Goal: Information Seeking & Learning: Learn about a topic

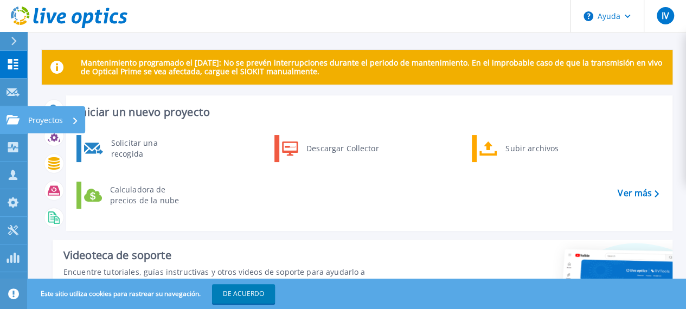
click at [15, 120] on icon at bounding box center [13, 119] width 13 height 9
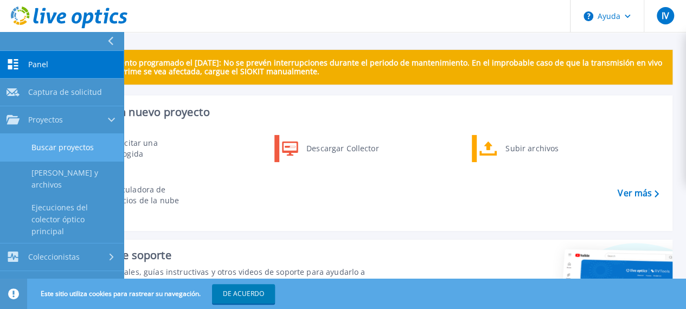
click at [70, 157] on link "Buscar proyectos" at bounding box center [62, 148] width 124 height 28
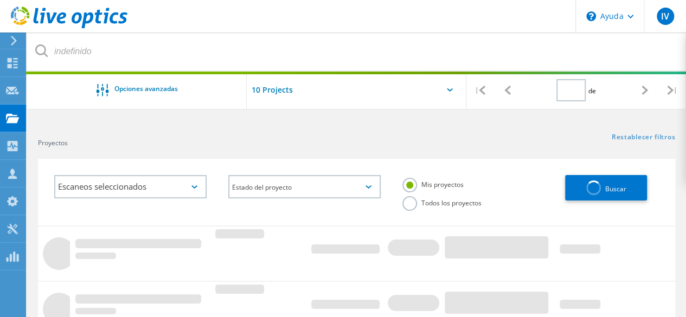
type input "1"
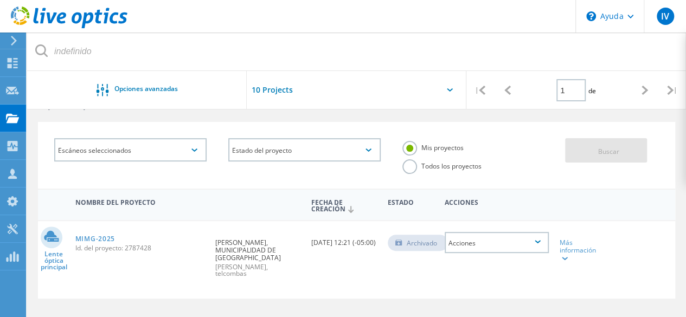
scroll to position [54, 0]
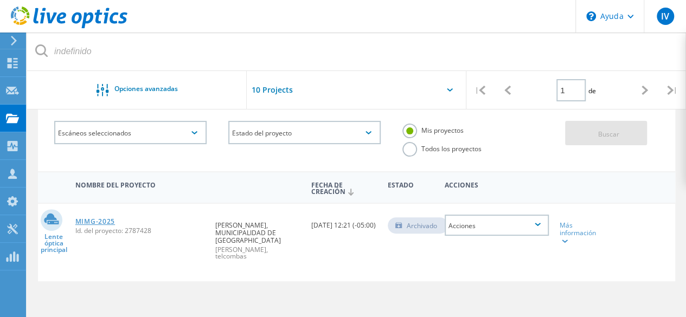
click at [93, 222] on font "MIMG-2025" at bounding box center [95, 221] width 40 height 9
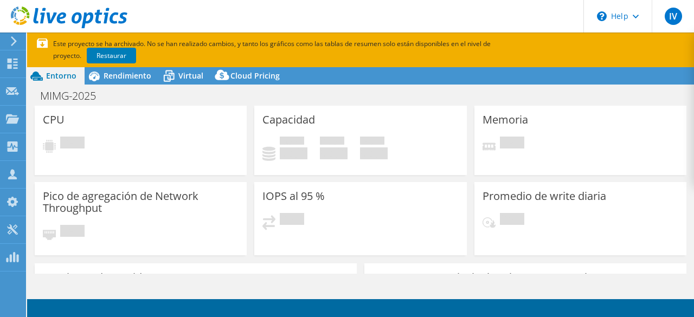
select select "USD"
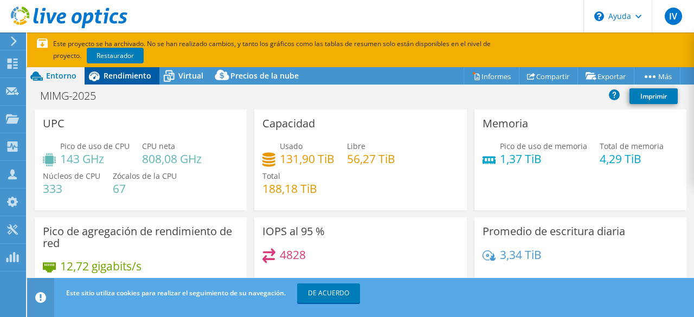
click at [115, 75] on font "Rendimiento" at bounding box center [128, 75] width 48 height 10
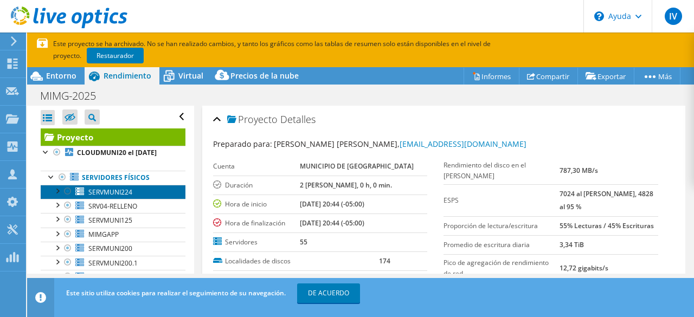
click at [120, 197] on font "SERVMUNI224" at bounding box center [110, 192] width 44 height 9
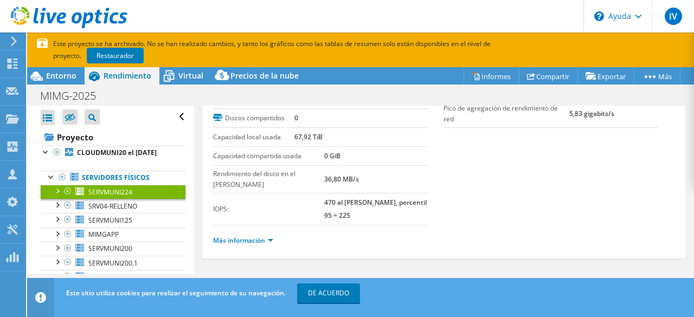
scroll to position [91, 0]
click at [260, 234] on font "Más información" at bounding box center [239, 238] width 52 height 9
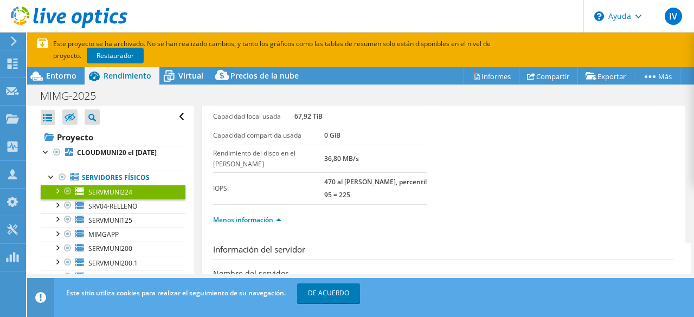
scroll to position [108, 0]
click at [350, 294] on link "DE ACUERDO" at bounding box center [328, 293] width 63 height 20
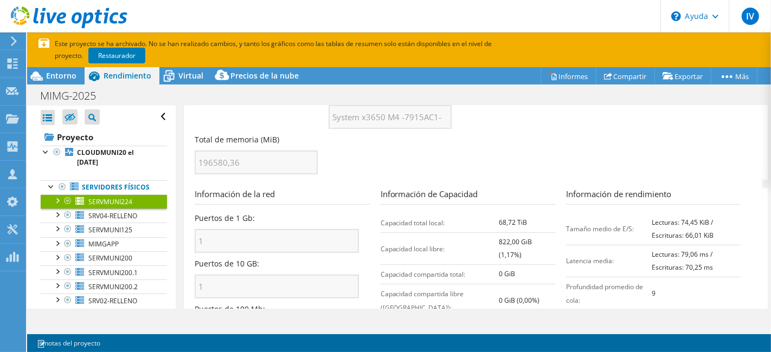
scroll to position [444, 0]
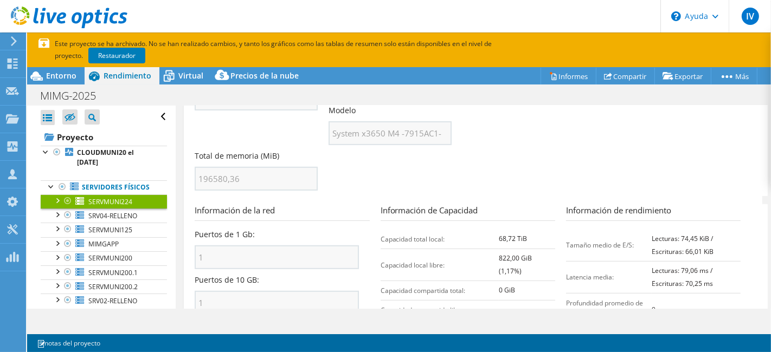
click at [429, 302] on section "Información de la red Puertos de 1 Gb: 1 Puertos de 10 GB: 1 Puertos de 100 Mb:…" at bounding box center [476, 311] width 562 height 214
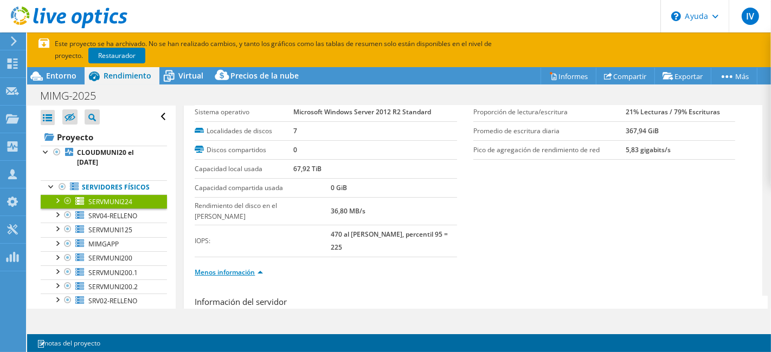
scroll to position [0, 0]
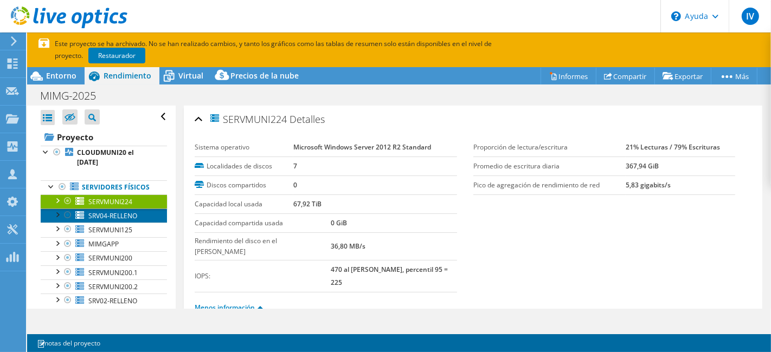
click at [104, 221] on font "SRV04-RELLENO" at bounding box center [112, 215] width 49 height 9
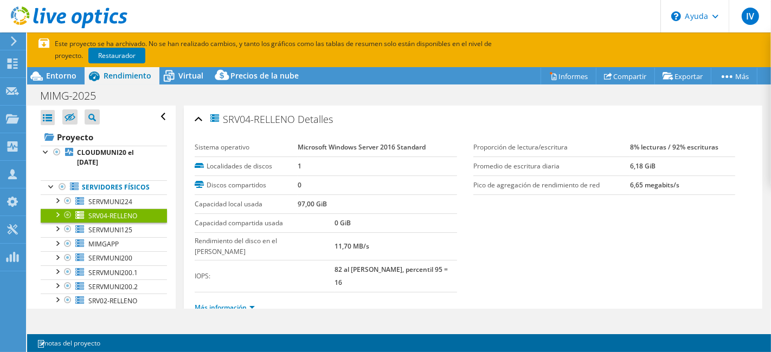
click at [243, 303] on font "Más información" at bounding box center [221, 307] width 52 height 9
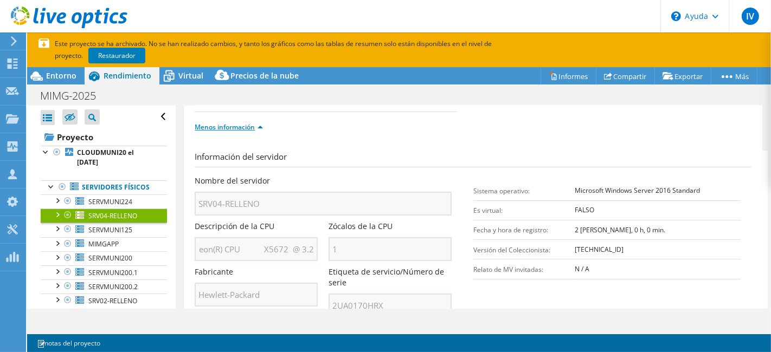
scroll to position [0, 54]
click at [331, 176] on div "Nombre del servidor SRV04-RELLENO Descripción de la CPU Intel(R) Xeon(R) CPU X5…" at bounding box center [328, 176] width 267 height 0
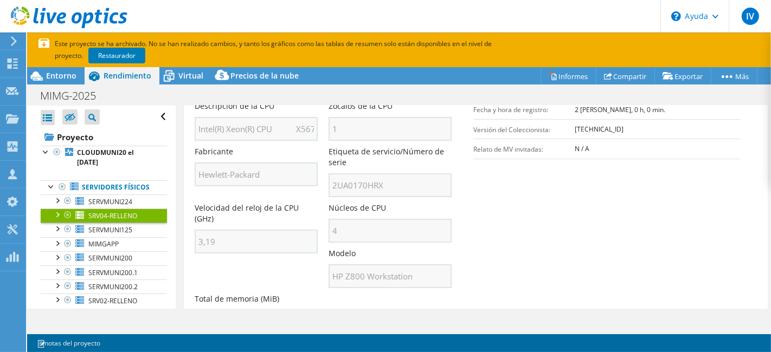
scroll to position [361, 0]
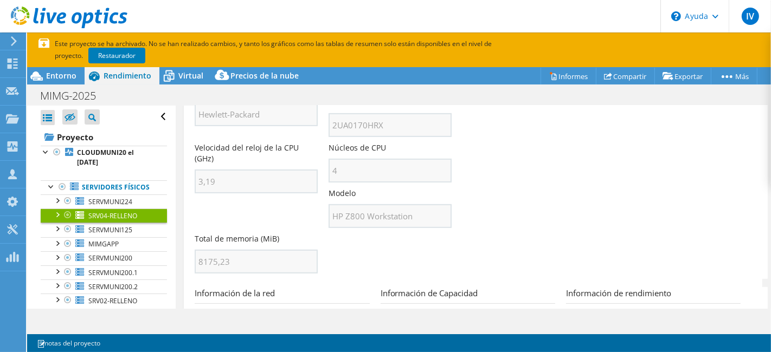
click at [177, 237] on div "SRV04-RELLENO Detalles Sistema operativo Microsoft Windows Server 2016 Standard…" at bounding box center [473, 141] width 595 height 792
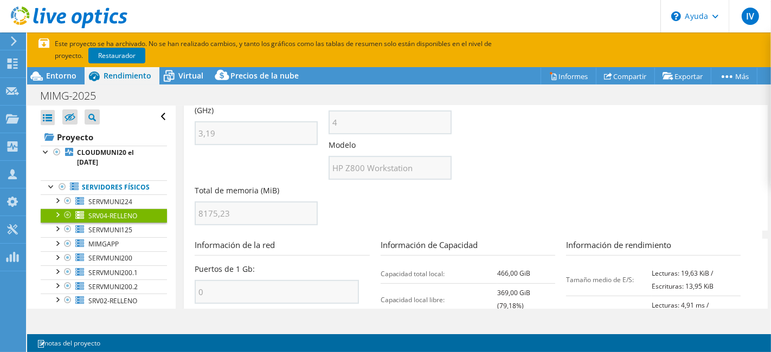
scroll to position [481, 0]
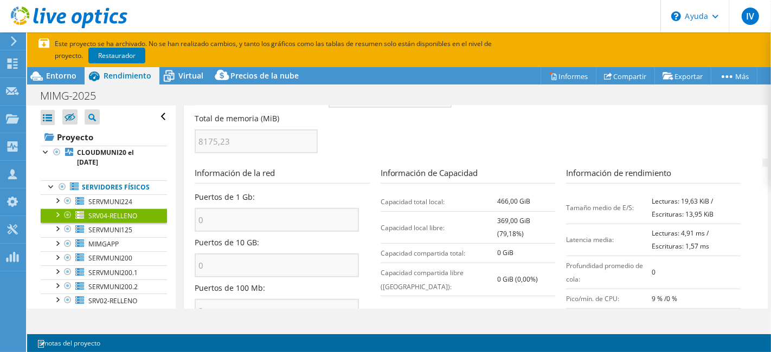
click at [484, 211] on td "Capacidad local libre:" at bounding box center [439, 227] width 117 height 32
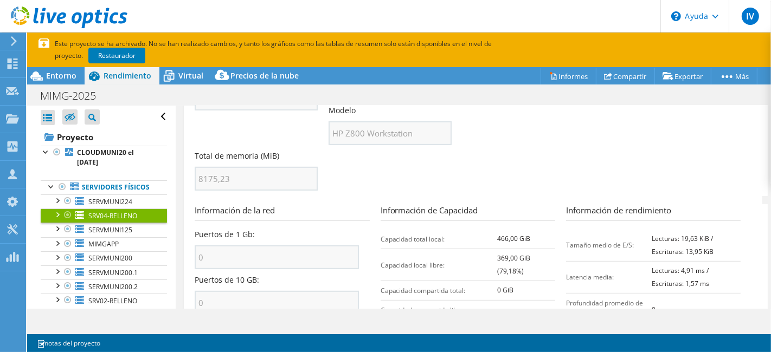
scroll to position [504, 0]
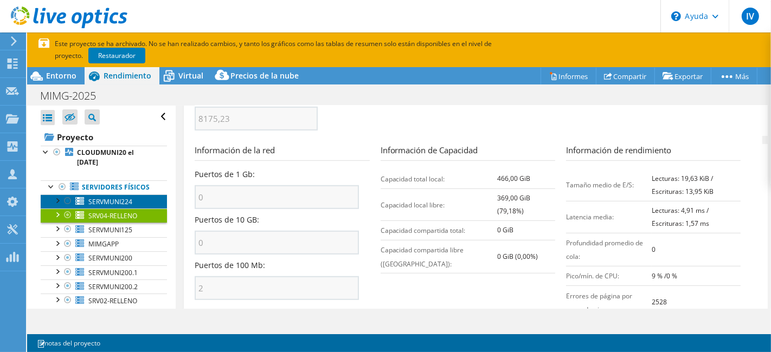
click at [96, 206] on font "SERVMUNI224" at bounding box center [110, 201] width 44 height 9
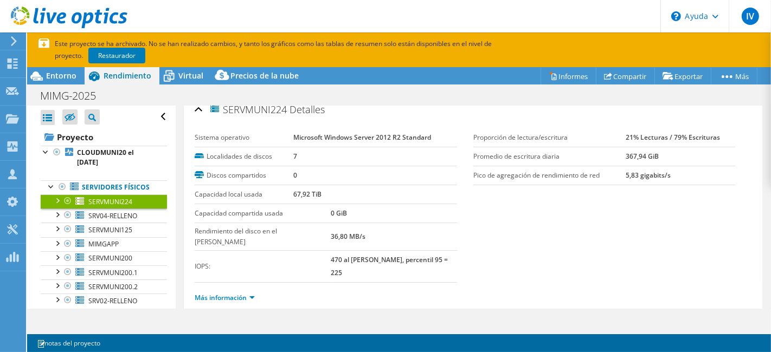
scroll to position [12, 0]
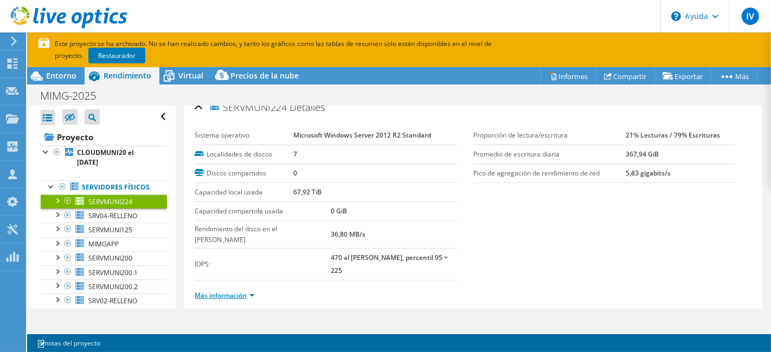
click at [226, 291] on font "Más información" at bounding box center [221, 295] width 52 height 9
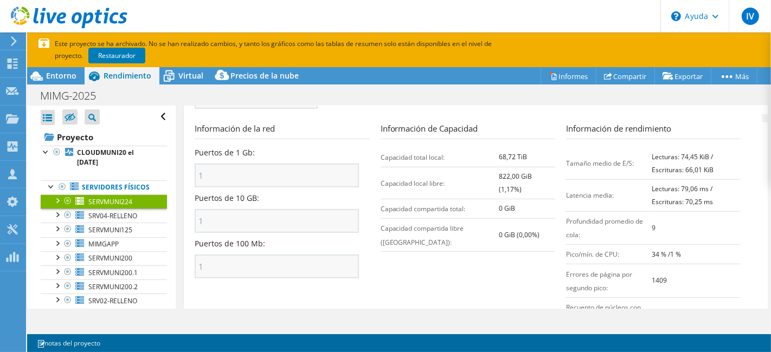
scroll to position [542, 0]
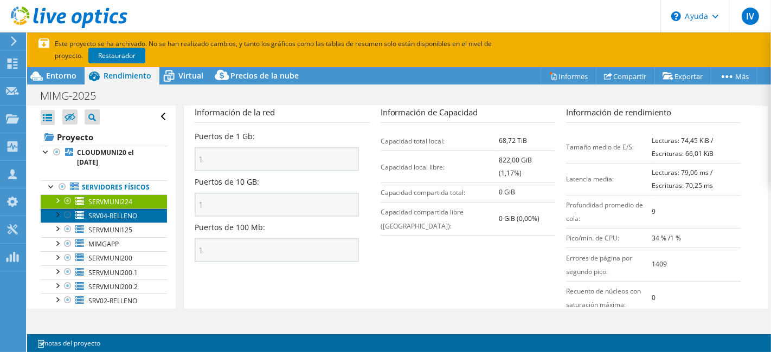
click at [113, 221] on font "SRV04-RELLENO" at bounding box center [112, 215] width 49 height 9
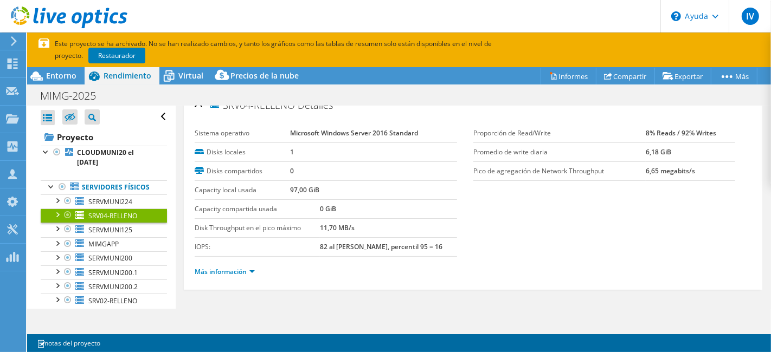
scroll to position [12, 0]
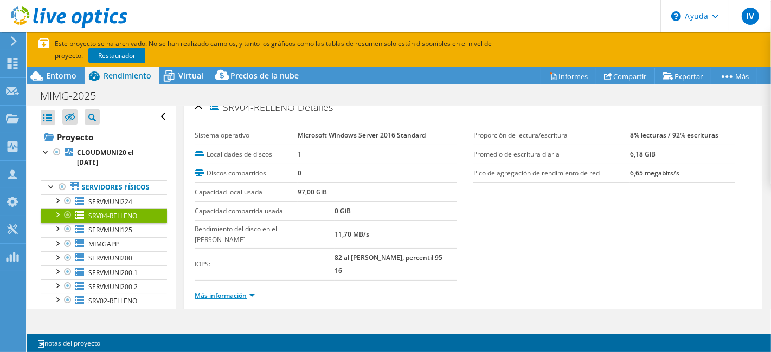
click at [238, 291] on font "Más información" at bounding box center [221, 295] width 52 height 9
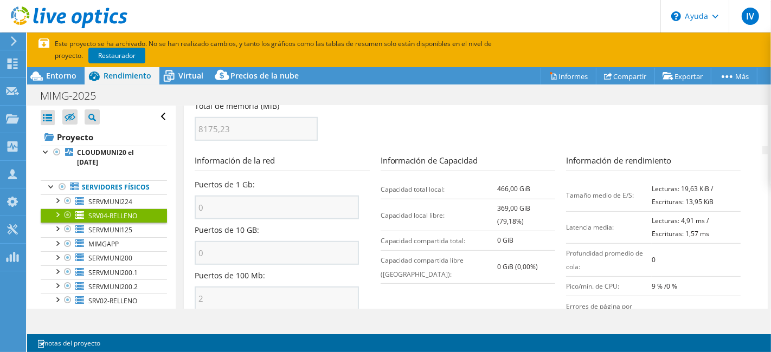
scroll to position [373, 0]
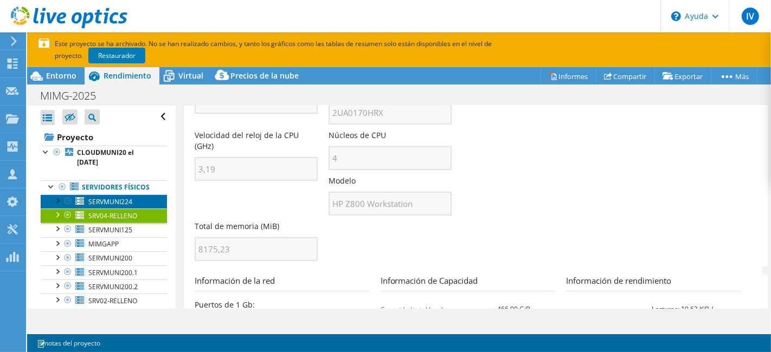
click at [107, 207] on font "SERVMUNI224" at bounding box center [110, 201] width 44 height 9
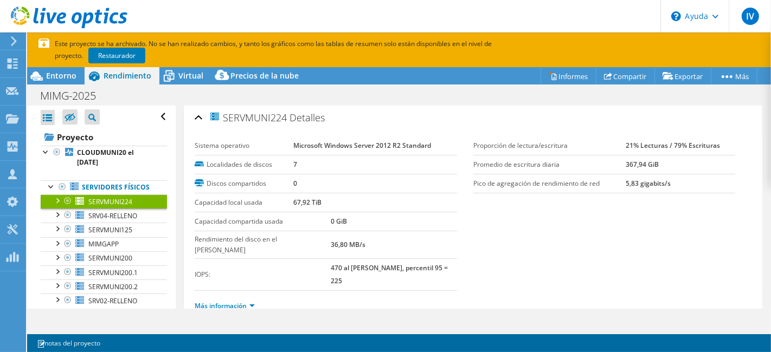
scroll to position [0, 0]
click at [246, 303] on font "Más información" at bounding box center [221, 307] width 52 height 9
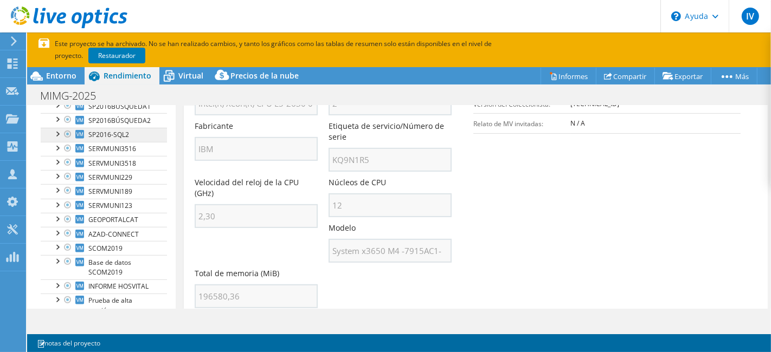
scroll to position [602, 0]
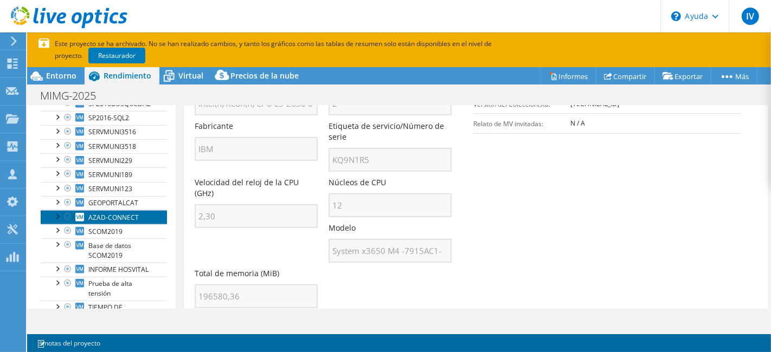
click at [103, 223] on link "AZAD-CONNECT" at bounding box center [104, 217] width 126 height 14
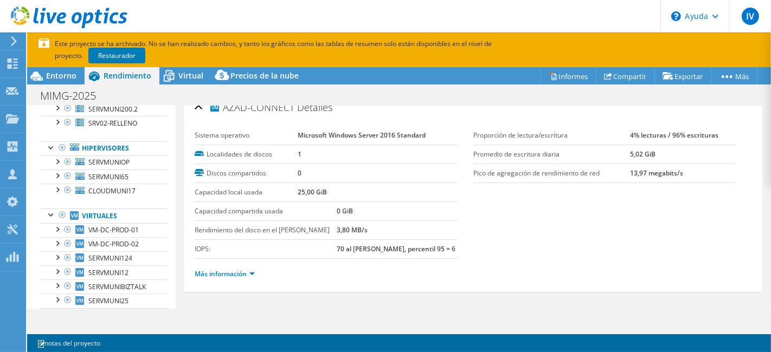
scroll to position [0, 0]
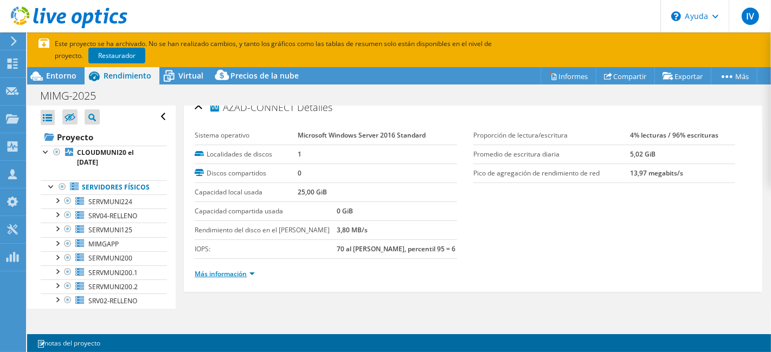
click at [232, 269] on font "Más información" at bounding box center [221, 273] width 52 height 9
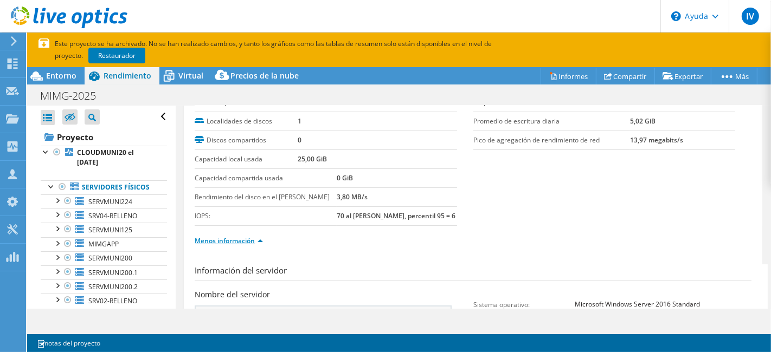
scroll to position [12, 0]
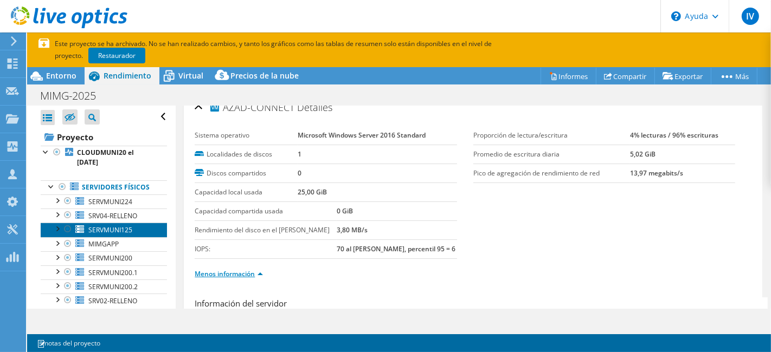
click at [112, 235] on font "SERVMUNI125" at bounding box center [110, 229] width 44 height 9
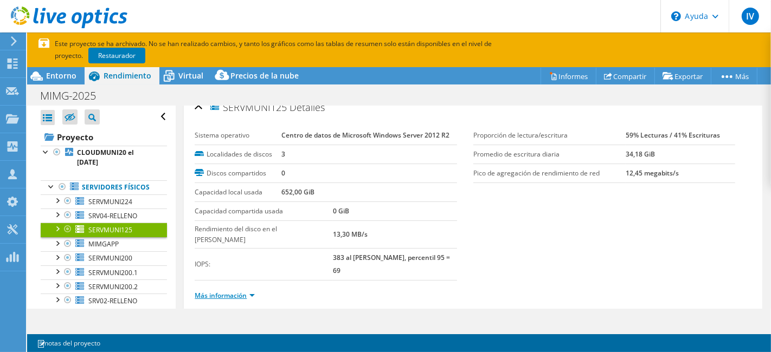
click at [243, 291] on font "Más información" at bounding box center [221, 295] width 52 height 9
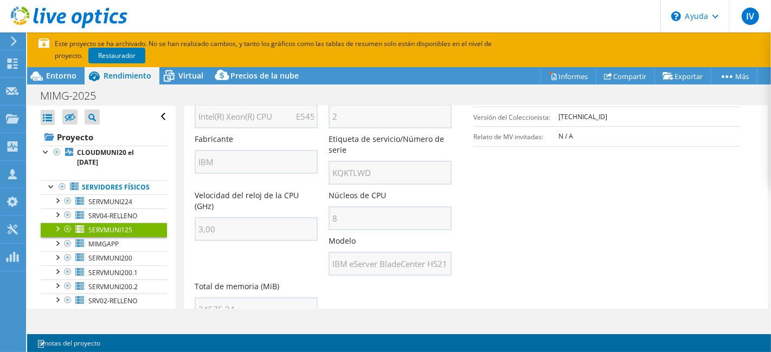
scroll to position [373, 0]
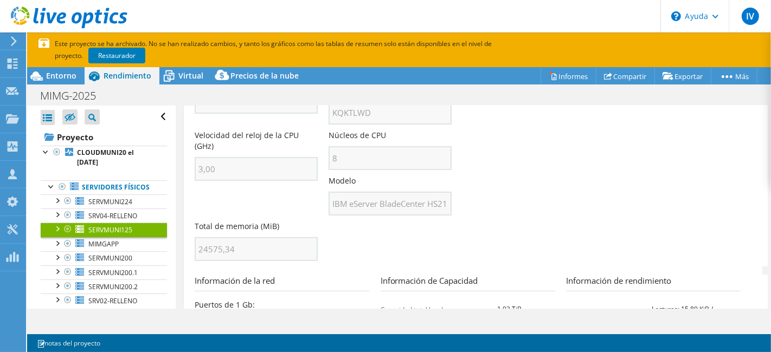
click at [172, 228] on div "Abrir todo Cerrar todo Ocultar nudos excluidos Filtro de árbol del proyecto" at bounding box center [399, 207] width 744 height 203
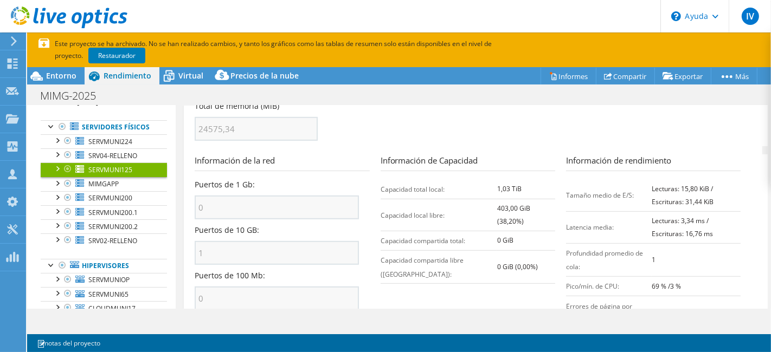
scroll to position [0, 0]
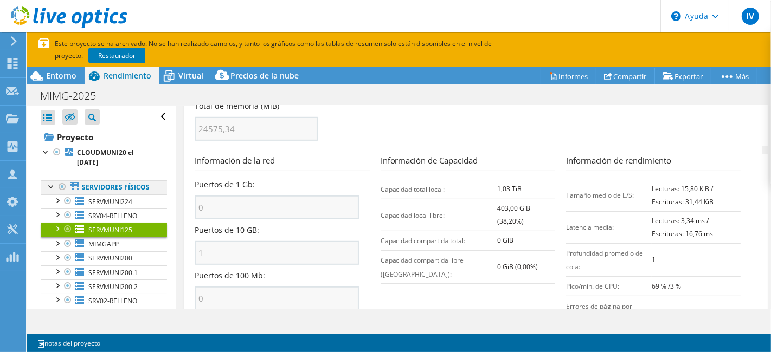
click at [47, 183] on div at bounding box center [51, 186] width 11 height 11
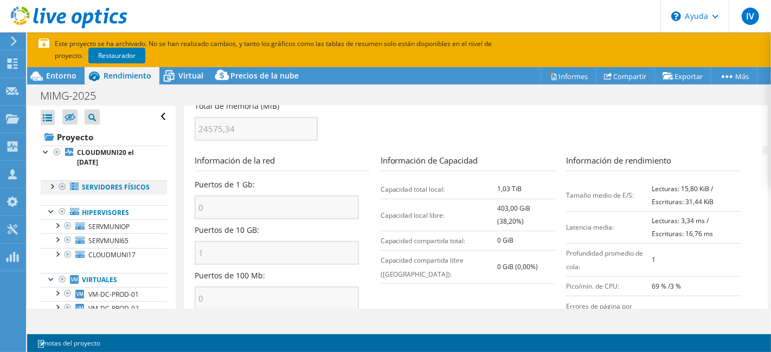
click at [47, 183] on div at bounding box center [51, 186] width 11 height 11
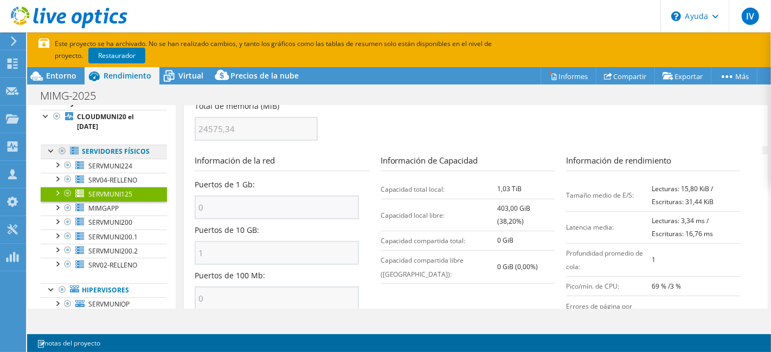
scroll to position [60, 0]
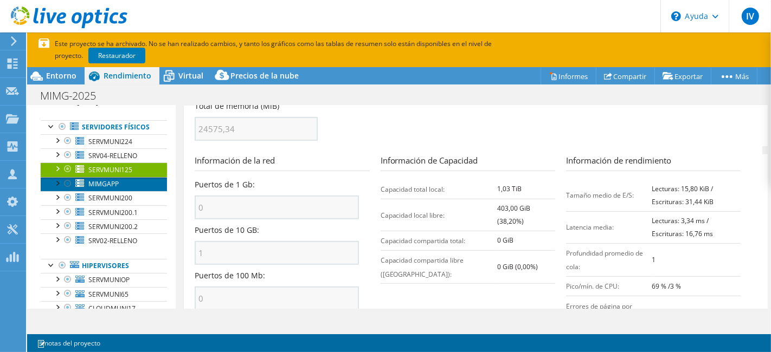
click at [104, 191] on link "MIMGAPP" at bounding box center [104, 184] width 126 height 14
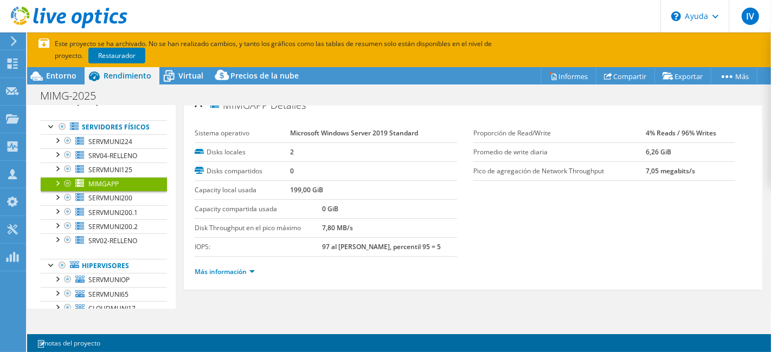
scroll to position [12, 0]
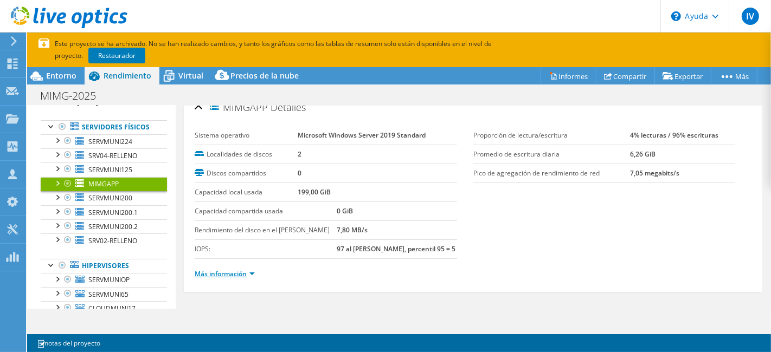
click at [234, 269] on font "Más información" at bounding box center [221, 273] width 52 height 9
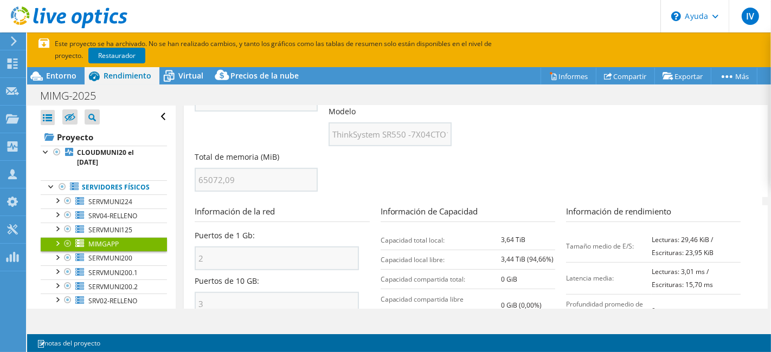
scroll to position [481, 0]
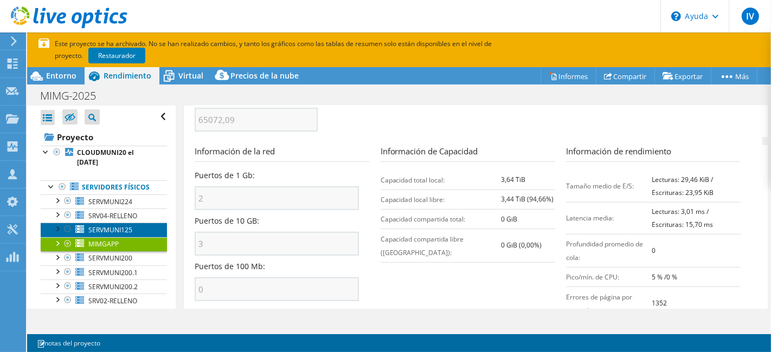
click at [119, 235] on font "SERVMUNI125" at bounding box center [110, 229] width 44 height 9
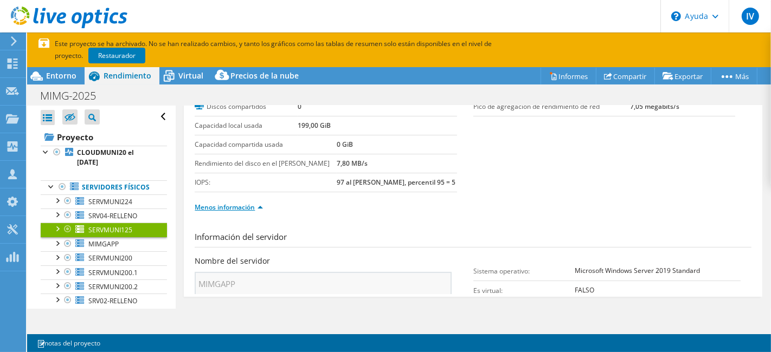
scroll to position [12, 0]
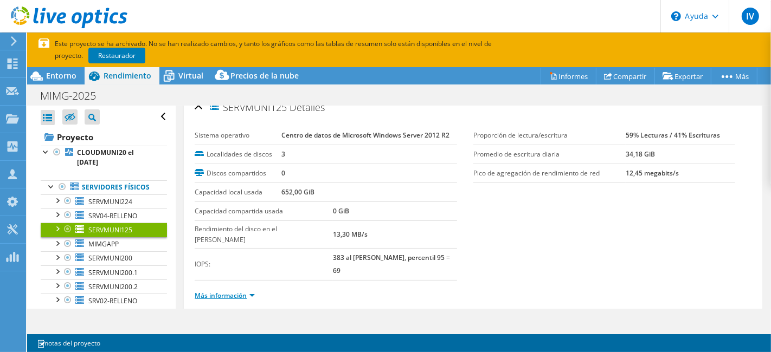
click at [235, 291] on font "Más información" at bounding box center [221, 295] width 52 height 9
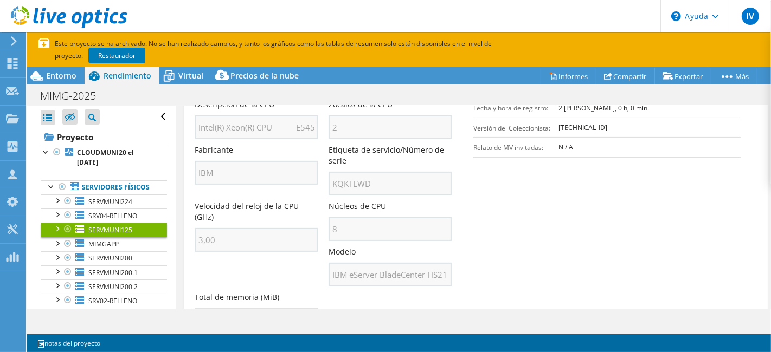
scroll to position [313, 0]
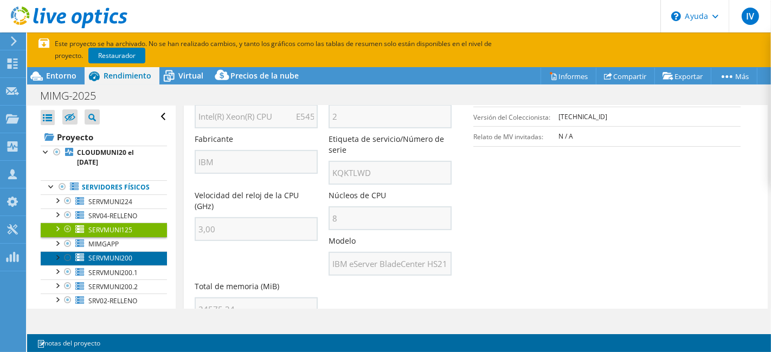
click at [109, 261] on link "SERVMUNI200" at bounding box center [104, 259] width 126 height 14
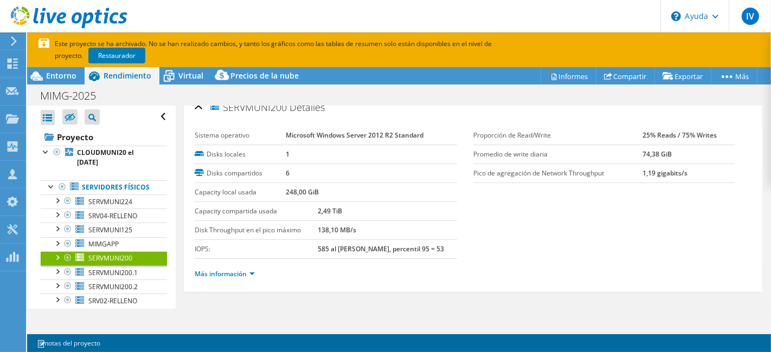
scroll to position [0, 0]
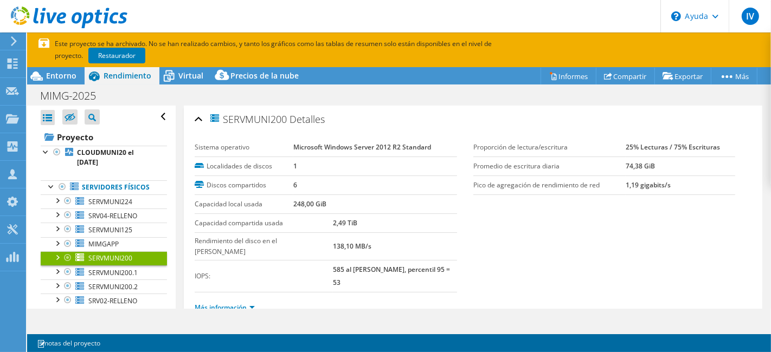
click at [242, 303] on font "Más información" at bounding box center [221, 307] width 52 height 9
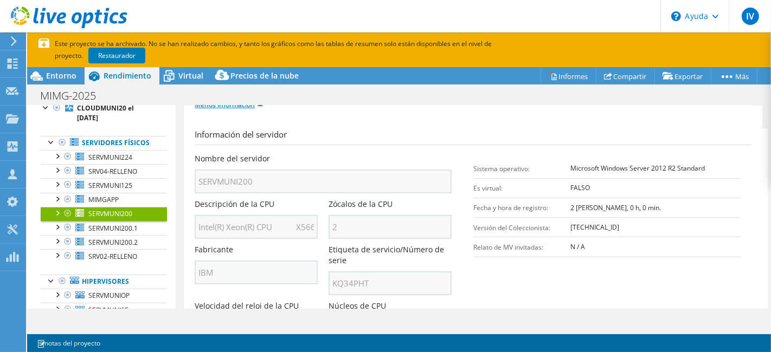
scroll to position [60, 0]
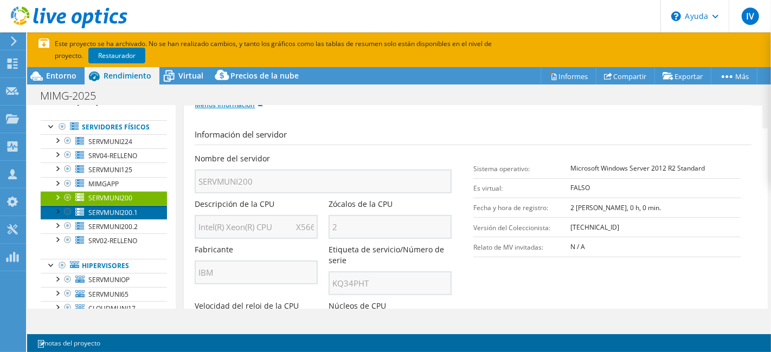
click at [109, 217] on font "SERVMUNI200.1" at bounding box center [112, 212] width 49 height 9
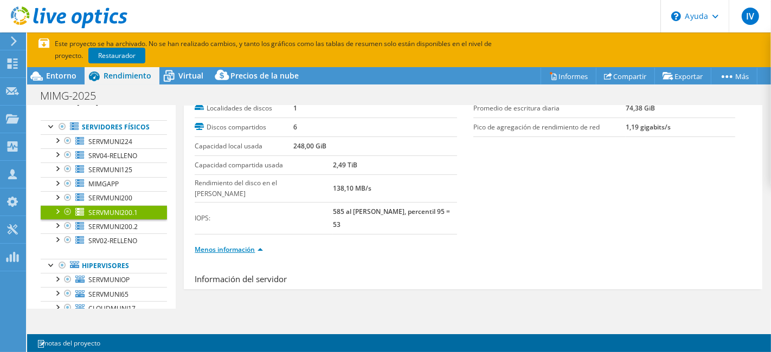
scroll to position [12, 0]
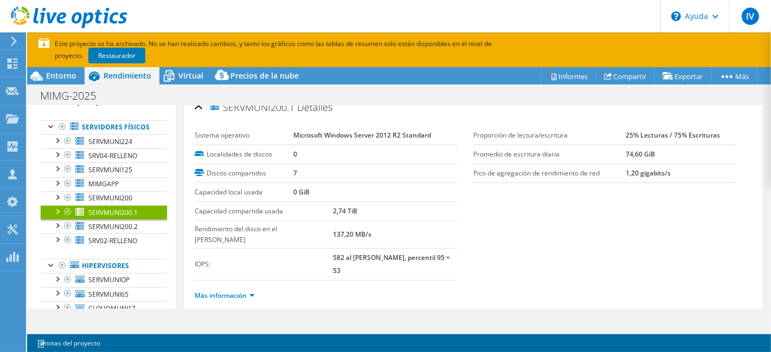
click at [257, 290] on li "Más información" at bounding box center [228, 296] width 67 height 12
click at [246, 291] on font "Más información" at bounding box center [221, 295] width 52 height 9
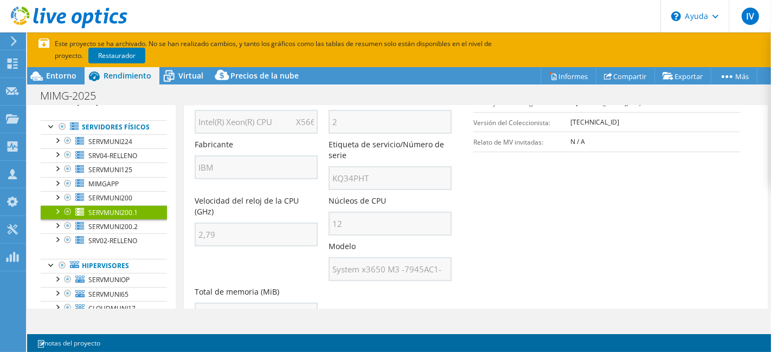
scroll to position [253, 0]
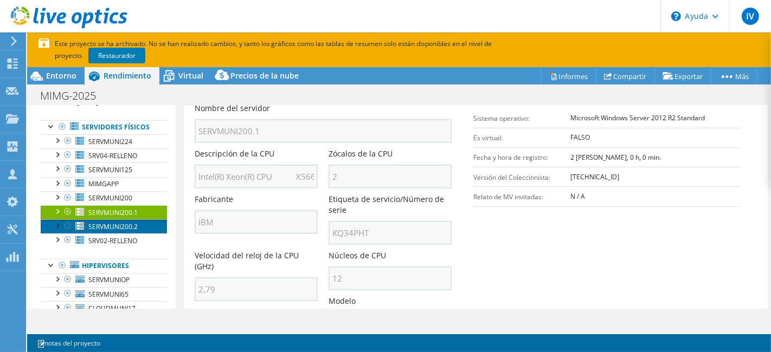
click at [111, 231] on font "SERVMUNI200.2" at bounding box center [112, 226] width 49 height 9
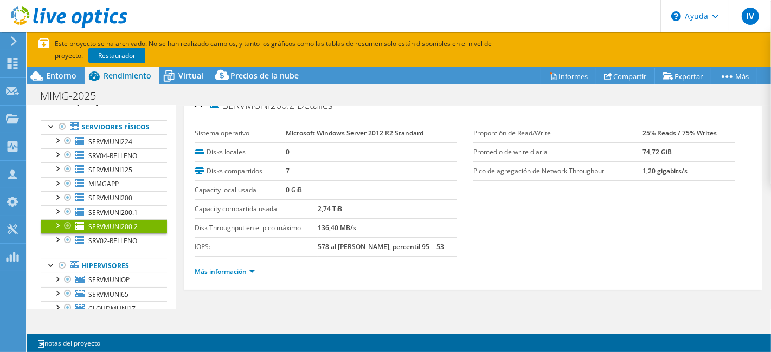
scroll to position [12, 0]
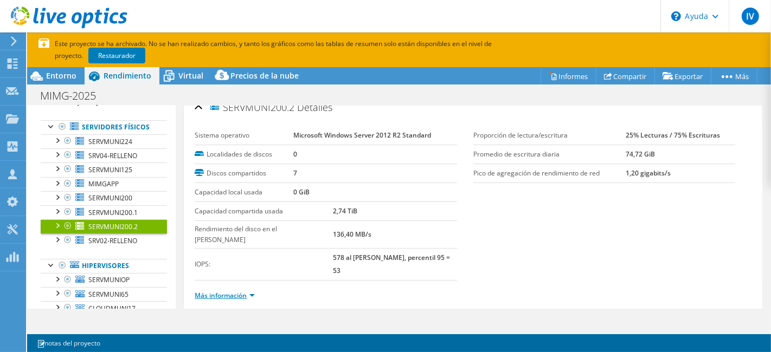
click at [244, 291] on font "Más información" at bounding box center [221, 295] width 52 height 9
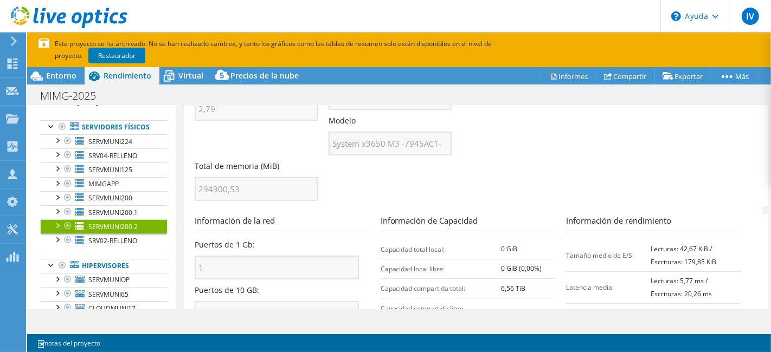
scroll to position [494, 0]
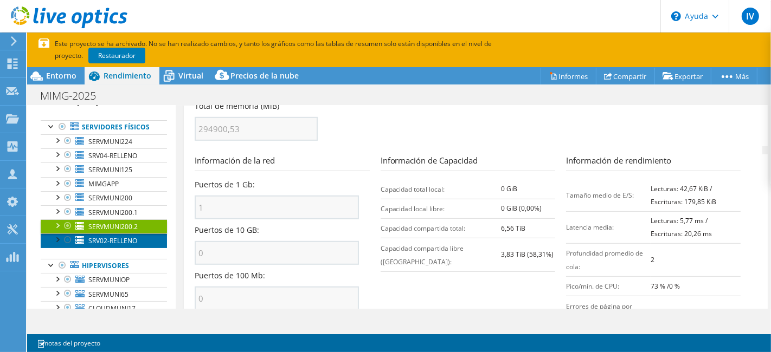
click at [100, 245] on font "SRV02-RELLENO" at bounding box center [112, 240] width 49 height 9
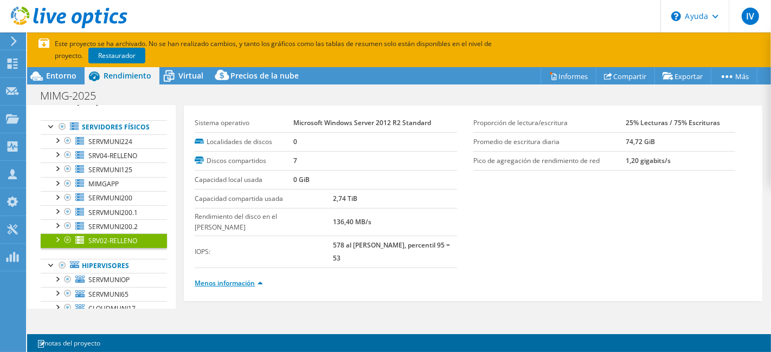
scroll to position [12, 0]
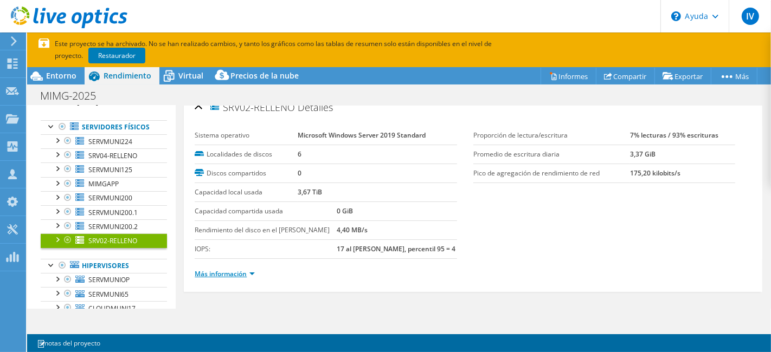
click at [227, 270] on font "Más información" at bounding box center [221, 273] width 52 height 9
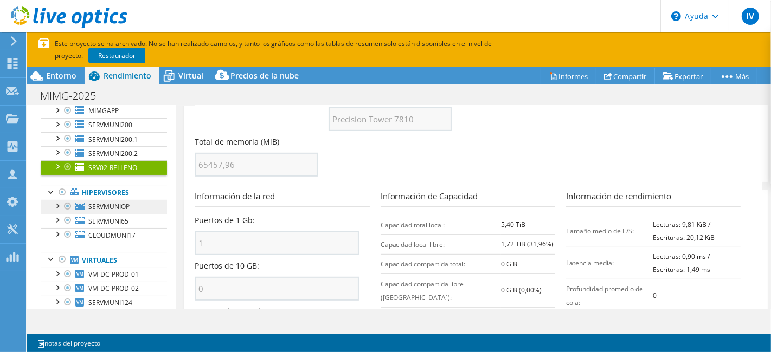
scroll to position [120, 0]
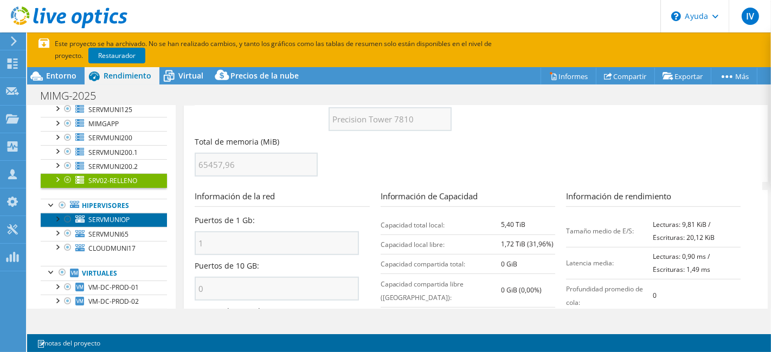
click at [127, 224] on font "SERVMUNIOP" at bounding box center [108, 219] width 41 height 9
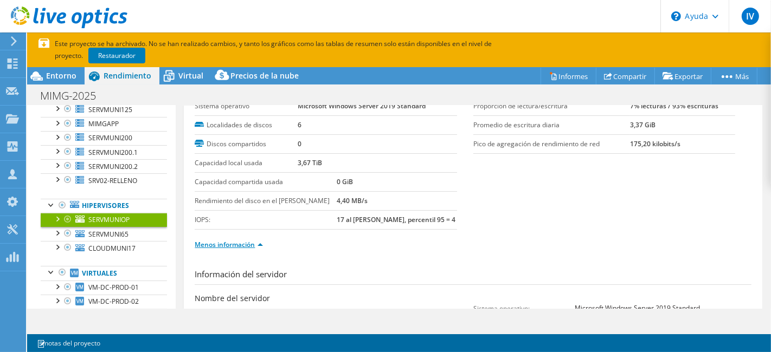
scroll to position [12, 0]
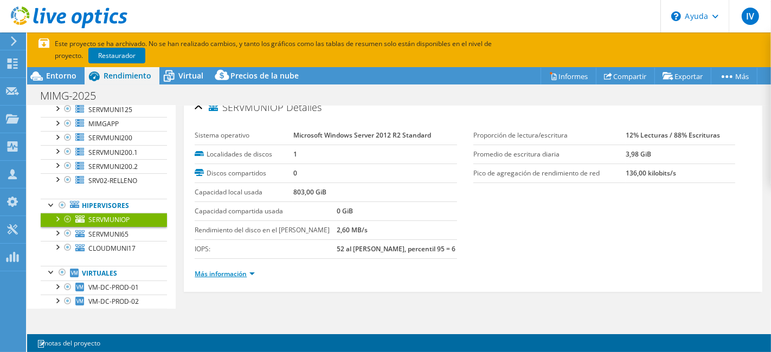
click at [240, 273] on font "Más información" at bounding box center [221, 273] width 52 height 9
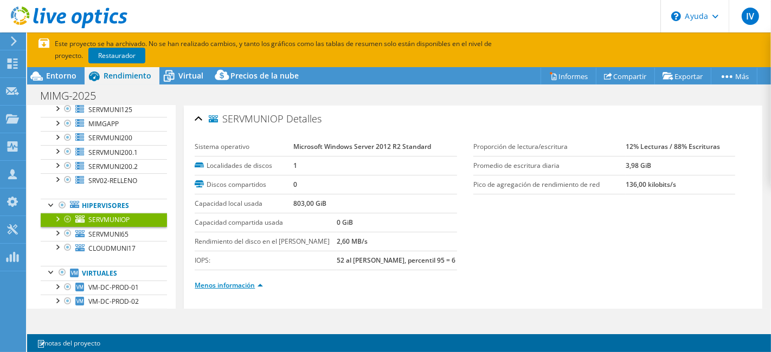
scroll to position [0, 0]
click at [101, 185] on font "SRV02-RELLENO" at bounding box center [112, 180] width 49 height 9
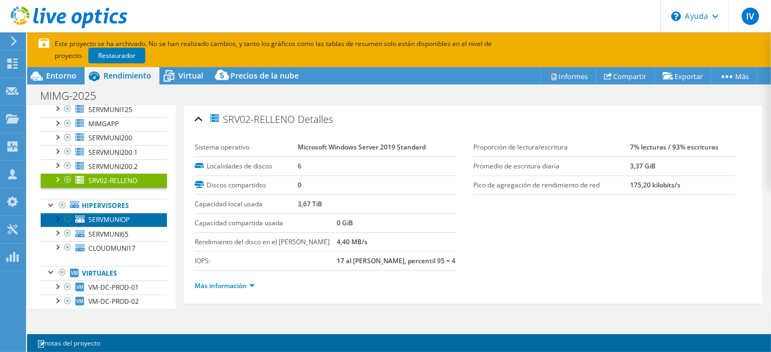
click at [76, 223] on icon at bounding box center [79, 219] width 9 height 7
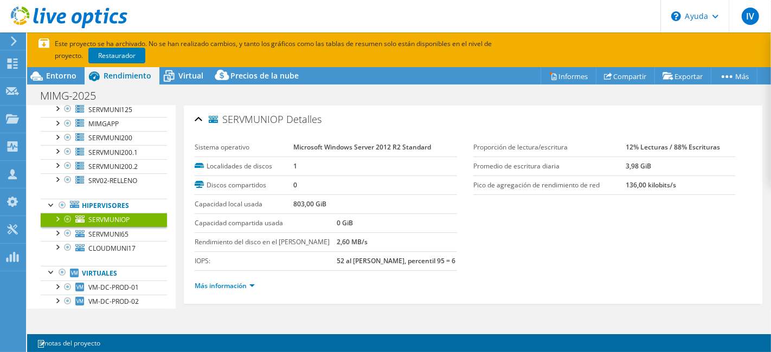
scroll to position [12, 0]
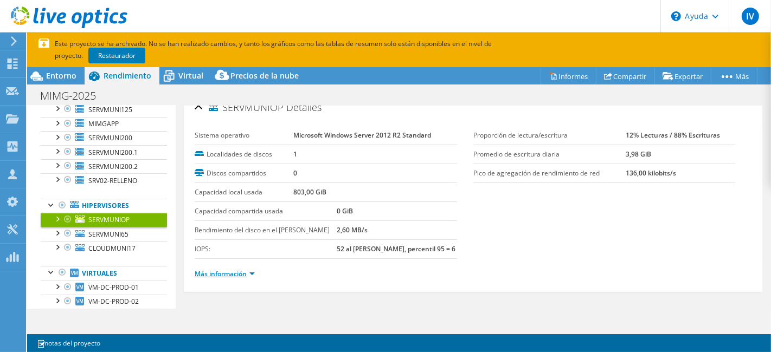
click at [239, 270] on font "Más información" at bounding box center [221, 273] width 52 height 9
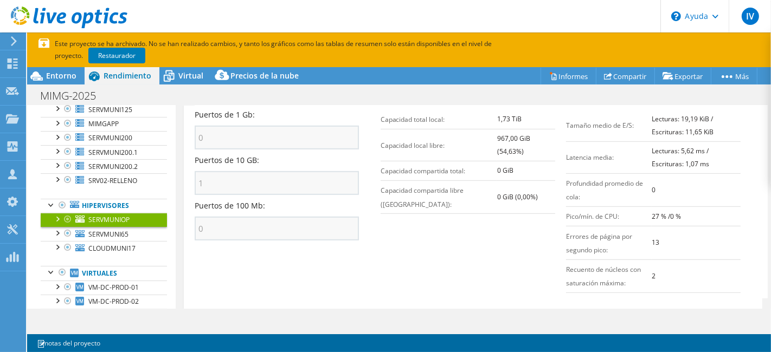
scroll to position [481, 0]
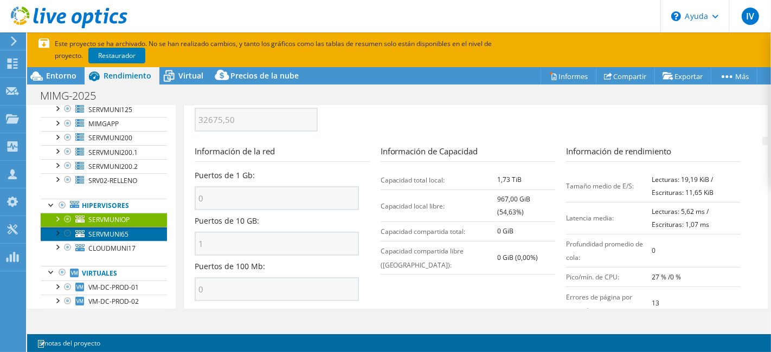
click at [98, 236] on link "SERVMUNI65" at bounding box center [104, 234] width 126 height 14
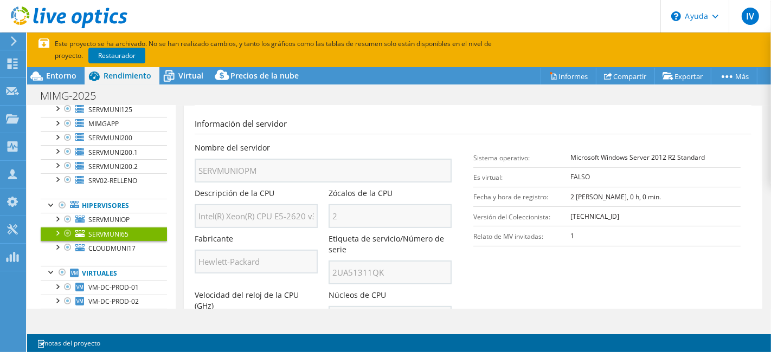
scroll to position [12, 0]
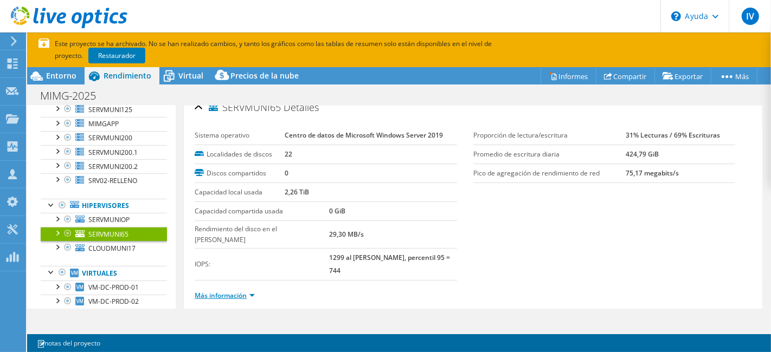
click at [239, 291] on font "Más información" at bounding box center [221, 295] width 52 height 9
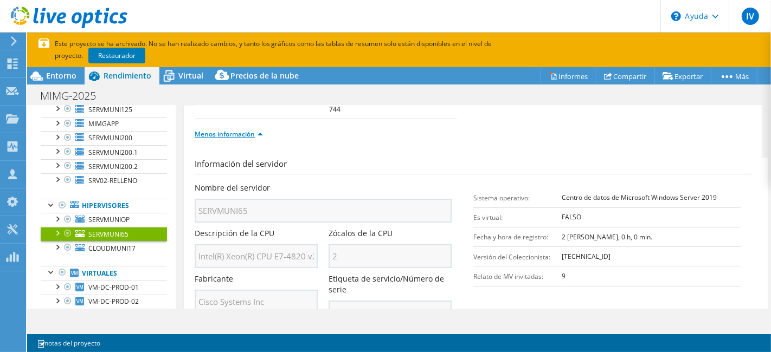
scroll to position [189, 0]
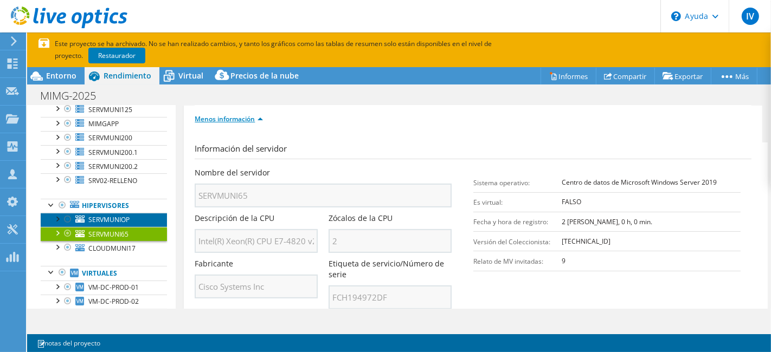
click at [92, 222] on link "SERVMUNIOP" at bounding box center [104, 220] width 126 height 14
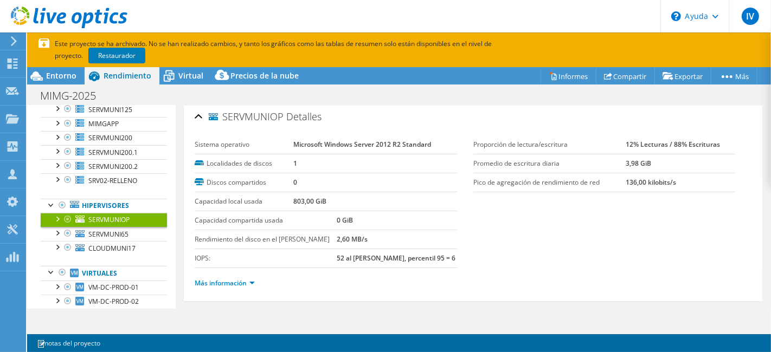
scroll to position [0, 0]
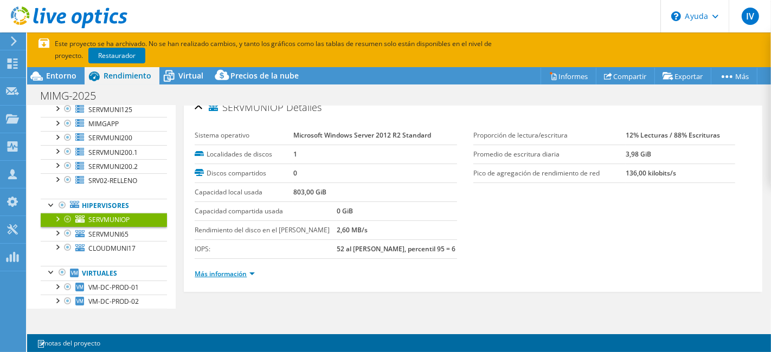
click at [216, 270] on font "Más información" at bounding box center [221, 273] width 52 height 9
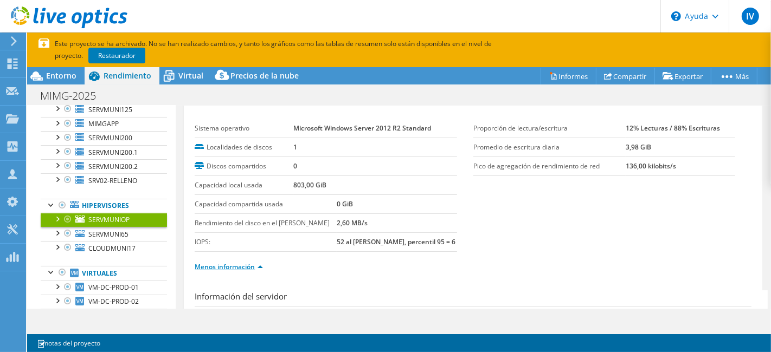
scroll to position [199, 0]
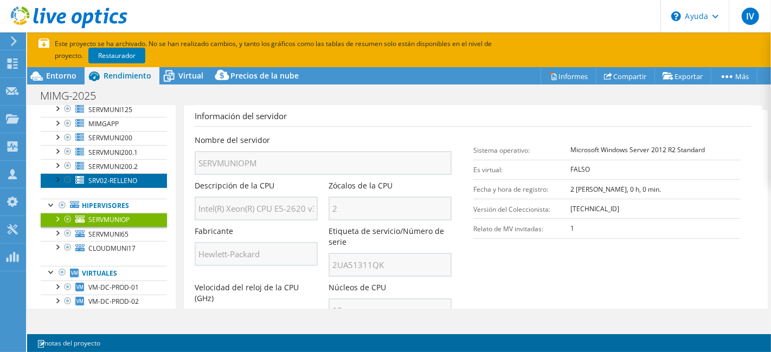
click at [120, 185] on font "SRV02-RELLENO" at bounding box center [112, 180] width 49 height 9
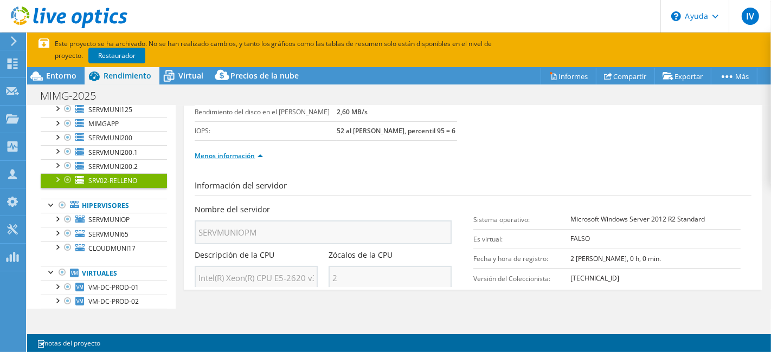
scroll to position [12, 0]
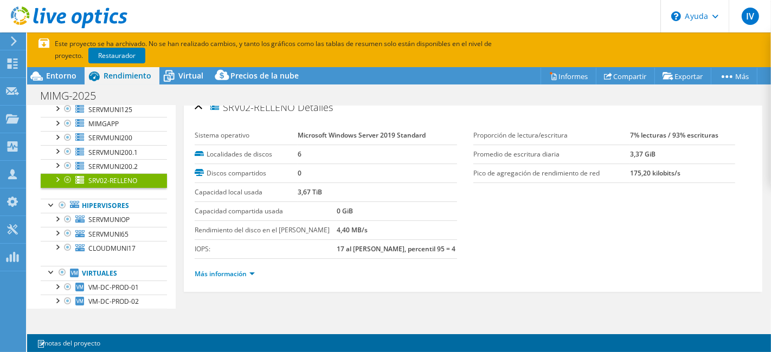
click at [224, 278] on li "Más información" at bounding box center [228, 274] width 67 height 12
click at [240, 272] on font "Más información" at bounding box center [221, 273] width 52 height 9
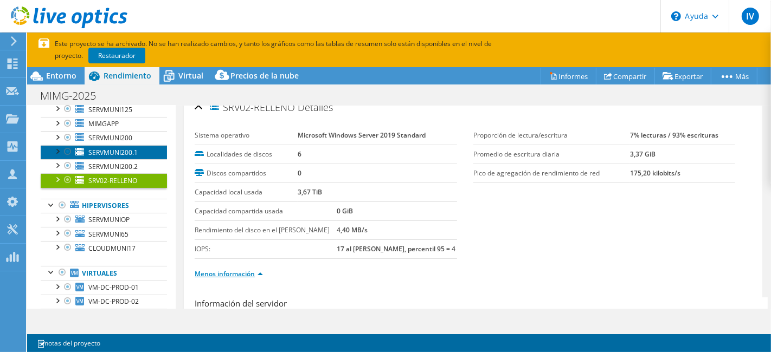
click at [118, 156] on font "SERVMUNI200.1" at bounding box center [112, 152] width 49 height 9
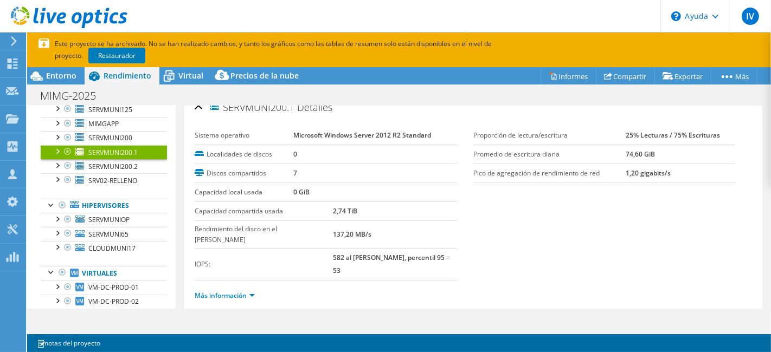
click at [236, 287] on ul "Más información" at bounding box center [473, 294] width 557 height 15
click at [240, 291] on font "Más información" at bounding box center [221, 295] width 52 height 9
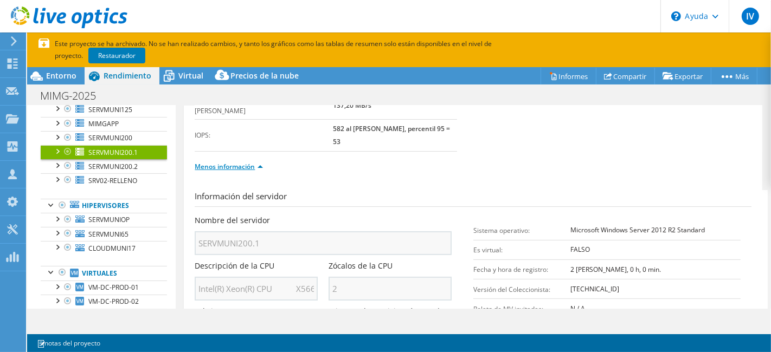
scroll to position [321, 0]
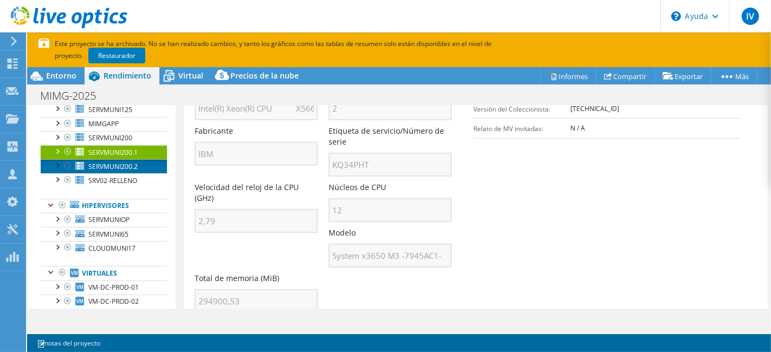
click at [127, 171] on font "SERVMUNI200.2" at bounding box center [112, 166] width 49 height 9
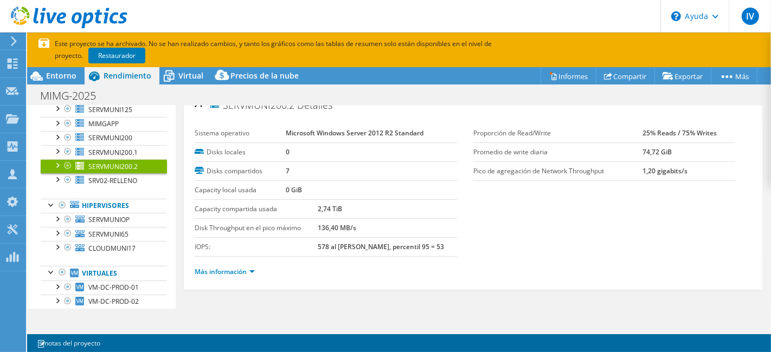
scroll to position [12, 0]
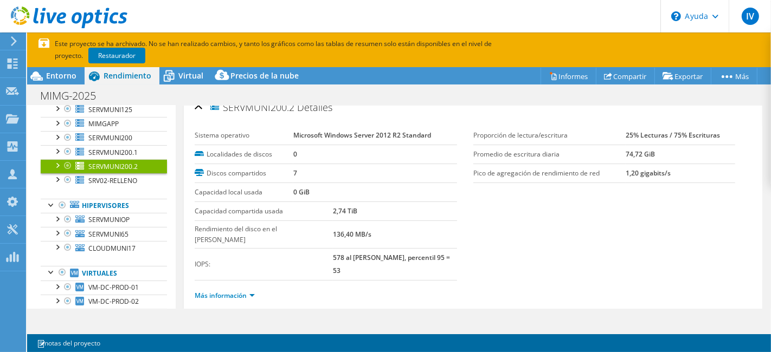
click at [215, 281] on div "Más información" at bounding box center [473, 296] width 557 height 30
click at [225, 291] on font "Más información" at bounding box center [221, 295] width 52 height 9
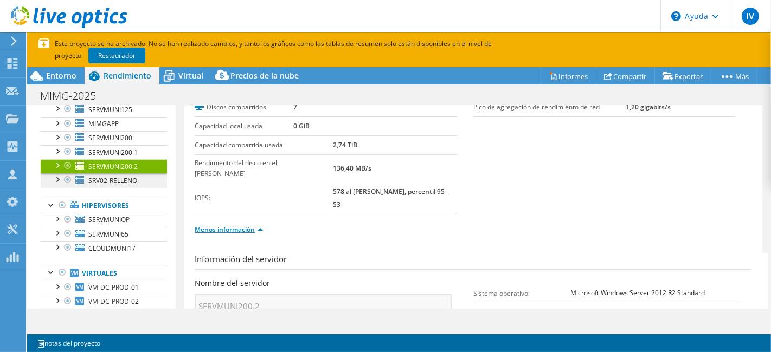
scroll to position [73, 0]
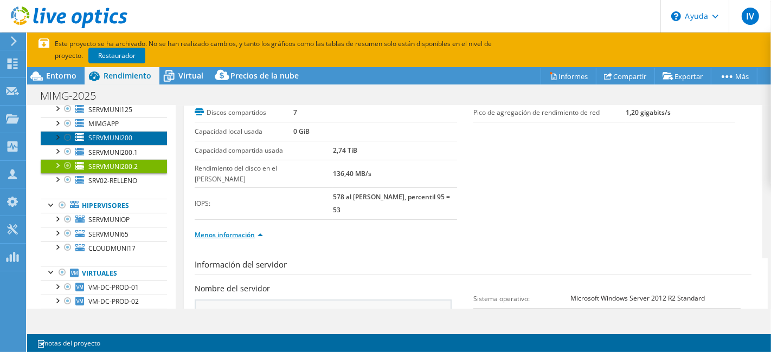
click at [108, 143] on font "SERVMUNI200" at bounding box center [110, 137] width 44 height 9
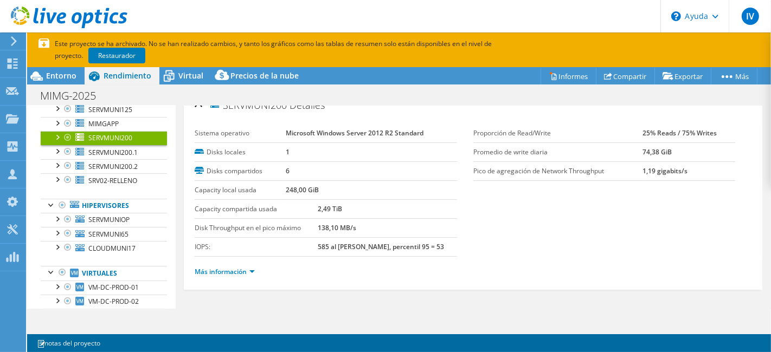
scroll to position [12, 0]
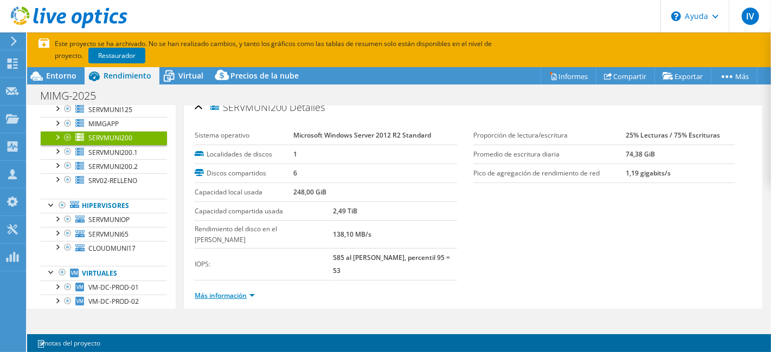
click at [245, 291] on font "Más información" at bounding box center [221, 295] width 52 height 9
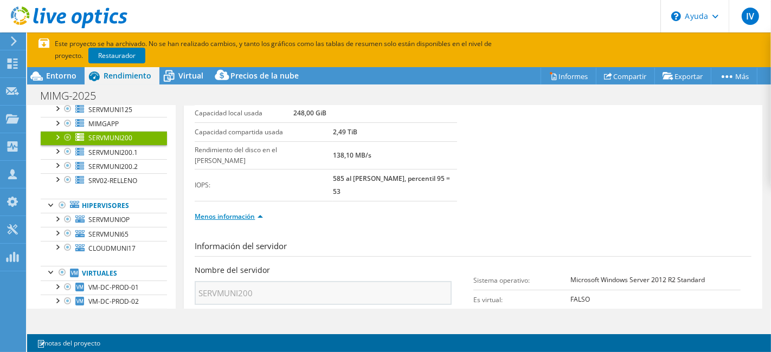
scroll to position [132, 0]
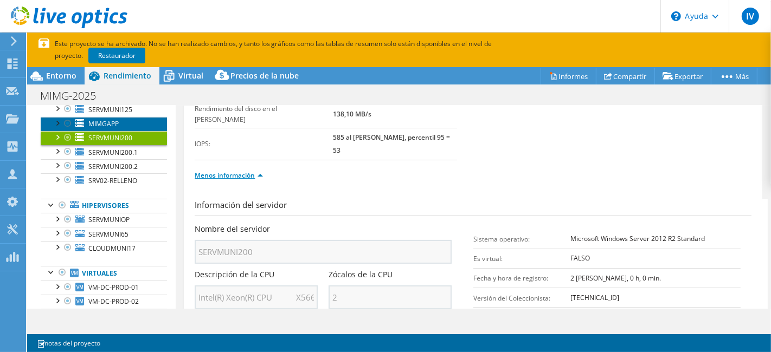
click at [127, 131] on link "MIMGAPP" at bounding box center [104, 124] width 126 height 14
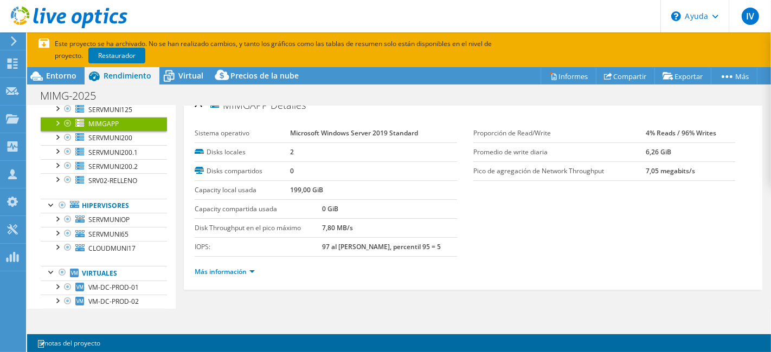
scroll to position [12, 0]
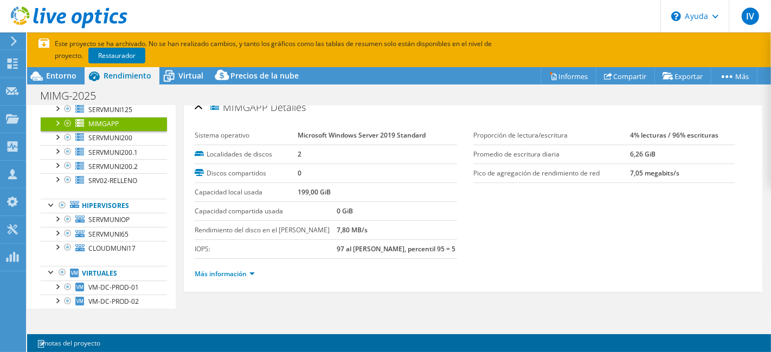
click at [244, 276] on li "Más información" at bounding box center [228, 274] width 67 height 12
click at [245, 274] on font "Más información" at bounding box center [221, 273] width 52 height 9
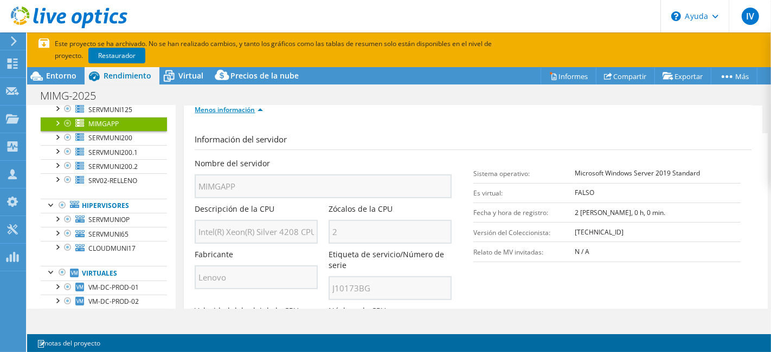
scroll to position [193, 0]
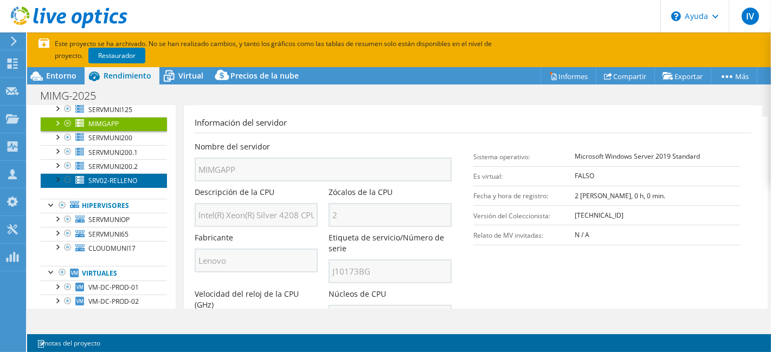
click at [107, 185] on font "SRV02-RELLENO" at bounding box center [112, 180] width 49 height 9
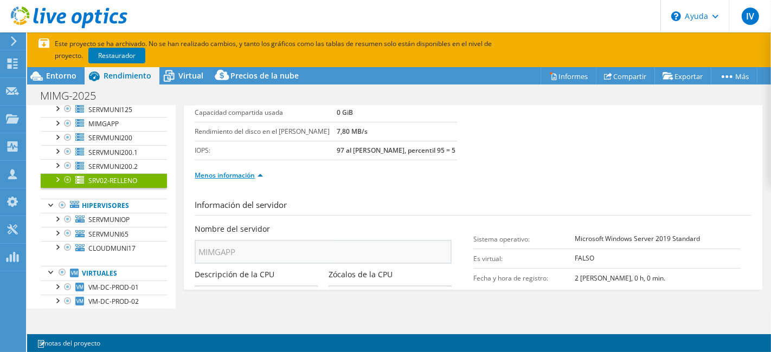
scroll to position [12, 0]
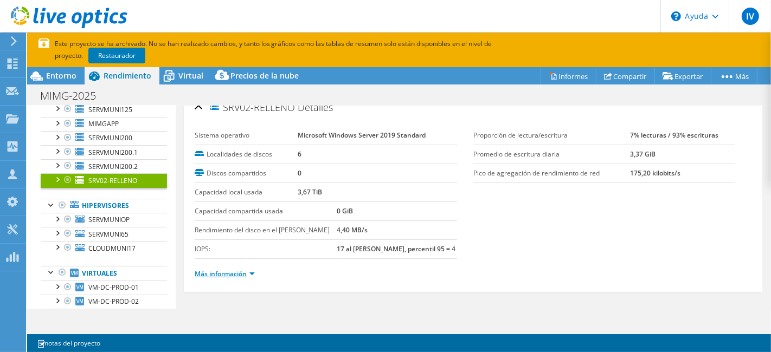
click at [234, 269] on font "Más información" at bounding box center [221, 273] width 52 height 9
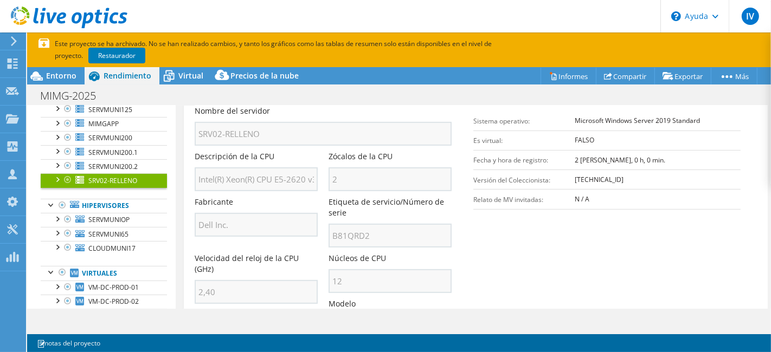
scroll to position [253, 0]
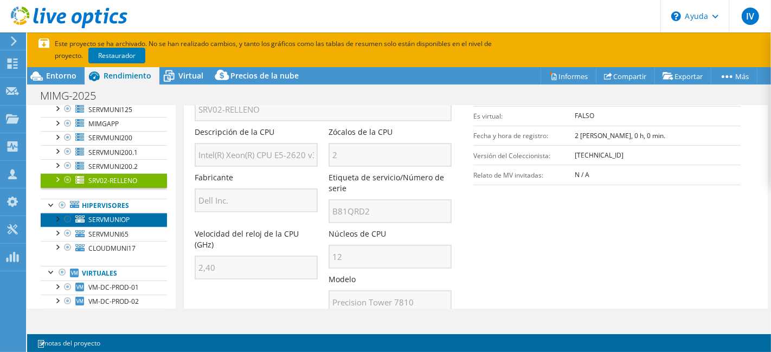
click at [126, 224] on font "SERVMUNIOP" at bounding box center [108, 219] width 41 height 9
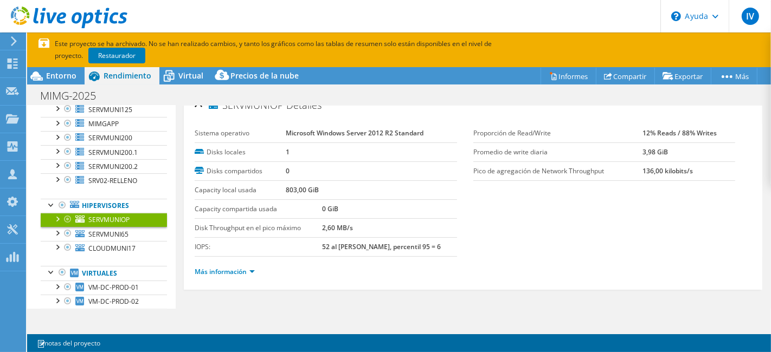
scroll to position [12, 0]
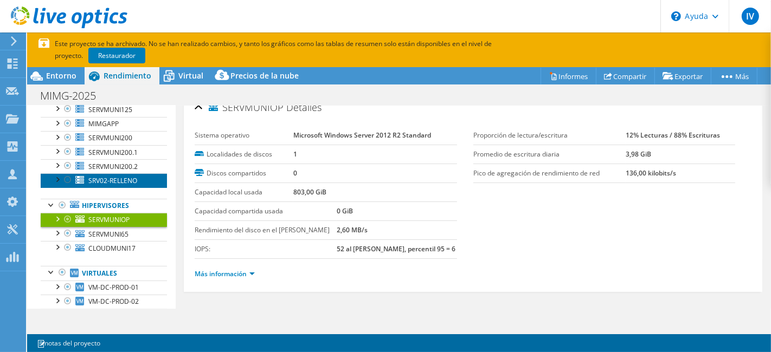
click at [104, 185] on font "SRV02-RELLENO" at bounding box center [112, 180] width 49 height 9
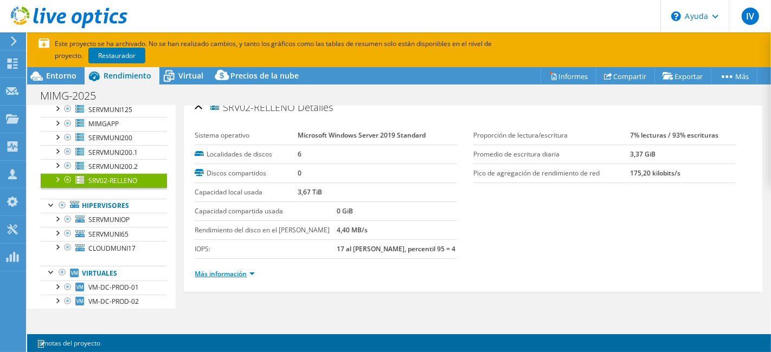
click at [237, 271] on font "Más información" at bounding box center [221, 273] width 52 height 9
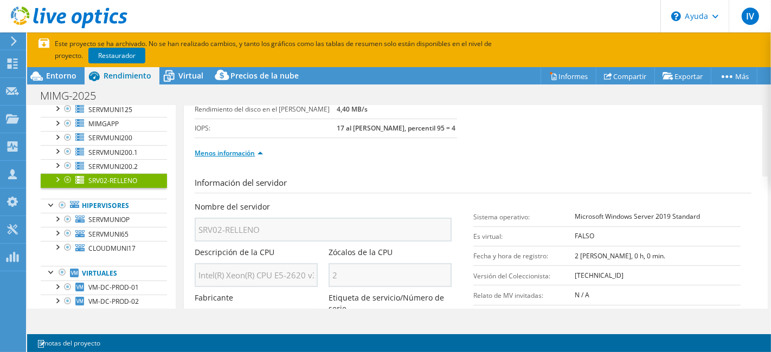
scroll to position [193, 0]
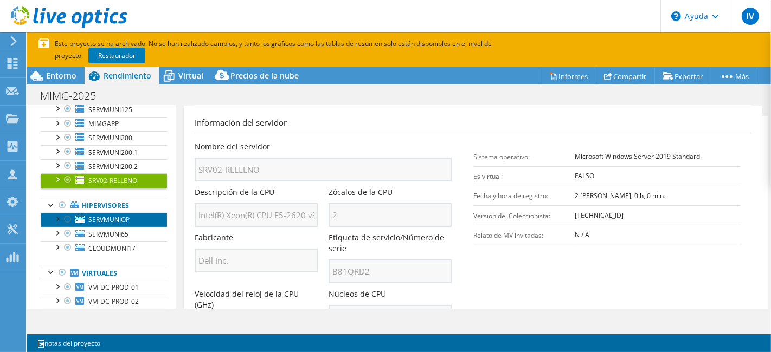
click at [117, 224] on font "SERVMUNIOP" at bounding box center [108, 219] width 41 height 9
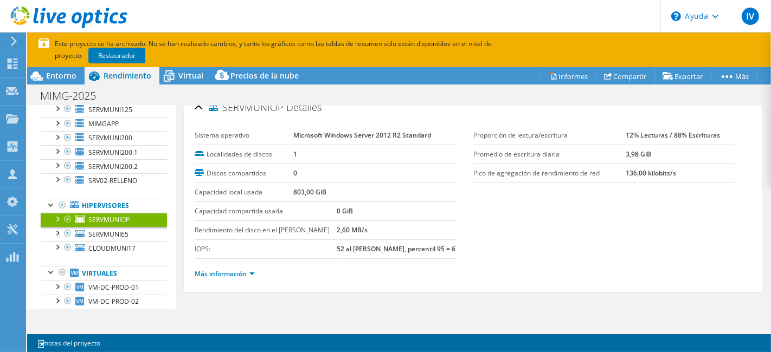
scroll to position [0, 0]
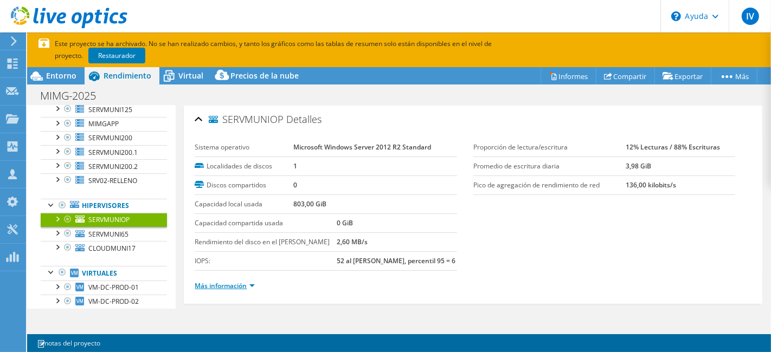
click at [242, 287] on font "Más información" at bounding box center [221, 285] width 52 height 9
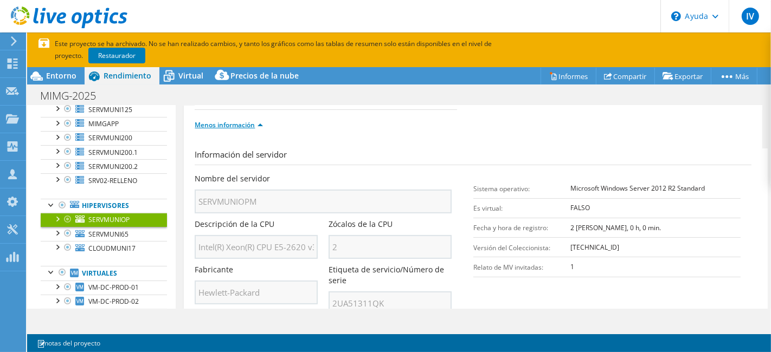
scroll to position [181, 0]
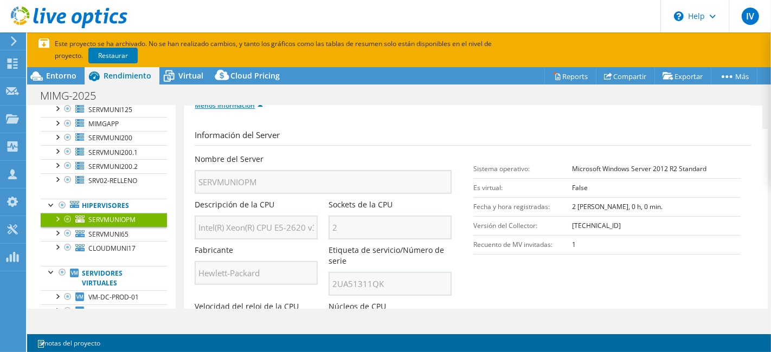
click at [569, 288] on section "Información del Server Nombre del Server SERVMUNIOPM Descripción de la CPU Inte…" at bounding box center [476, 283] width 562 height 309
click at [516, 288] on section "Información del servidor Nombre del servidor SERVMUNIOPM Descripción de la CPU …" at bounding box center [476, 283] width 562 height 309
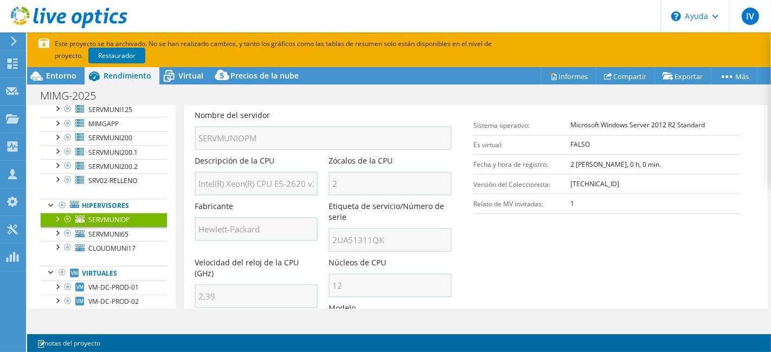
scroll to position [241, 0]
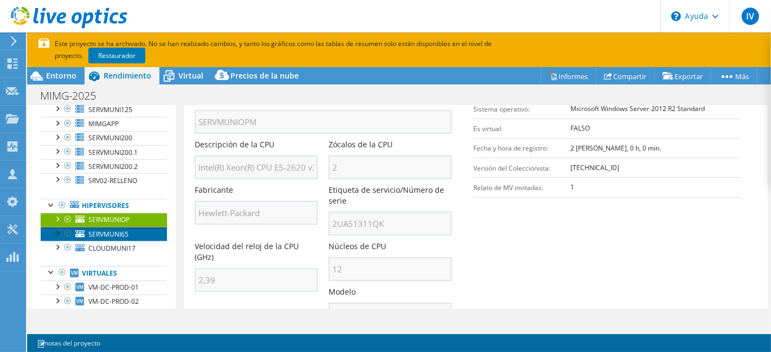
click at [107, 239] on font "SERVMUNI65" at bounding box center [108, 234] width 40 height 9
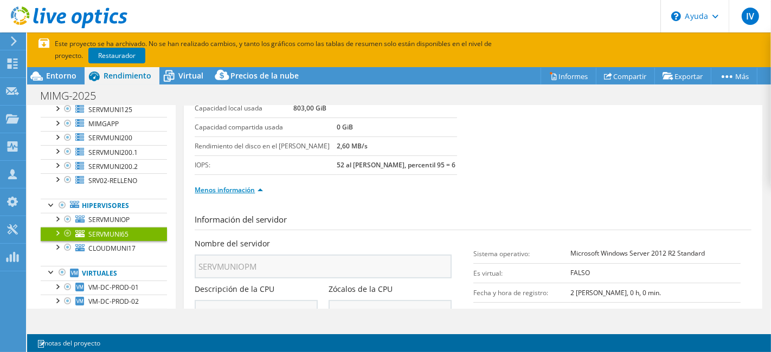
scroll to position [12, 0]
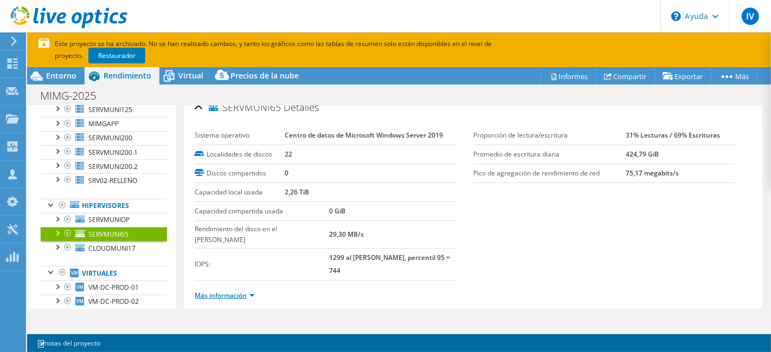
click at [222, 291] on font "Más información" at bounding box center [221, 295] width 52 height 9
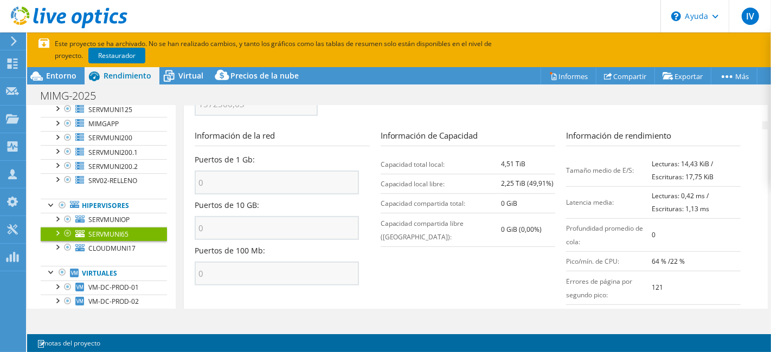
scroll to position [504, 0]
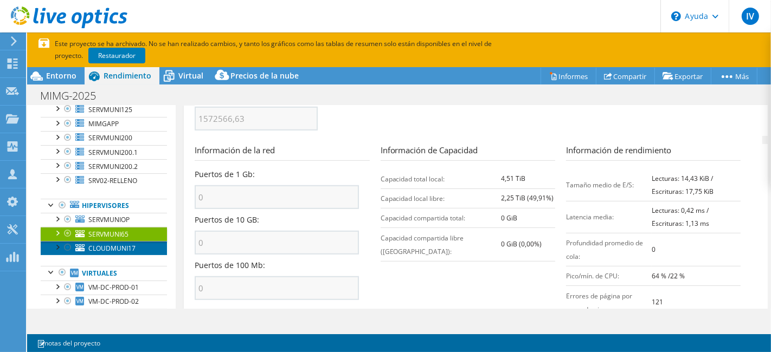
click at [106, 253] on font "CLOUDMUNI17" at bounding box center [111, 248] width 47 height 9
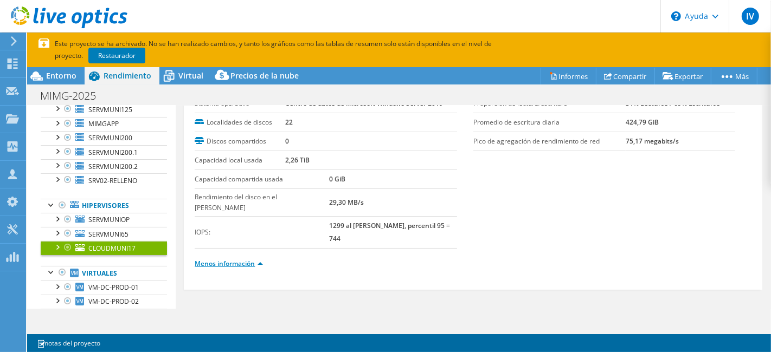
scroll to position [12, 0]
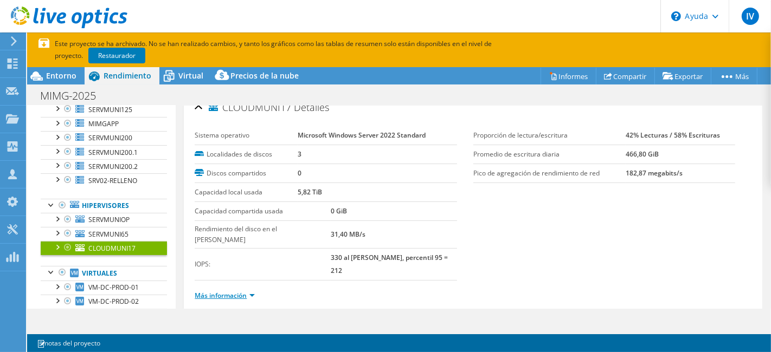
click at [225, 291] on font "Más información" at bounding box center [221, 295] width 52 height 9
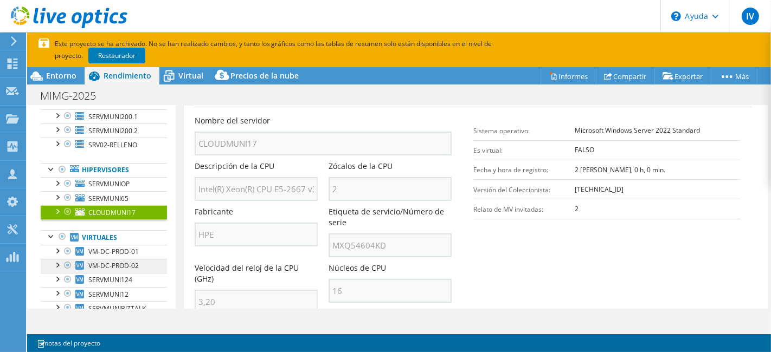
scroll to position [181, 0]
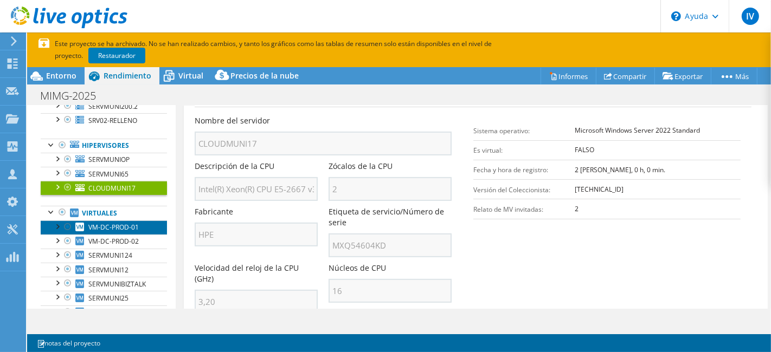
click at [101, 232] on font "VM-DC-PROD-01" at bounding box center [113, 227] width 50 height 9
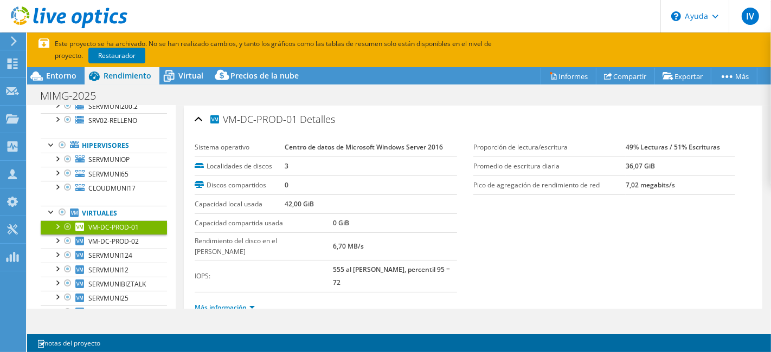
scroll to position [12, 0]
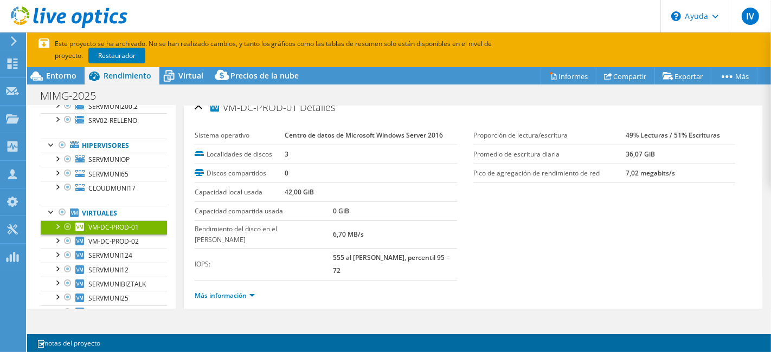
click at [233, 287] on ul "Más información" at bounding box center [473, 294] width 557 height 15
click at [234, 291] on font "Más información" at bounding box center [221, 295] width 52 height 9
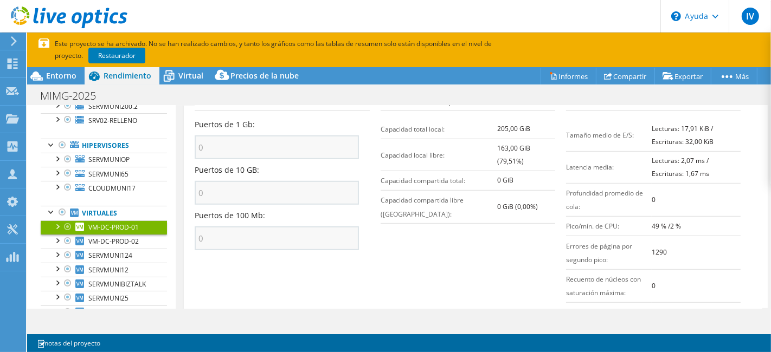
scroll to position [494, 0]
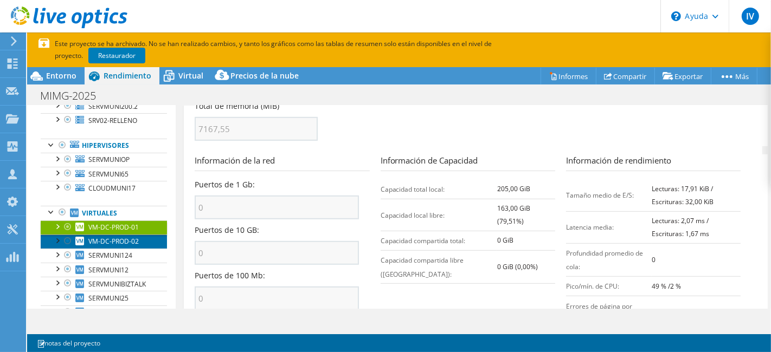
click at [107, 242] on link "VM-DC-PROD-02" at bounding box center [104, 242] width 126 height 14
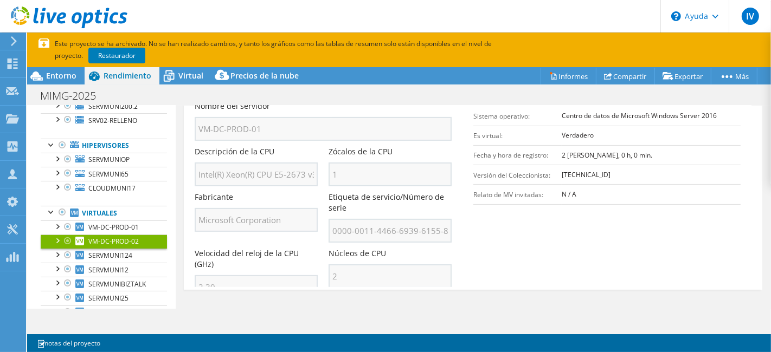
scroll to position [12, 0]
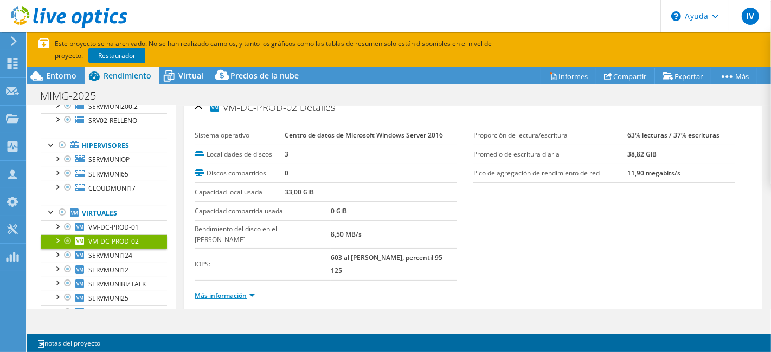
click at [241, 291] on font "Más información" at bounding box center [221, 295] width 52 height 9
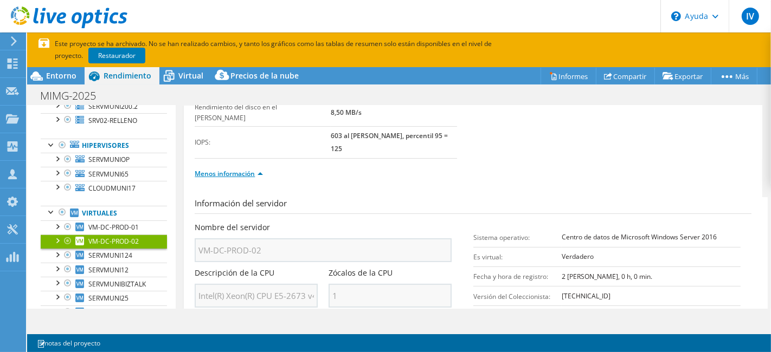
scroll to position [253, 0]
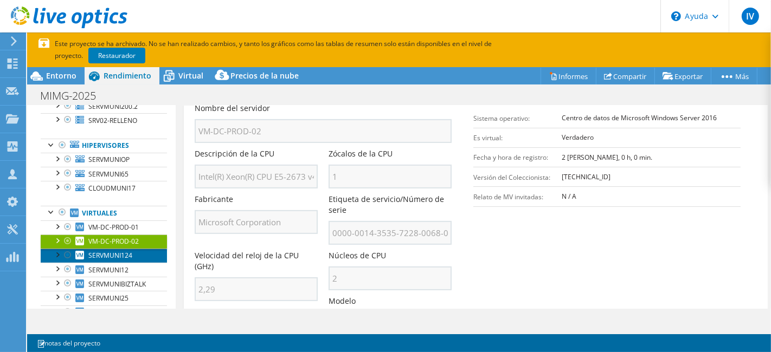
click at [109, 260] on font "SERVMUNI124" at bounding box center [110, 255] width 44 height 9
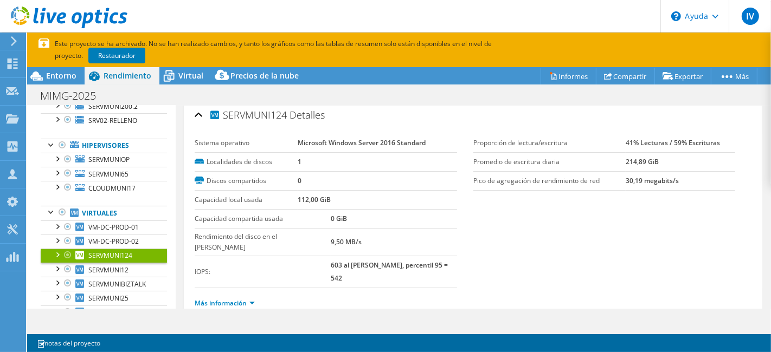
scroll to position [12, 0]
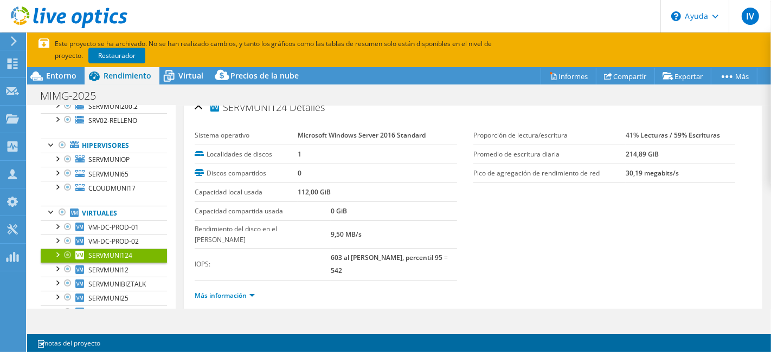
click at [251, 290] on li "Más información" at bounding box center [228, 296] width 67 height 12
click at [237, 291] on font "Más información" at bounding box center [221, 295] width 52 height 9
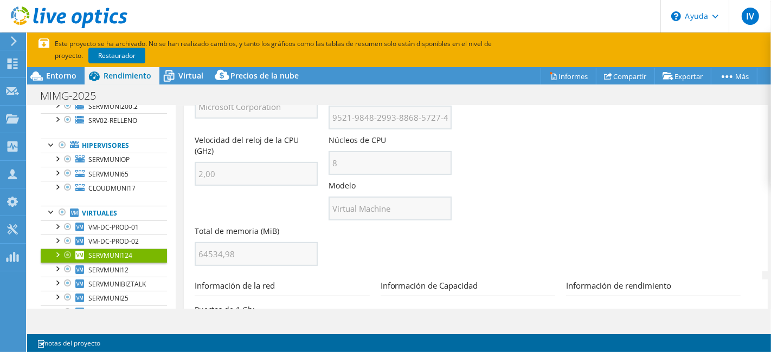
scroll to position [429, 0]
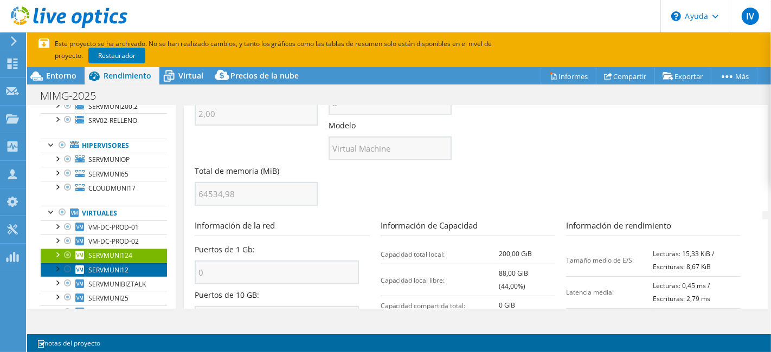
click at [100, 270] on link "SERVMUNI12" at bounding box center [104, 270] width 126 height 14
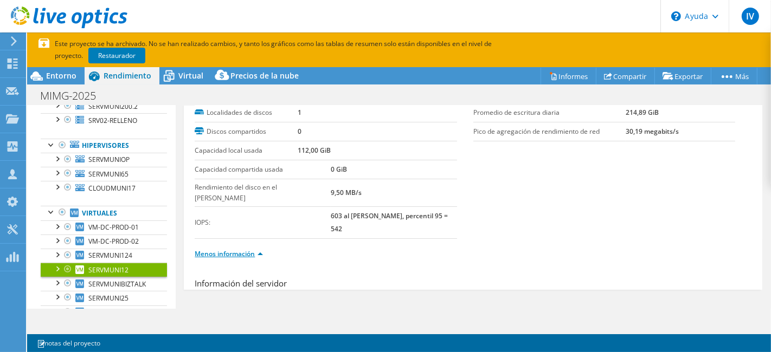
scroll to position [12, 0]
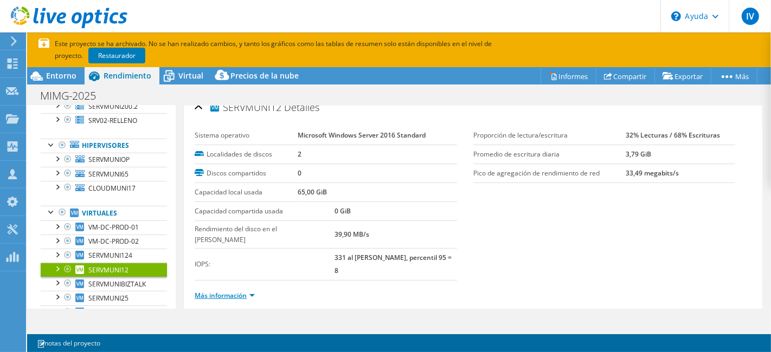
click at [240, 291] on font "Más información" at bounding box center [221, 295] width 52 height 9
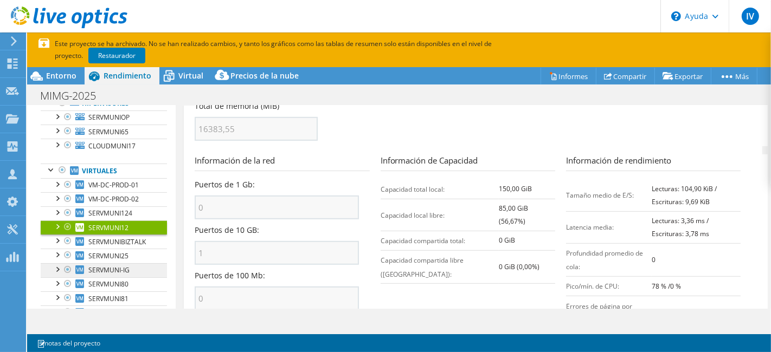
scroll to position [241, 0]
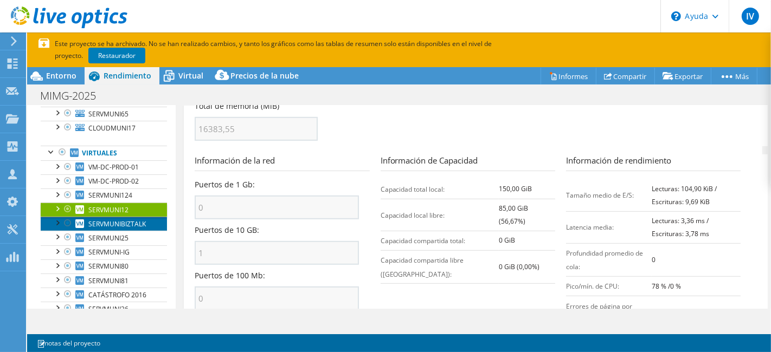
click at [120, 228] on font "SERVMUNIBIZTALK" at bounding box center [116, 224] width 57 height 9
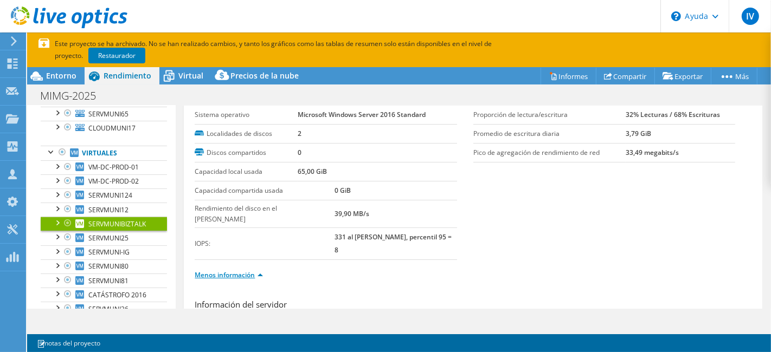
scroll to position [34, 0]
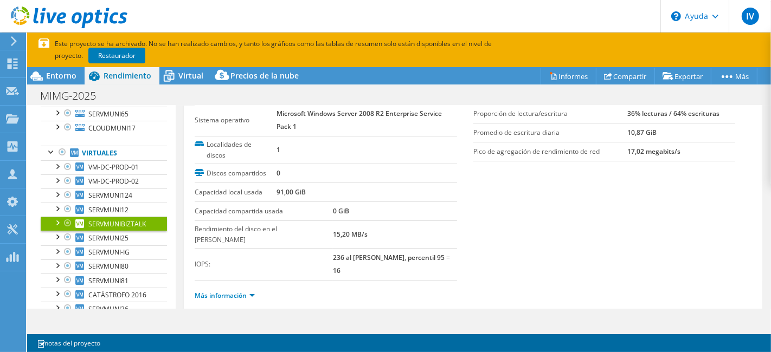
click at [129, 229] on font "SERVMUNIBIZTALK" at bounding box center [116, 224] width 57 height 9
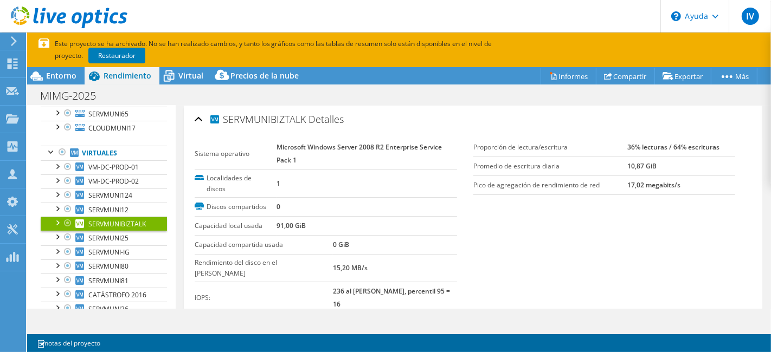
click at [251, 317] on ul "Más información" at bounding box center [473, 328] width 557 height 15
click at [245, 317] on font "Más información" at bounding box center [221, 329] width 52 height 9
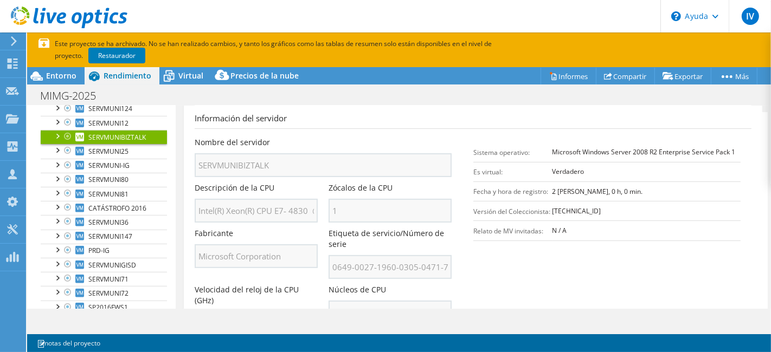
scroll to position [301, 0]
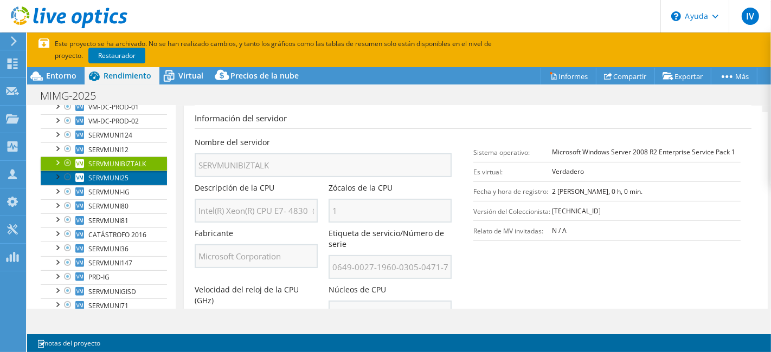
click at [124, 183] on font "SERVMUNI25" at bounding box center [108, 177] width 40 height 9
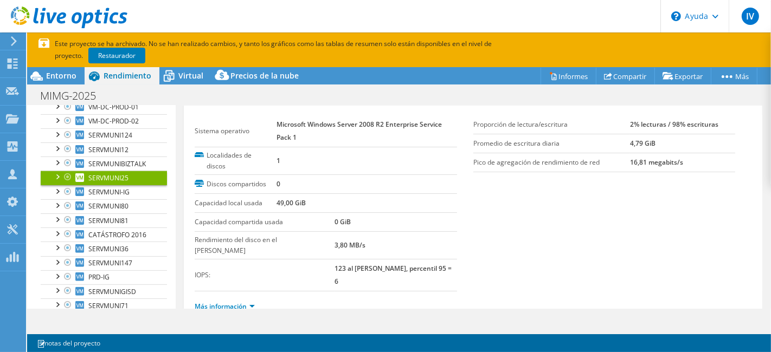
scroll to position [34, 0]
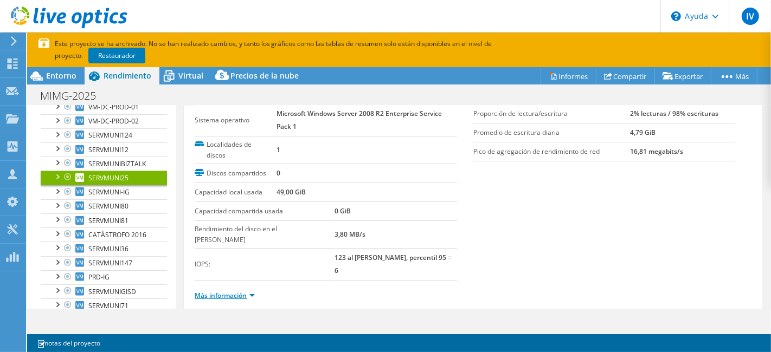
click at [210, 291] on font "Más información" at bounding box center [221, 295] width 52 height 9
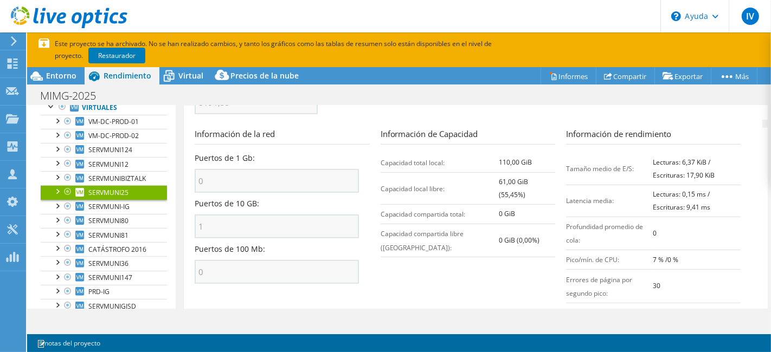
scroll to position [301, 0]
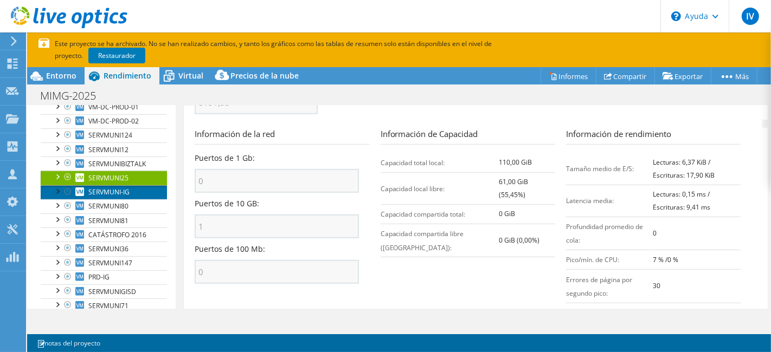
click at [127, 197] on font "SERVMUNI-IG" at bounding box center [108, 192] width 41 height 9
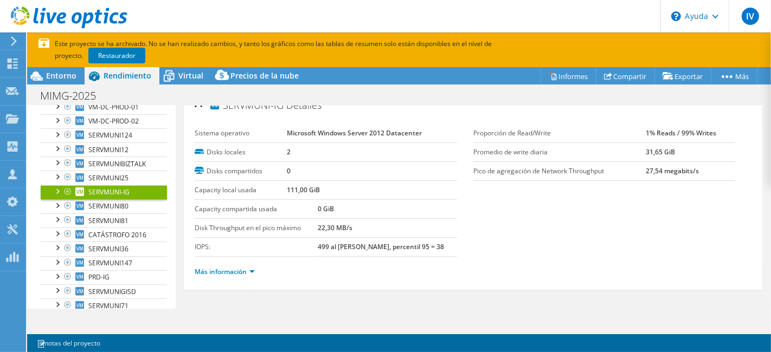
scroll to position [12, 0]
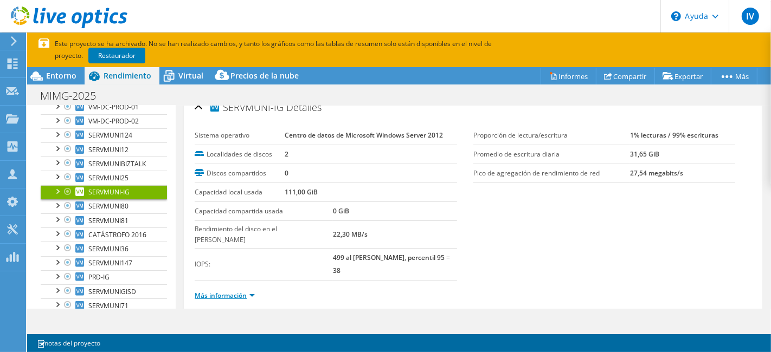
click at [239, 291] on font "Más información" at bounding box center [221, 295] width 52 height 9
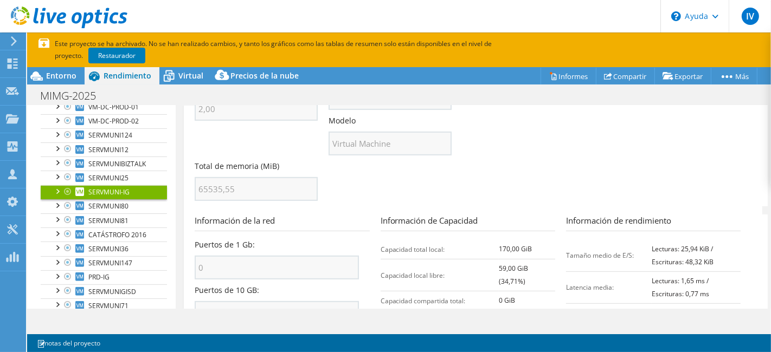
scroll to position [494, 0]
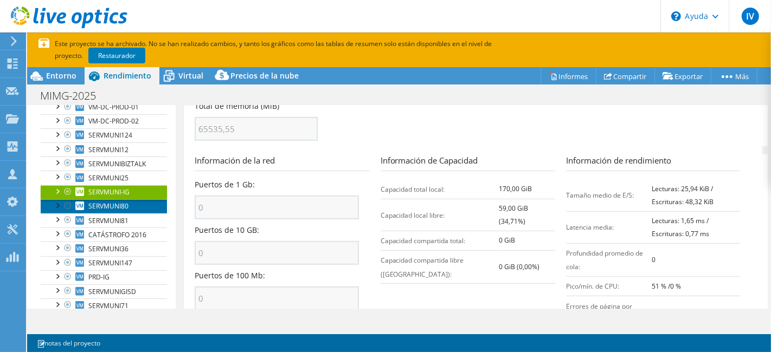
click at [109, 208] on link "SERVMUNI80" at bounding box center [104, 206] width 126 height 14
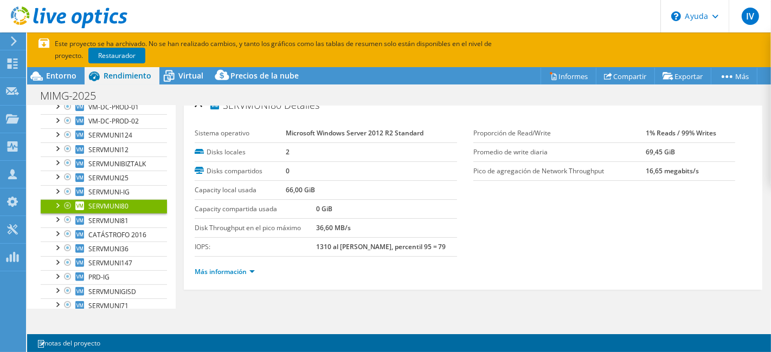
scroll to position [12, 0]
click at [233, 275] on link "Más información" at bounding box center [225, 273] width 60 height 9
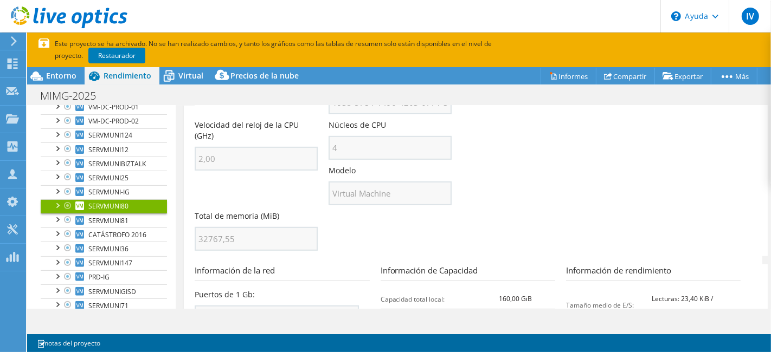
scroll to position [442, 0]
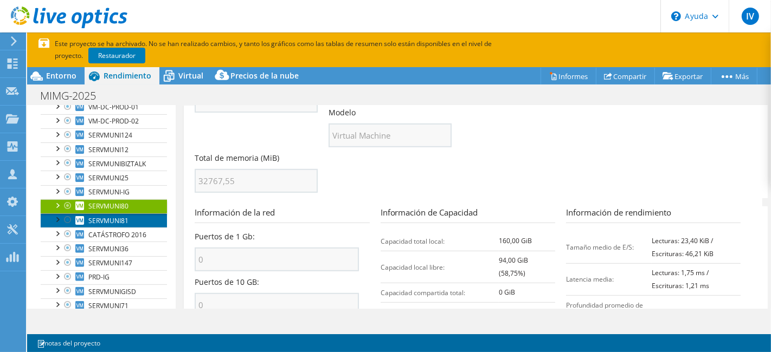
click at [130, 225] on link "SERVMUNI81" at bounding box center [104, 221] width 126 height 14
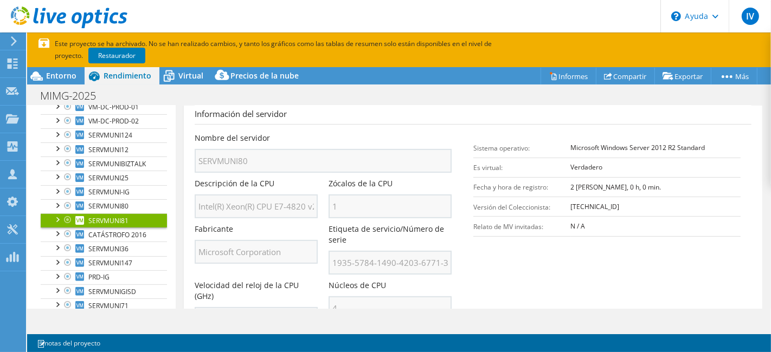
scroll to position [12, 0]
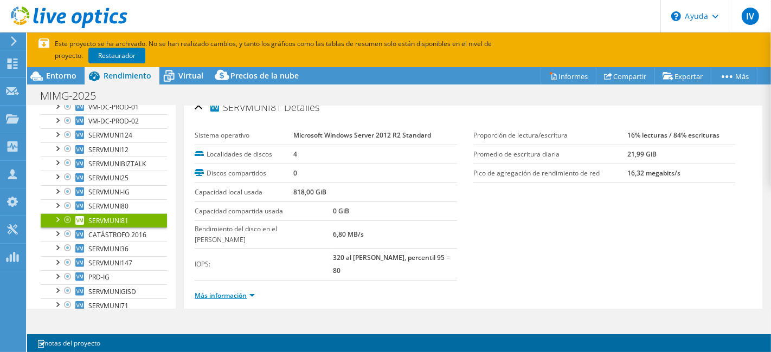
click at [239, 291] on font "Más información" at bounding box center [221, 295] width 52 height 9
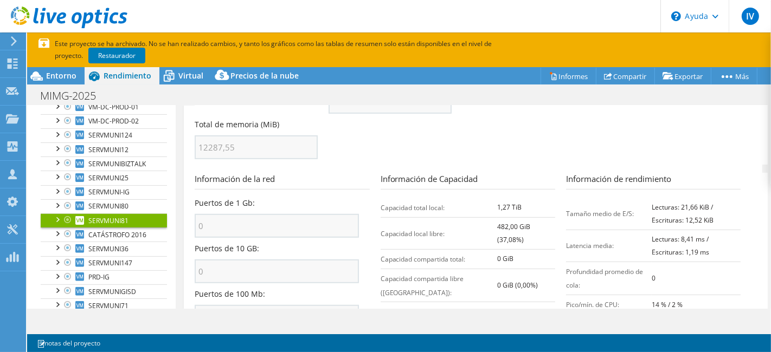
scroll to position [494, 0]
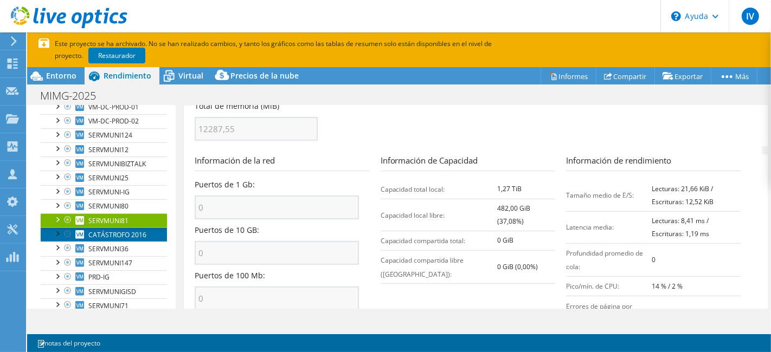
click at [125, 240] on font "CATÁSTROFO 2016" at bounding box center [117, 234] width 58 height 9
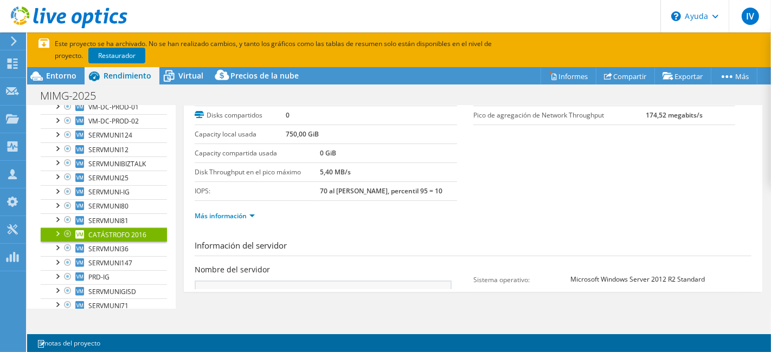
scroll to position [12, 0]
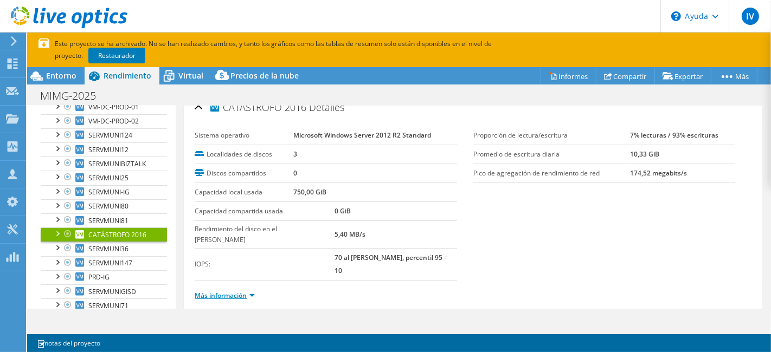
click at [241, 291] on font "Más información" at bounding box center [221, 295] width 52 height 9
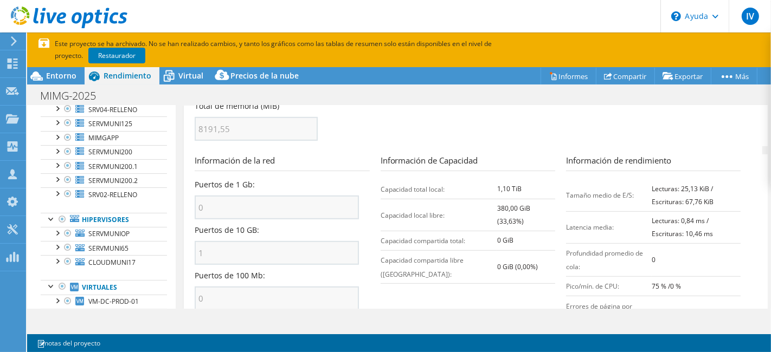
scroll to position [120, 0]
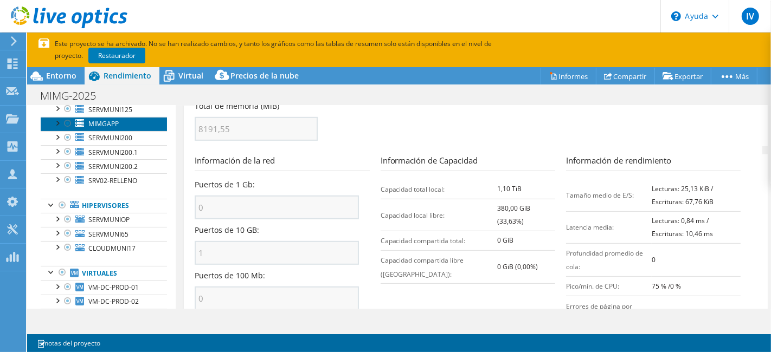
click at [119, 131] on link "MIMGAPP" at bounding box center [104, 124] width 126 height 14
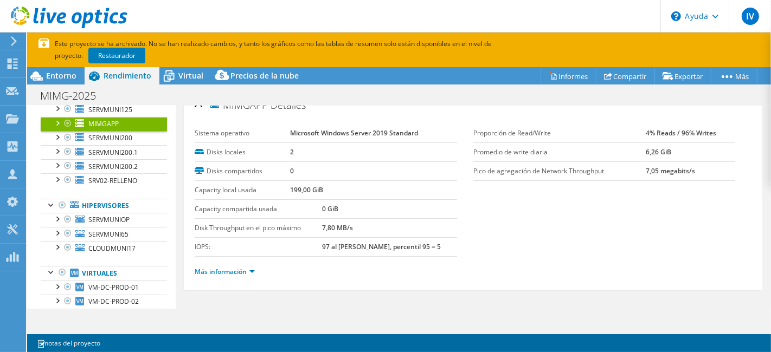
scroll to position [12, 0]
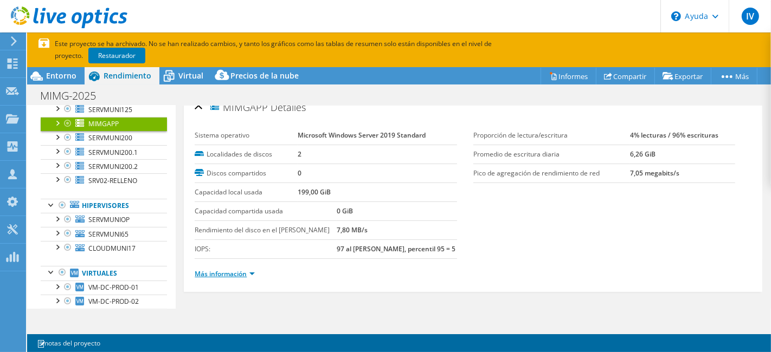
click at [243, 275] on font "Más información" at bounding box center [221, 273] width 52 height 9
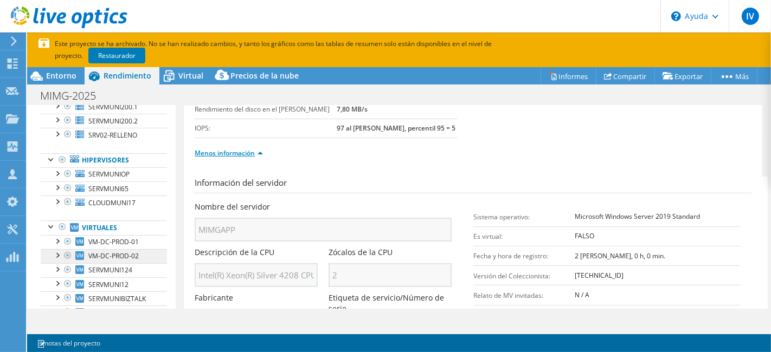
scroll to position [181, 0]
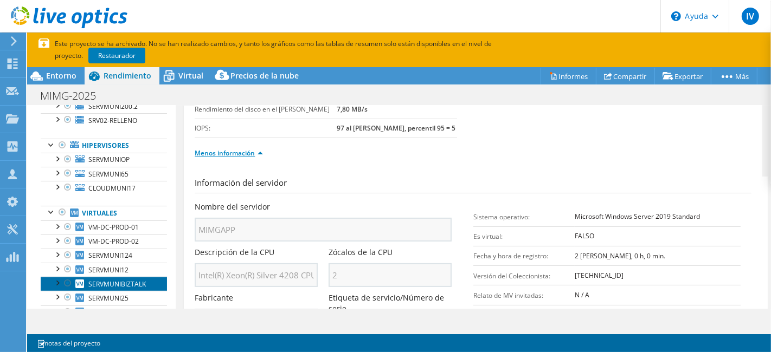
click at [125, 285] on link "SERVMUNIBIZTALK" at bounding box center [104, 284] width 126 height 14
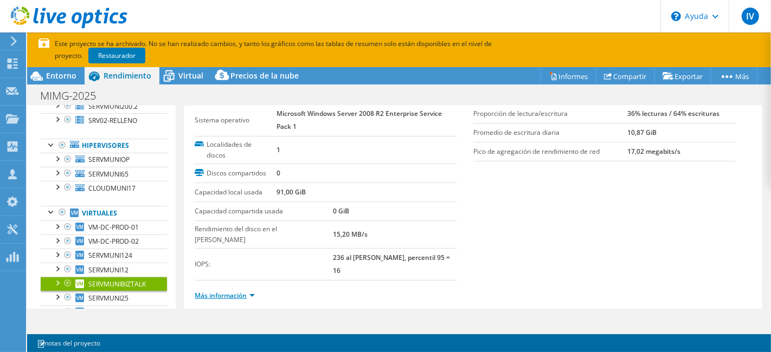
click at [234, 291] on font "Más información" at bounding box center [221, 295] width 52 height 9
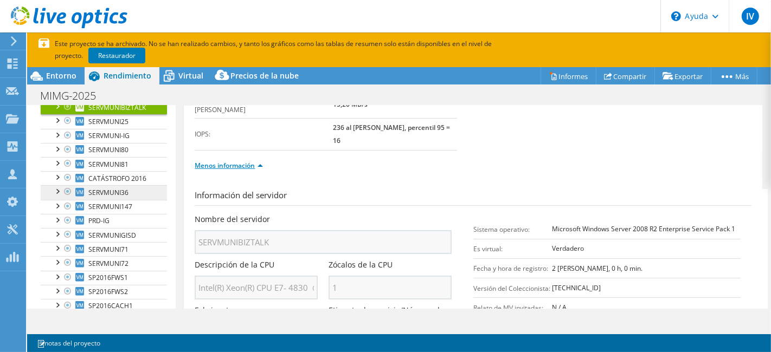
scroll to position [361, 0]
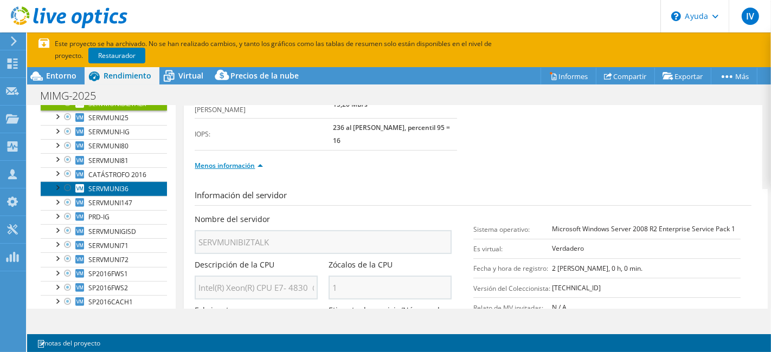
click at [133, 196] on link "SERVMUNI36" at bounding box center [104, 189] width 126 height 14
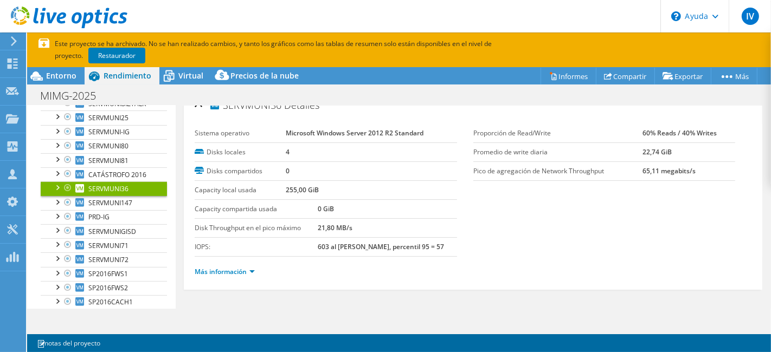
scroll to position [12, 0]
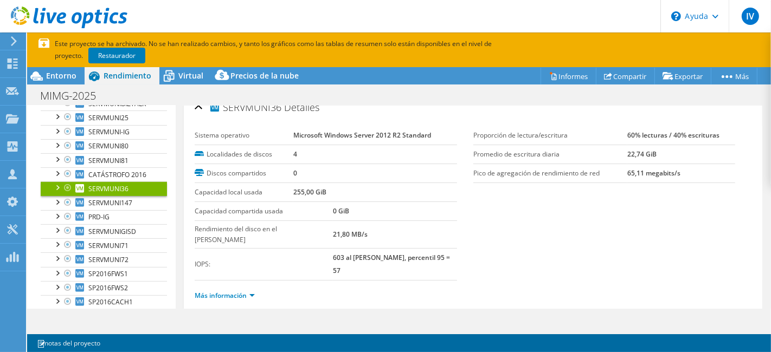
click at [252, 281] on div "Más información" at bounding box center [473, 296] width 557 height 30
click at [249, 291] on link "Más información" at bounding box center [225, 295] width 60 height 9
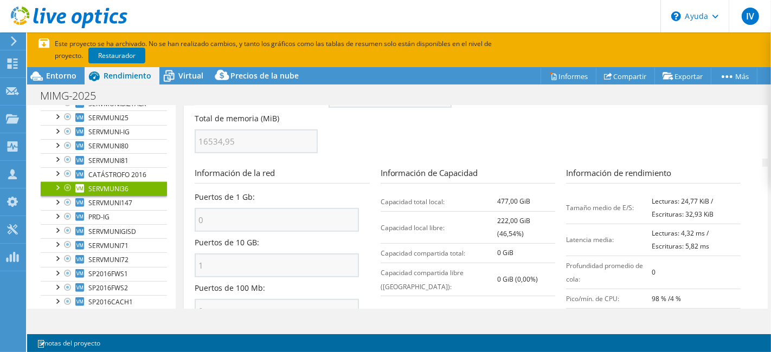
scroll to position [481, 0]
click at [107, 208] on font "SERVMUNI147" at bounding box center [110, 202] width 44 height 9
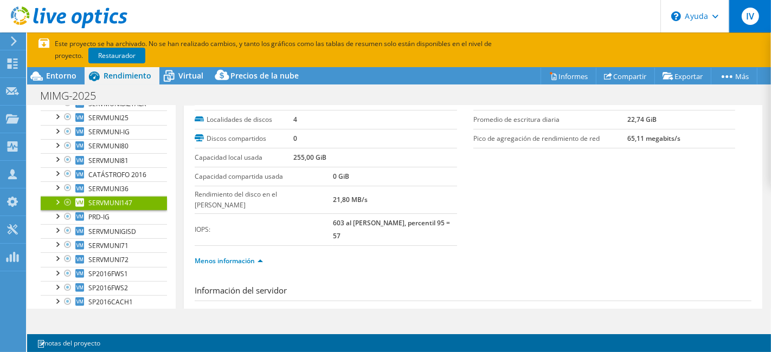
scroll to position [12, 0]
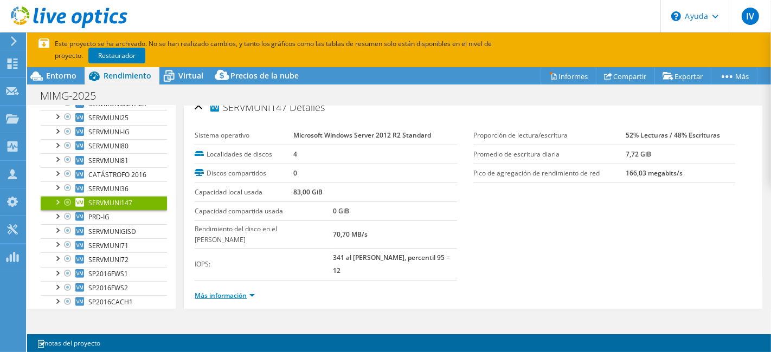
click at [249, 291] on link "Más información" at bounding box center [225, 295] width 60 height 9
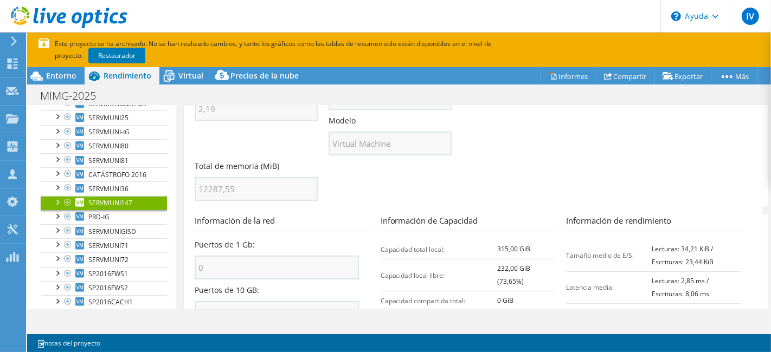
scroll to position [494, 0]
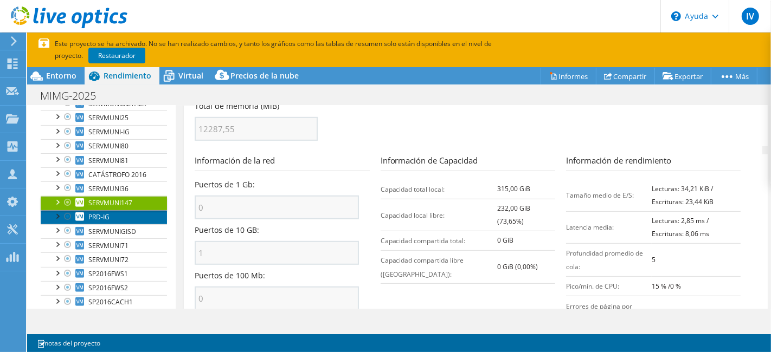
click at [93, 222] on font "PRD-IG" at bounding box center [98, 216] width 21 height 9
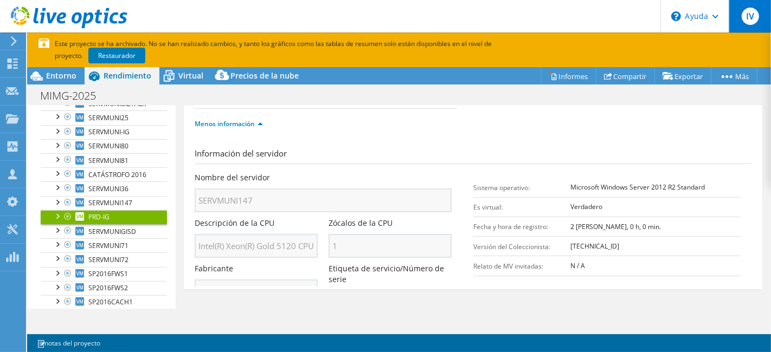
scroll to position [12, 0]
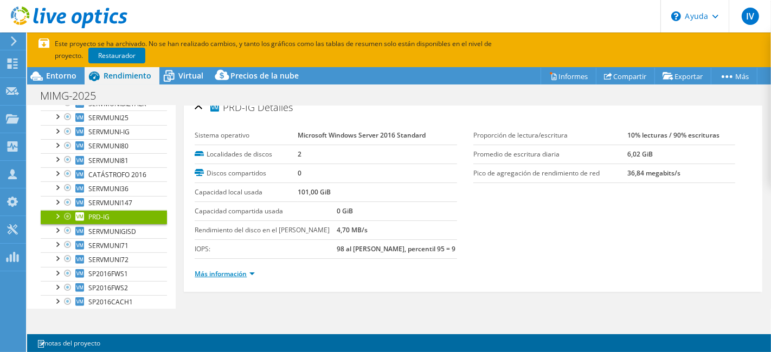
click at [235, 269] on font "Más información" at bounding box center [221, 273] width 52 height 9
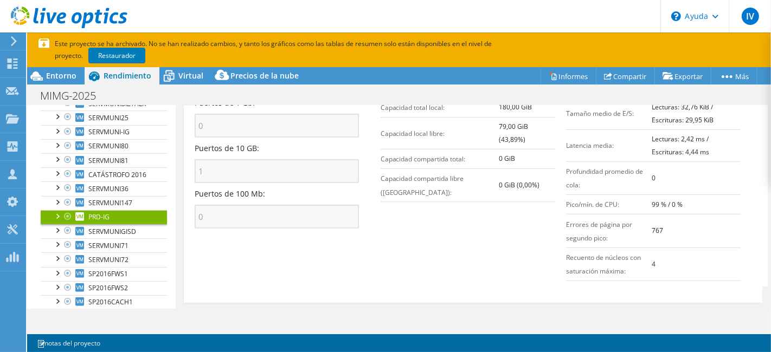
scroll to position [494, 0]
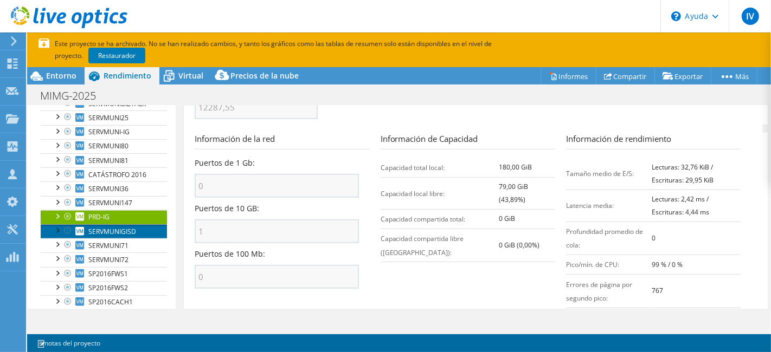
click at [108, 239] on link "SERVMUNIGISD" at bounding box center [104, 231] width 126 height 14
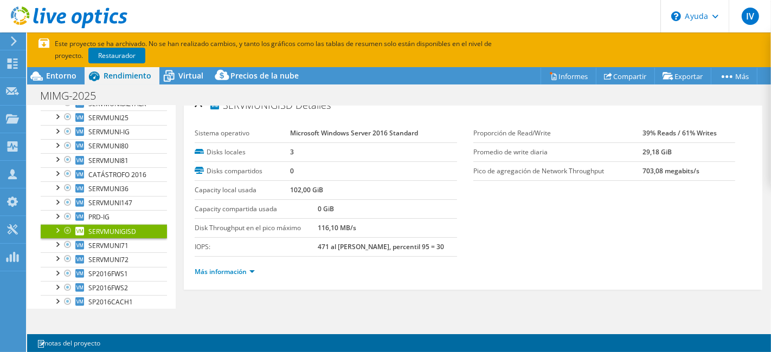
scroll to position [12, 0]
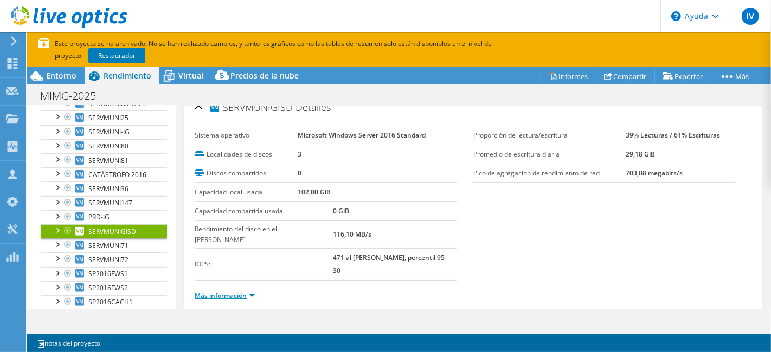
click at [217, 291] on font "Más información" at bounding box center [221, 295] width 52 height 9
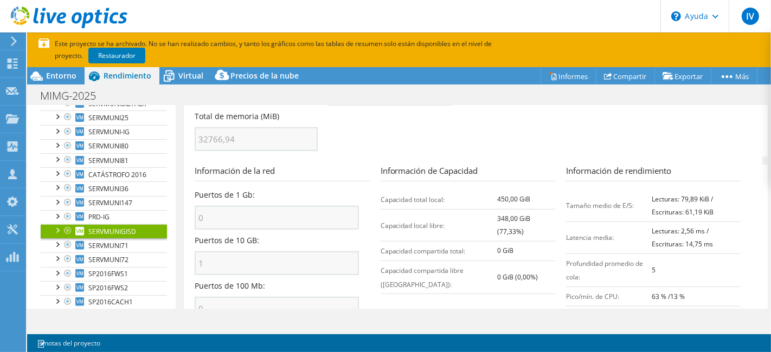
scroll to position [494, 0]
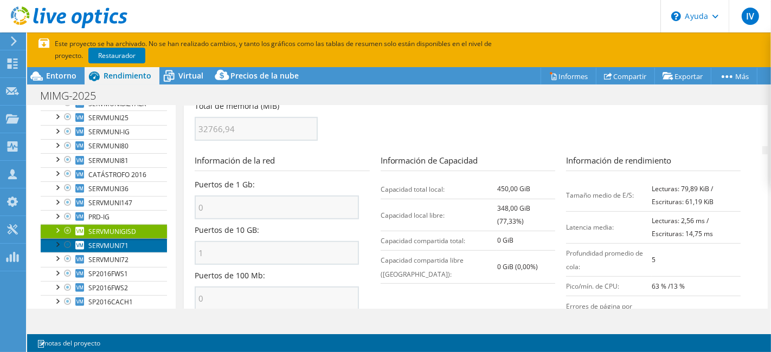
click at [124, 250] on font "SERVMUNI71" at bounding box center [108, 245] width 40 height 9
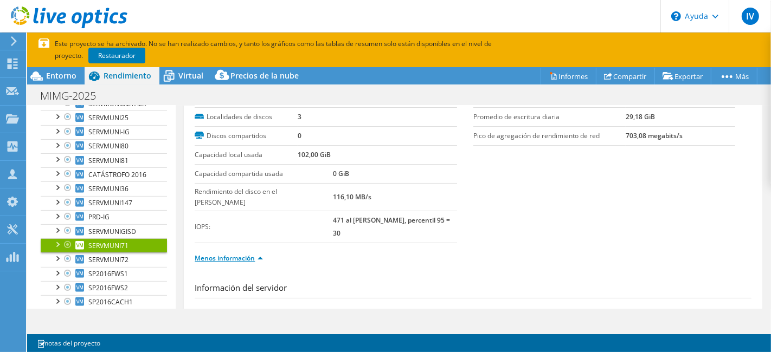
scroll to position [12, 0]
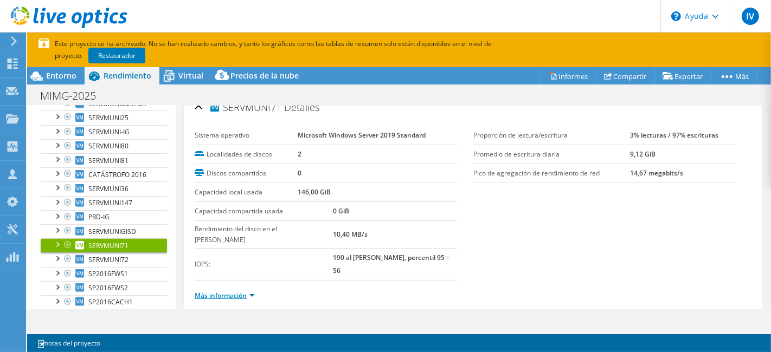
click at [212, 291] on font "Más información" at bounding box center [221, 295] width 52 height 9
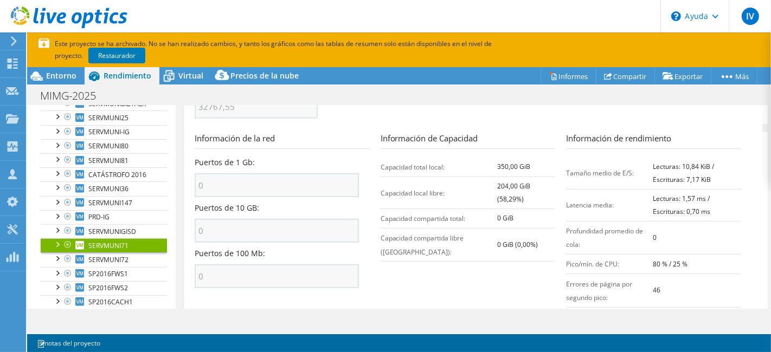
scroll to position [501, 0]
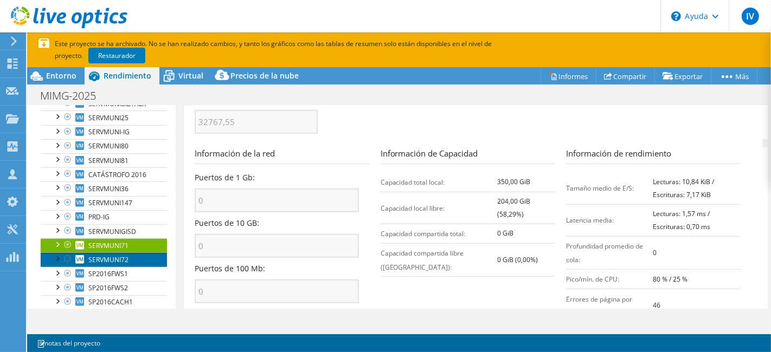
click at [119, 267] on link "SERVMUNI72" at bounding box center [104, 260] width 126 height 14
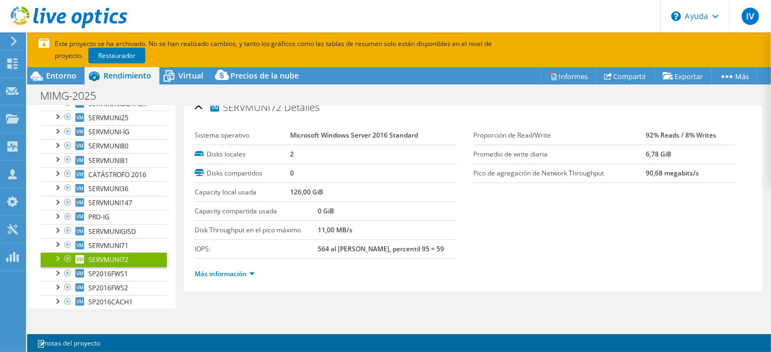
scroll to position [12, 0]
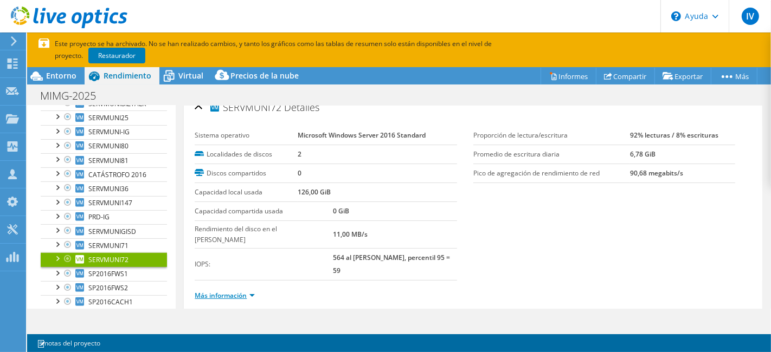
click at [225, 291] on font "Más información" at bounding box center [221, 295] width 52 height 9
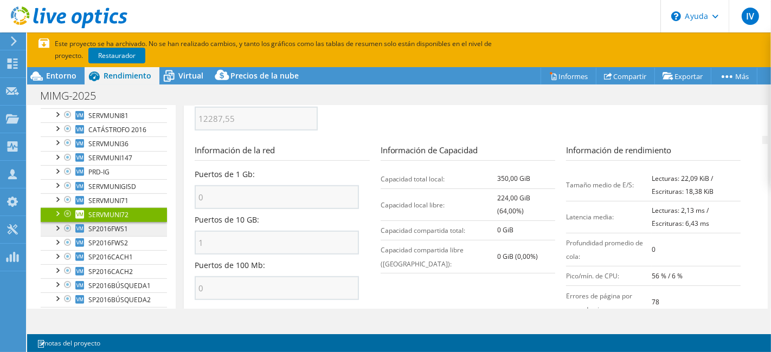
scroll to position [421, 0]
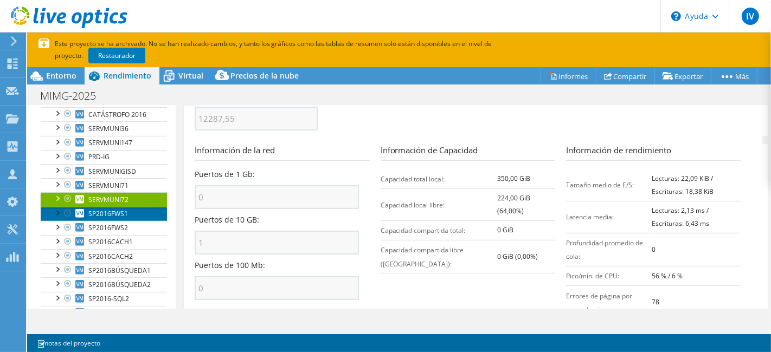
click at [139, 221] on link "SP2016FWS1" at bounding box center [104, 214] width 126 height 14
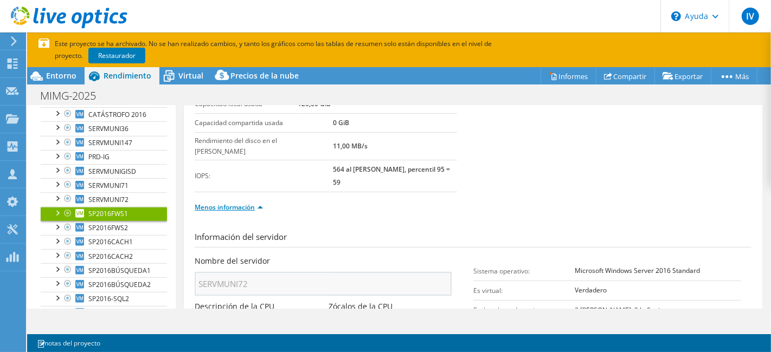
scroll to position [12, 0]
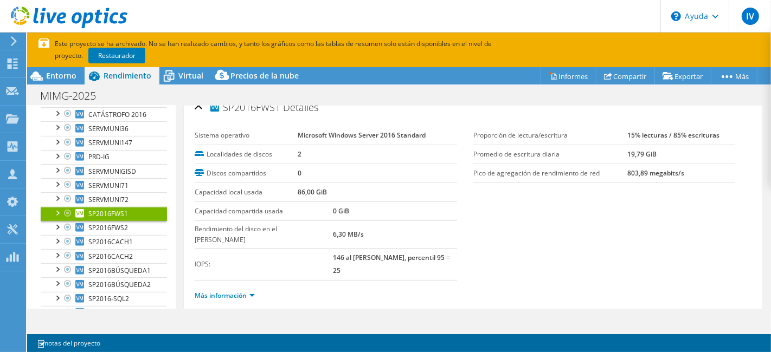
click at [216, 290] on li "Más información" at bounding box center [228, 296] width 67 height 12
click at [224, 291] on font "Más información" at bounding box center [221, 295] width 52 height 9
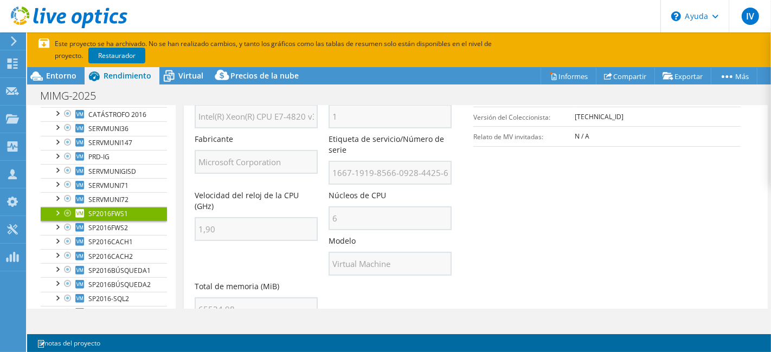
scroll to position [434, 0]
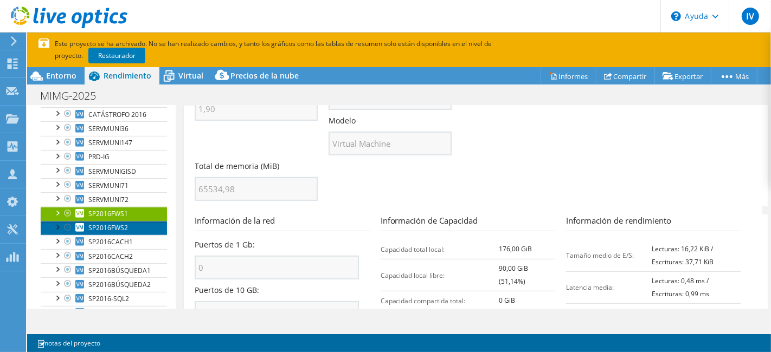
click at [87, 235] on link "SP2016FWS2" at bounding box center [104, 228] width 126 height 14
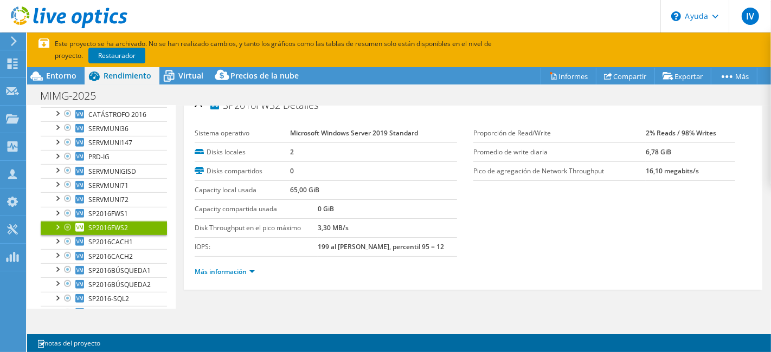
scroll to position [12, 0]
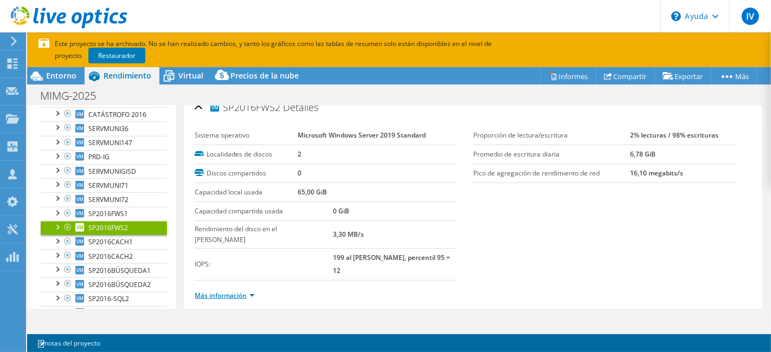
click at [234, 291] on font "Más información" at bounding box center [221, 295] width 52 height 9
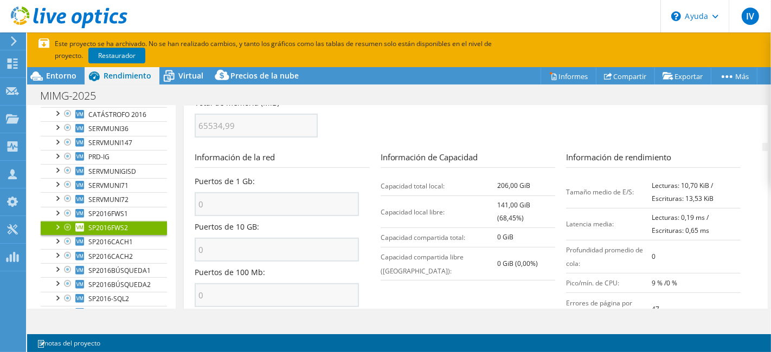
scroll to position [510, 0]
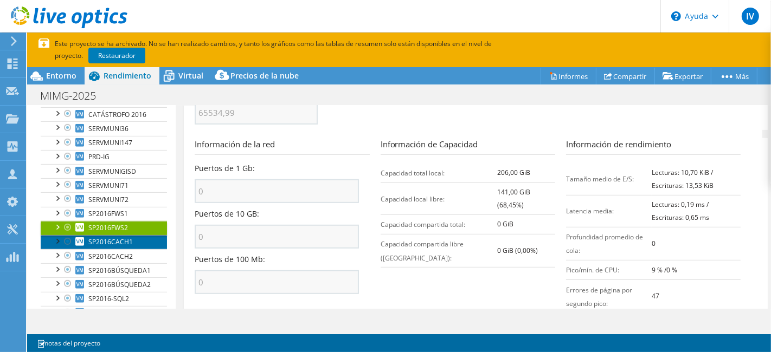
click at [104, 247] on font "SP2016CACH1" at bounding box center [110, 241] width 44 height 9
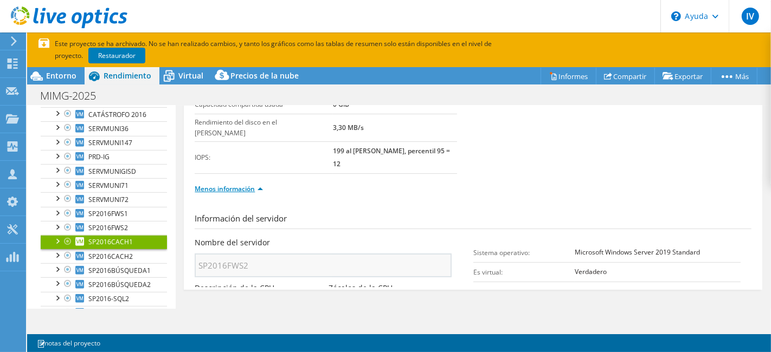
scroll to position [12, 0]
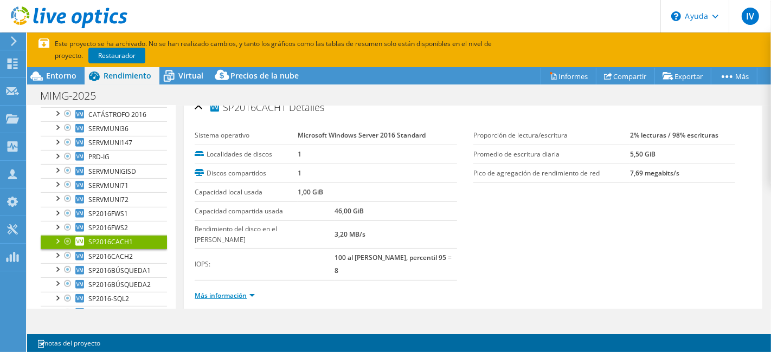
click at [226, 291] on font "Más información" at bounding box center [221, 295] width 52 height 9
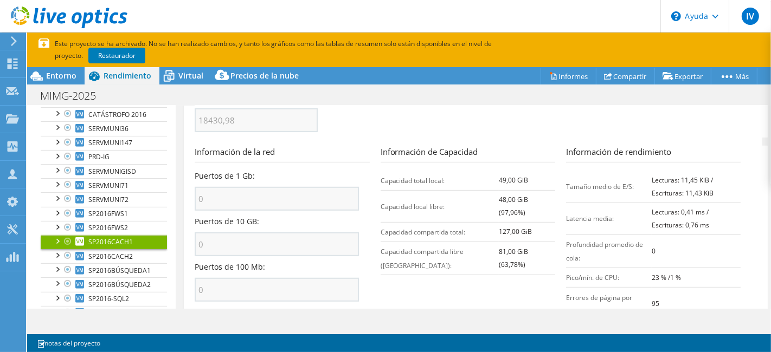
scroll to position [508, 0]
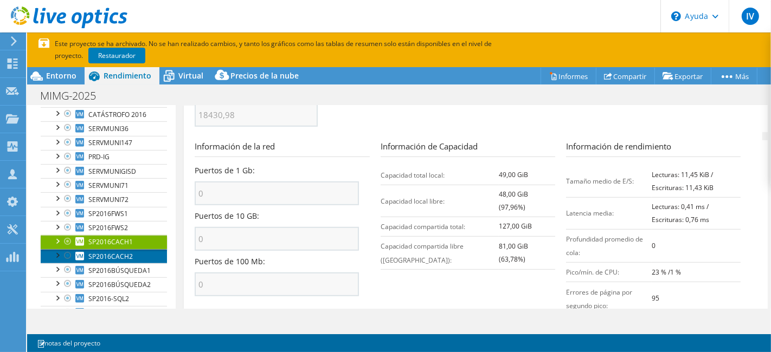
click at [122, 261] on font "SP2016CACH2" at bounding box center [110, 256] width 44 height 9
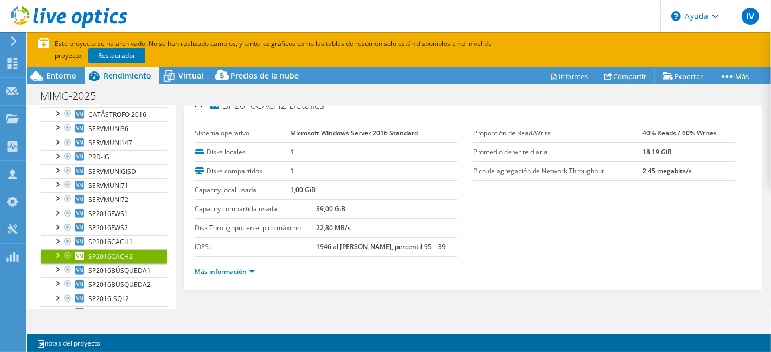
scroll to position [12, 0]
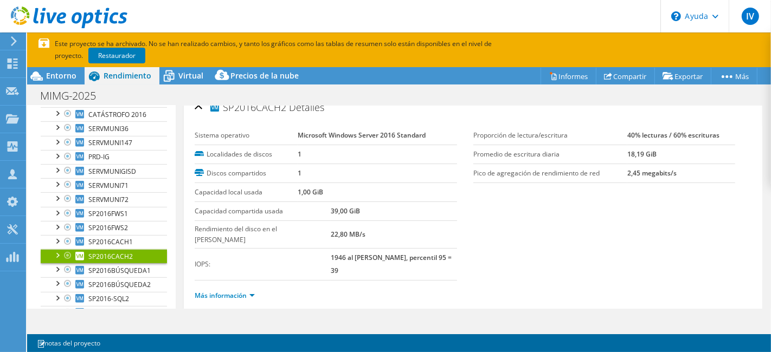
click at [226, 287] on ul "Más información" at bounding box center [473, 294] width 557 height 15
click at [221, 287] on ul "Más información" at bounding box center [473, 294] width 557 height 15
click at [223, 291] on font "Más información" at bounding box center [221, 295] width 52 height 9
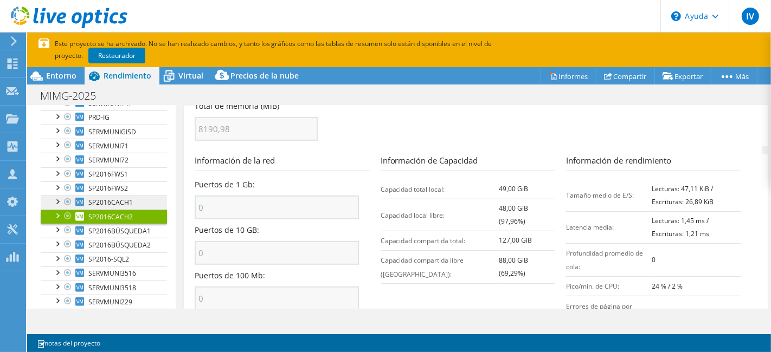
scroll to position [481, 0]
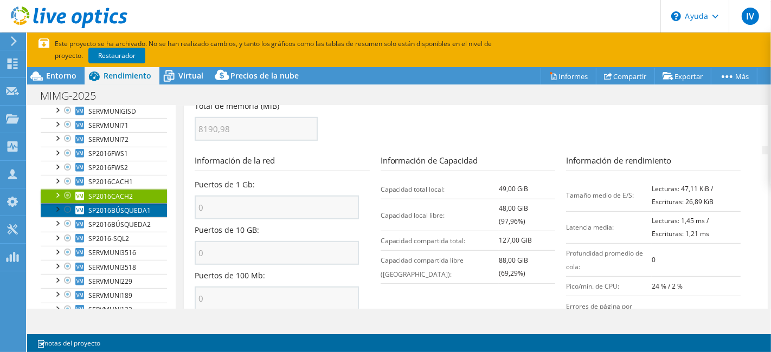
click at [130, 215] on font "SP2016BÚSQUEDA1" at bounding box center [119, 210] width 62 height 9
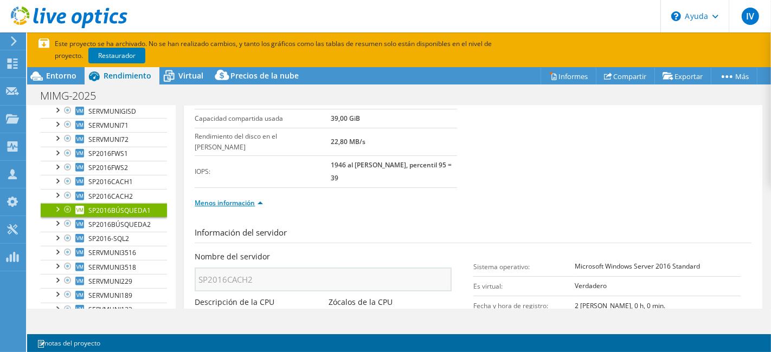
scroll to position [12, 0]
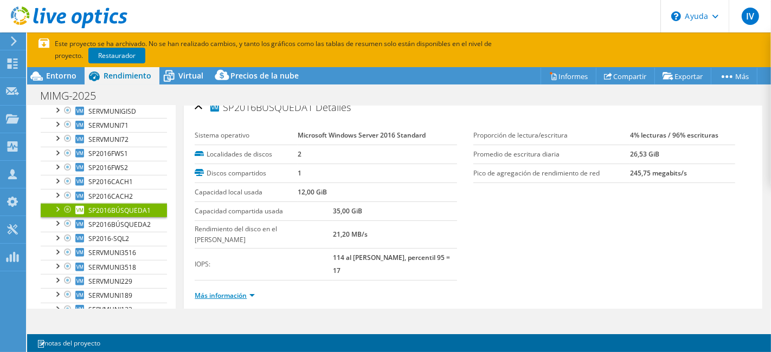
click at [226, 291] on font "Más información" at bounding box center [221, 295] width 52 height 9
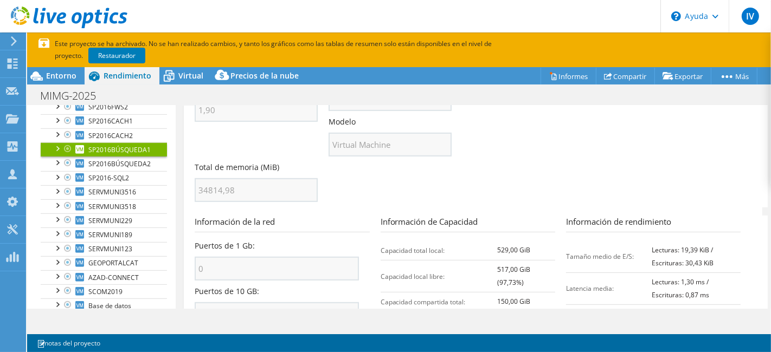
scroll to position [452, 0]
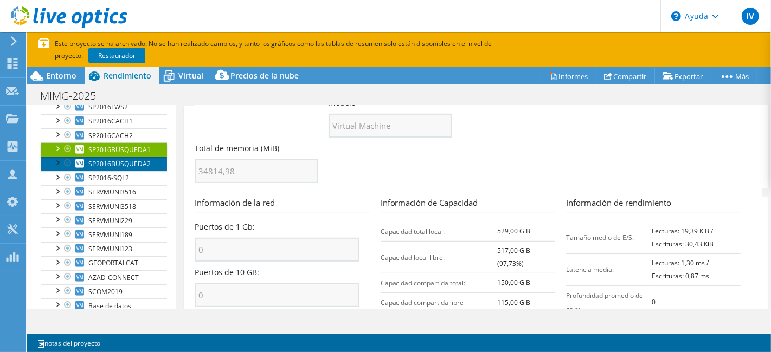
click at [128, 169] on font "SP2016BÚSQUEDA2" at bounding box center [119, 163] width 62 height 9
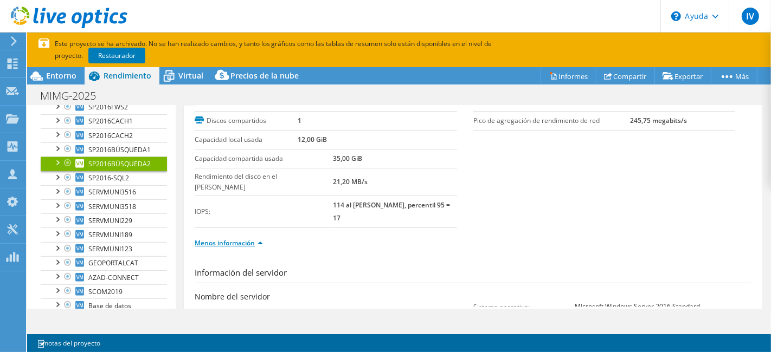
scroll to position [12, 0]
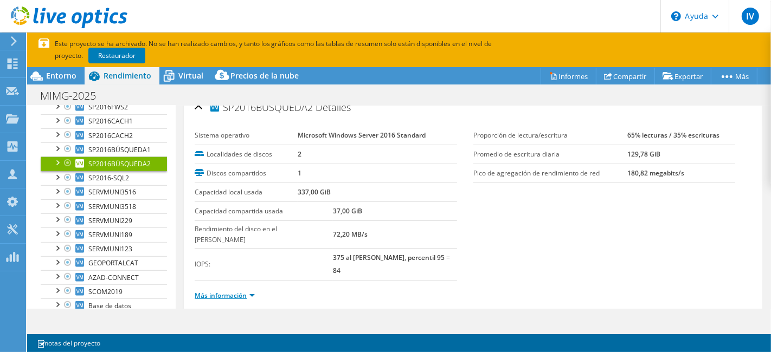
click at [250, 291] on link "Más información" at bounding box center [225, 295] width 60 height 9
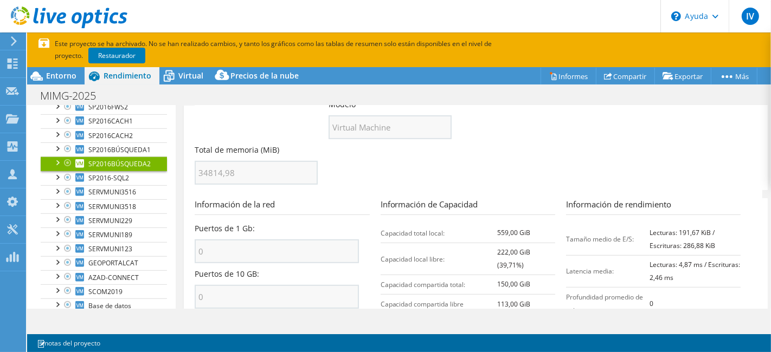
scroll to position [504, 0]
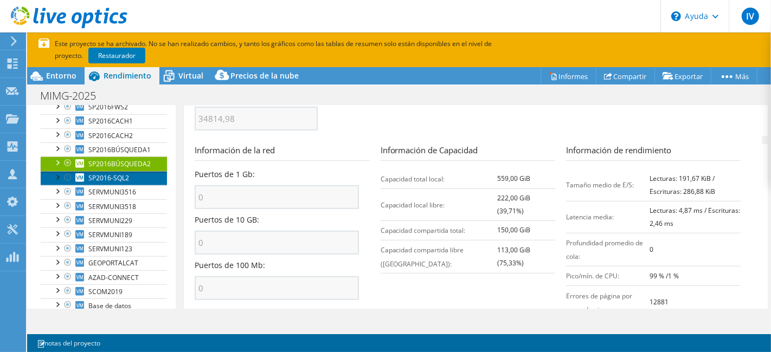
click at [114, 183] on font "SP2016-SQL2" at bounding box center [108, 177] width 41 height 9
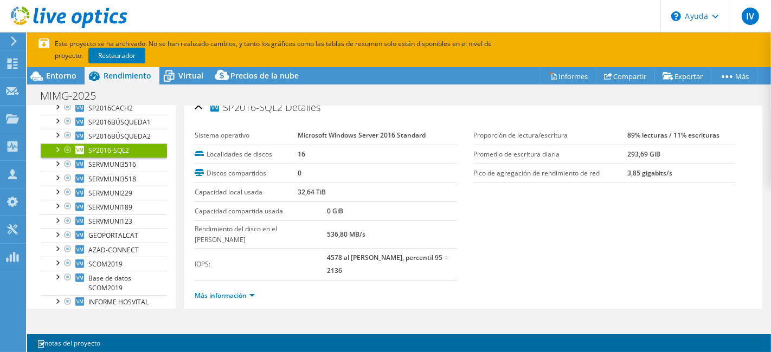
scroll to position [542, 0]
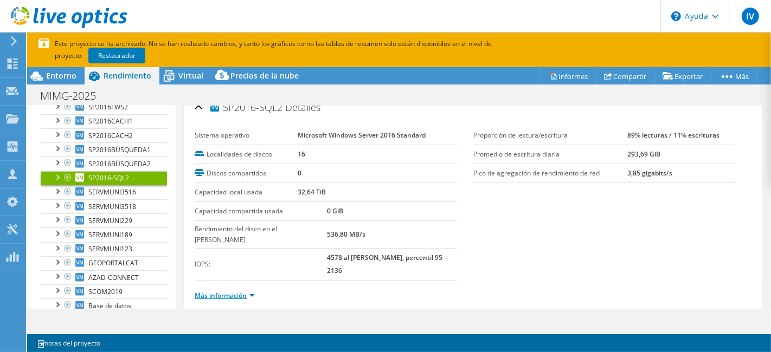
click at [221, 291] on font "Más información" at bounding box center [221, 295] width 52 height 9
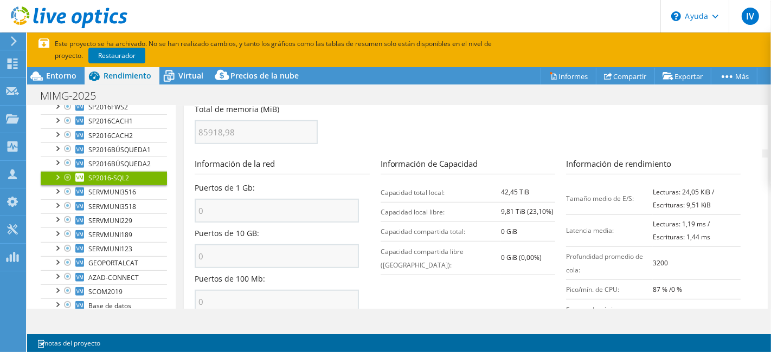
scroll to position [494, 0]
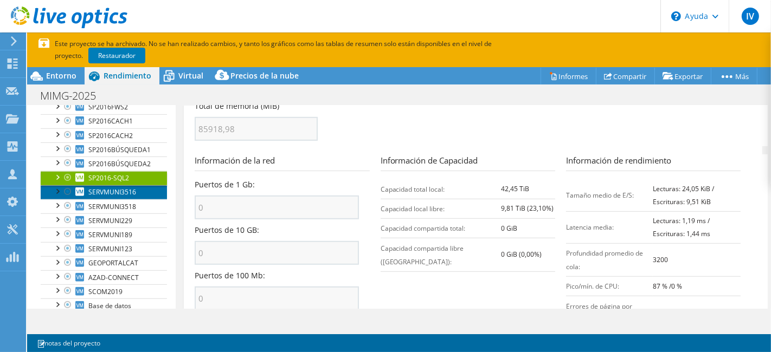
click at [140, 199] on link "SERVMUNI3516" at bounding box center [104, 192] width 126 height 14
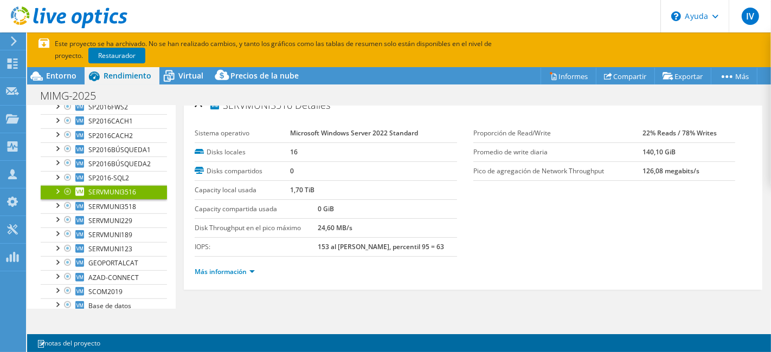
scroll to position [12, 0]
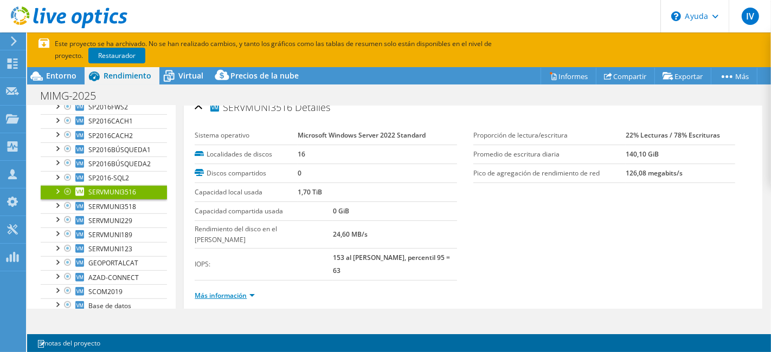
click at [232, 291] on font "Más información" at bounding box center [221, 295] width 52 height 9
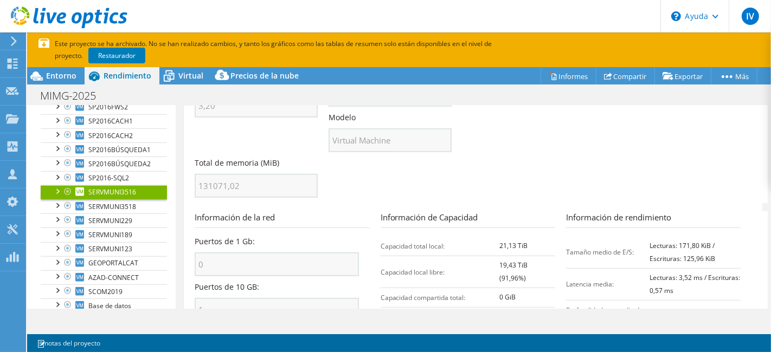
scroll to position [494, 0]
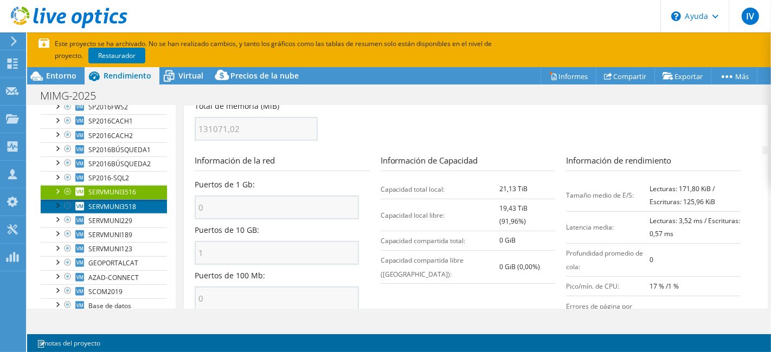
click at [147, 214] on link "SERVMUNI3518" at bounding box center [104, 206] width 126 height 14
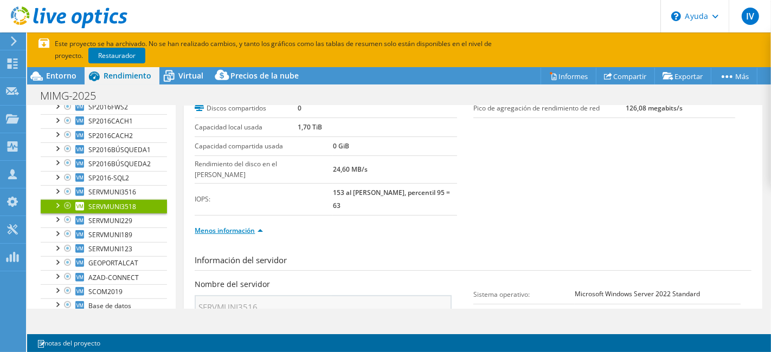
scroll to position [12, 0]
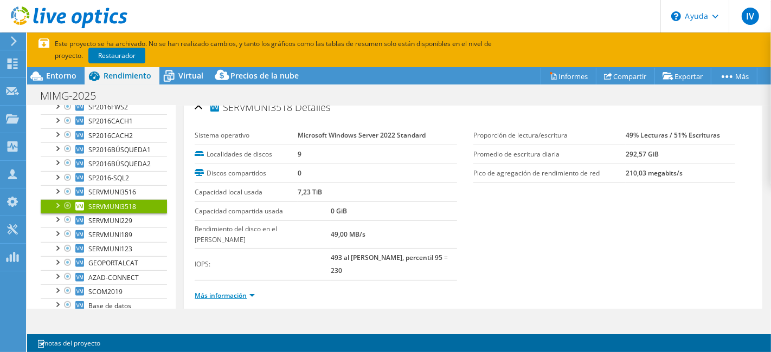
click at [229, 291] on font "Más información" at bounding box center [221, 295] width 52 height 9
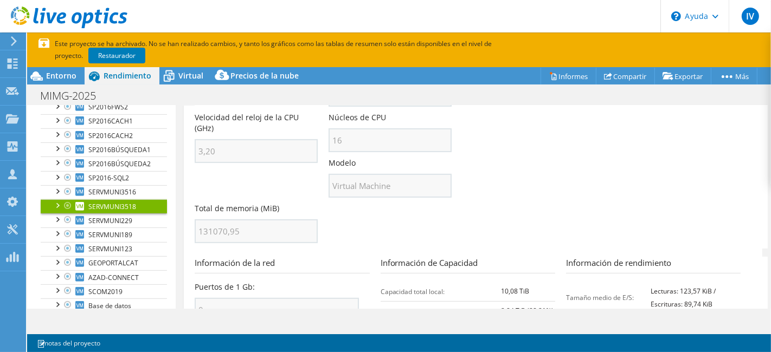
scroll to position [494, 0]
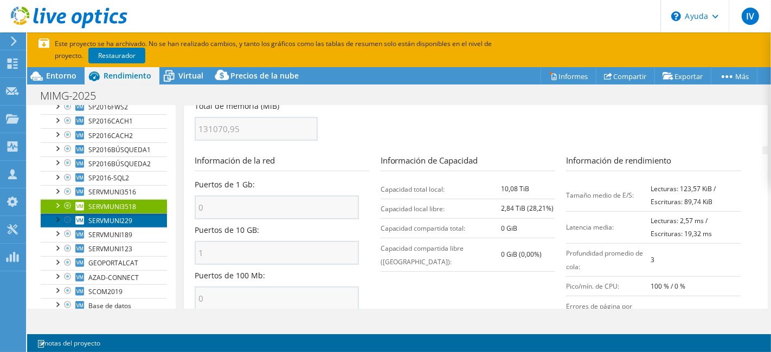
click at [130, 225] on font "SERVMUNI229" at bounding box center [110, 220] width 44 height 9
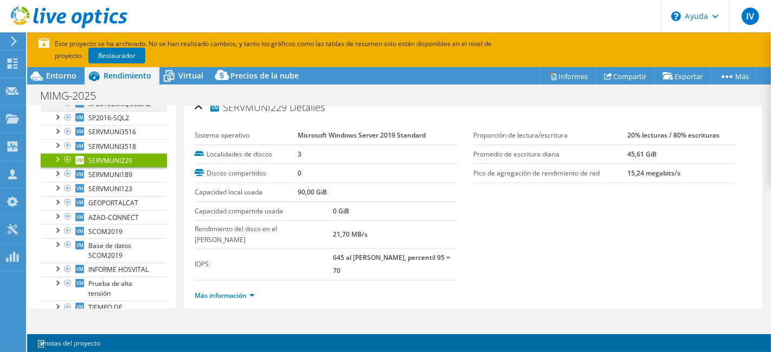
scroll to position [542, 0]
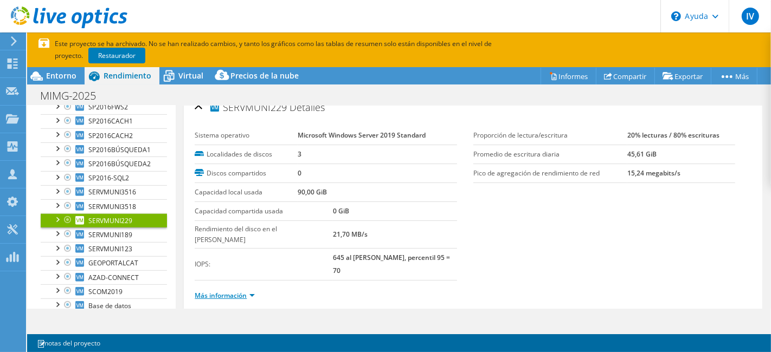
click at [243, 291] on font "Más información" at bounding box center [221, 295] width 52 height 9
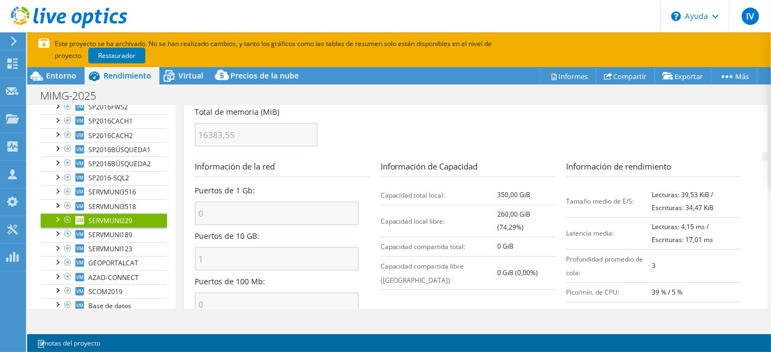
scroll to position [494, 0]
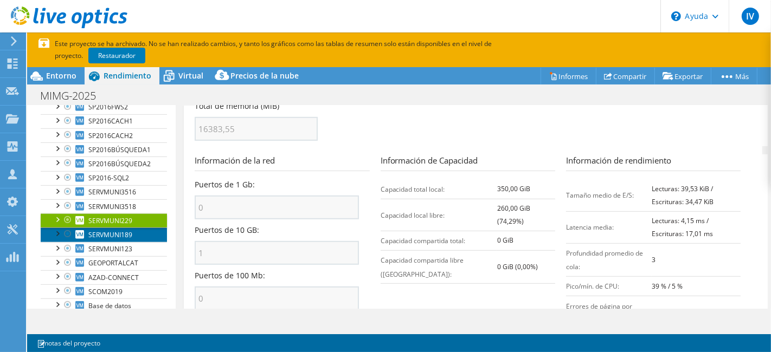
click at [133, 242] on link "SERVMUNI189" at bounding box center [104, 235] width 126 height 14
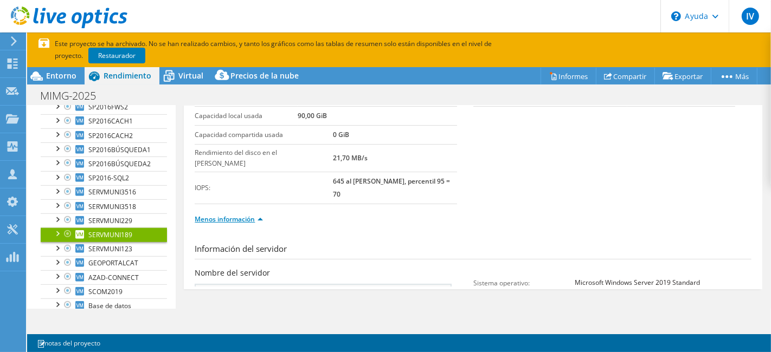
scroll to position [12, 0]
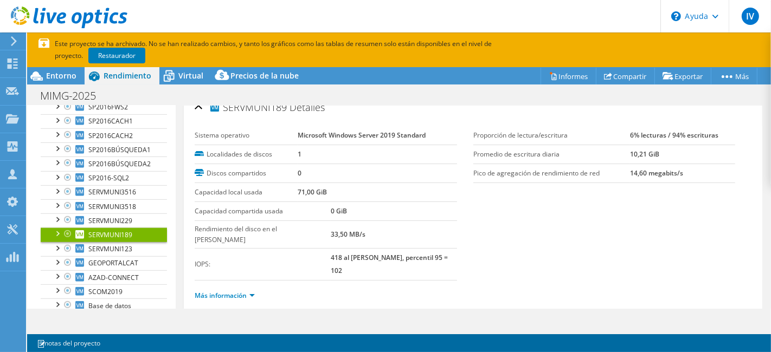
click at [231, 287] on ul "Más información" at bounding box center [473, 294] width 557 height 15
click at [248, 291] on link "Más información" at bounding box center [225, 295] width 60 height 9
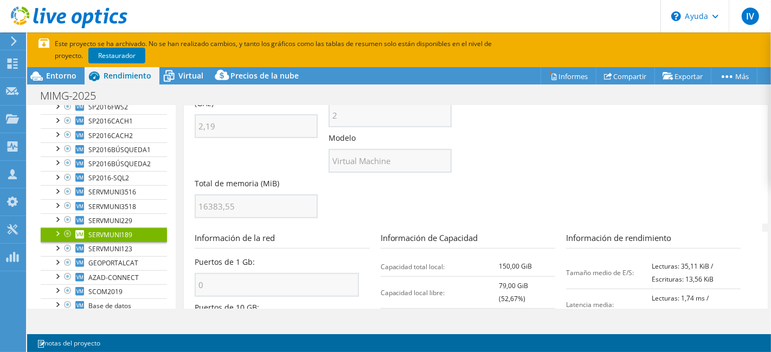
scroll to position [434, 0]
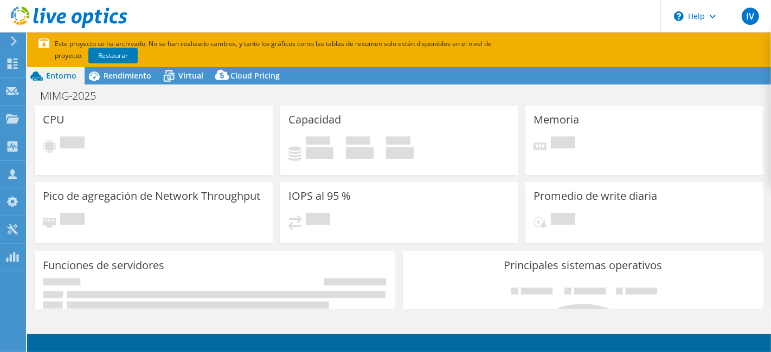
select select "USD"
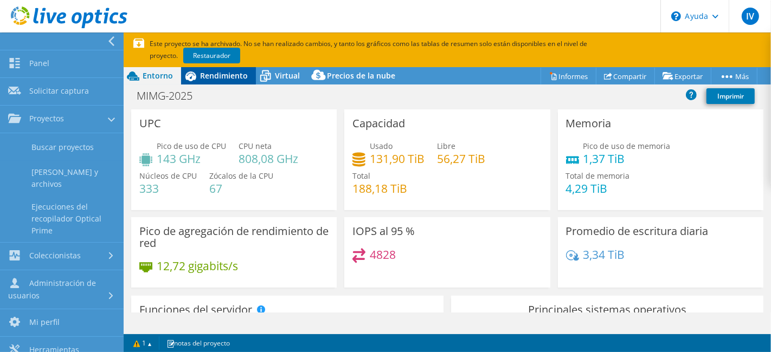
click at [220, 78] on font "Rendimiento" at bounding box center [224, 75] width 48 height 10
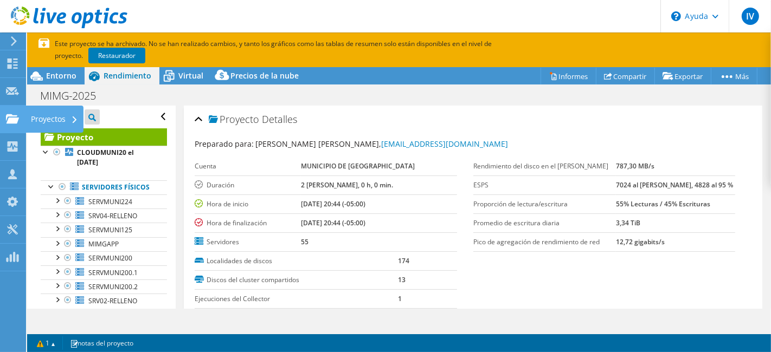
click at [6, 120] on use at bounding box center [12, 118] width 13 height 9
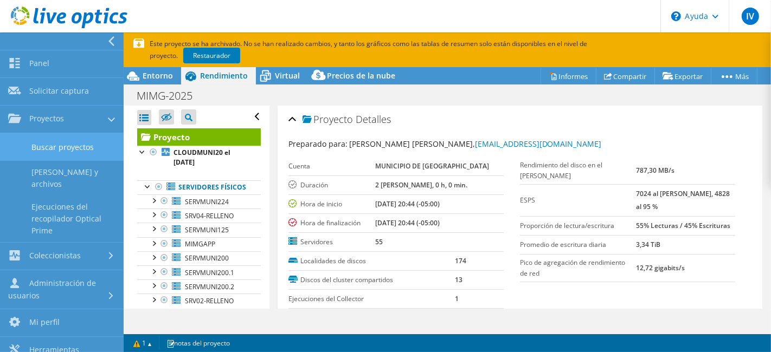
click at [63, 143] on font "Buscar proyectos" at bounding box center [62, 147] width 62 height 10
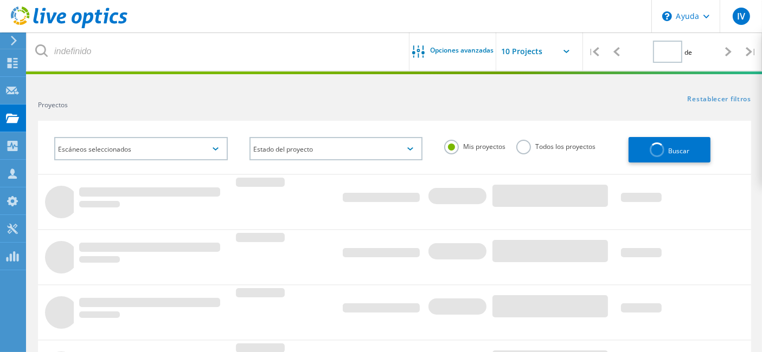
type input "1"
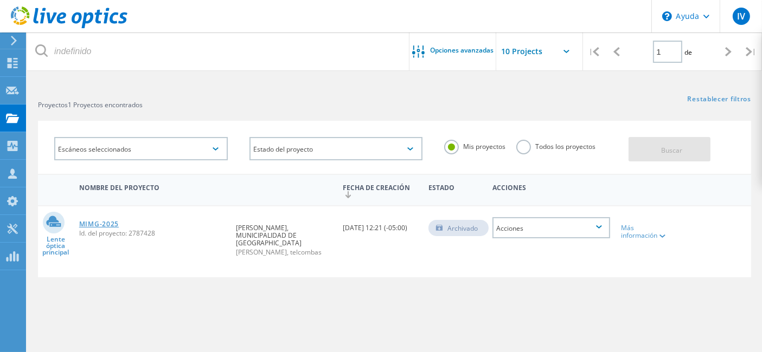
click at [114, 220] on font "MIMG-2025" at bounding box center [99, 224] width 40 height 9
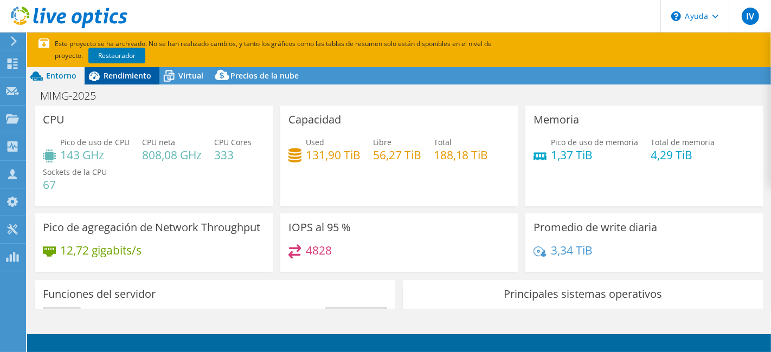
click at [137, 70] on font "Rendimiento" at bounding box center [128, 75] width 48 height 10
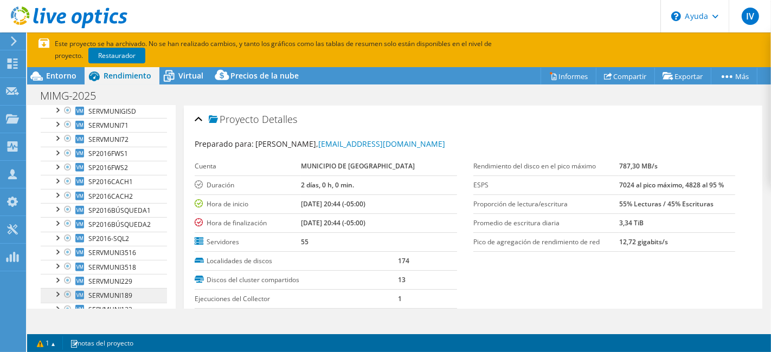
scroll to position [542, 0]
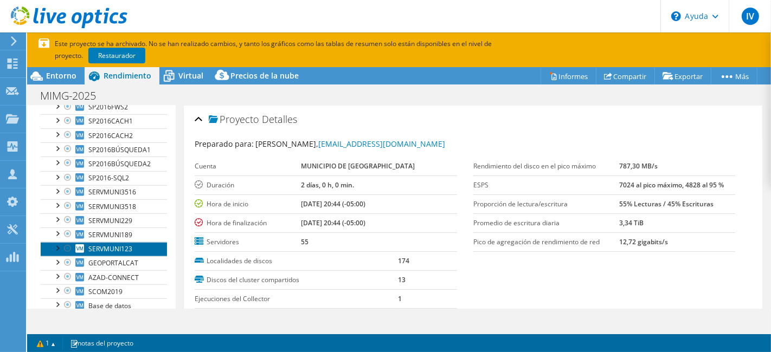
click at [139, 256] on link "SERVMUNI123" at bounding box center [104, 249] width 126 height 14
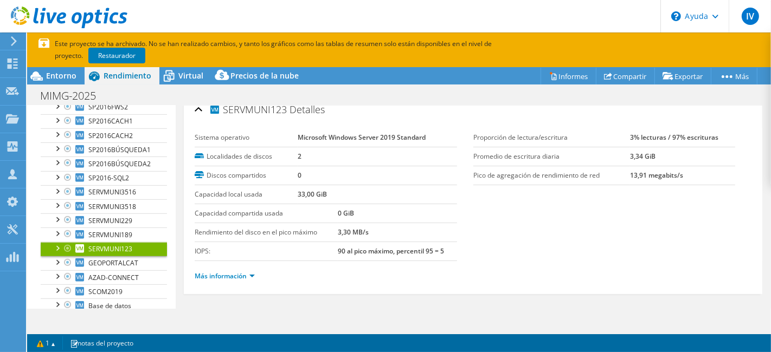
scroll to position [12, 0]
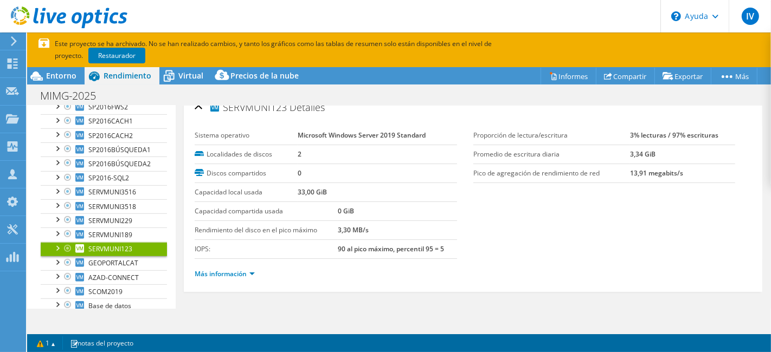
click at [241, 279] on div "Más información" at bounding box center [473, 274] width 557 height 30
click at [241, 273] on font "Más información" at bounding box center [221, 273] width 52 height 9
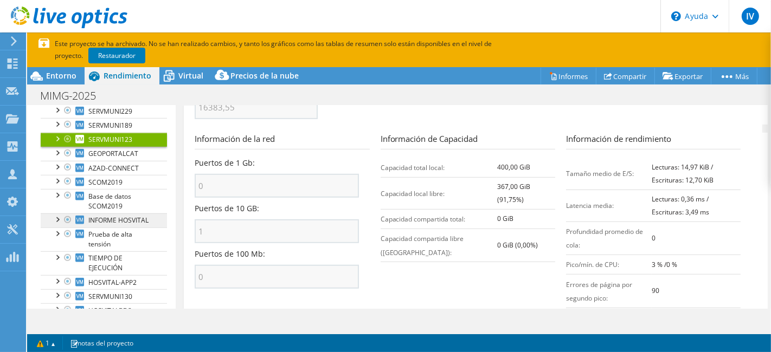
scroll to position [662, 0]
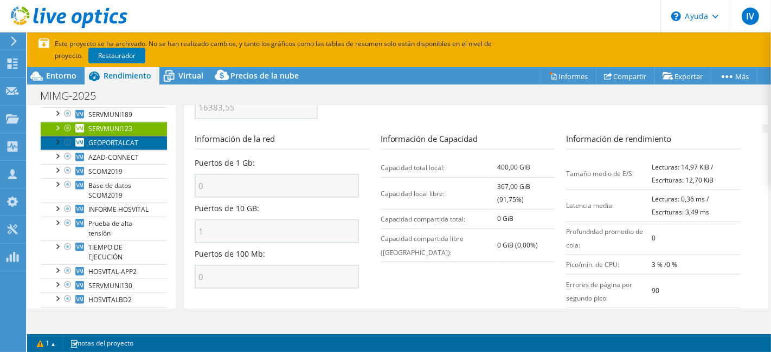
click at [129, 147] on font "GEOPORTALCAT" at bounding box center [113, 142] width 50 height 9
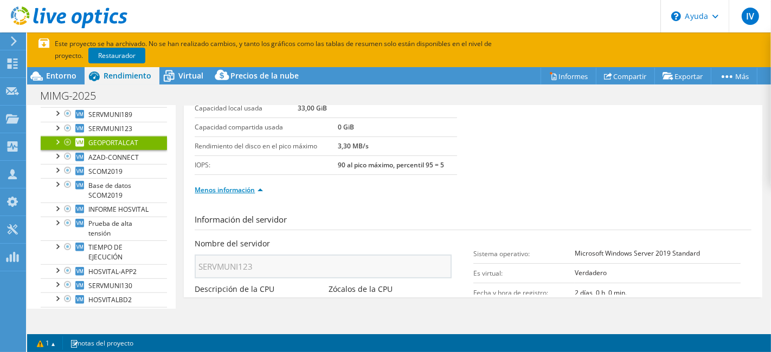
scroll to position [12, 0]
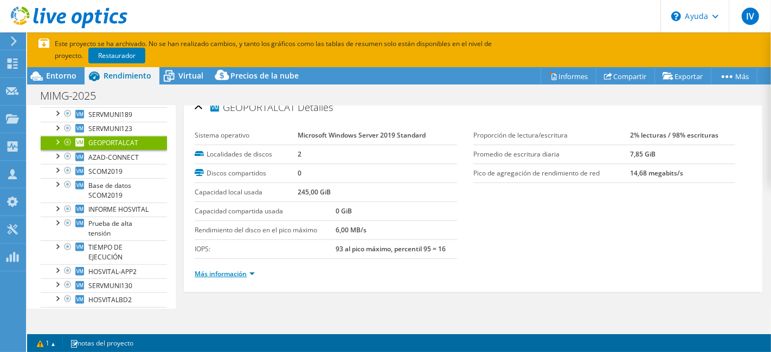
click at [234, 270] on font "Más información" at bounding box center [221, 273] width 52 height 9
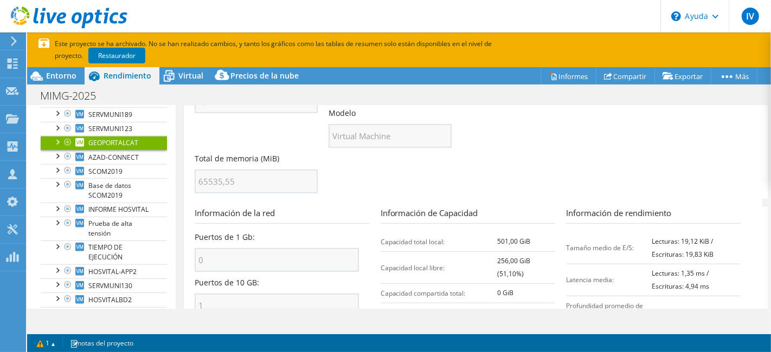
scroll to position [434, 0]
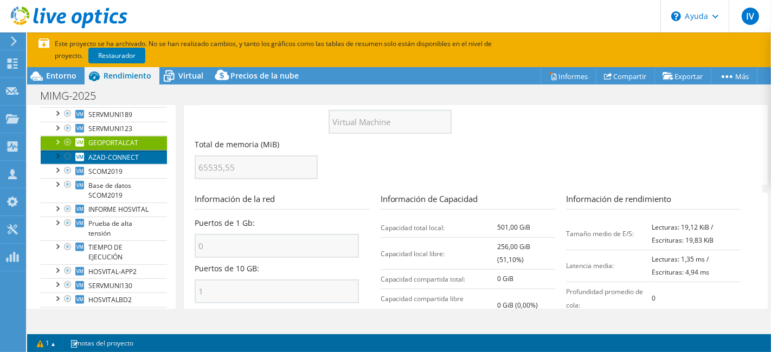
click at [111, 164] on link "AZAD-CONNECT" at bounding box center [104, 157] width 126 height 14
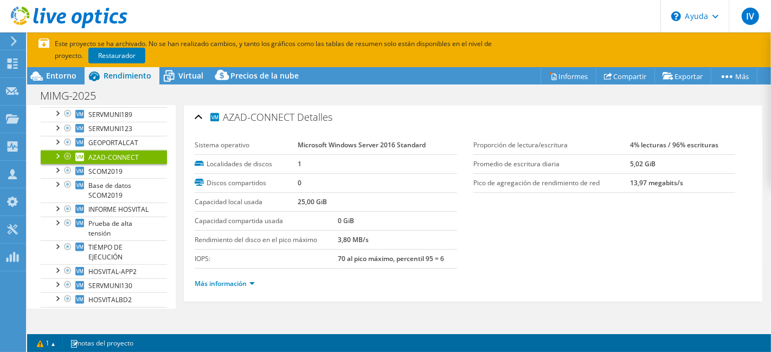
scroll to position [0, 0]
click at [236, 281] on font "Más información" at bounding box center [221, 285] width 52 height 9
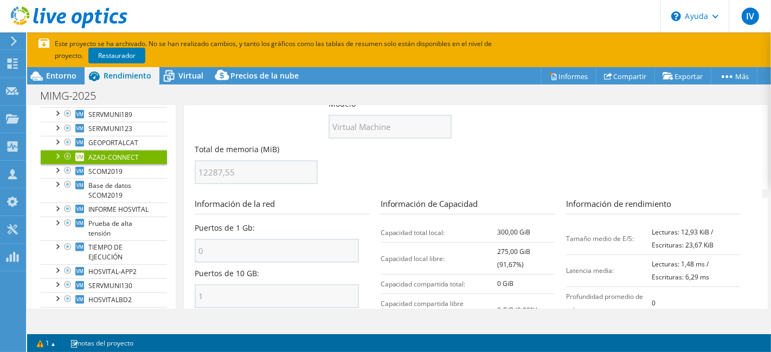
scroll to position [533, 0]
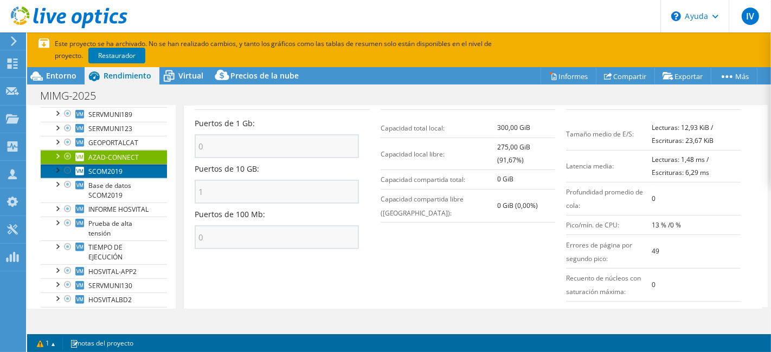
click at [111, 177] on link "SCOM2019" at bounding box center [104, 171] width 126 height 14
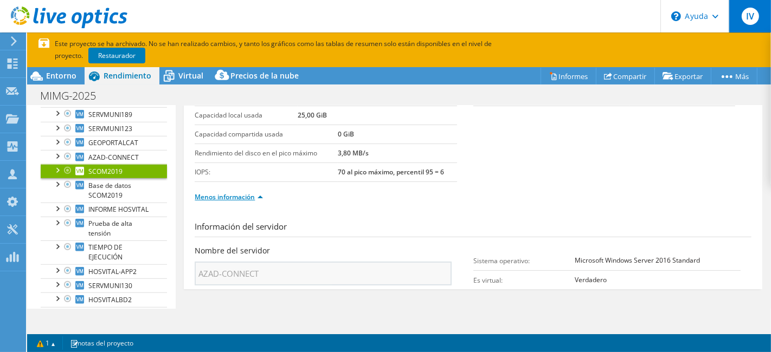
scroll to position [12, 0]
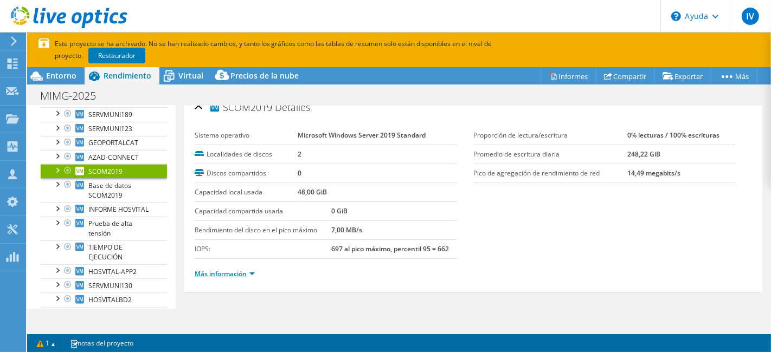
click at [233, 269] on font "Más información" at bounding box center [221, 273] width 52 height 9
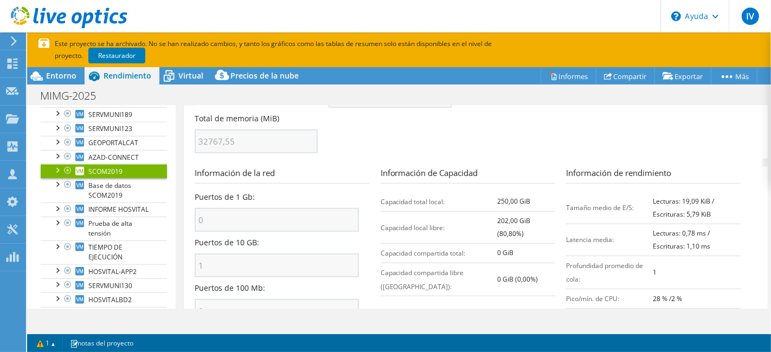
scroll to position [434, 0]
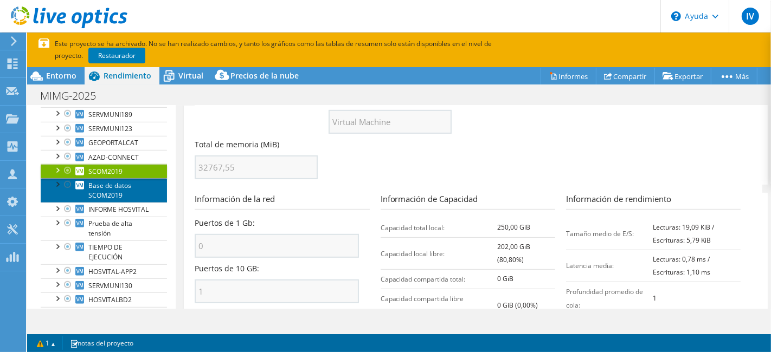
click at [113, 200] on font "Base de datos SCOM2019" at bounding box center [109, 190] width 43 height 19
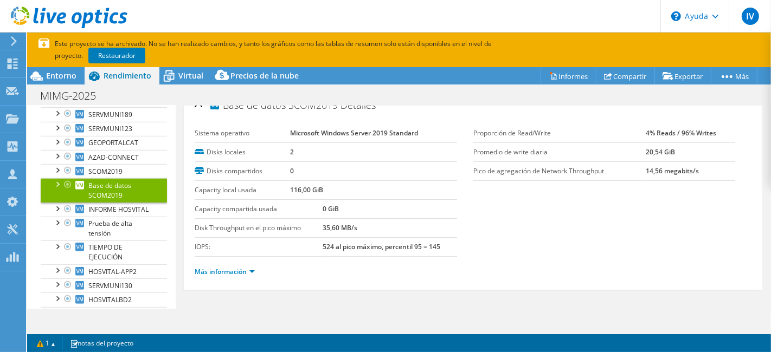
scroll to position [12, 0]
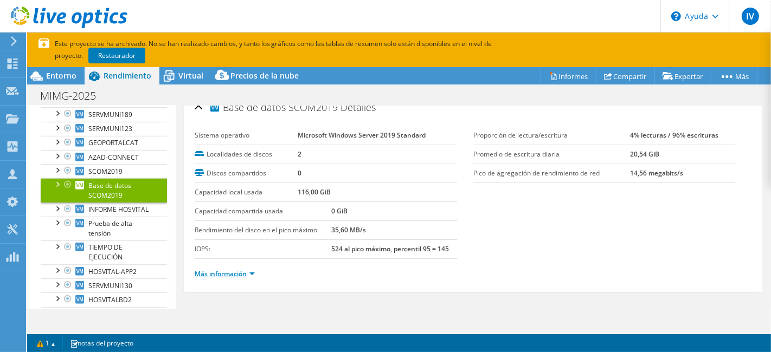
click at [233, 270] on font "Más información" at bounding box center [221, 273] width 52 height 9
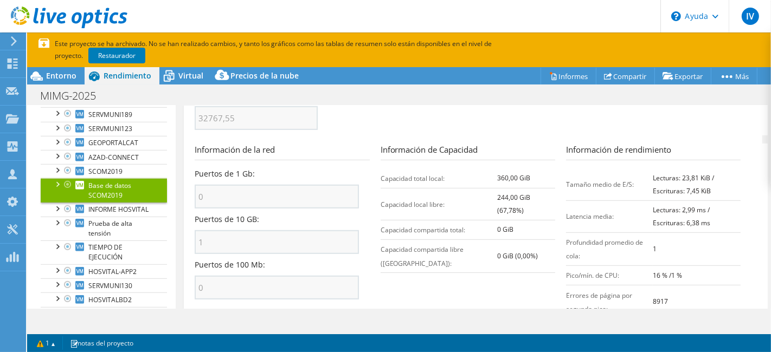
scroll to position [494, 0]
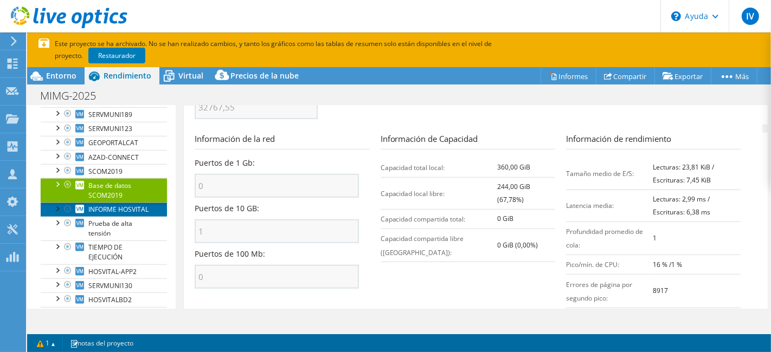
click at [136, 217] on link "INFORME HOSVITAL" at bounding box center [104, 210] width 126 height 14
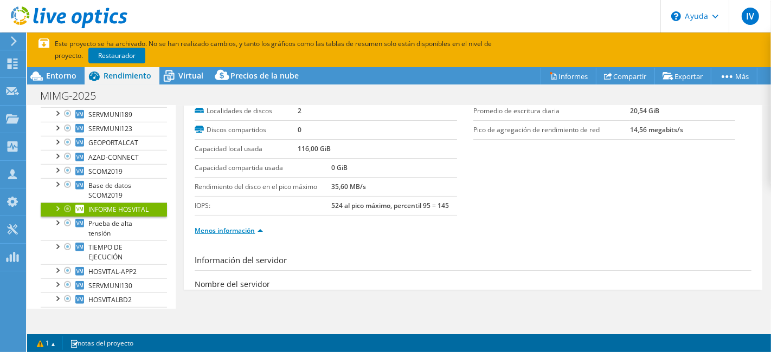
scroll to position [12, 0]
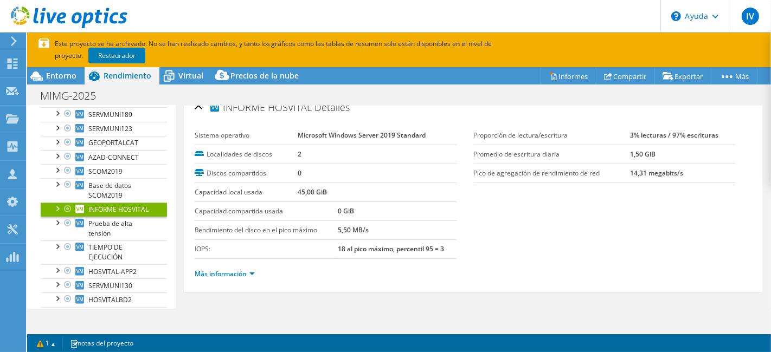
click at [124, 217] on link "INFORME HOSVITAL" at bounding box center [104, 210] width 126 height 14
click at [225, 271] on font "Más información" at bounding box center [221, 273] width 52 height 9
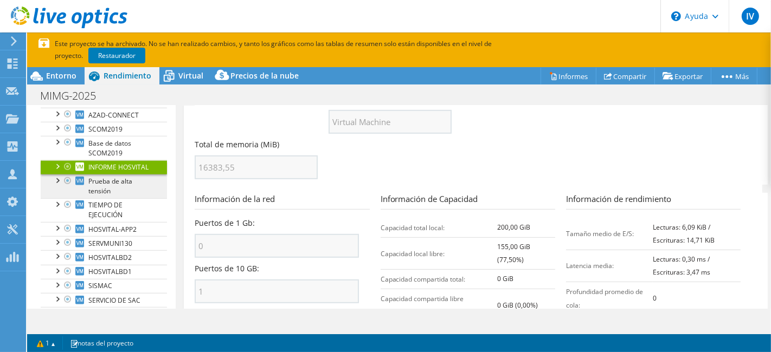
scroll to position [723, 0]
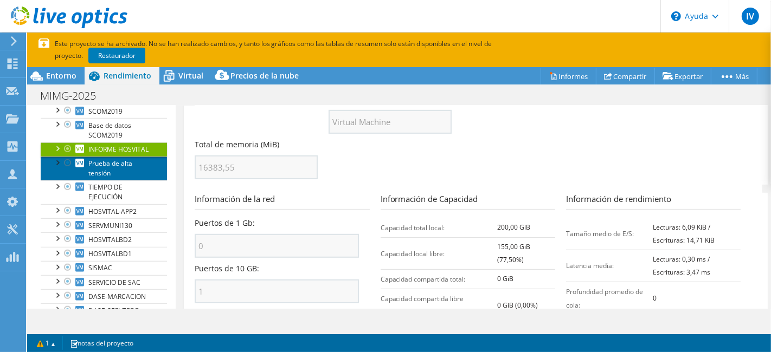
click at [132, 181] on link "Prueba de alta tensión" at bounding box center [104, 169] width 126 height 24
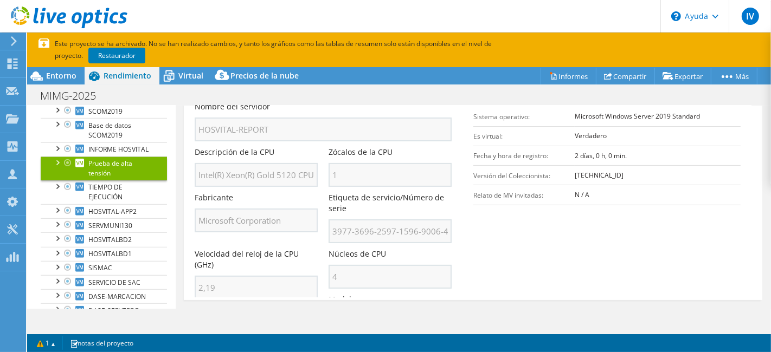
scroll to position [12, 0]
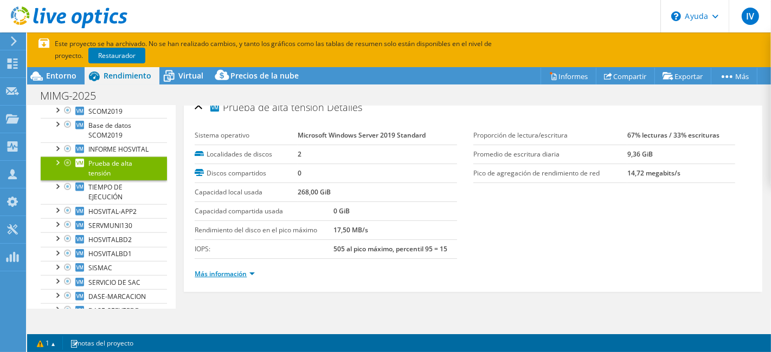
click at [218, 272] on font "Más información" at bounding box center [221, 273] width 52 height 9
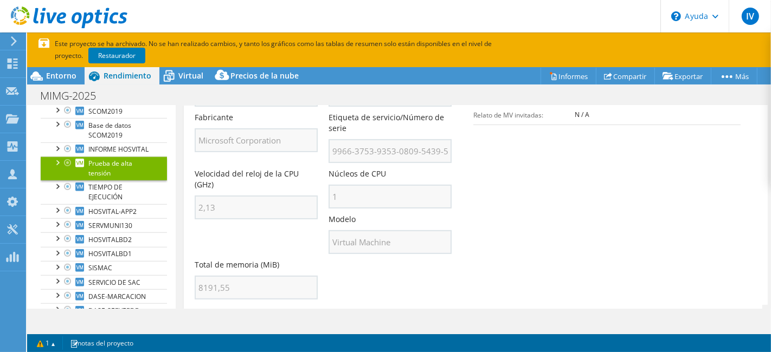
scroll to position [494, 0]
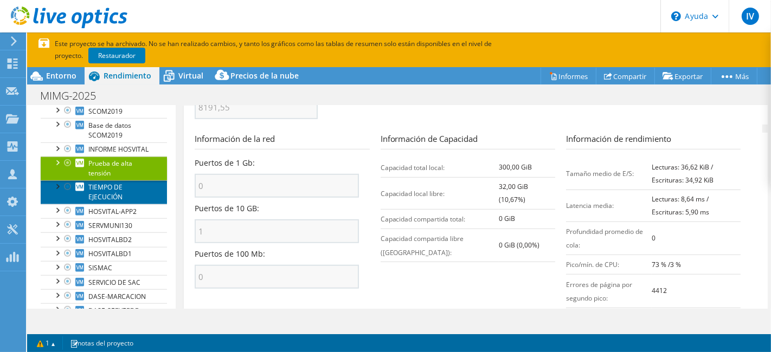
click at [111, 202] on font "TIEMPO DE EJECUCIÓN" at bounding box center [105, 192] width 34 height 19
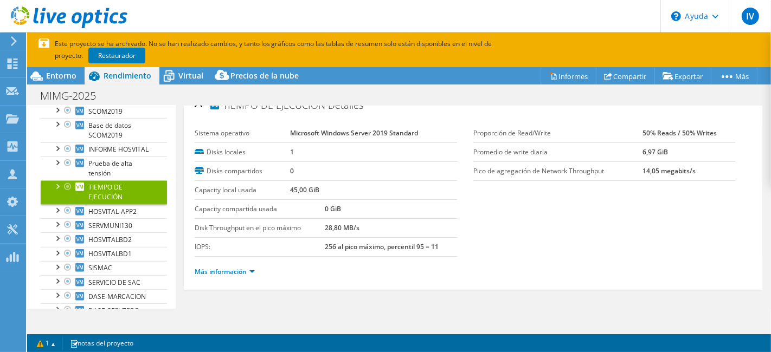
scroll to position [12, 0]
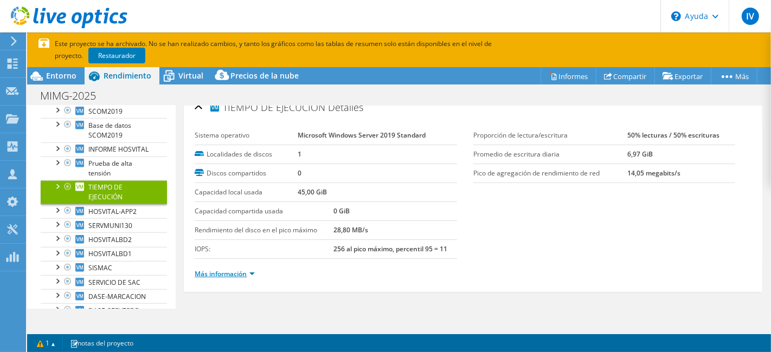
click at [230, 273] on font "Más información" at bounding box center [221, 273] width 52 height 9
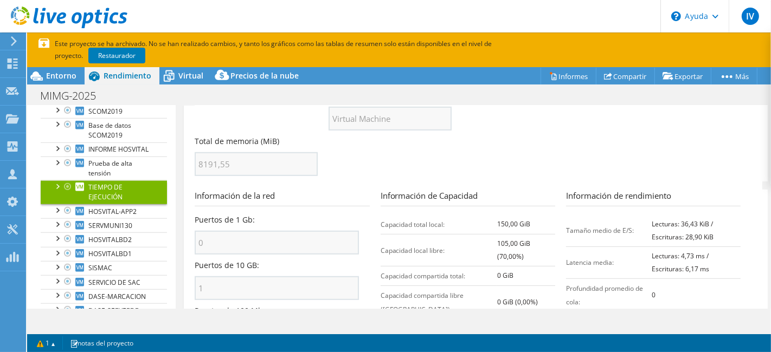
scroll to position [488, 0]
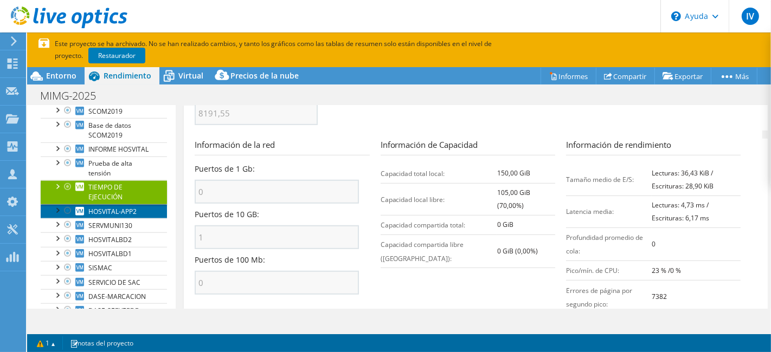
click at [119, 216] on font "HOSVITAL-APP2" at bounding box center [112, 211] width 48 height 9
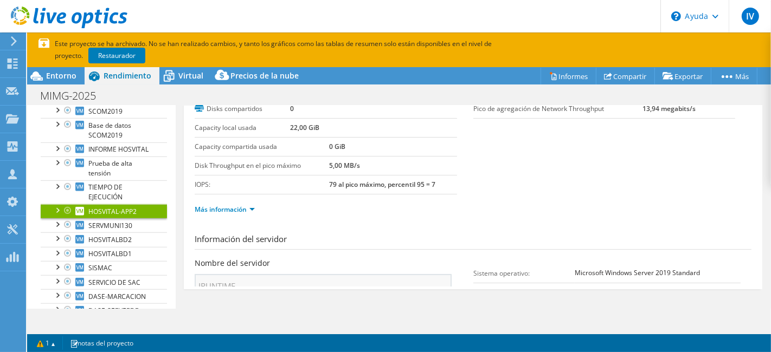
scroll to position [12, 0]
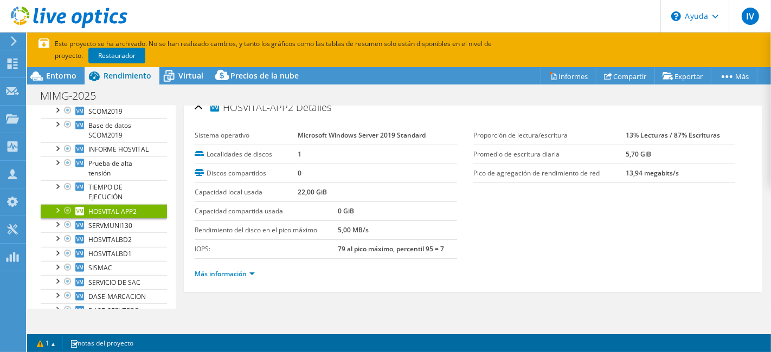
click at [218, 266] on ul "Más información" at bounding box center [473, 273] width 557 height 15
click at [217, 272] on font "Más información" at bounding box center [221, 273] width 52 height 9
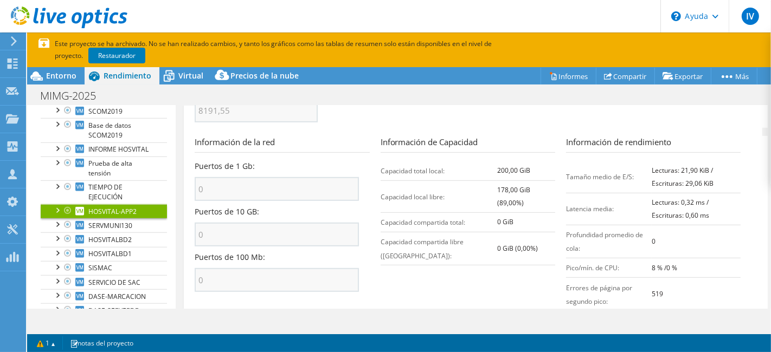
scroll to position [494, 0]
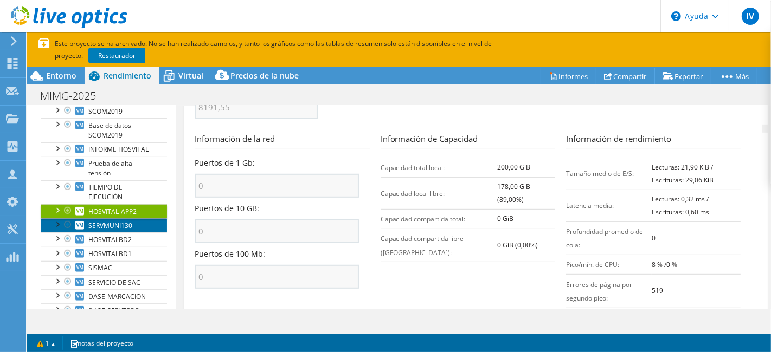
click at [122, 230] on font "SERVMUNI130" at bounding box center [110, 225] width 44 height 9
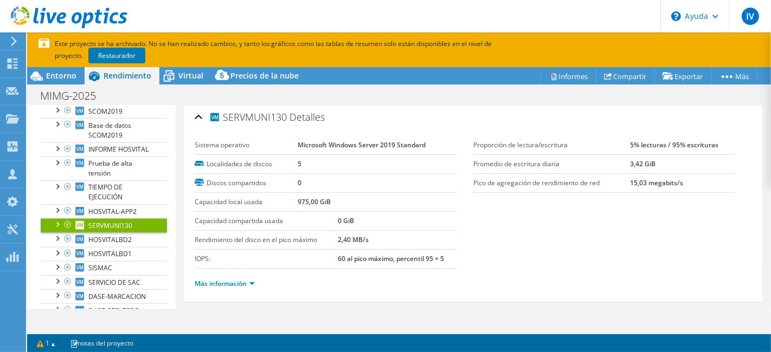
scroll to position [0, 0]
click at [254, 278] on ul "Más información" at bounding box center [473, 285] width 557 height 15
click at [243, 287] on font "Más información" at bounding box center [221, 285] width 52 height 9
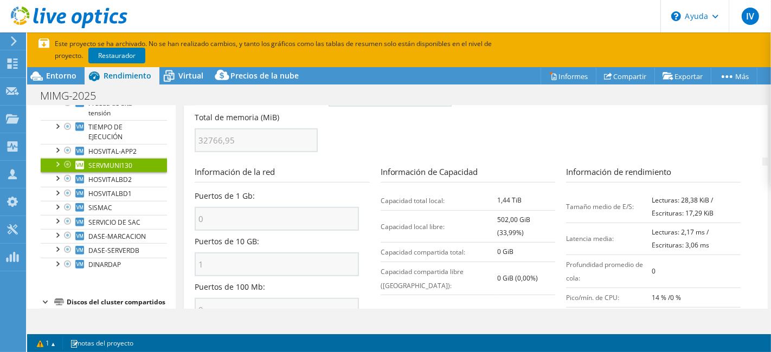
scroll to position [481, 0]
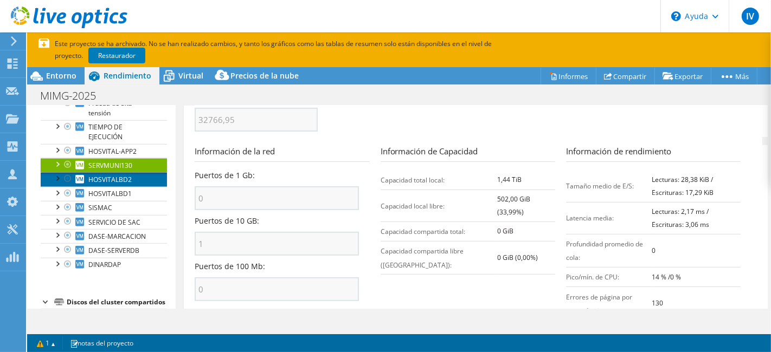
click at [124, 184] on font "HOSVITALBD2" at bounding box center [109, 179] width 43 height 9
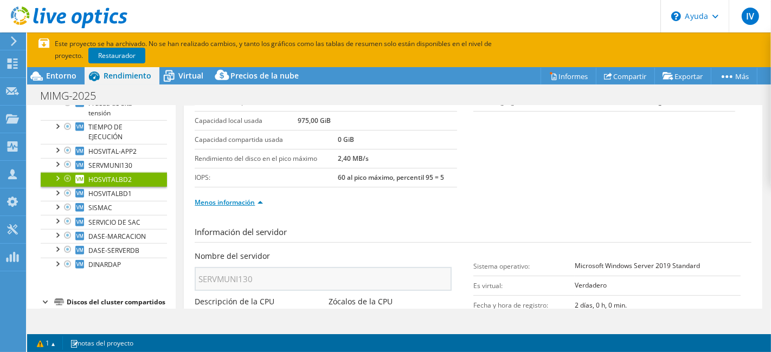
scroll to position [12, 0]
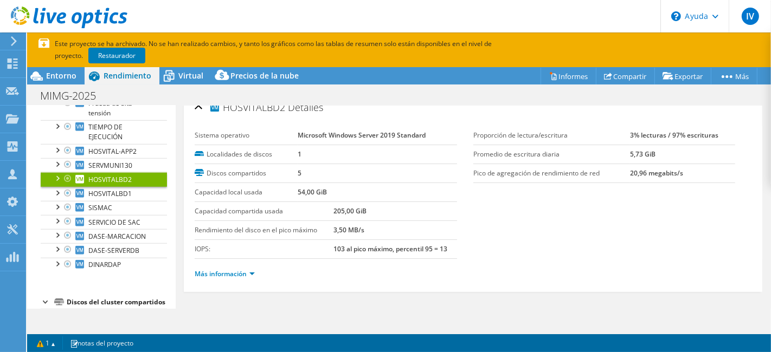
click at [249, 276] on li "Más información" at bounding box center [228, 274] width 67 height 12
click at [234, 269] on font "Más información" at bounding box center [221, 273] width 52 height 9
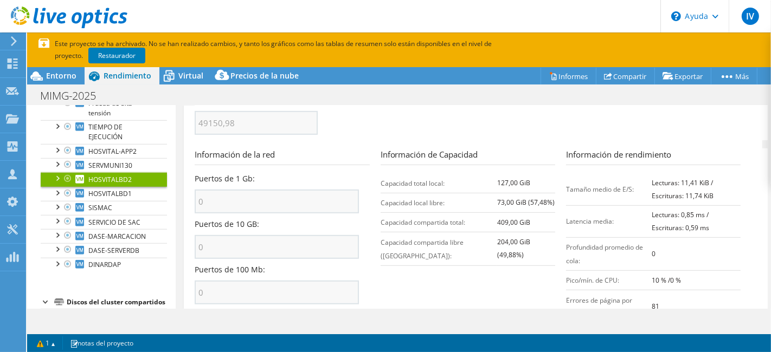
scroll to position [494, 0]
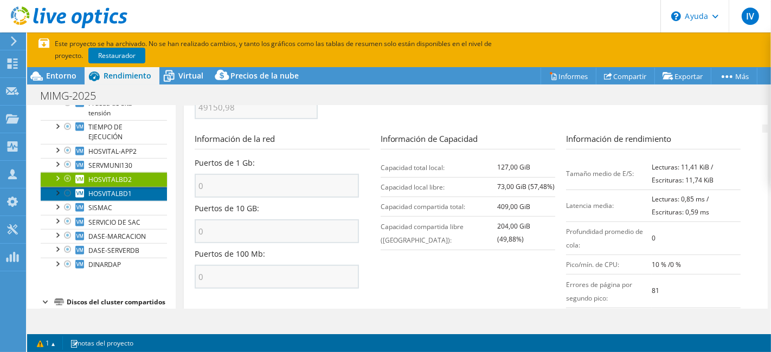
click at [90, 198] on font "HOSVITALBD1" at bounding box center [109, 193] width 43 height 9
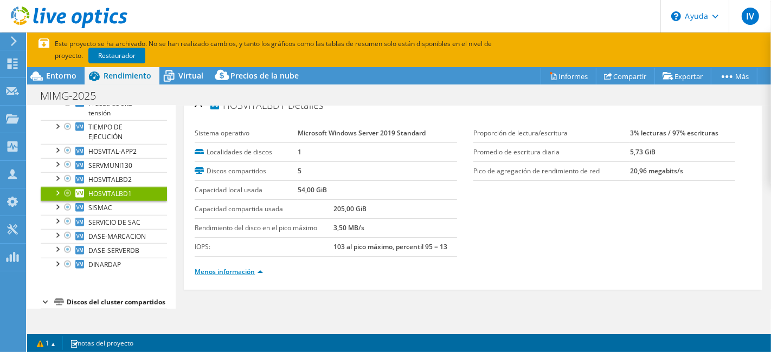
scroll to position [12, 0]
click at [244, 274] on font "Más información" at bounding box center [221, 273] width 52 height 9
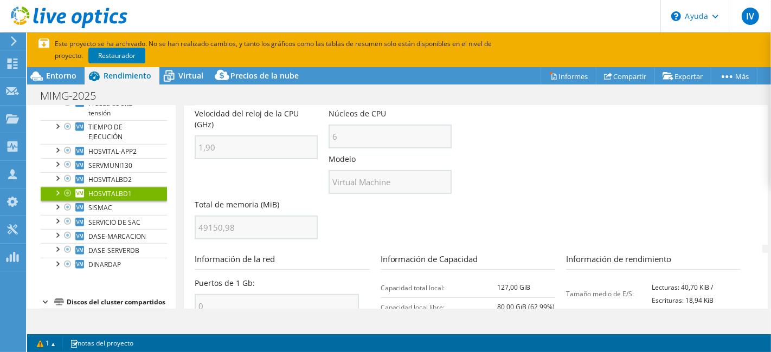
scroll to position [434, 0]
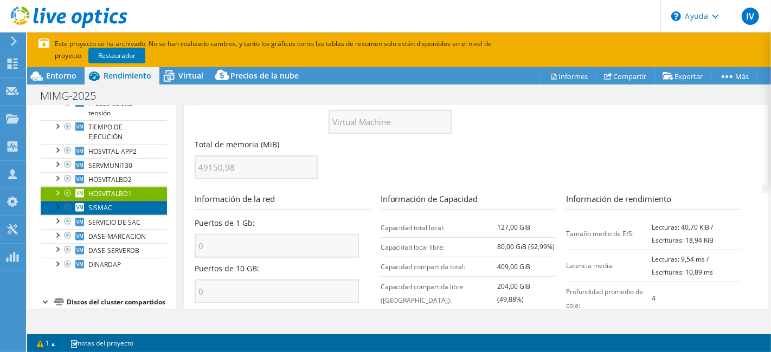
click at [116, 215] on link "SISMAC" at bounding box center [104, 208] width 126 height 14
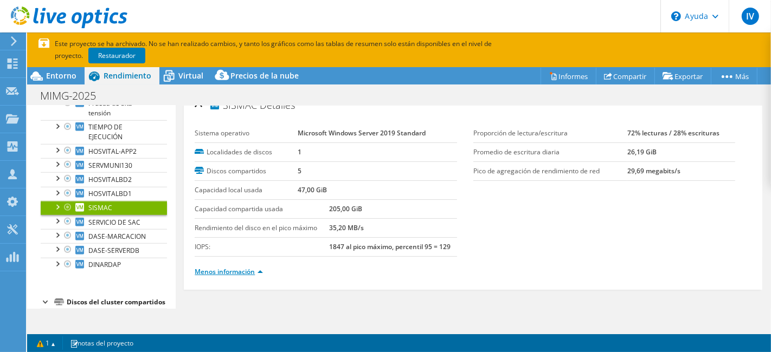
scroll to position [12, 0]
click at [250, 269] on link "Más información" at bounding box center [225, 273] width 60 height 9
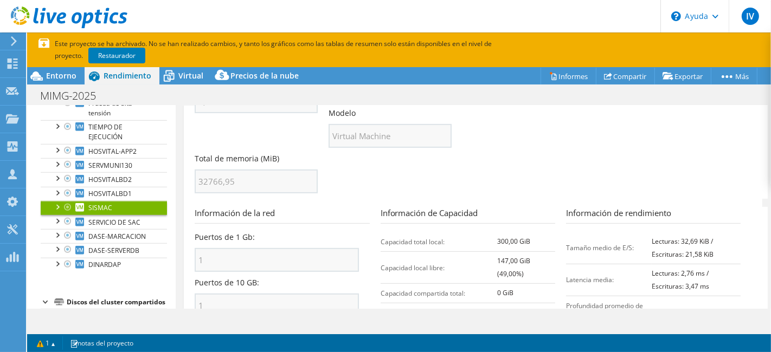
scroll to position [434, 0]
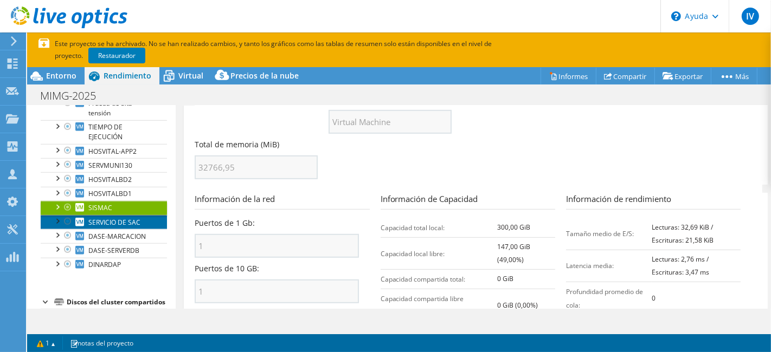
click at [120, 227] on font "SERVICIO DE SAC" at bounding box center [114, 222] width 52 height 9
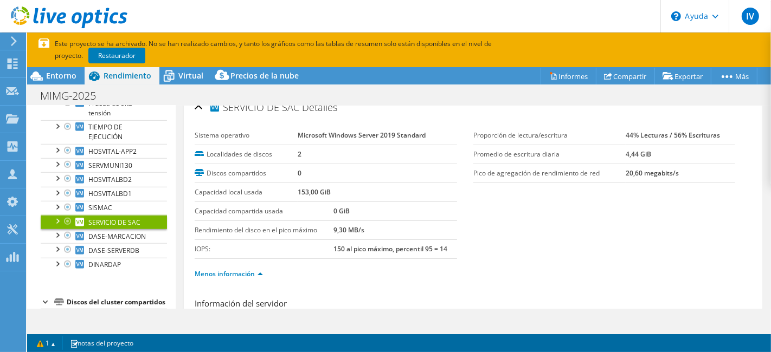
scroll to position [12, 0]
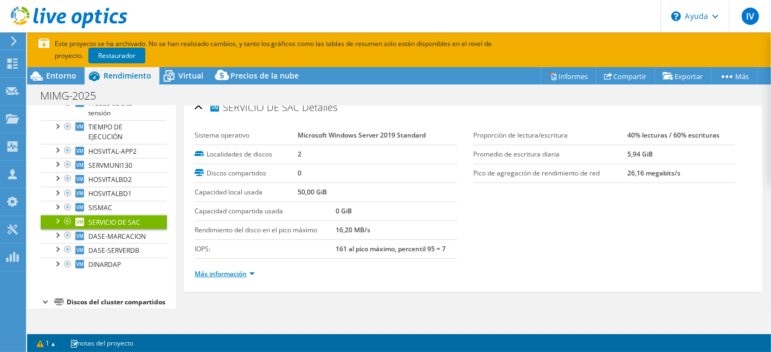
click at [241, 273] on font "Más información" at bounding box center [221, 273] width 52 height 9
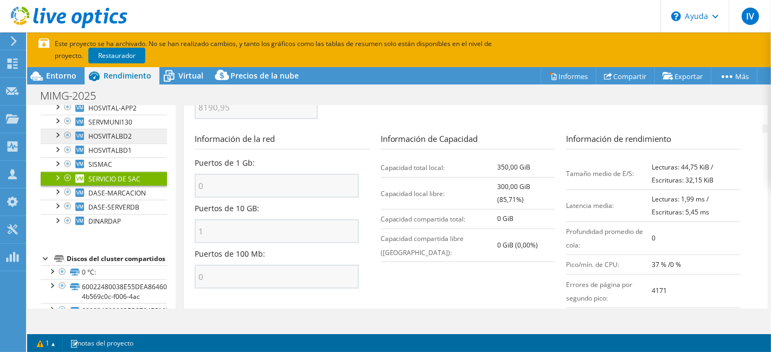
scroll to position [843, 0]
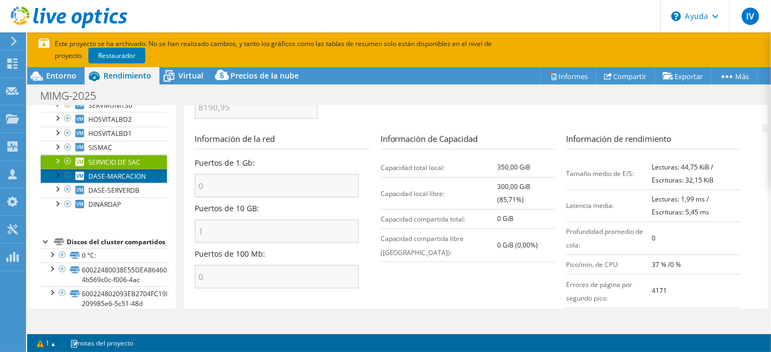
click at [106, 183] on link "DASE-MARCACION" at bounding box center [104, 176] width 126 height 14
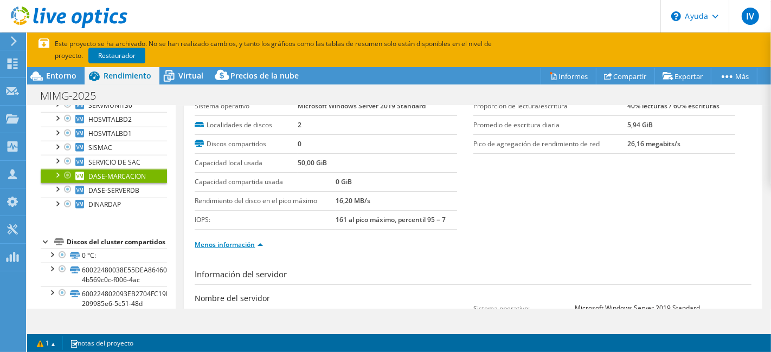
scroll to position [12, 0]
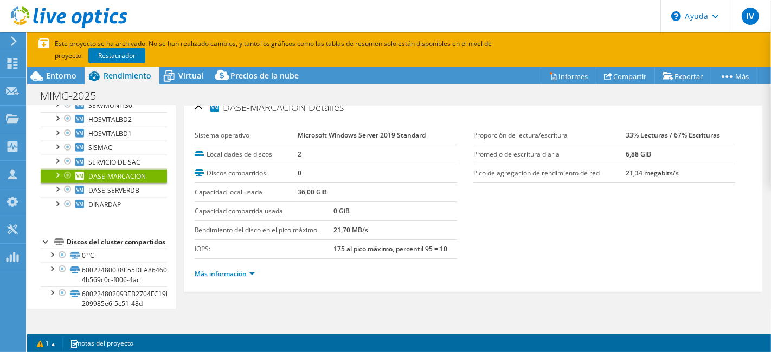
click at [234, 270] on font "Más información" at bounding box center [221, 273] width 52 height 9
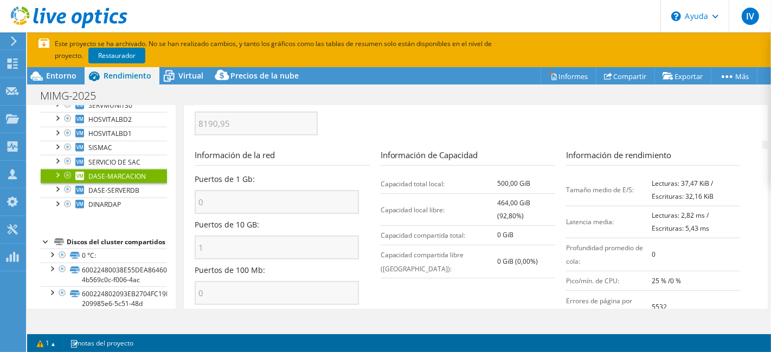
scroll to position [494, 0]
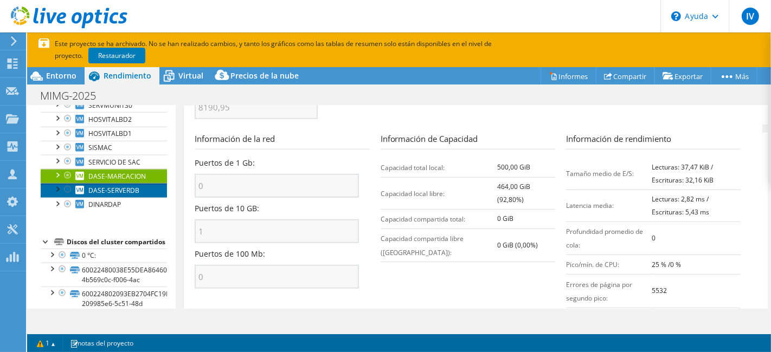
click at [119, 195] on font "DASE-SERVERDB" at bounding box center [113, 190] width 51 height 9
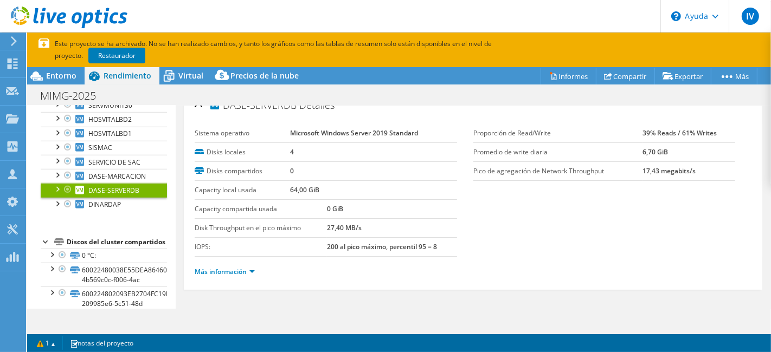
scroll to position [12, 0]
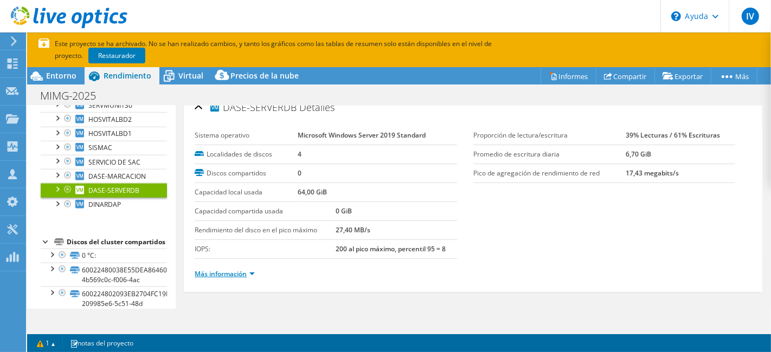
click at [223, 270] on font "Más información" at bounding box center [221, 273] width 52 height 9
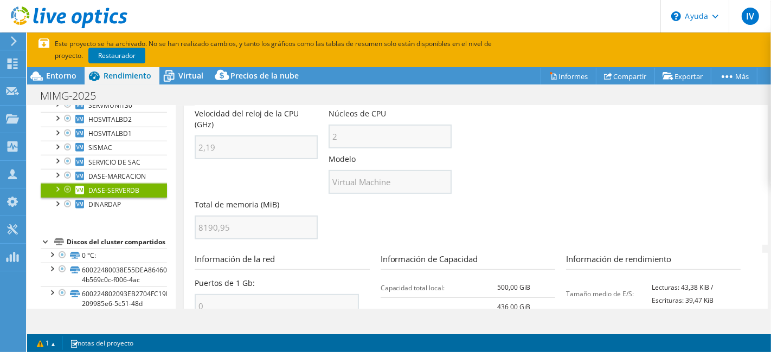
scroll to position [434, 0]
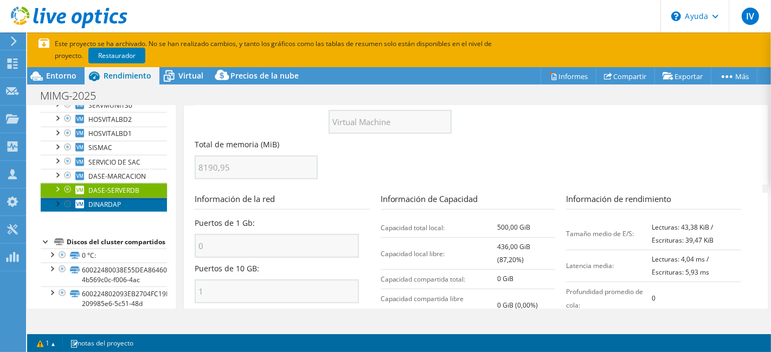
click at [127, 212] on link "DINARDAP" at bounding box center [104, 205] width 126 height 14
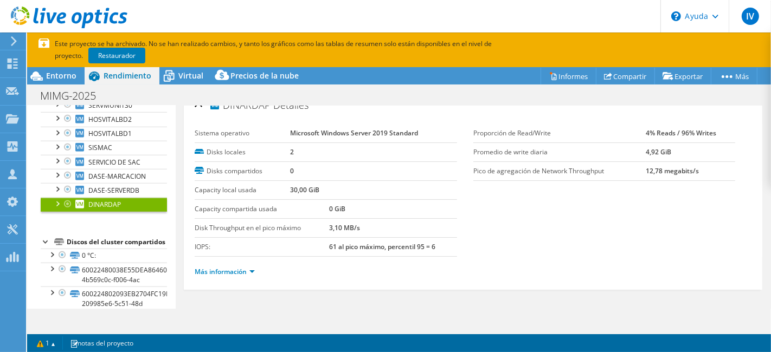
scroll to position [12, 0]
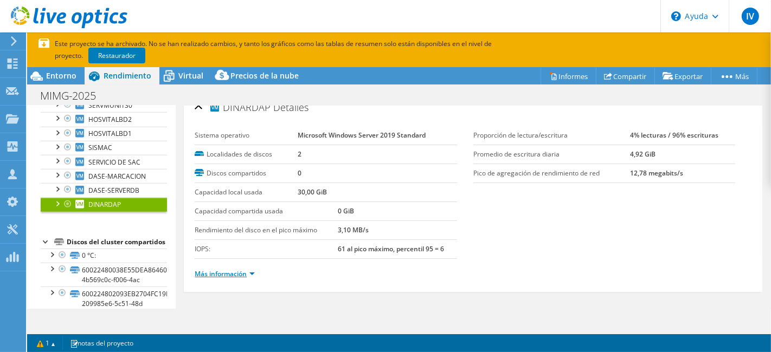
click at [235, 271] on font "Más información" at bounding box center [221, 273] width 52 height 9
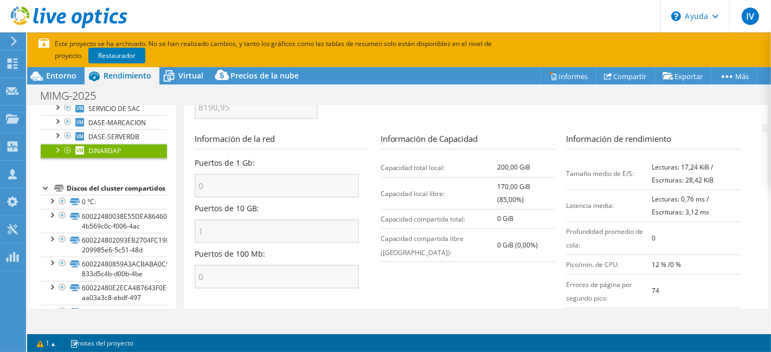
scroll to position [903, 0]
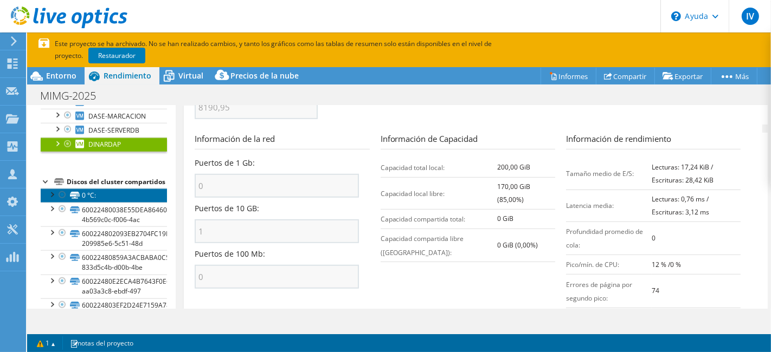
click at [112, 203] on link "0 °C:" at bounding box center [104, 196] width 126 height 14
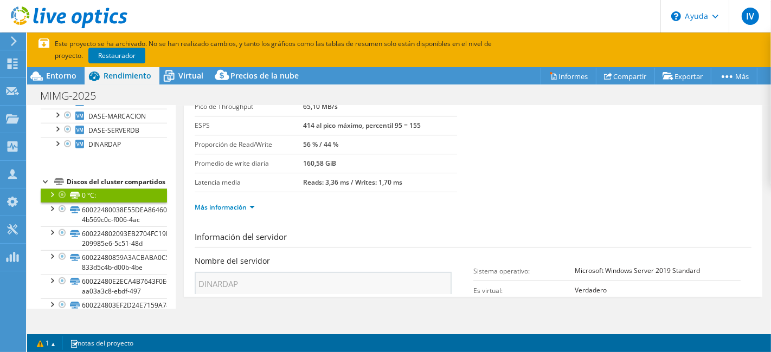
scroll to position [12, 0]
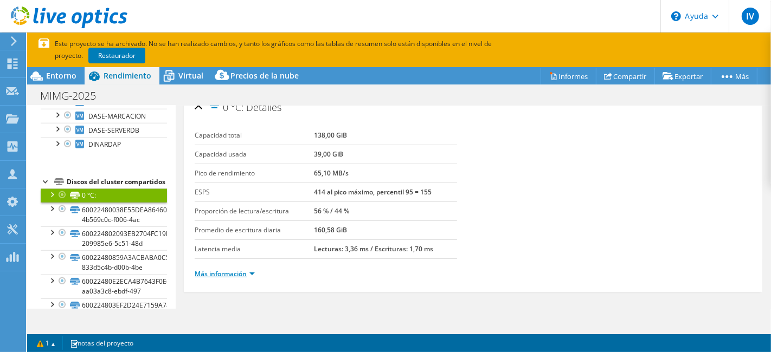
click at [237, 274] on font "Más información" at bounding box center [221, 273] width 52 height 9
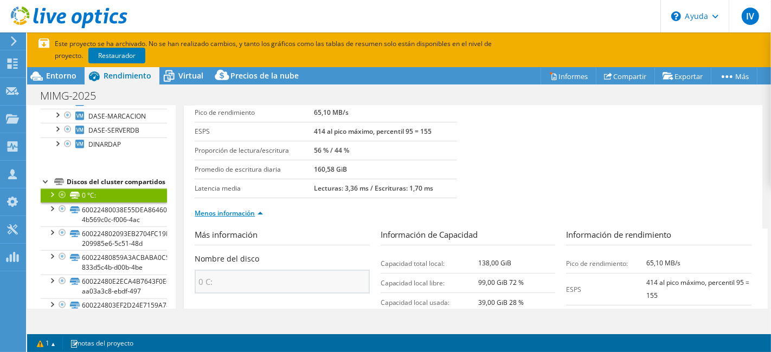
scroll to position [193, 0]
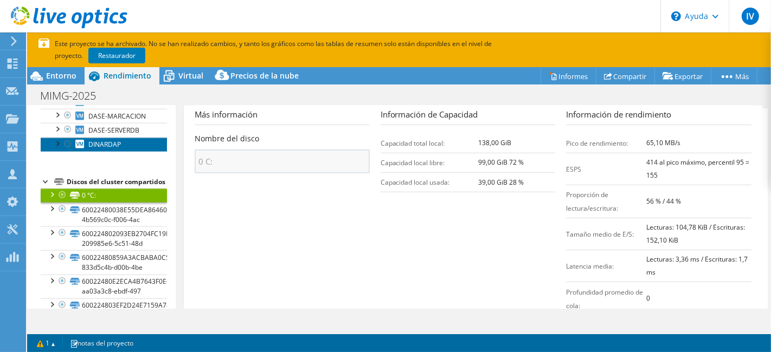
click at [119, 149] on font "DINARDAP" at bounding box center [104, 144] width 33 height 9
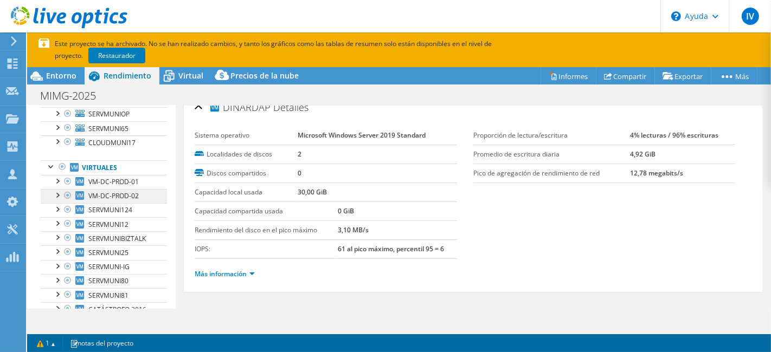
scroll to position [241, 0]
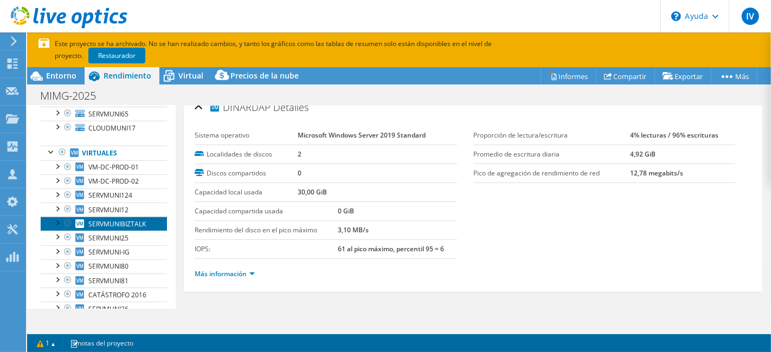
click at [133, 226] on font "SERVMUNIBIZTALK" at bounding box center [116, 224] width 57 height 9
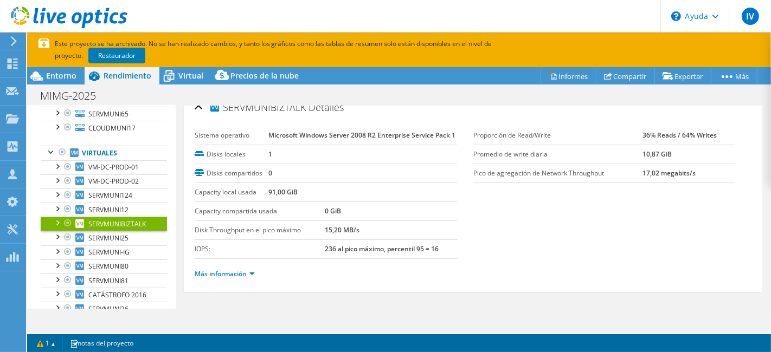
scroll to position [34, 0]
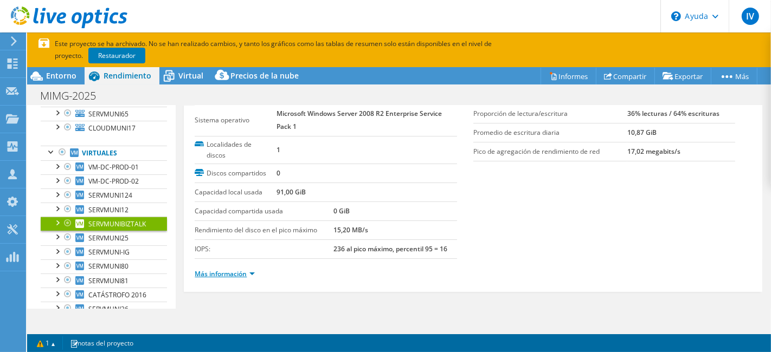
click at [237, 272] on font "Más información" at bounding box center [221, 273] width 52 height 9
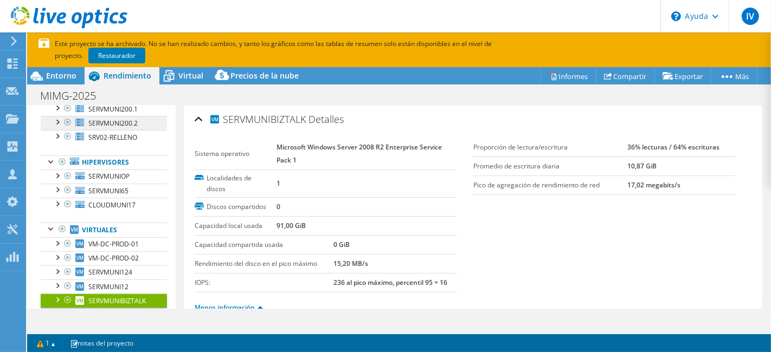
scroll to position [181, 0]
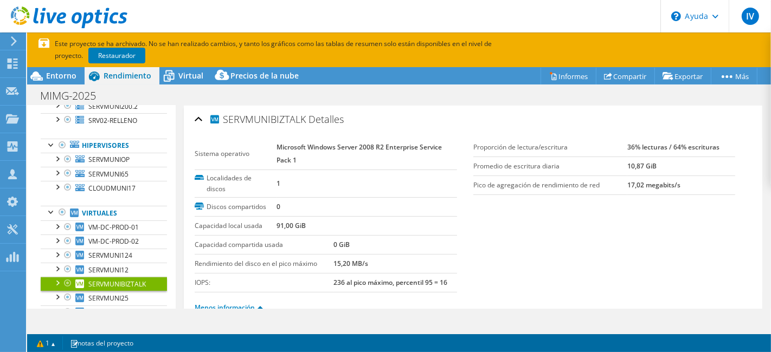
click at [130, 289] on font "SERVMUNIBIZTALK" at bounding box center [116, 284] width 57 height 9
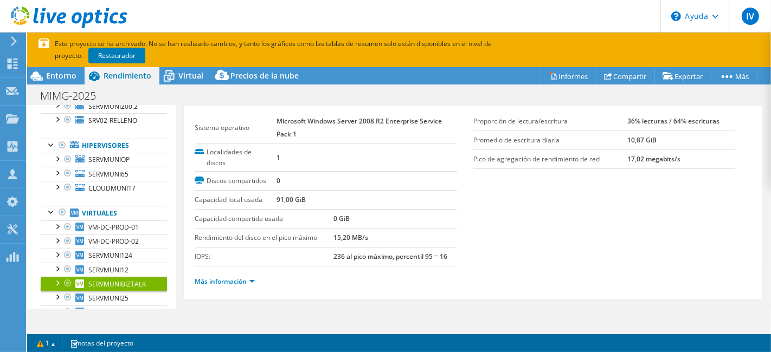
scroll to position [34, 0]
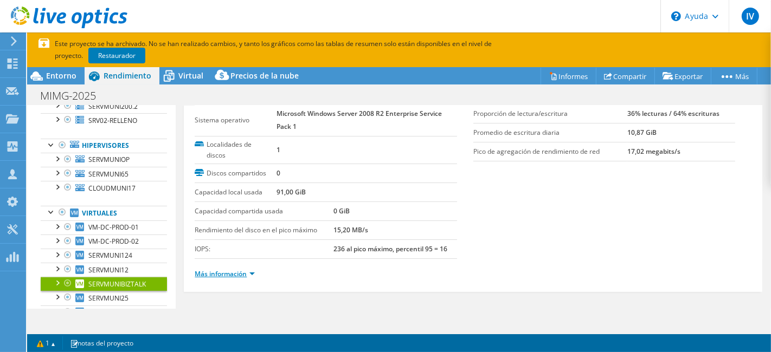
click at [244, 270] on font "Más información" at bounding box center [221, 273] width 52 height 9
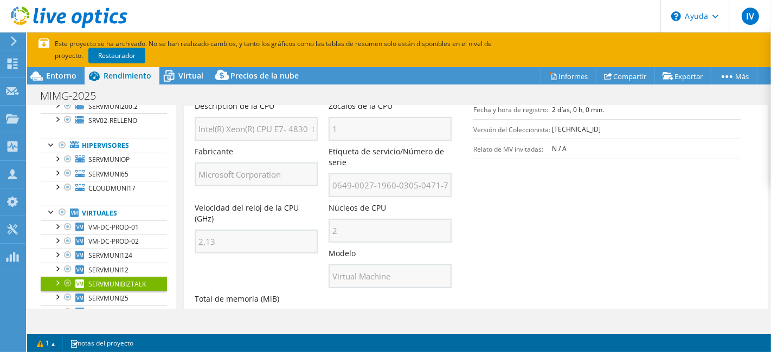
scroll to position [0, 23]
click at [498, 186] on section "Información del servidor Nombre del servidor SERVMUNIBIZTALK Descripción de la …" at bounding box center [476, 184] width 562 height 309
click at [463, 194] on div "Nombre del servidor SERVMUNIBIZTALK Descripción de la CPU Intel(R) Xeon(R) CPU …" at bounding box center [334, 197] width 278 height 284
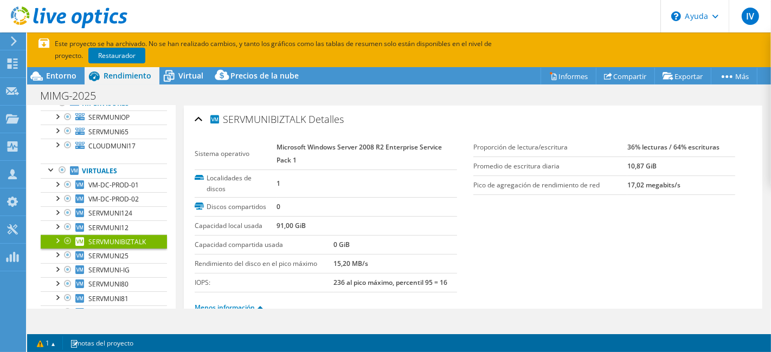
scroll to position [241, 0]
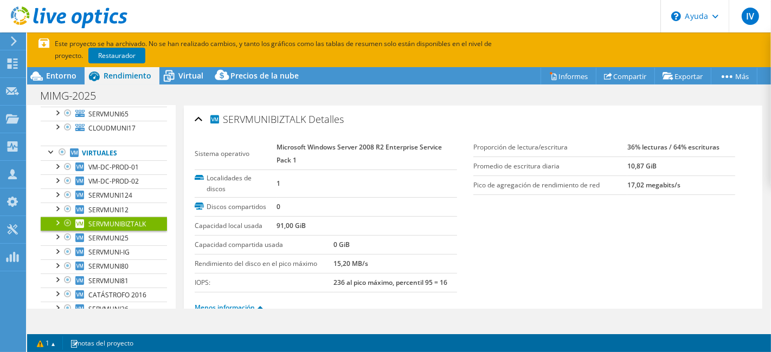
click at [92, 229] on font "SERVMUNIBIZTALK" at bounding box center [116, 224] width 57 height 9
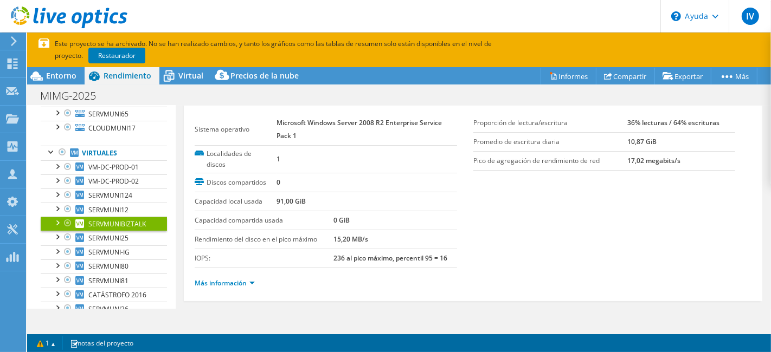
scroll to position [34, 0]
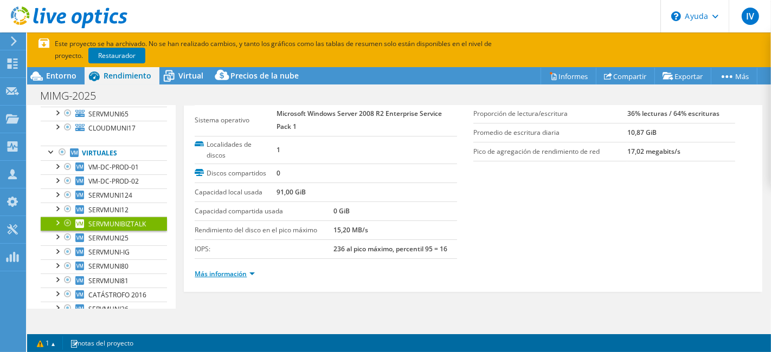
click at [220, 270] on font "Más información" at bounding box center [221, 273] width 52 height 9
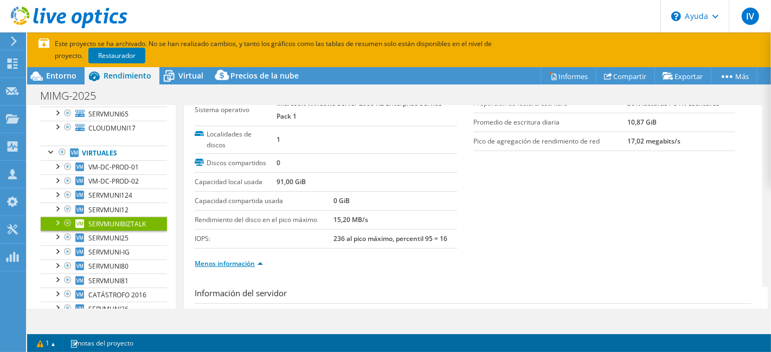
scroll to position [0, 0]
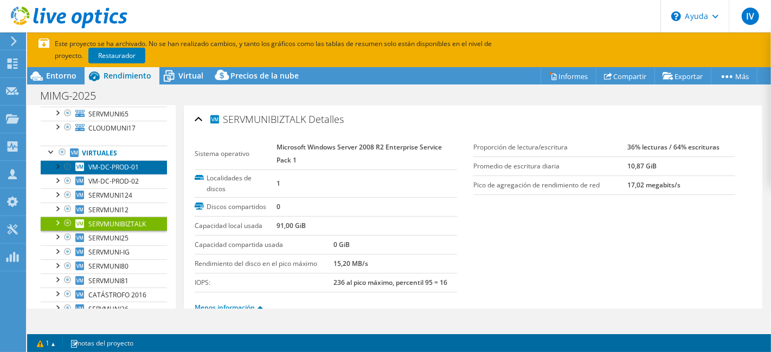
click at [127, 172] on font "VM-DC-PROD-01" at bounding box center [113, 167] width 50 height 9
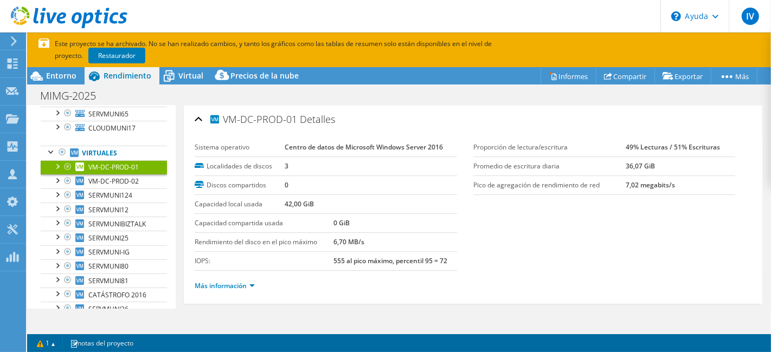
scroll to position [12, 0]
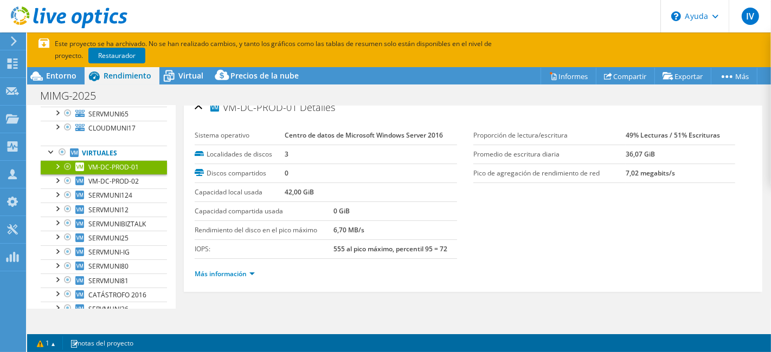
click at [230, 259] on div "Más información" at bounding box center [473, 274] width 557 height 30
click at [230, 269] on font "Más información" at bounding box center [221, 273] width 52 height 9
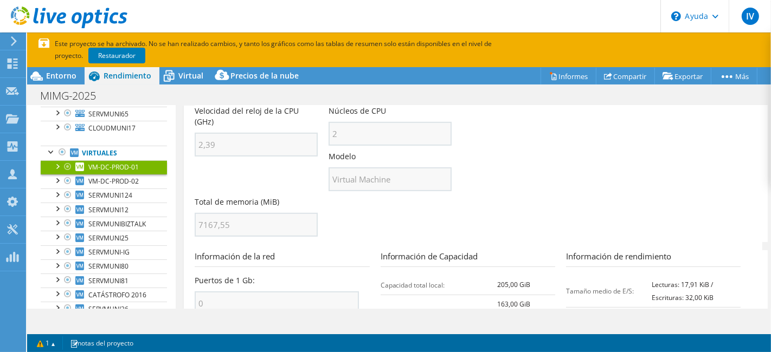
scroll to position [313, 0]
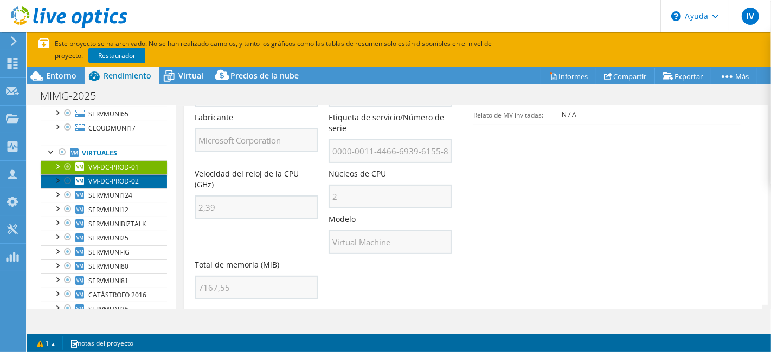
click at [127, 186] on font "VM-DC-PROD-02" at bounding box center [113, 181] width 50 height 9
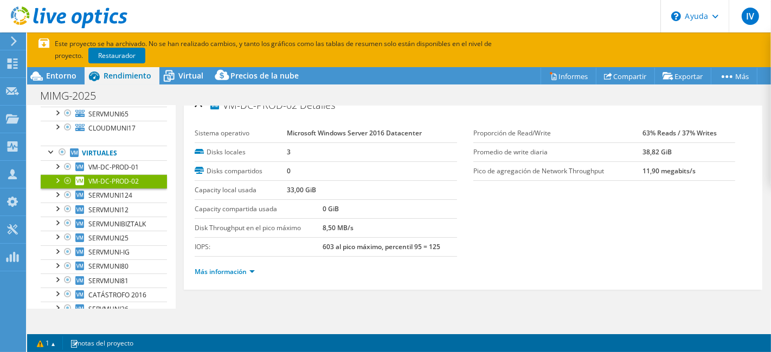
scroll to position [12, 0]
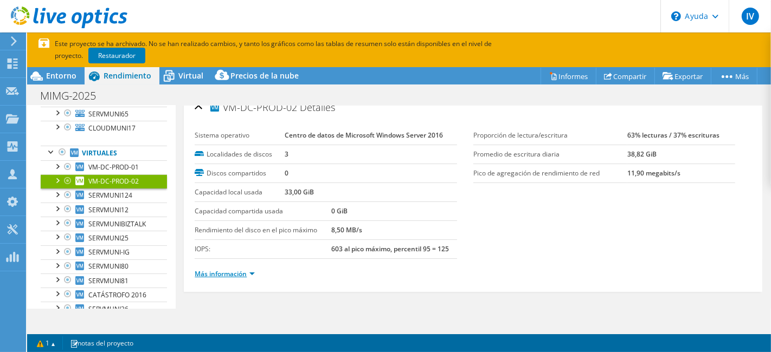
click at [235, 270] on font "Más información" at bounding box center [221, 273] width 52 height 9
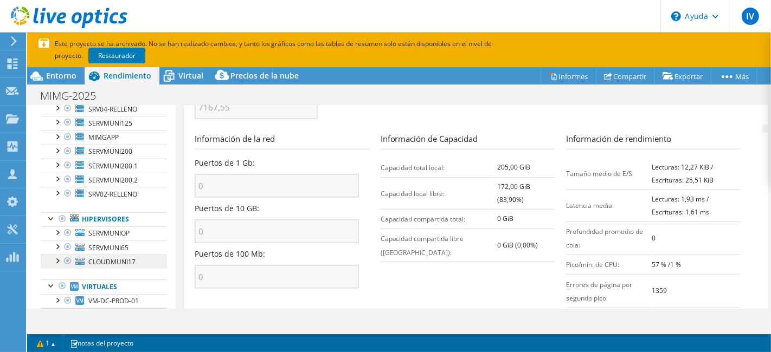
scroll to position [120, 0]
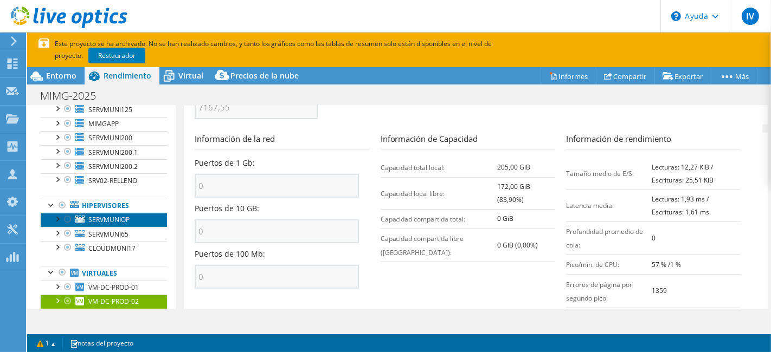
click at [127, 224] on font "SERVMUNIOP" at bounding box center [108, 219] width 41 height 9
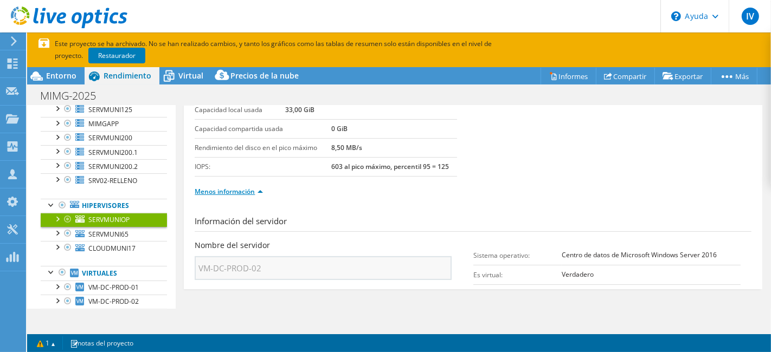
scroll to position [12, 0]
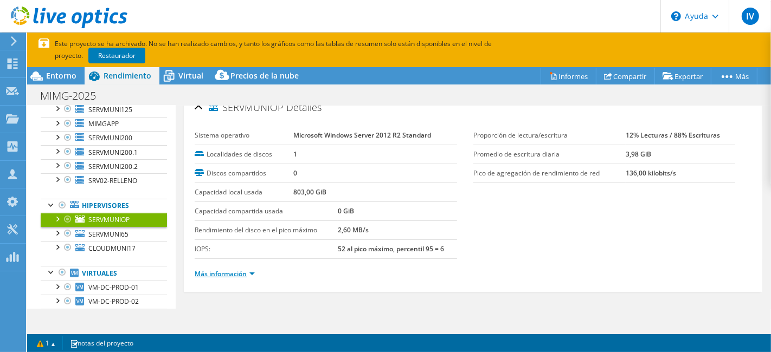
click at [234, 269] on font "Más información" at bounding box center [221, 273] width 52 height 9
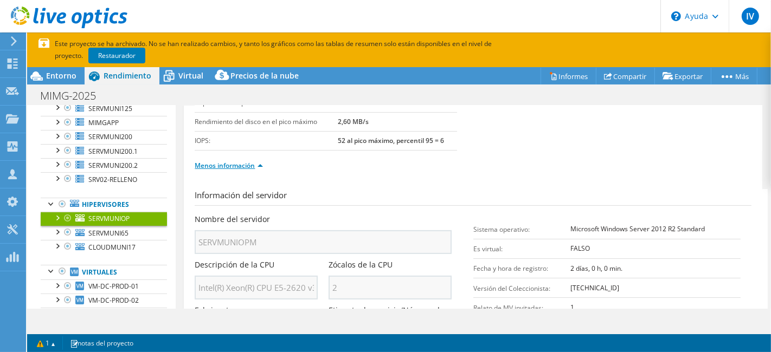
scroll to position [120, 0]
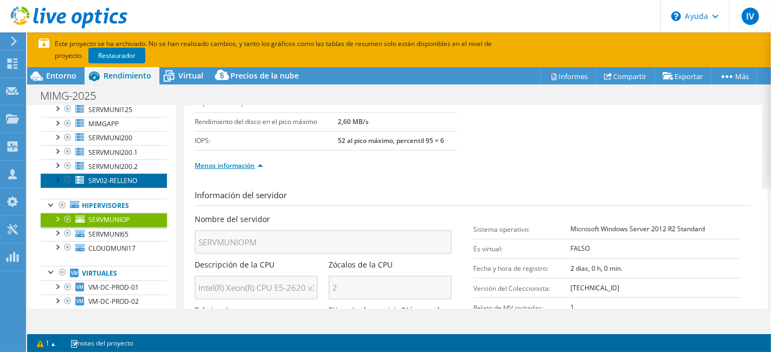
click at [113, 183] on link "SRV02-RELLENO" at bounding box center [104, 180] width 126 height 14
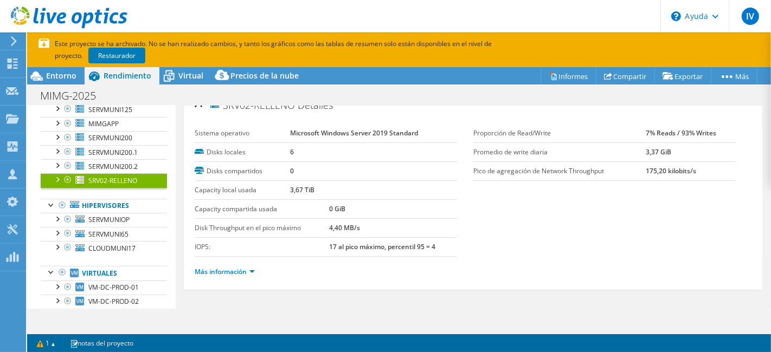
scroll to position [12, 0]
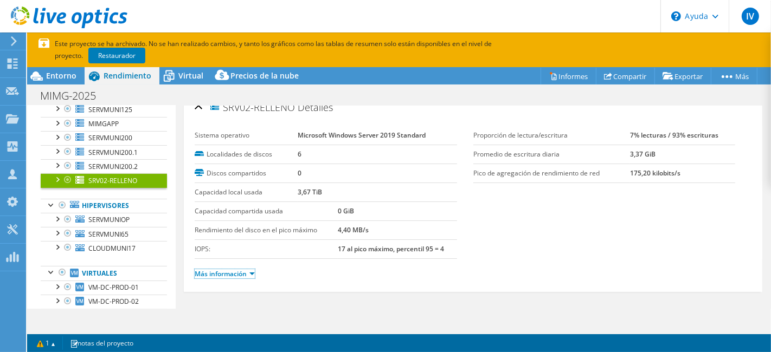
click at [228, 274] on font "Más información" at bounding box center [221, 273] width 52 height 9
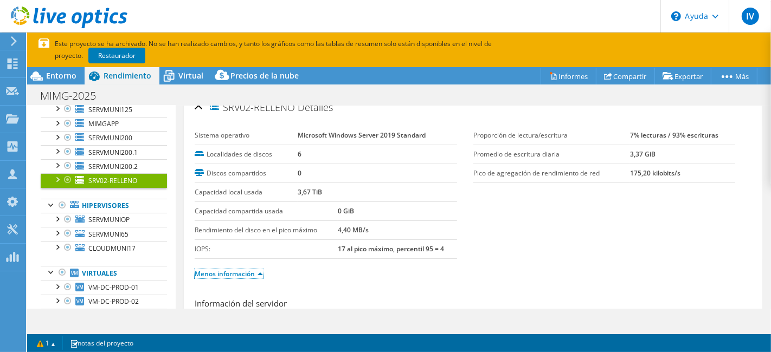
scroll to position [193, 0]
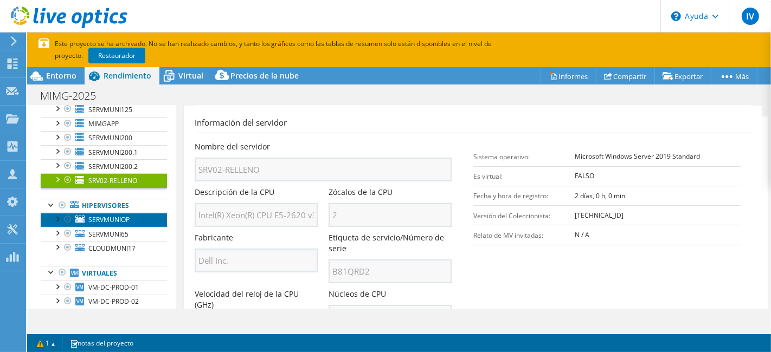
click at [120, 224] on font "SERVMUNIOP" at bounding box center [108, 219] width 41 height 9
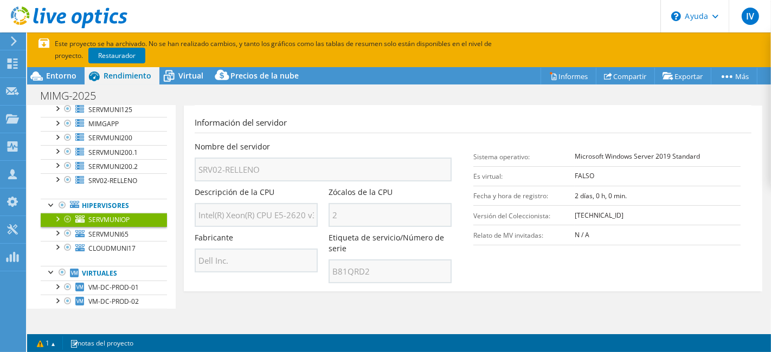
scroll to position [12, 0]
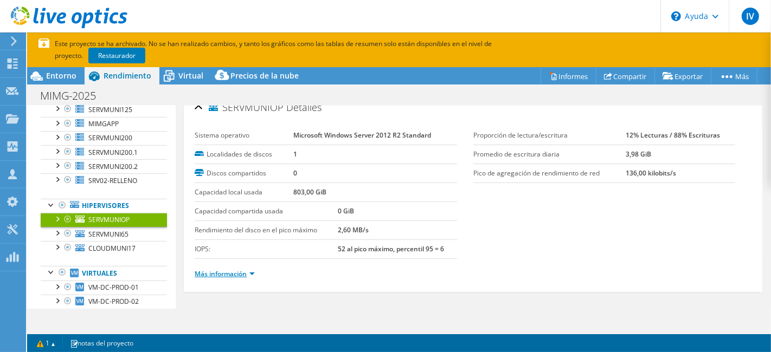
click at [244, 275] on font "Más información" at bounding box center [221, 273] width 52 height 9
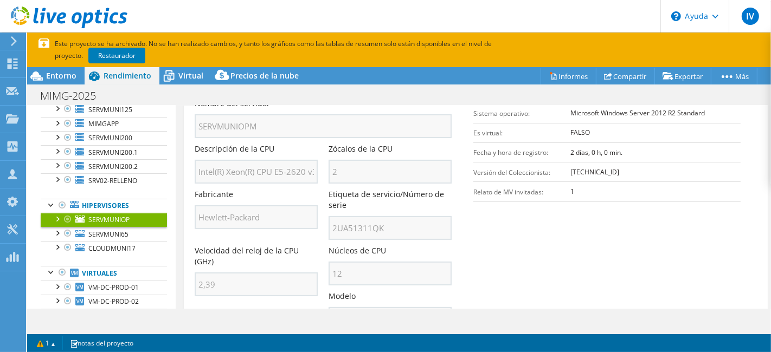
scroll to position [253, 0]
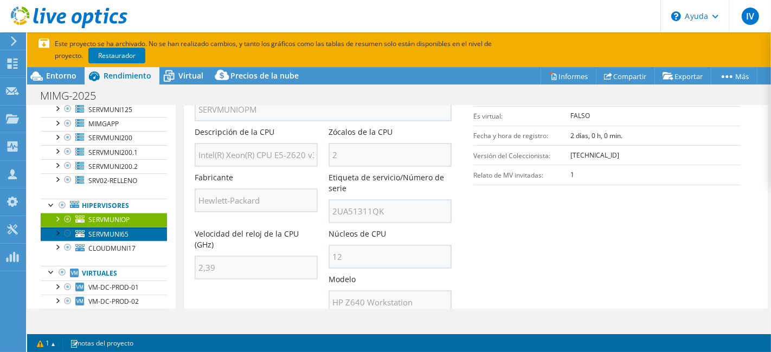
click at [127, 235] on link "SERVMUNI65" at bounding box center [104, 234] width 126 height 14
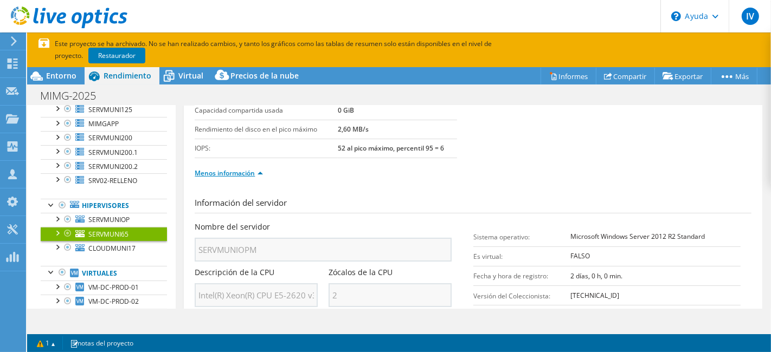
scroll to position [12, 0]
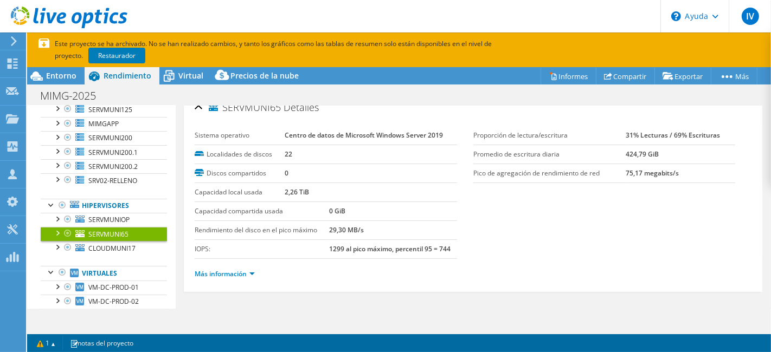
click at [239, 276] on li "Más información" at bounding box center [228, 274] width 67 height 12
click at [248, 269] on link "Más información" at bounding box center [225, 273] width 60 height 9
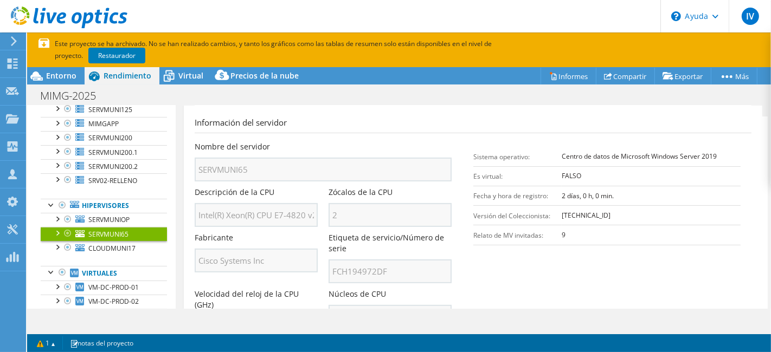
scroll to position [253, 0]
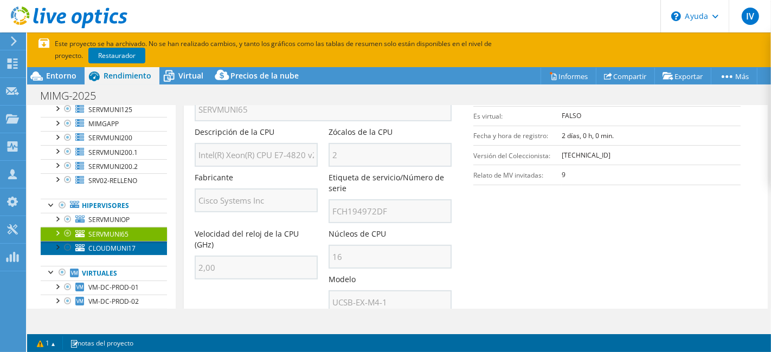
click at [101, 253] on font "CLOUDMUNI17" at bounding box center [111, 248] width 47 height 9
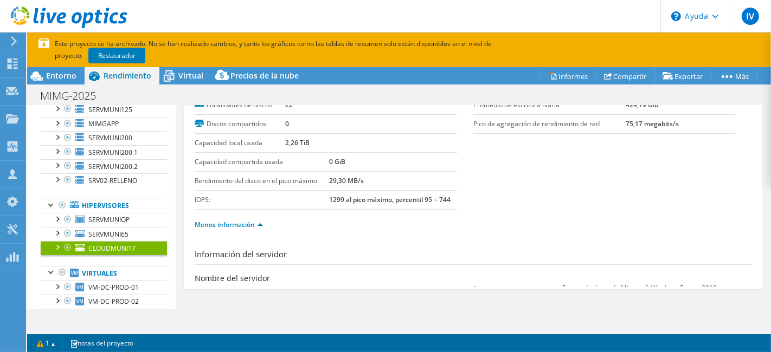
scroll to position [12, 0]
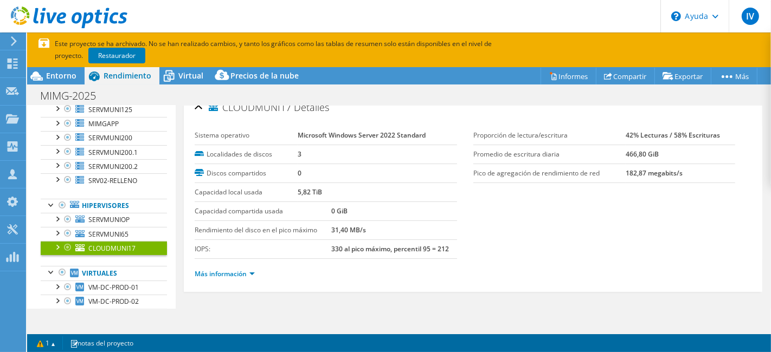
click at [223, 266] on ul "Más información" at bounding box center [473, 273] width 557 height 15
click at [226, 266] on ul "Más información" at bounding box center [473, 273] width 557 height 15
click at [231, 270] on font "Más información" at bounding box center [221, 273] width 52 height 9
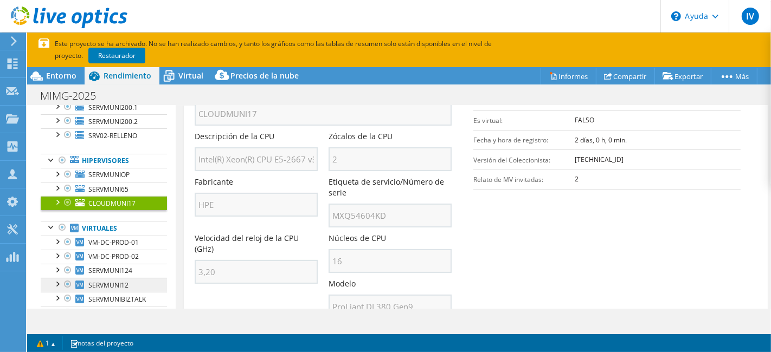
scroll to position [181, 0]
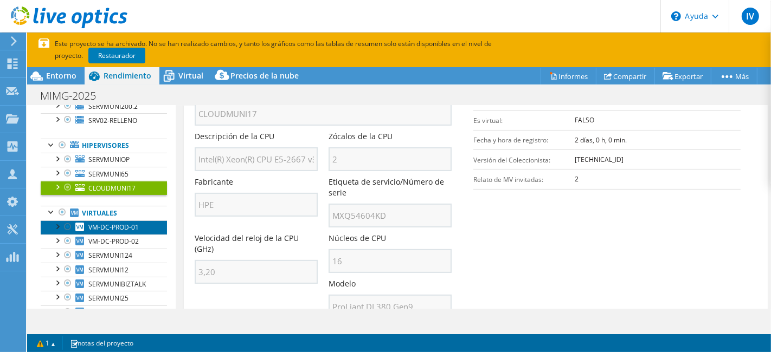
click at [119, 227] on link "VM-DC-PROD-01" at bounding box center [104, 228] width 126 height 14
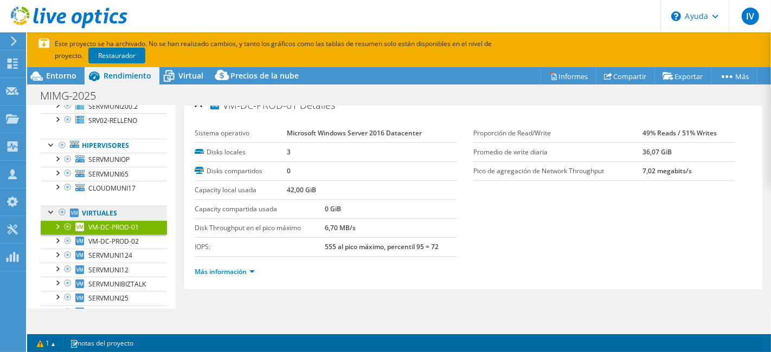
scroll to position [12, 0]
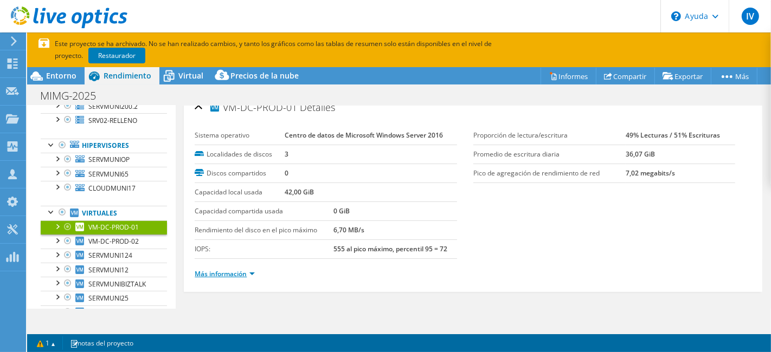
click at [222, 269] on font "Más información" at bounding box center [221, 273] width 52 height 9
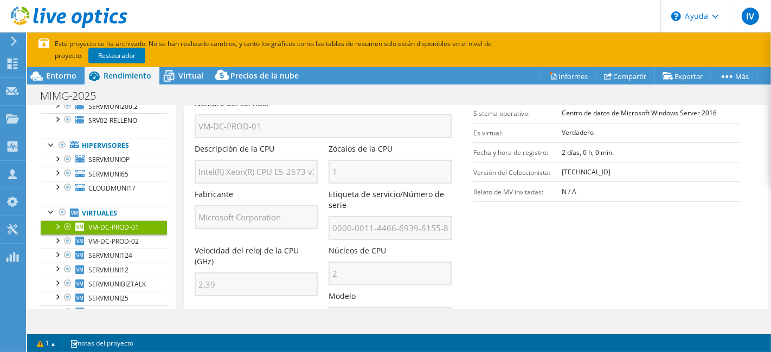
scroll to position [252, 0]
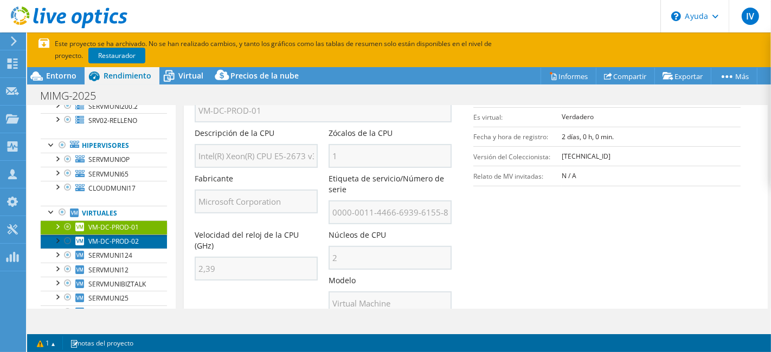
click at [128, 243] on link "VM-DC-PROD-02" at bounding box center [104, 242] width 126 height 14
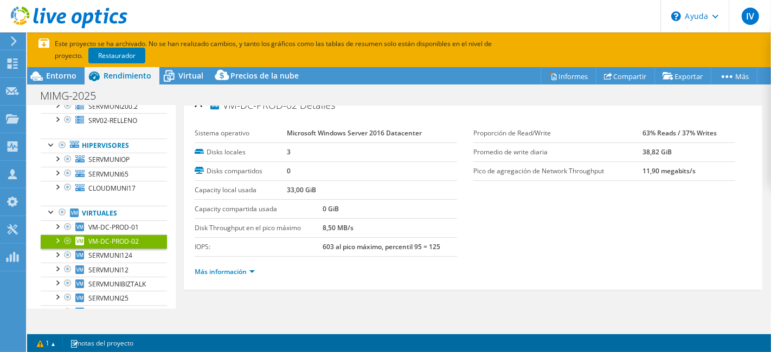
scroll to position [12, 0]
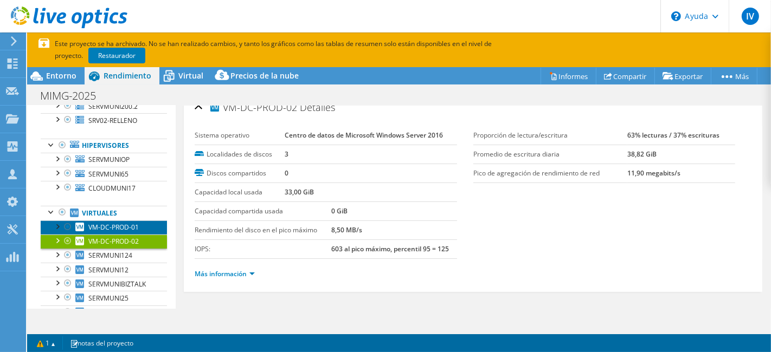
click at [100, 232] on font "VM-DC-PROD-01" at bounding box center [113, 227] width 50 height 9
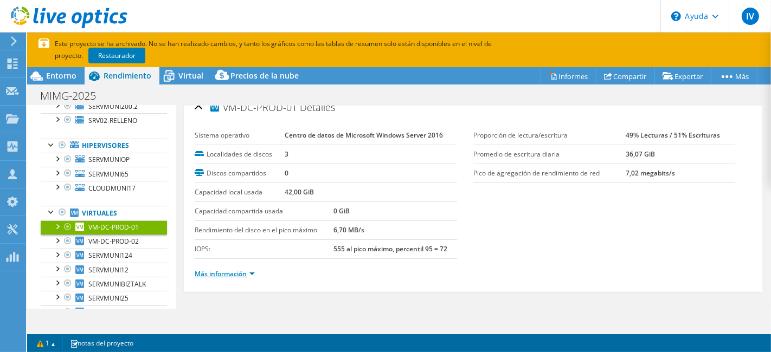
click at [243, 273] on font "Más información" at bounding box center [221, 273] width 52 height 9
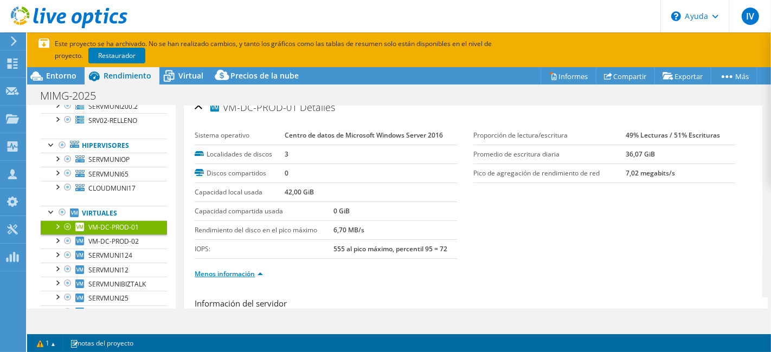
scroll to position [193, 0]
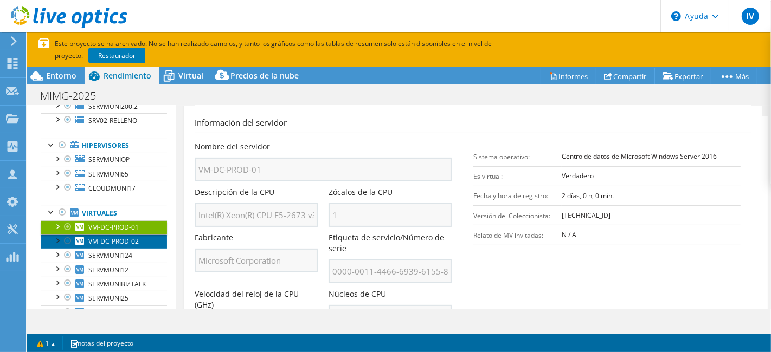
click at [124, 246] on font "VM-DC-PROD-02" at bounding box center [113, 241] width 50 height 9
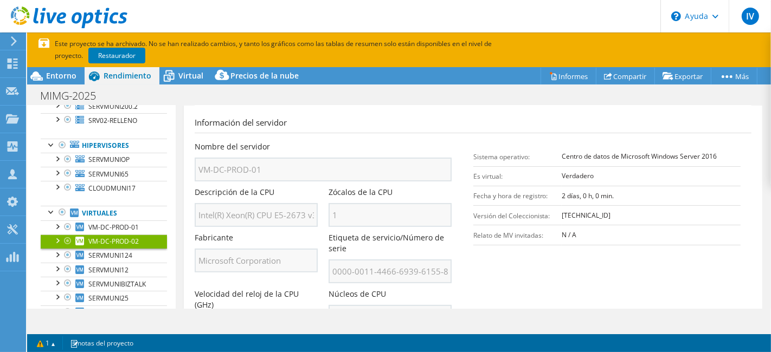
scroll to position [12, 0]
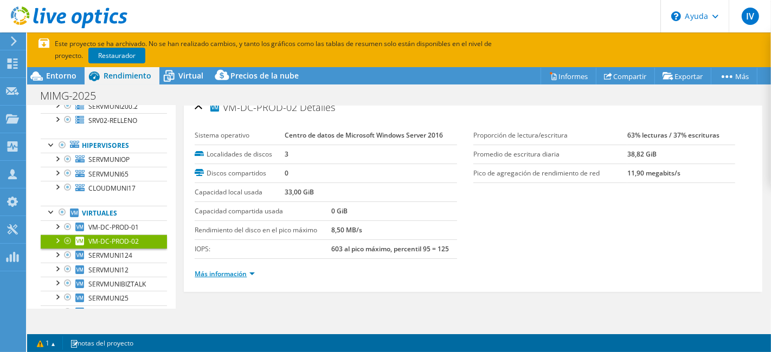
click at [224, 270] on font "Más información" at bounding box center [221, 273] width 52 height 9
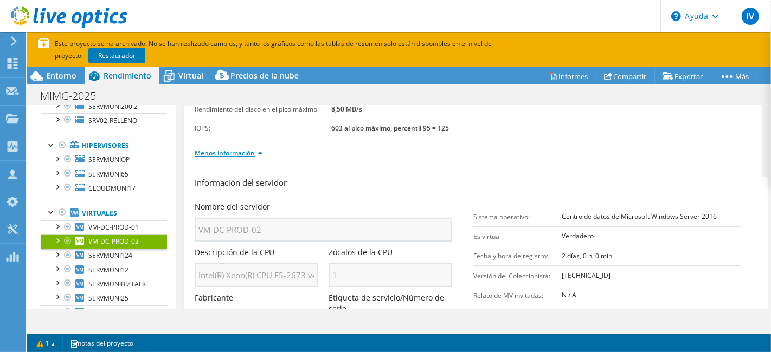
scroll to position [193, 0]
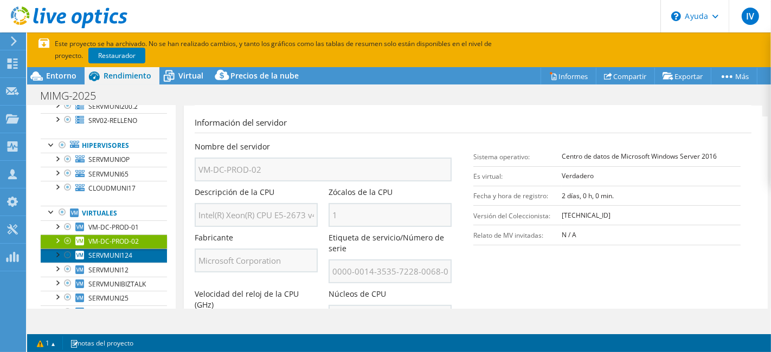
click at [131, 260] on font "SERVMUNI124" at bounding box center [110, 255] width 44 height 9
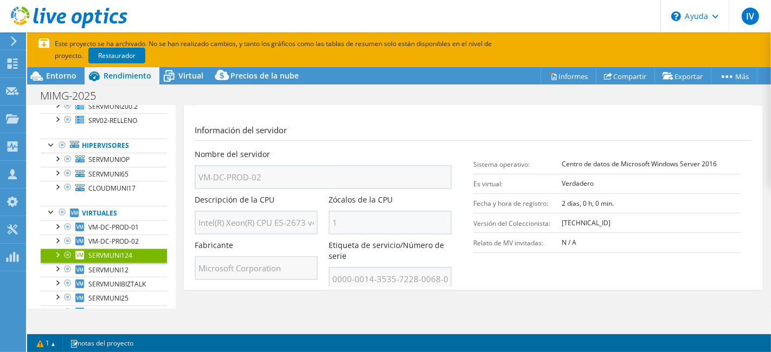
scroll to position [12, 0]
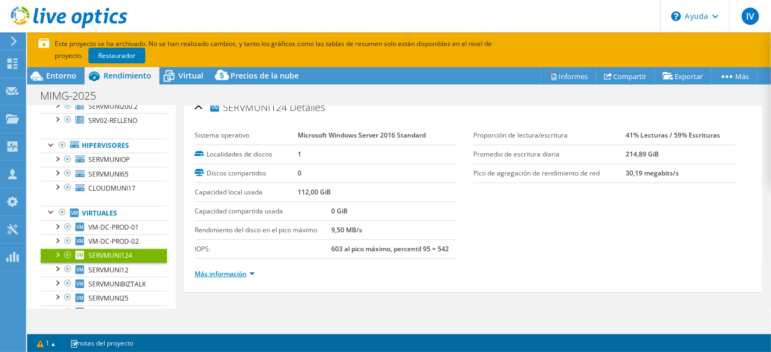
click at [243, 273] on font "Más información" at bounding box center [221, 273] width 52 height 9
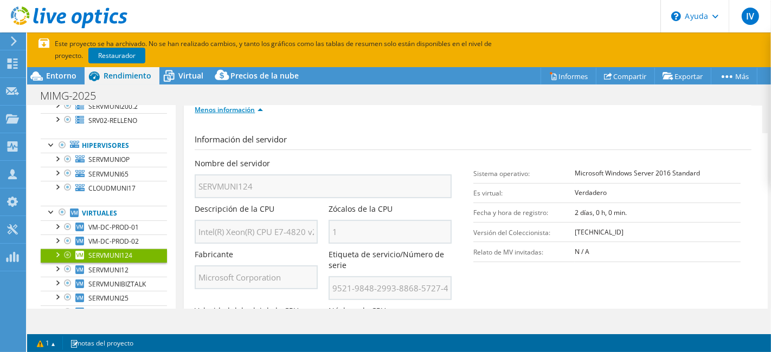
scroll to position [193, 0]
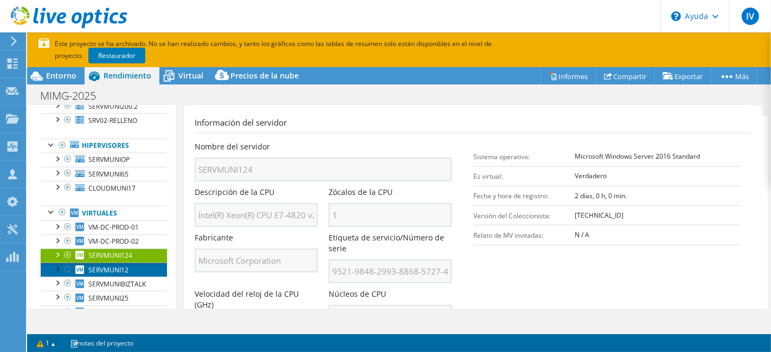
click at [124, 274] on font "SERVMUNI12" at bounding box center [108, 270] width 40 height 9
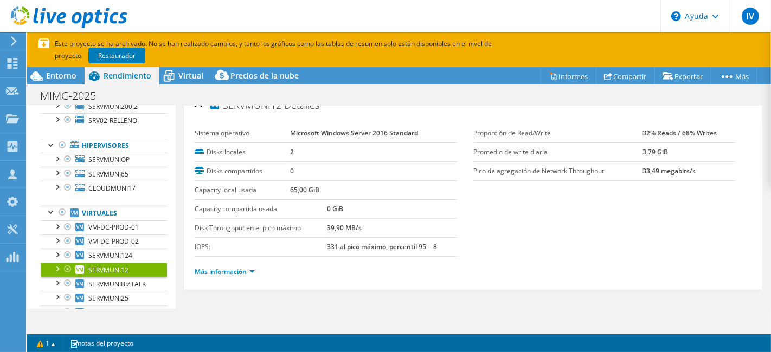
scroll to position [12, 0]
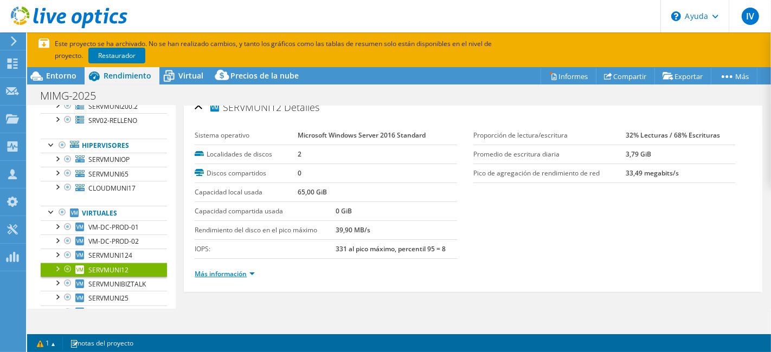
click at [231, 269] on font "Más información" at bounding box center [221, 273] width 52 height 9
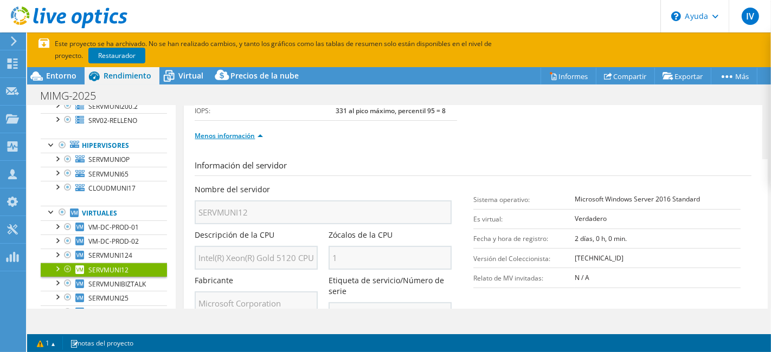
scroll to position [193, 0]
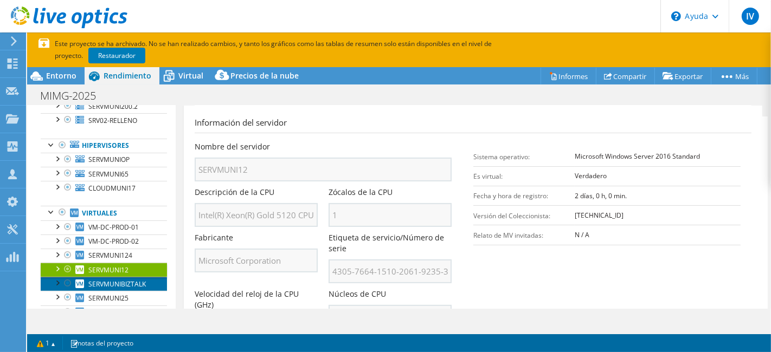
click at [96, 288] on font "SERVMUNIBIZTALK" at bounding box center [116, 284] width 57 height 9
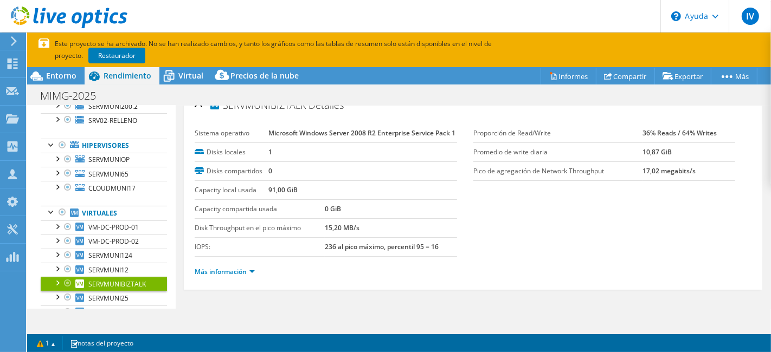
scroll to position [34, 0]
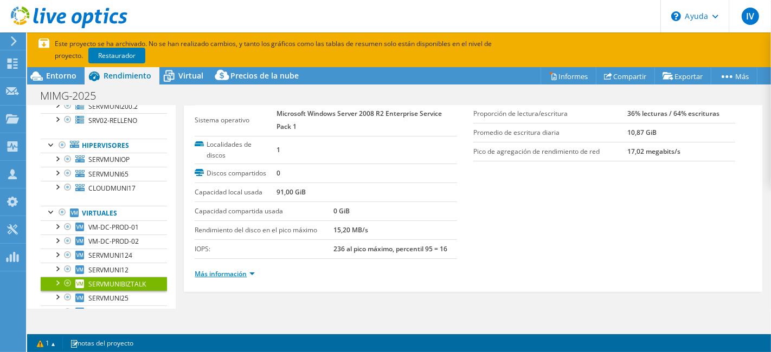
click at [242, 271] on font "Más información" at bounding box center [221, 273] width 52 height 9
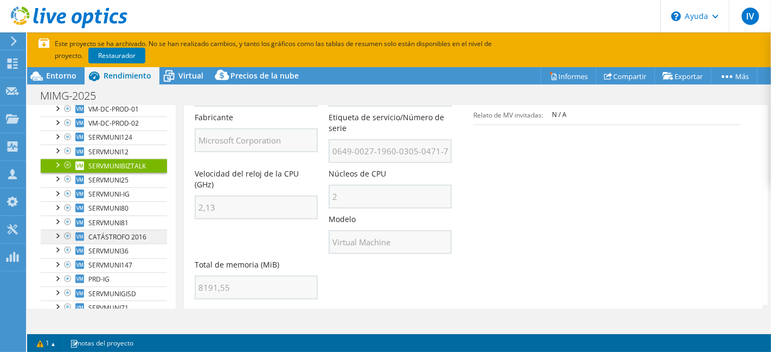
scroll to position [301, 0]
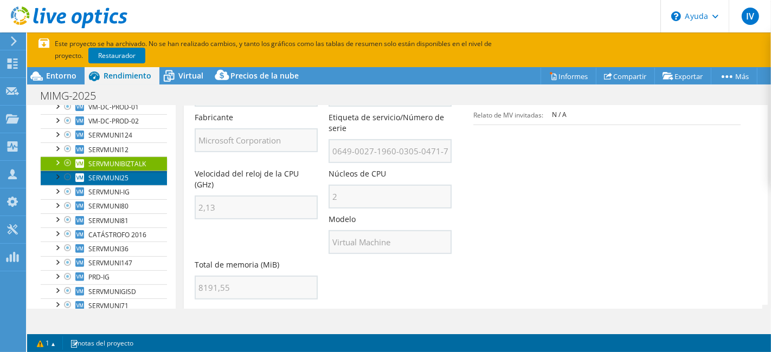
click at [131, 185] on link "SERVMUNI25" at bounding box center [104, 178] width 126 height 14
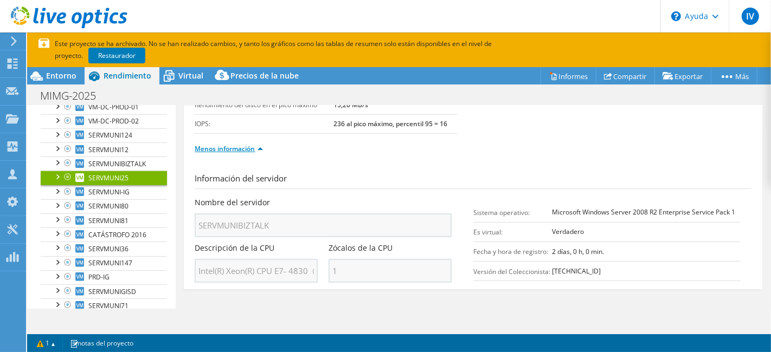
scroll to position [34, 0]
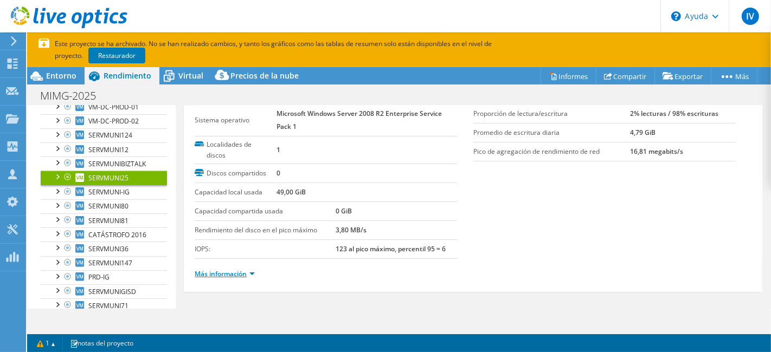
click at [225, 269] on font "Más información" at bounding box center [221, 273] width 52 height 9
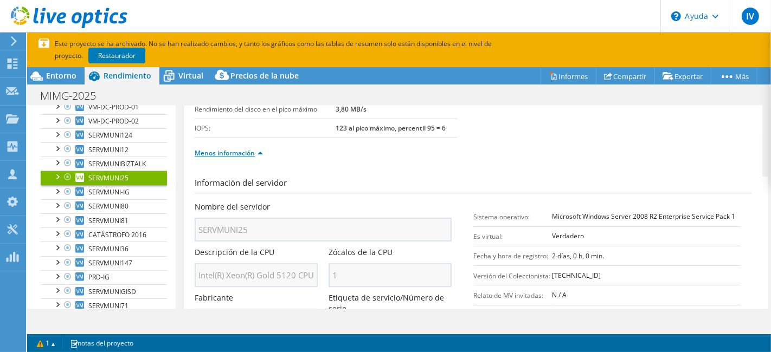
scroll to position [215, 0]
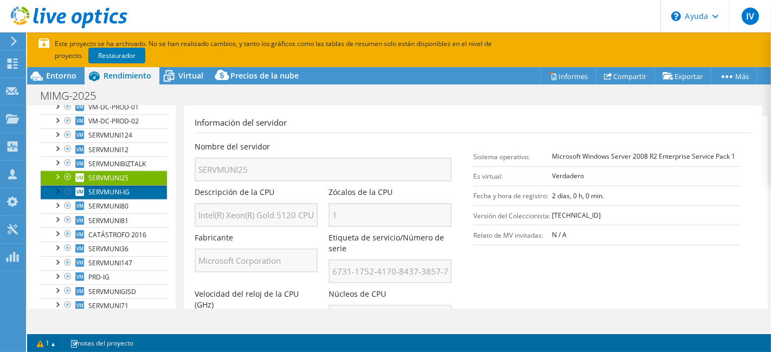
click at [119, 193] on link "SERVMUNI-IG" at bounding box center [104, 192] width 126 height 14
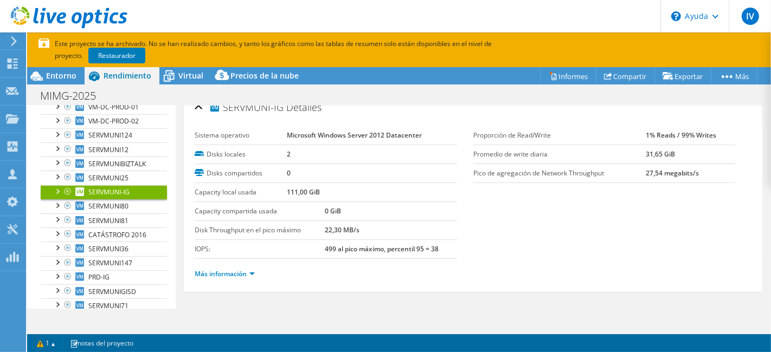
scroll to position [12, 0]
click at [237, 274] on font "Más información" at bounding box center [221, 273] width 52 height 9
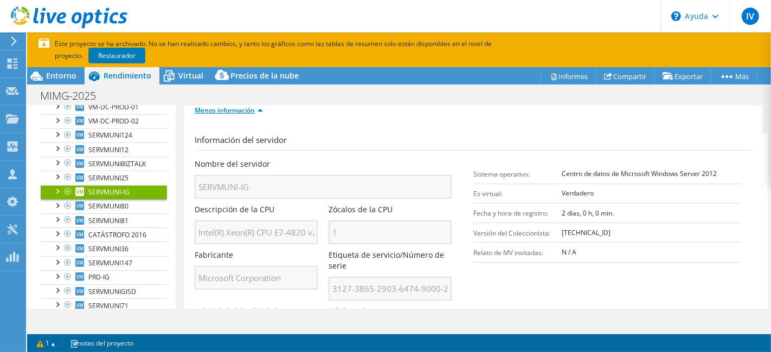
scroll to position [193, 0]
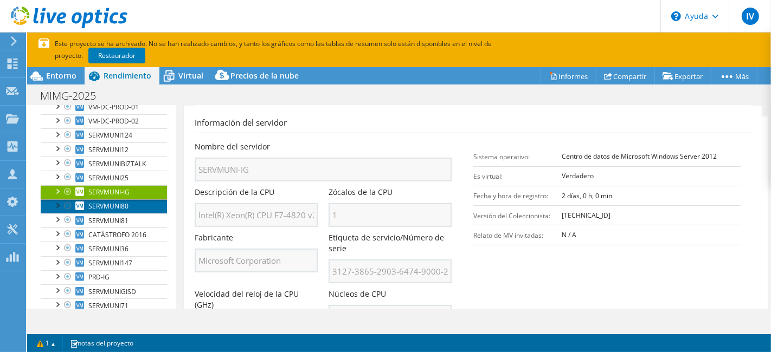
click at [120, 211] on font "SERVMUNI80" at bounding box center [108, 206] width 40 height 9
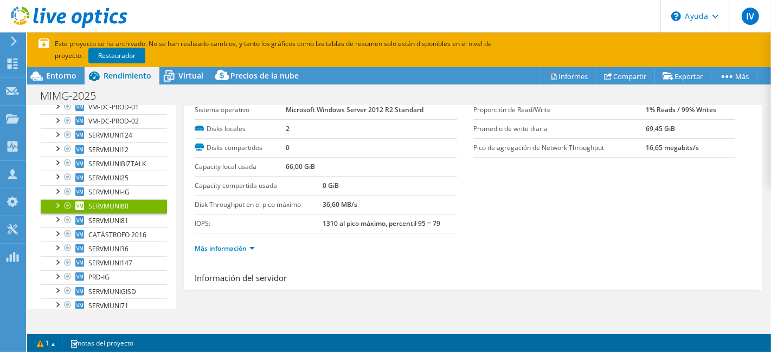
scroll to position [12, 0]
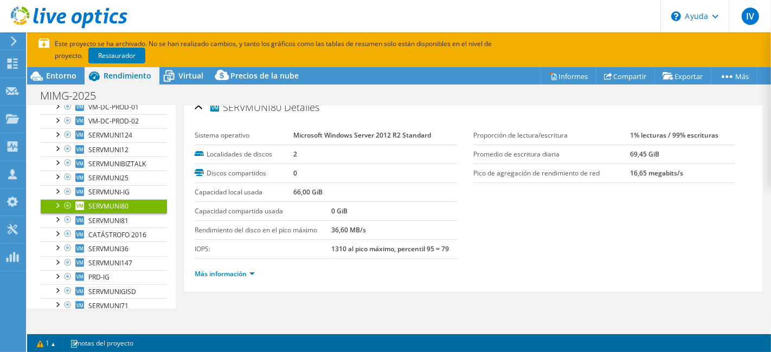
click at [224, 266] on ul "Más información" at bounding box center [473, 273] width 557 height 15
click at [228, 269] on font "Más información" at bounding box center [221, 273] width 52 height 9
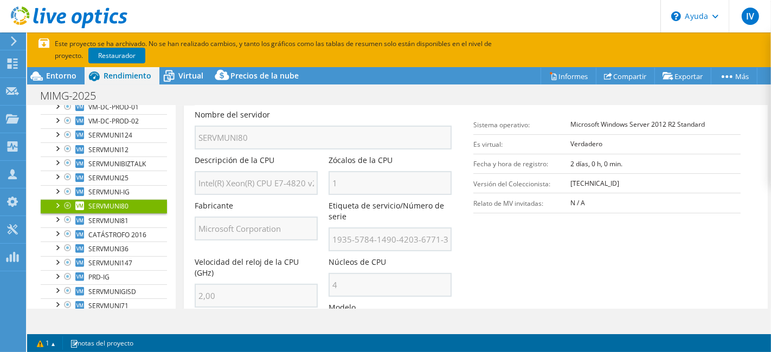
scroll to position [253, 0]
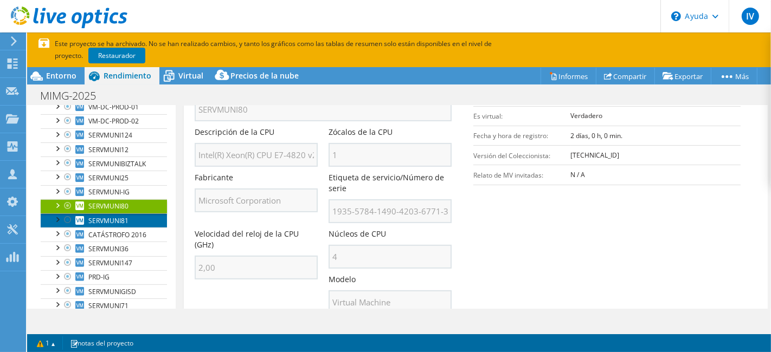
click at [106, 225] on font "SERVMUNI81" at bounding box center [108, 220] width 40 height 9
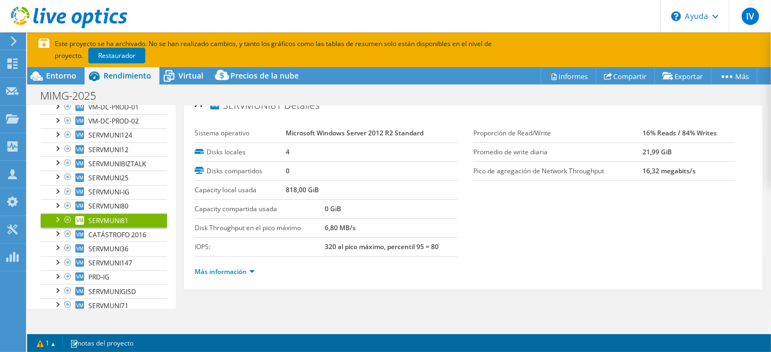
scroll to position [12, 0]
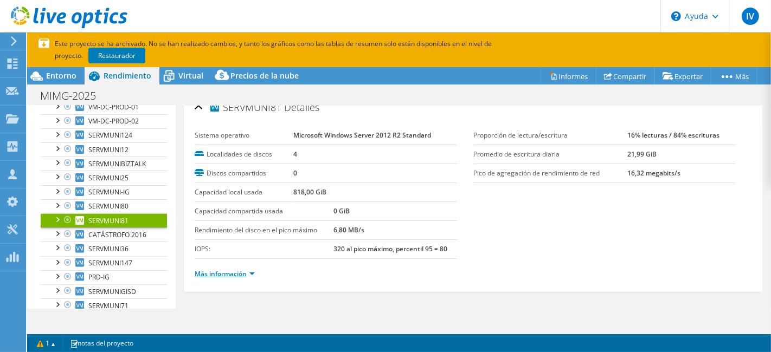
click at [246, 269] on font "Más información" at bounding box center [221, 273] width 52 height 9
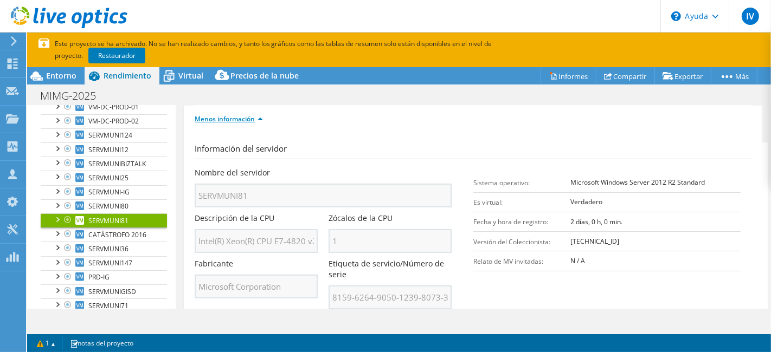
scroll to position [193, 0]
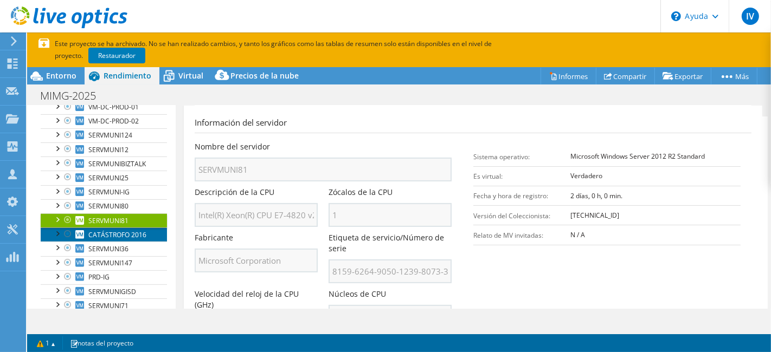
click at [105, 242] on link "CATÁSTROFO 2016" at bounding box center [104, 235] width 126 height 14
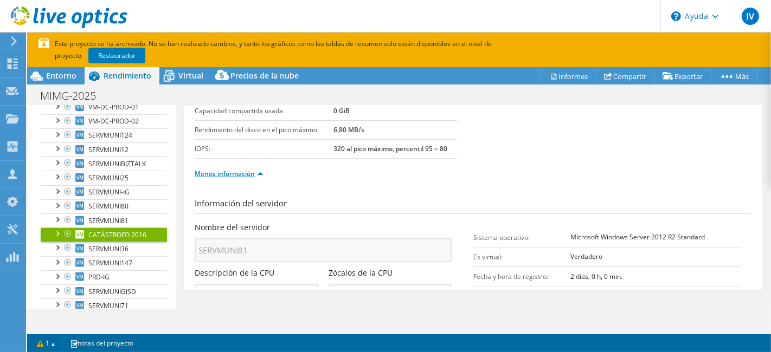
scroll to position [12, 0]
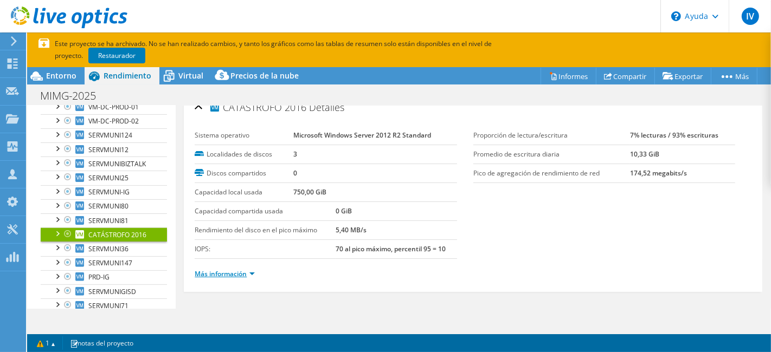
click at [212, 269] on font "Más información" at bounding box center [221, 273] width 52 height 9
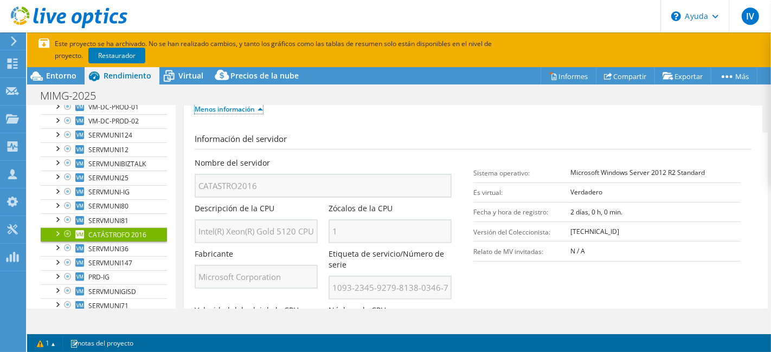
scroll to position [193, 0]
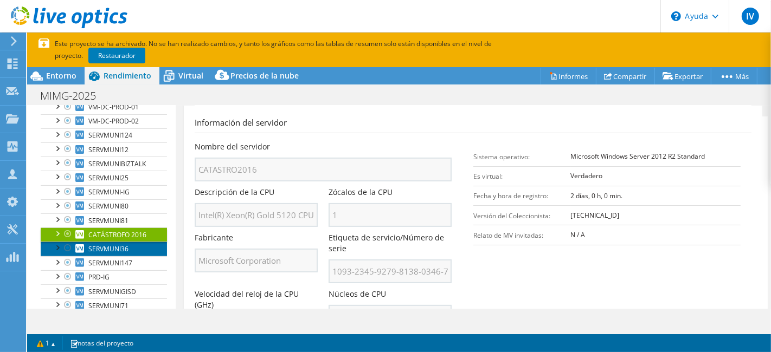
click at [104, 254] on font "SERVMUNI36" at bounding box center [108, 248] width 40 height 9
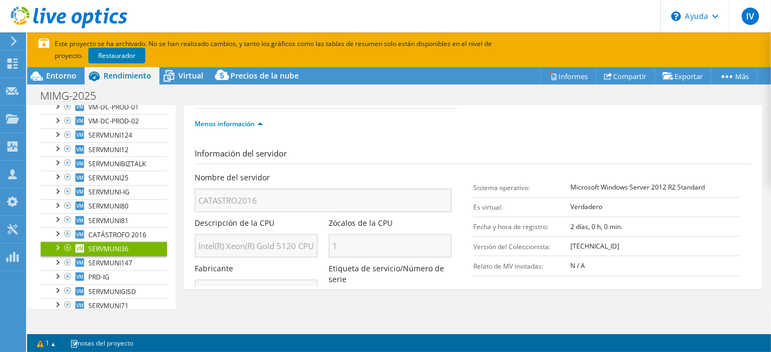
scroll to position [12, 0]
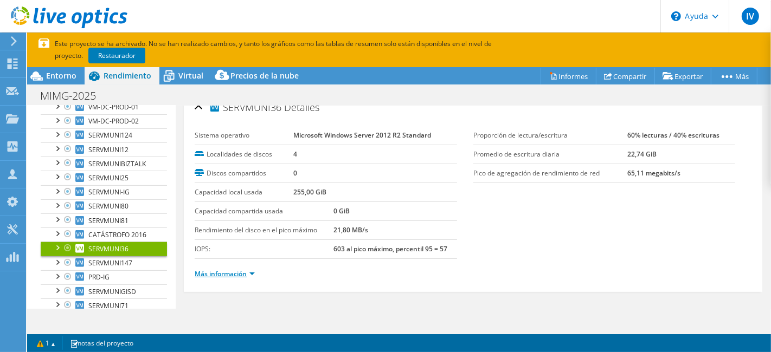
click at [208, 270] on font "Más información" at bounding box center [221, 273] width 52 height 9
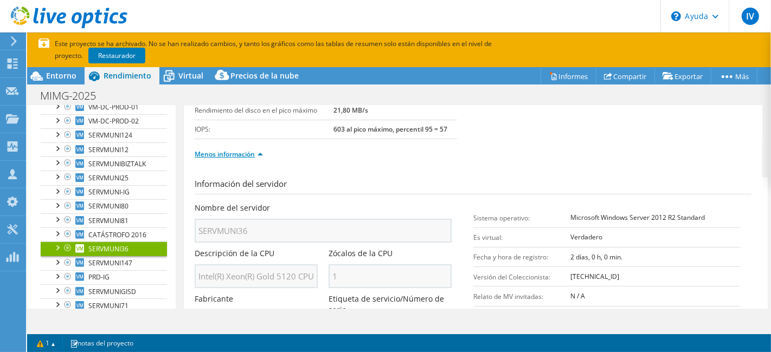
scroll to position [193, 0]
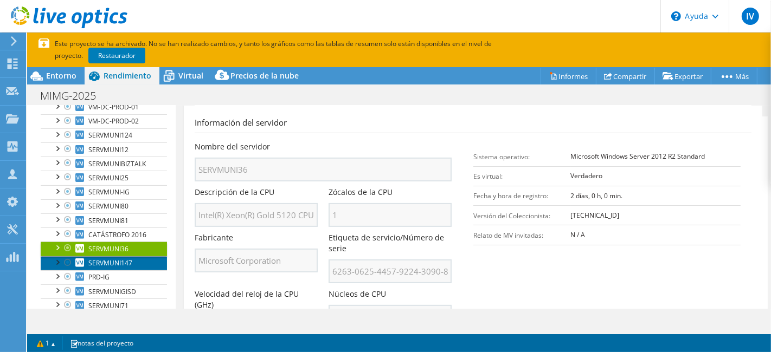
click at [136, 270] on link "SERVMUNI147" at bounding box center [104, 263] width 126 height 14
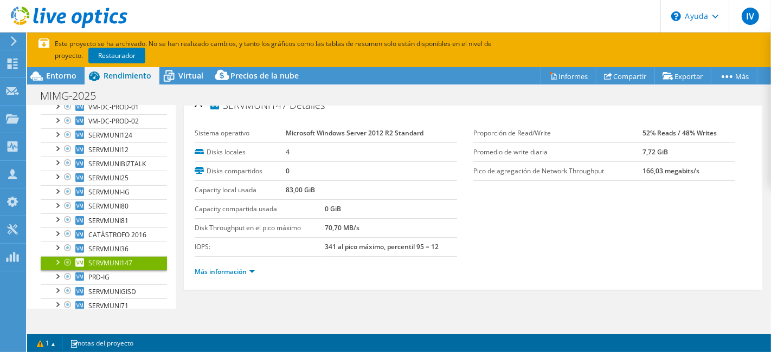
scroll to position [12, 0]
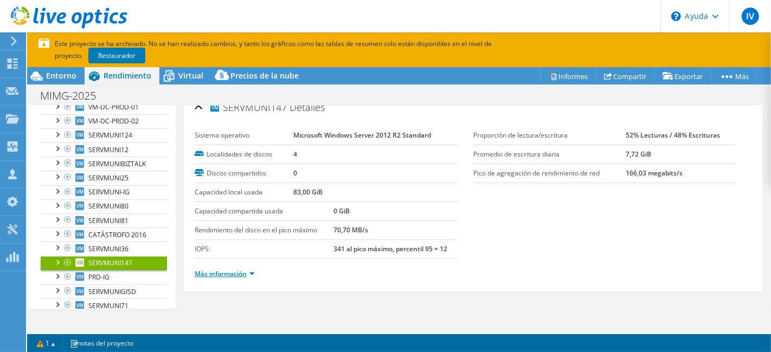
click at [229, 273] on font "Más información" at bounding box center [221, 273] width 52 height 9
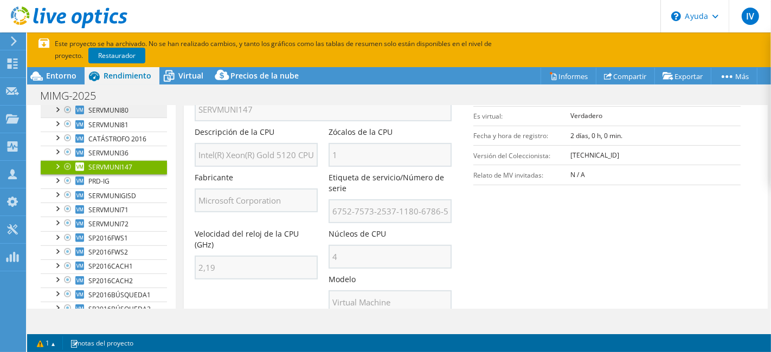
scroll to position [0, 0]
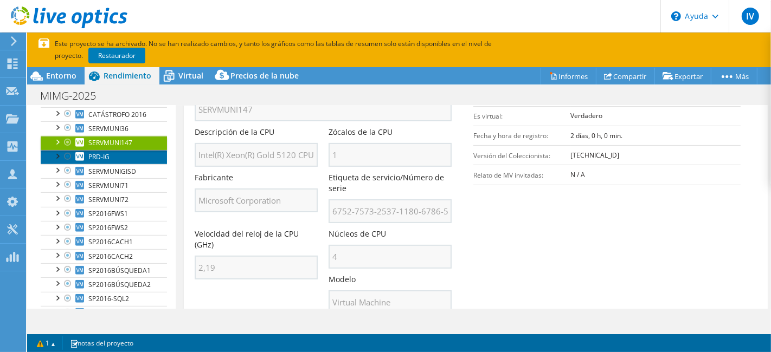
click at [130, 164] on link "PRD-IG" at bounding box center [104, 157] width 126 height 14
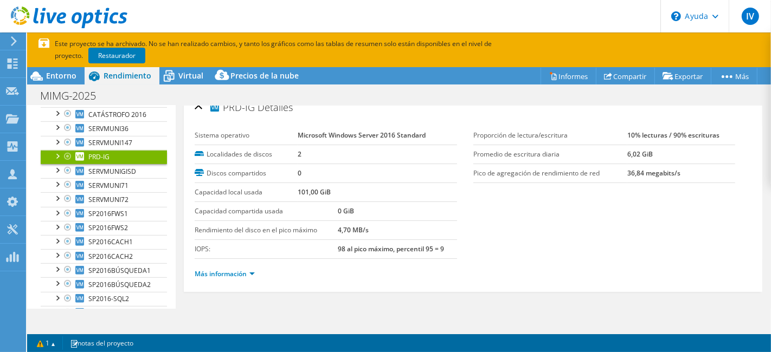
click at [215, 268] on li "Más información" at bounding box center [228, 274] width 67 height 12
click at [221, 269] on font "Más información" at bounding box center [221, 273] width 52 height 9
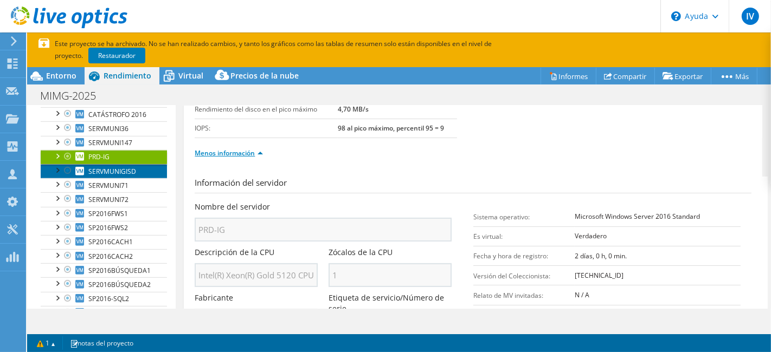
click at [98, 176] on font "SERVMUNIGISD" at bounding box center [112, 171] width 48 height 9
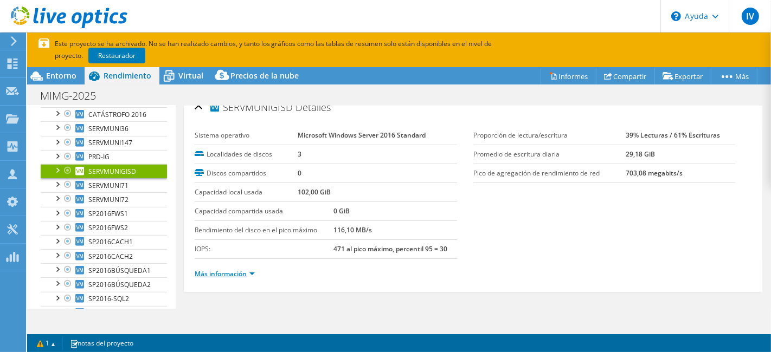
click at [222, 270] on font "Más información" at bounding box center [221, 273] width 52 height 9
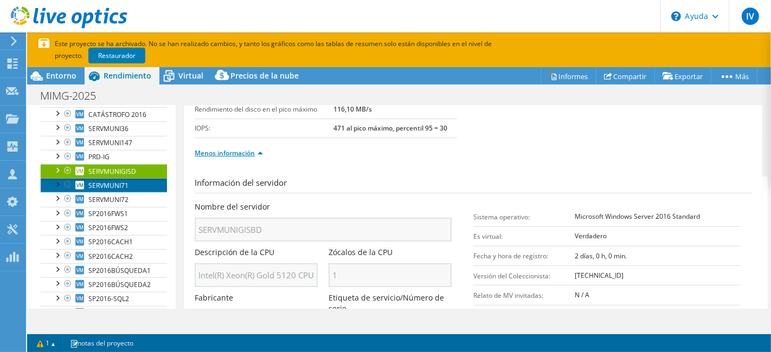
click at [127, 190] on font "SERVMUNI71" at bounding box center [108, 185] width 40 height 9
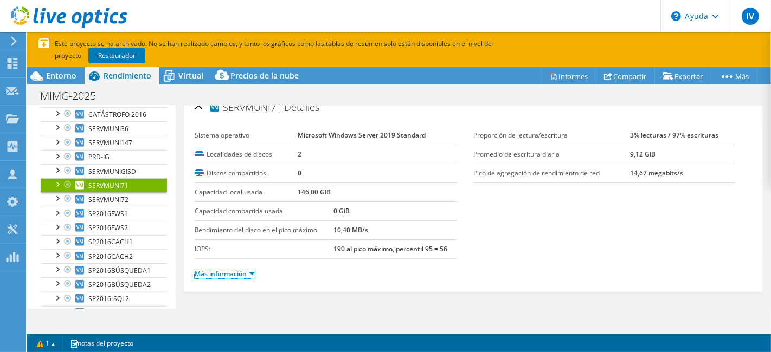
click at [227, 269] on font "Más información" at bounding box center [221, 273] width 52 height 9
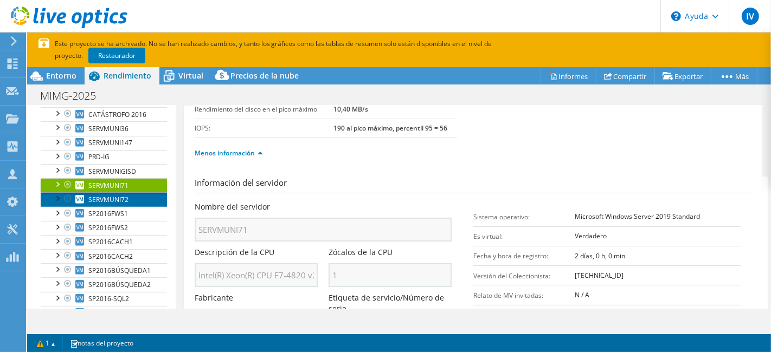
click at [106, 204] on font "SERVMUNI72" at bounding box center [108, 199] width 40 height 9
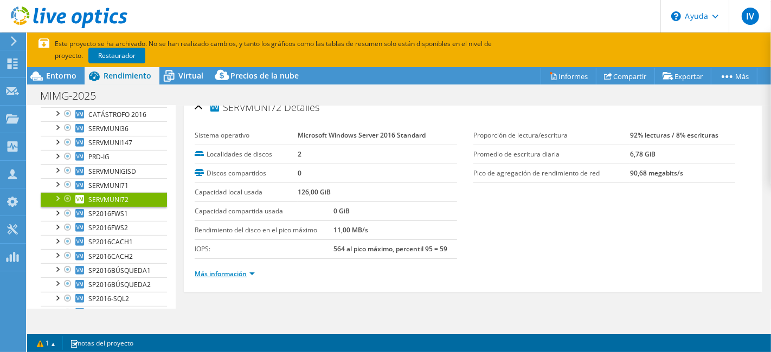
click at [220, 270] on font "Más información" at bounding box center [221, 273] width 52 height 9
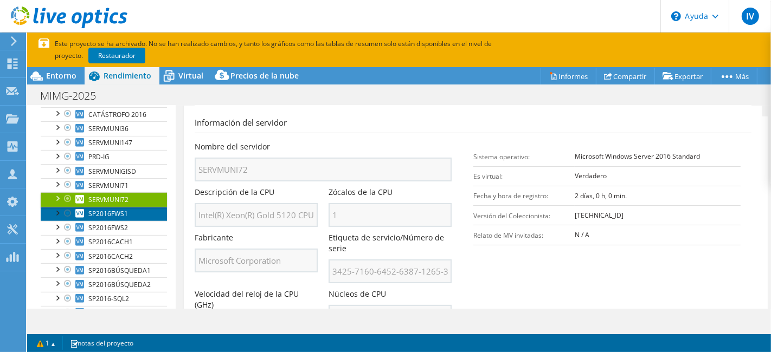
click at [120, 218] on font "SP2016FWS1" at bounding box center [108, 213] width 40 height 9
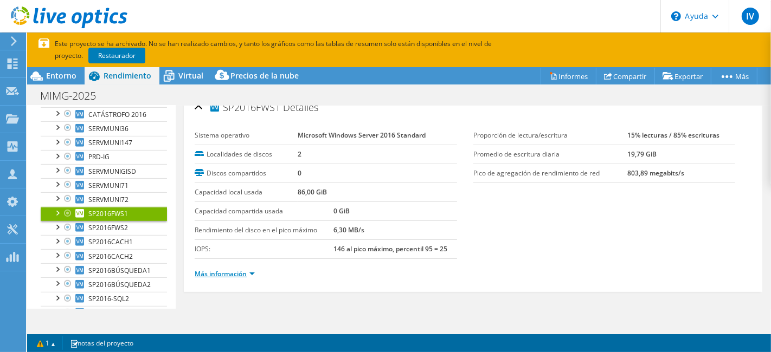
click at [203, 271] on font "Más información" at bounding box center [221, 273] width 52 height 9
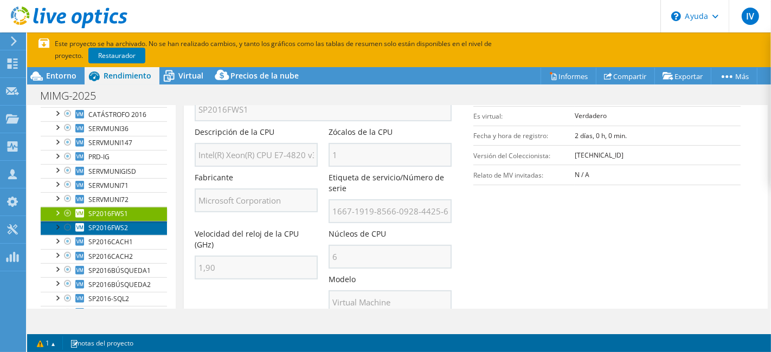
click at [130, 235] on link "SP2016FWS2" at bounding box center [104, 228] width 126 height 14
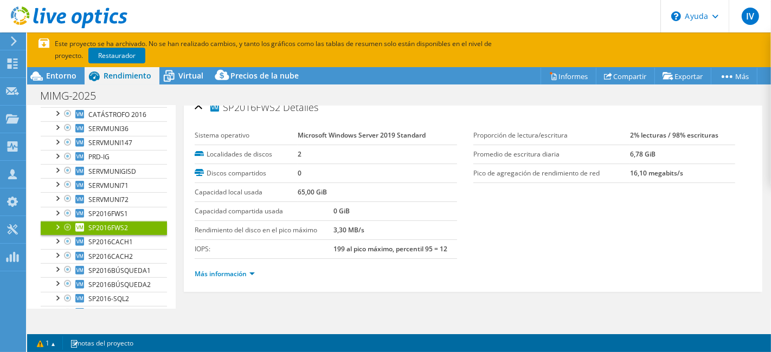
click at [195, 261] on div "Más información" at bounding box center [473, 274] width 557 height 30
click at [219, 271] on font "Más información" at bounding box center [221, 273] width 52 height 9
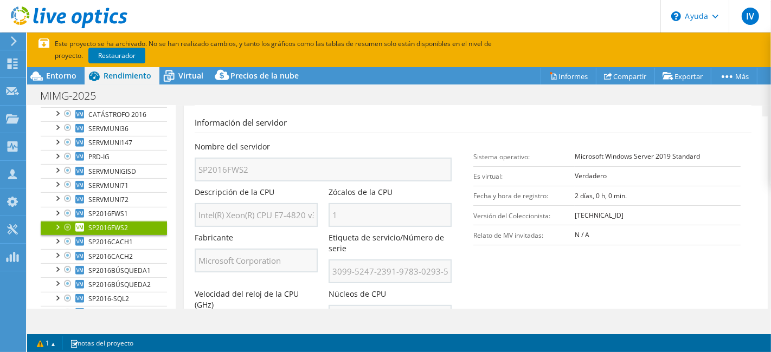
click at [107, 235] on link "SP2016FWS2" at bounding box center [104, 228] width 126 height 14
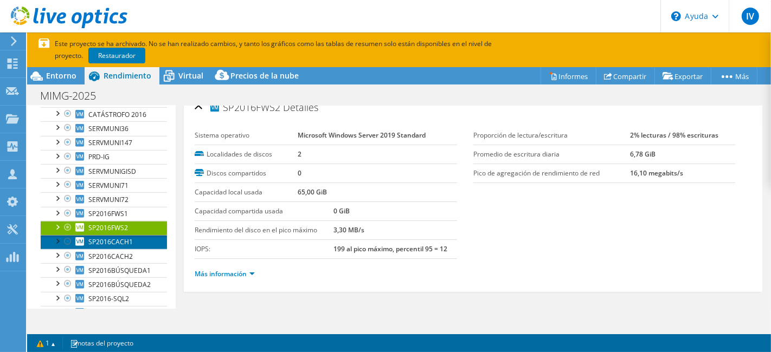
click at [111, 247] on font "SP2016CACH1" at bounding box center [110, 241] width 44 height 9
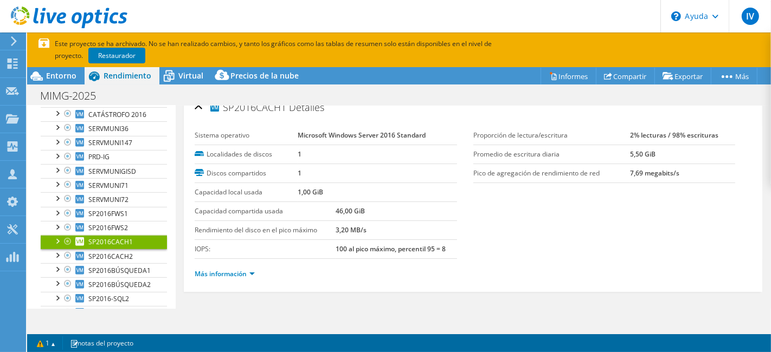
click at [218, 278] on div "Más información" at bounding box center [473, 274] width 557 height 30
click at [231, 269] on font "Más información" at bounding box center [221, 273] width 52 height 9
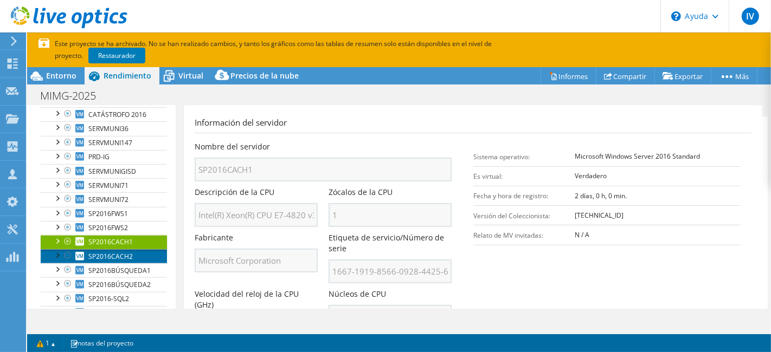
click at [141, 263] on link "SP2016CACH2" at bounding box center [104, 256] width 126 height 14
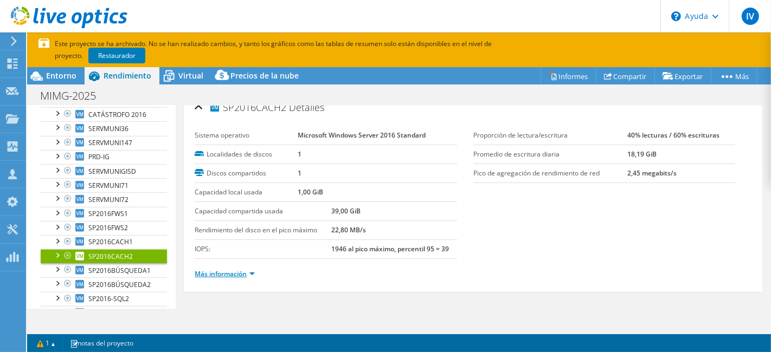
click at [223, 275] on font "Más información" at bounding box center [221, 273] width 52 height 9
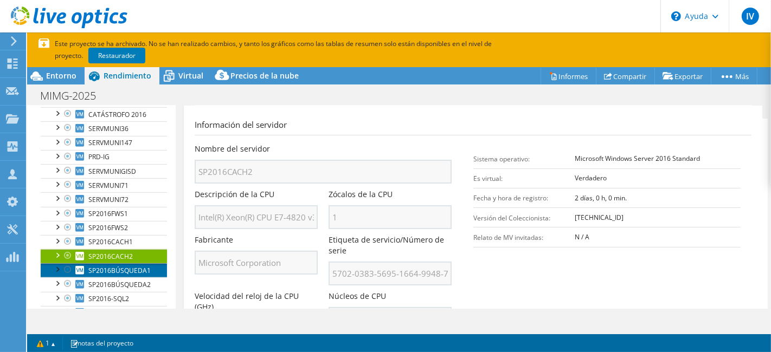
click at [124, 275] on font "SP2016BÚSQUEDA1" at bounding box center [119, 270] width 62 height 9
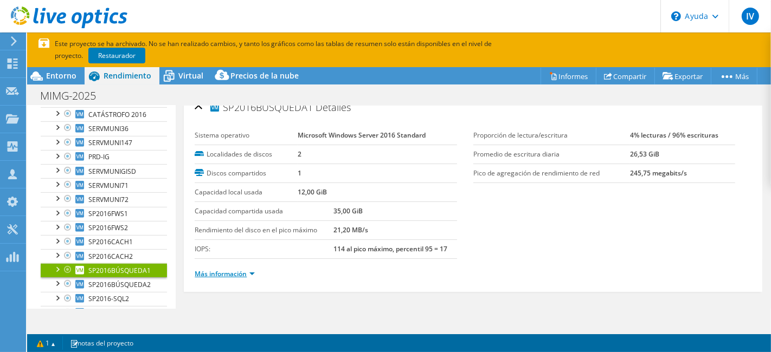
click at [250, 272] on link "Más información" at bounding box center [225, 273] width 60 height 9
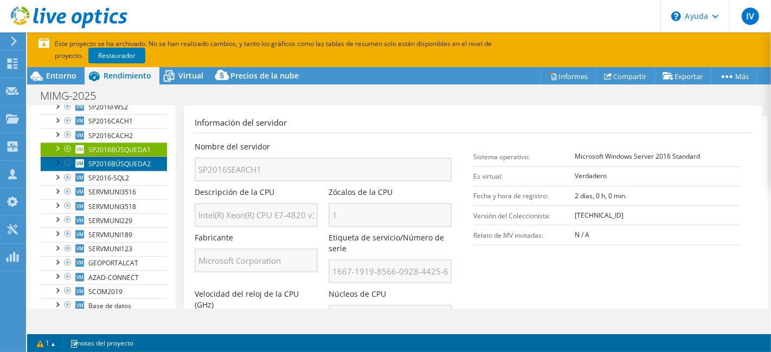
click at [134, 169] on font "SP2016BÚSQUEDA2" at bounding box center [119, 163] width 62 height 9
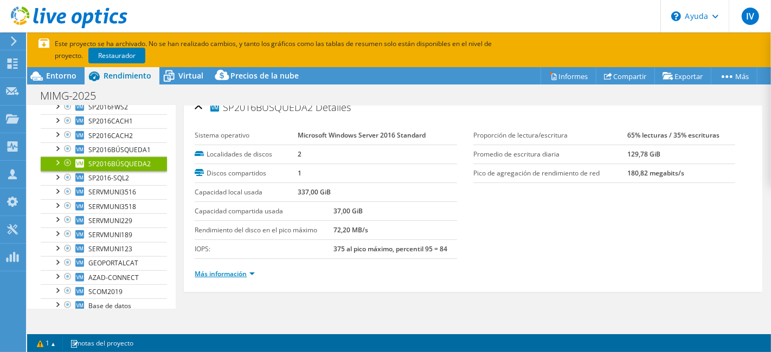
click at [241, 273] on font "Más información" at bounding box center [221, 273] width 52 height 9
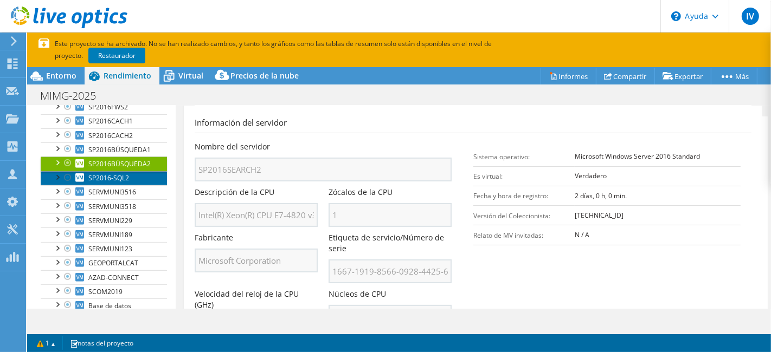
click at [107, 185] on link "SP2016-SQL2" at bounding box center [104, 178] width 126 height 14
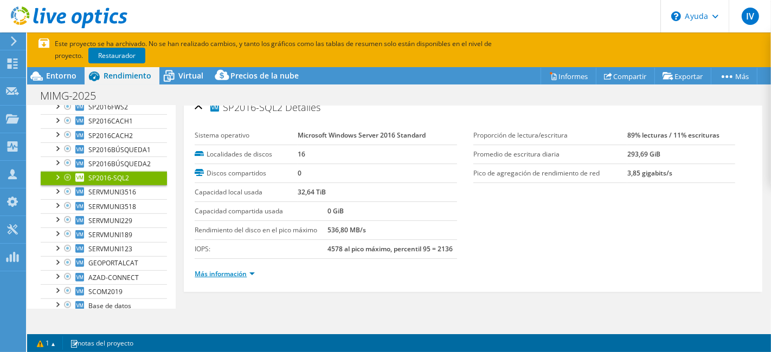
click at [230, 269] on font "Más información" at bounding box center [221, 273] width 52 height 9
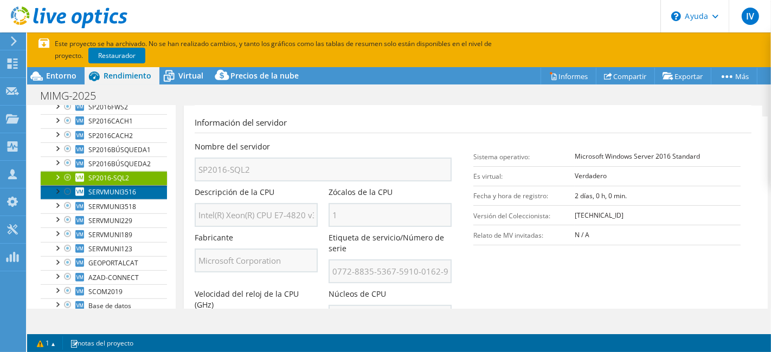
click at [139, 199] on link "SERVMUNI3516" at bounding box center [104, 192] width 126 height 14
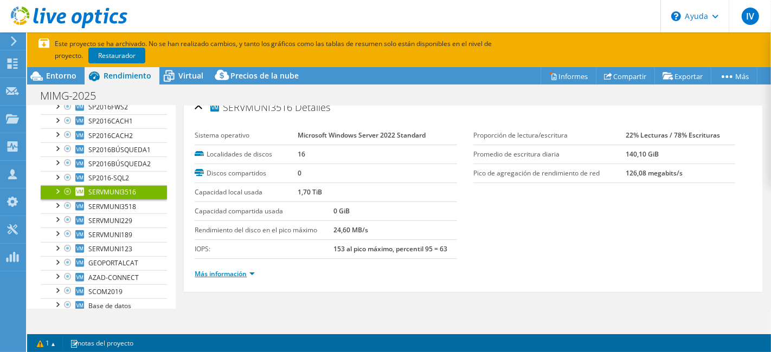
click at [237, 269] on font "Más información" at bounding box center [221, 273] width 52 height 9
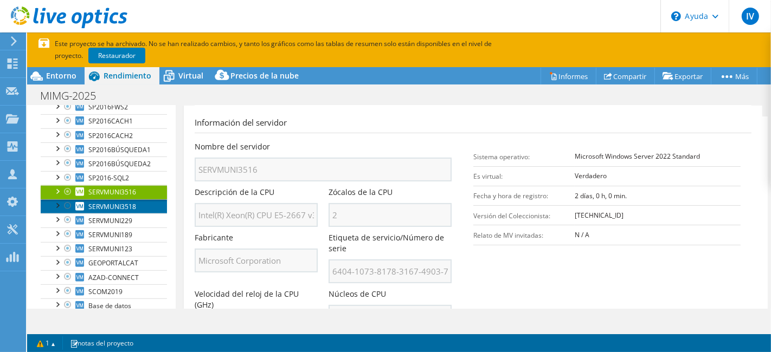
click at [129, 211] on font "SERVMUNI3518" at bounding box center [112, 206] width 48 height 9
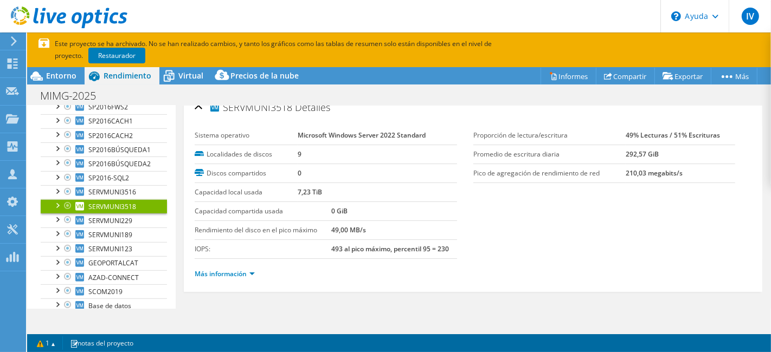
click at [256, 273] on li "Más información" at bounding box center [228, 274] width 67 height 12
click at [250, 273] on link "Más información" at bounding box center [225, 273] width 60 height 9
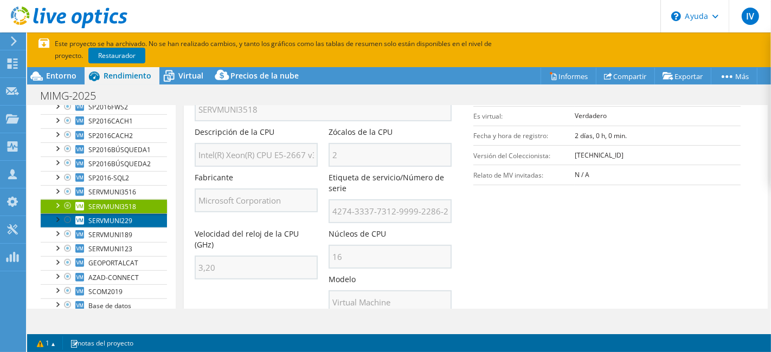
click at [139, 228] on link "SERVMUNI229" at bounding box center [104, 221] width 126 height 14
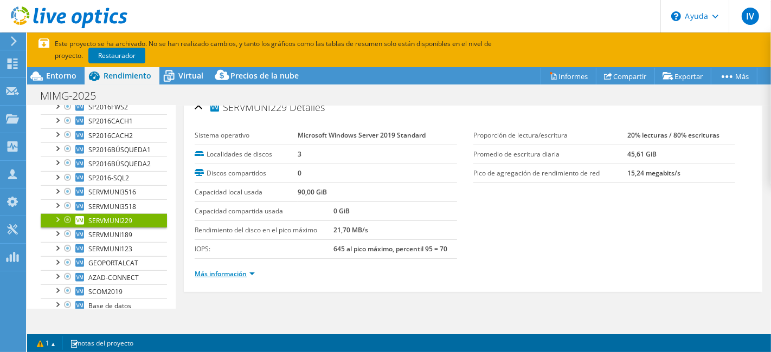
click at [208, 271] on font "Más información" at bounding box center [221, 273] width 52 height 9
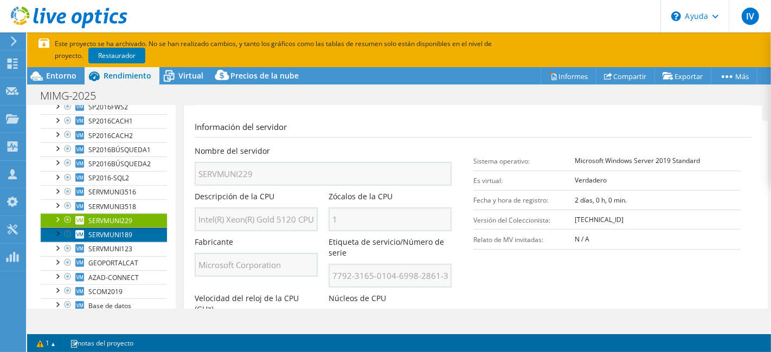
click at [138, 242] on link "SERVMUNI189" at bounding box center [104, 235] width 126 height 14
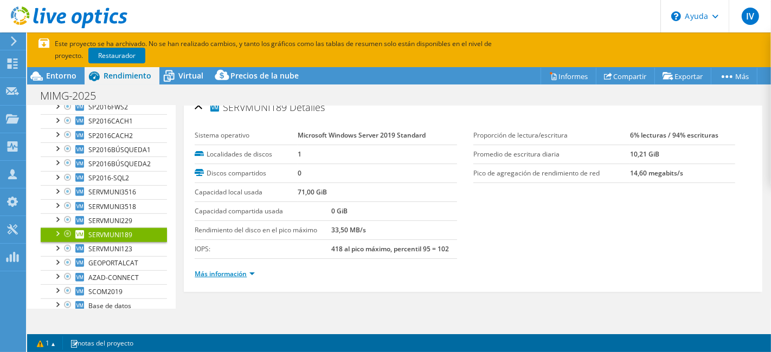
click at [235, 269] on font "Más información" at bounding box center [221, 273] width 52 height 9
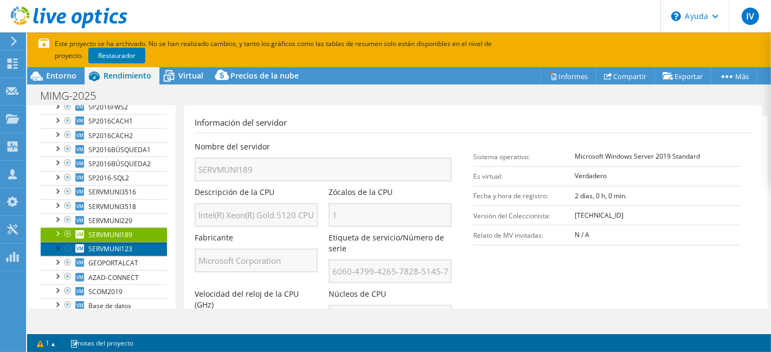
click at [108, 254] on font "SERVMUNI123" at bounding box center [110, 248] width 44 height 9
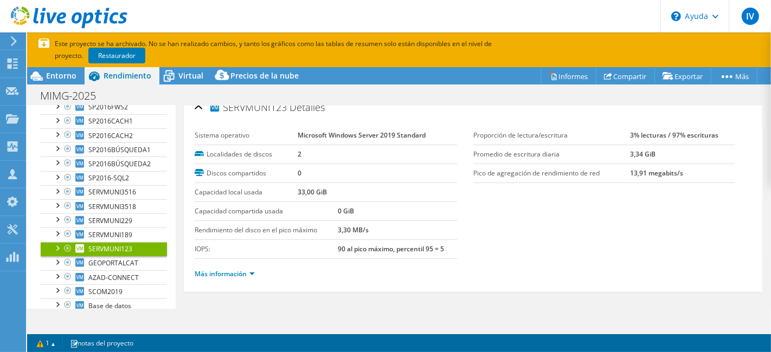
click at [239, 276] on li "Más información" at bounding box center [228, 274] width 67 height 12
click at [241, 269] on font "Más información" at bounding box center [221, 273] width 52 height 9
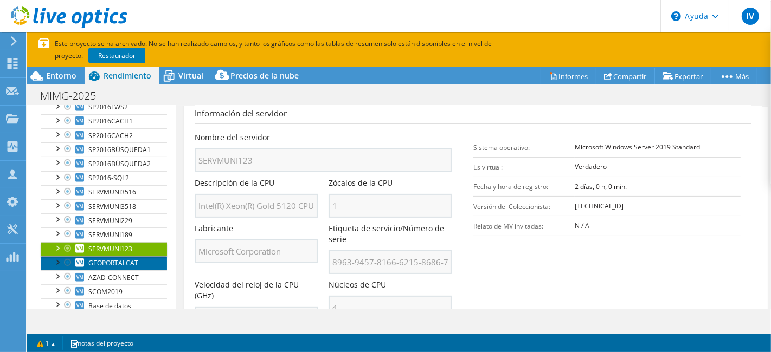
click at [137, 268] on font "GEOPORTALCAT" at bounding box center [113, 263] width 50 height 9
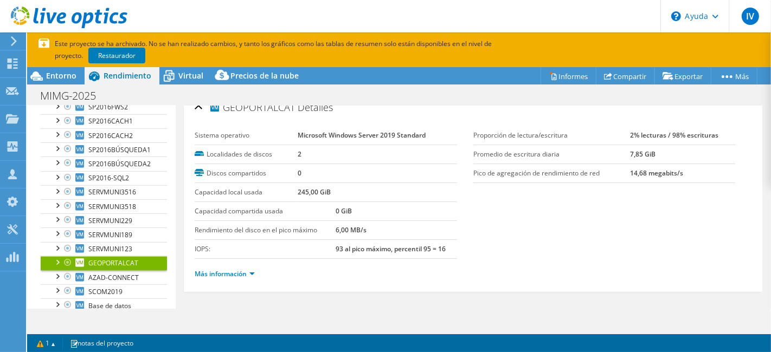
click at [232, 278] on li "Más información" at bounding box center [228, 274] width 67 height 12
click at [237, 268] on li "Más información" at bounding box center [228, 274] width 67 height 12
click at [240, 270] on font "Más información" at bounding box center [221, 273] width 52 height 9
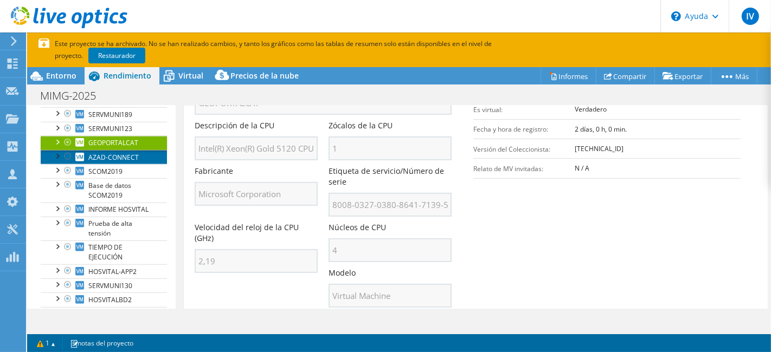
click at [120, 162] on font "AZAD-CONNECT" at bounding box center [113, 157] width 50 height 9
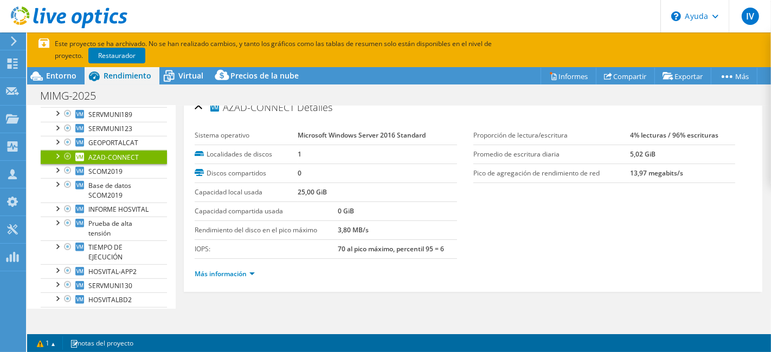
click at [250, 268] on li "Más información" at bounding box center [228, 274] width 67 height 12
click at [244, 272] on font "Más información" at bounding box center [221, 273] width 52 height 9
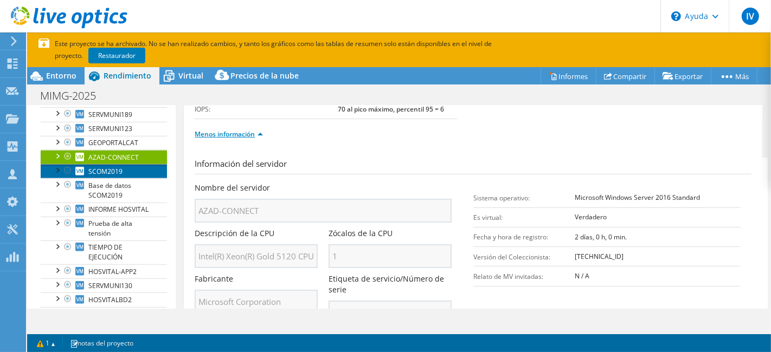
click at [109, 176] on font "SCOM2019" at bounding box center [105, 171] width 34 height 9
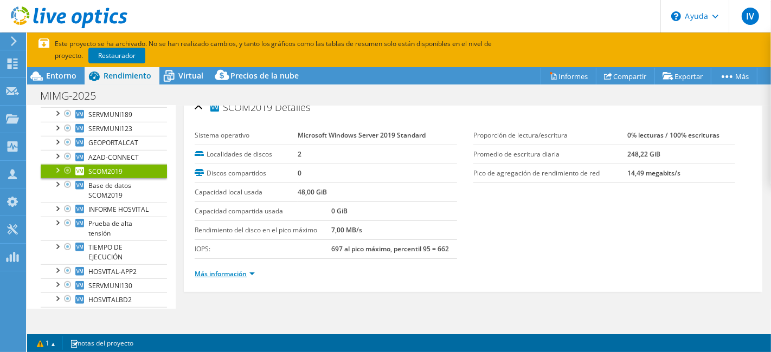
click at [221, 269] on font "Más información" at bounding box center [221, 273] width 52 height 9
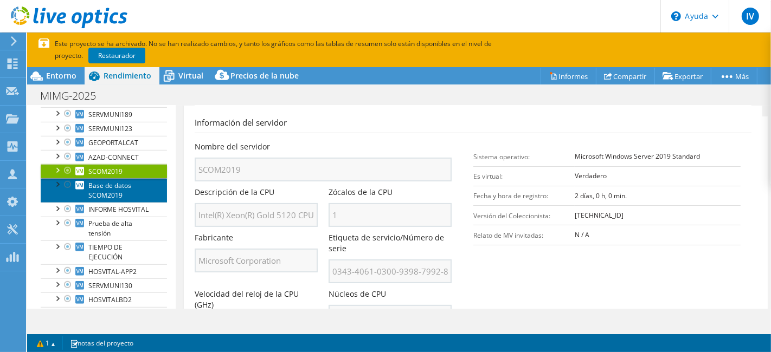
click at [113, 197] on font "Base de datos SCOM2019" at bounding box center [109, 190] width 43 height 19
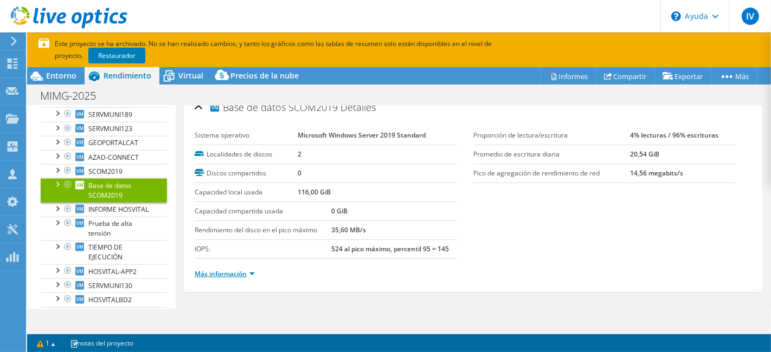
click at [244, 269] on font "Más información" at bounding box center [221, 273] width 52 height 9
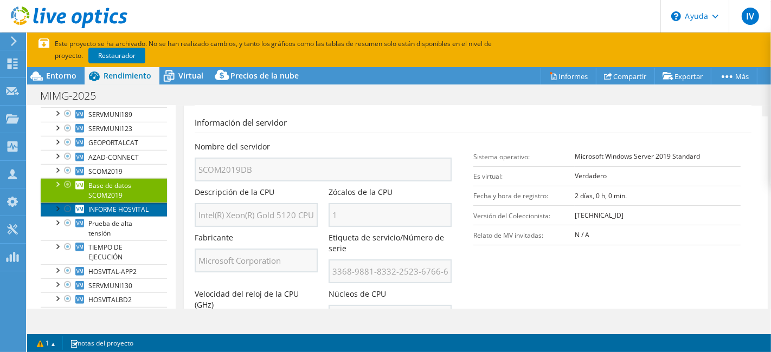
click at [124, 217] on link "INFORME HOSVITAL" at bounding box center [104, 210] width 126 height 14
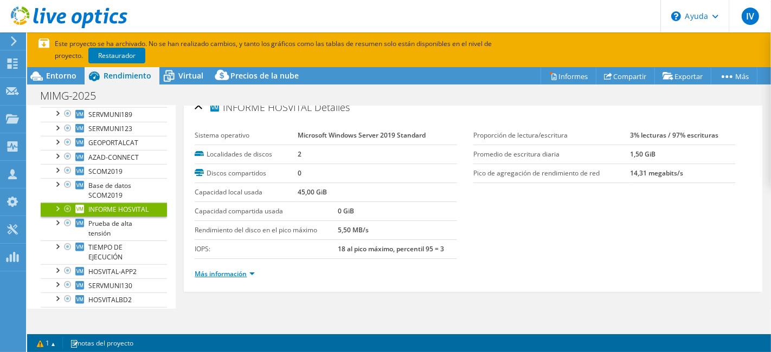
click at [244, 269] on font "Más información" at bounding box center [221, 273] width 52 height 9
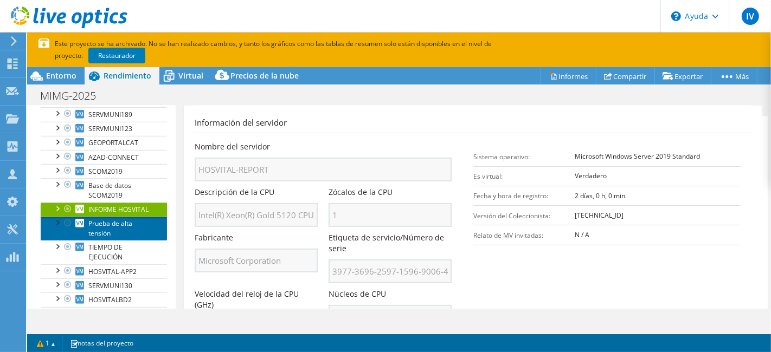
click at [115, 238] on font "Prueba de alta tensión" at bounding box center [110, 228] width 44 height 19
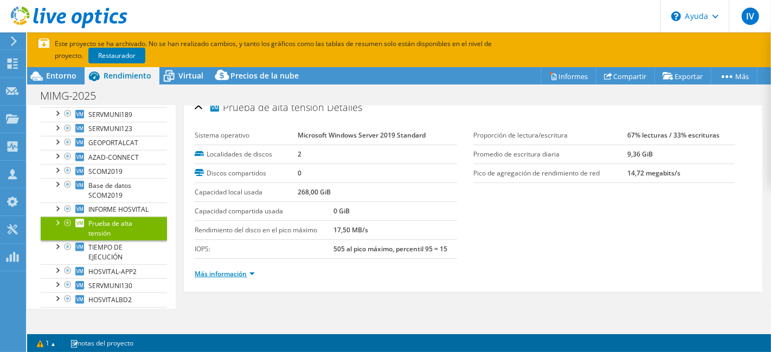
click at [238, 270] on font "Más información" at bounding box center [221, 273] width 52 height 9
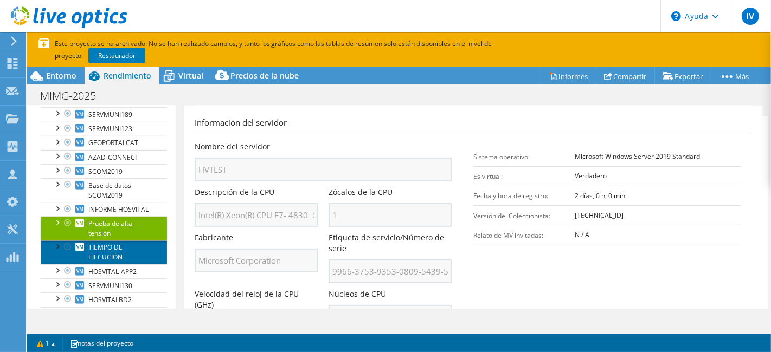
click at [118, 262] on font "TIEMPO DE EJECUCIÓN" at bounding box center [105, 252] width 34 height 19
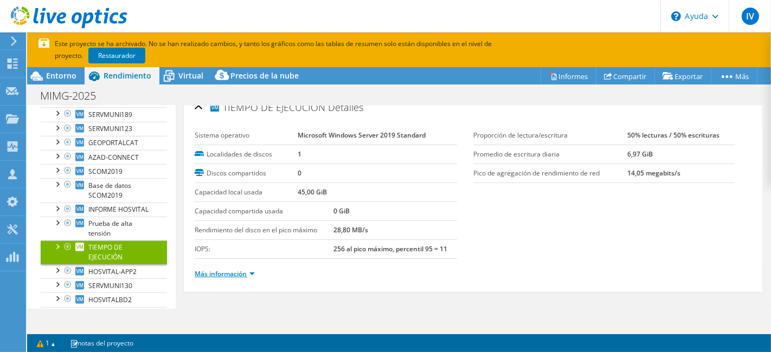
click at [204, 273] on font "Más información" at bounding box center [221, 273] width 52 height 9
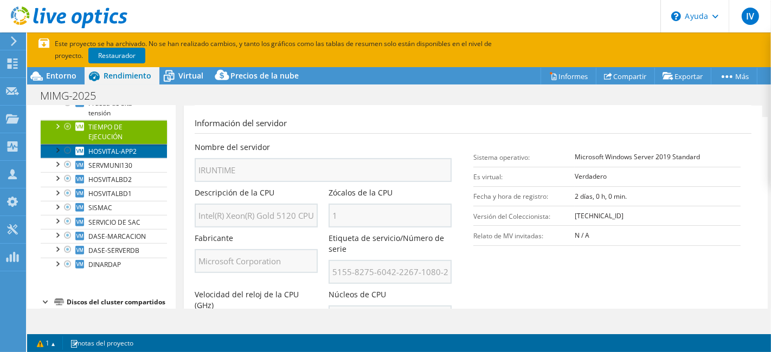
click at [121, 158] on link "HOSVITAL-APP2" at bounding box center [104, 151] width 126 height 14
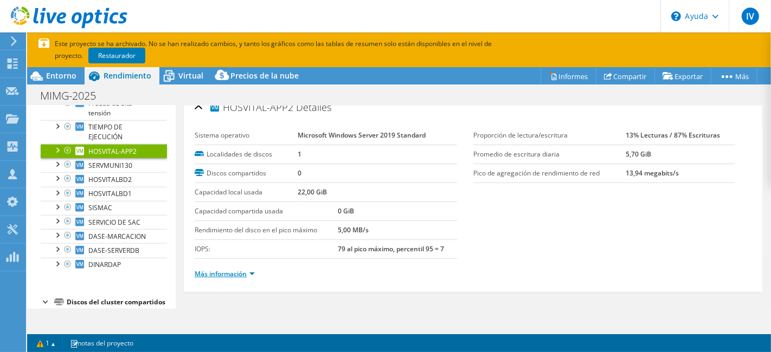
click at [246, 271] on font "Más información" at bounding box center [221, 273] width 52 height 9
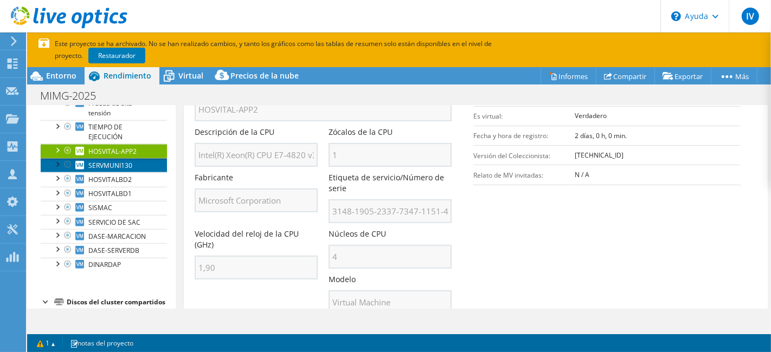
click at [120, 170] on font "SERVMUNI130" at bounding box center [110, 165] width 44 height 9
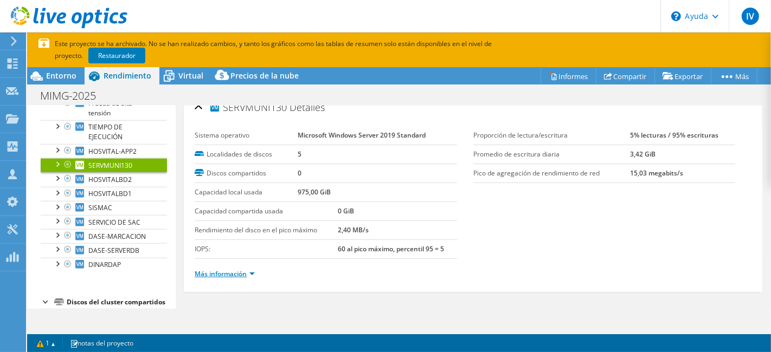
click at [213, 270] on font "Más información" at bounding box center [221, 273] width 52 height 9
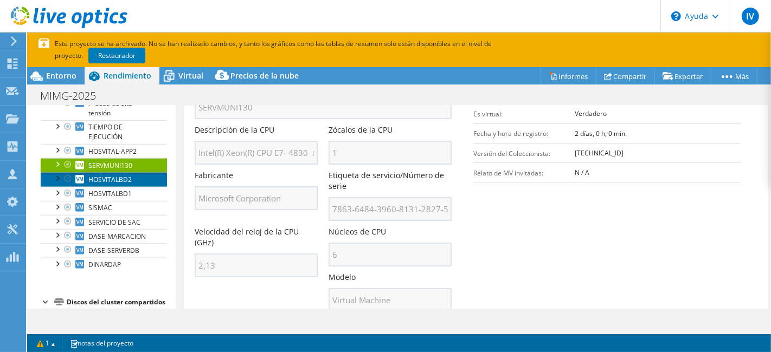
click at [138, 186] on link "HOSVITALBD2" at bounding box center [104, 179] width 126 height 14
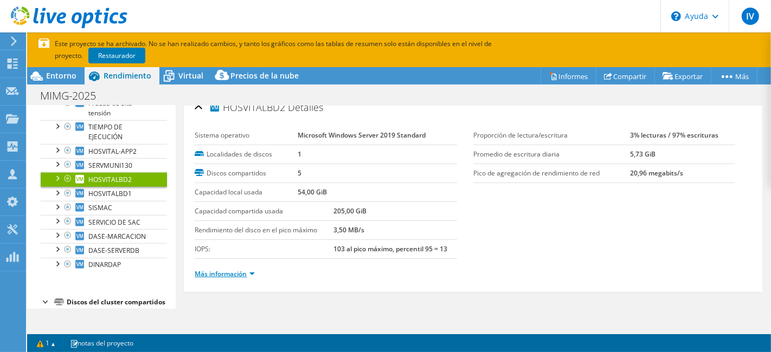
click at [237, 270] on font "Más información" at bounding box center [221, 273] width 52 height 9
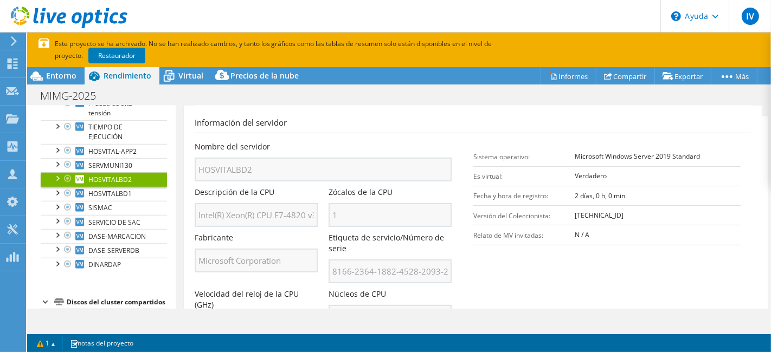
click at [120, 186] on link "HOSVITALBD2" at bounding box center [104, 179] width 126 height 14
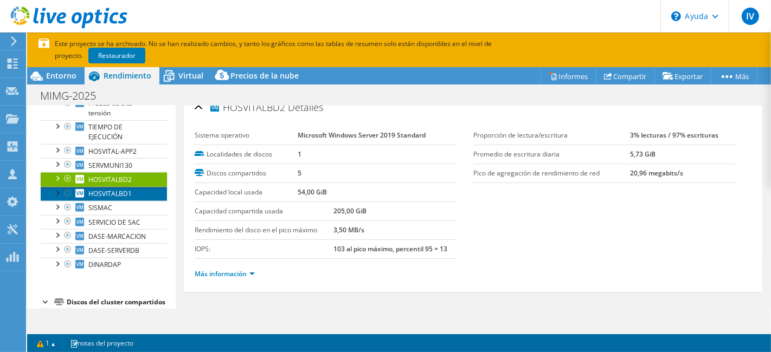
click at [128, 198] on font "HOSVITALBD1" at bounding box center [109, 193] width 43 height 9
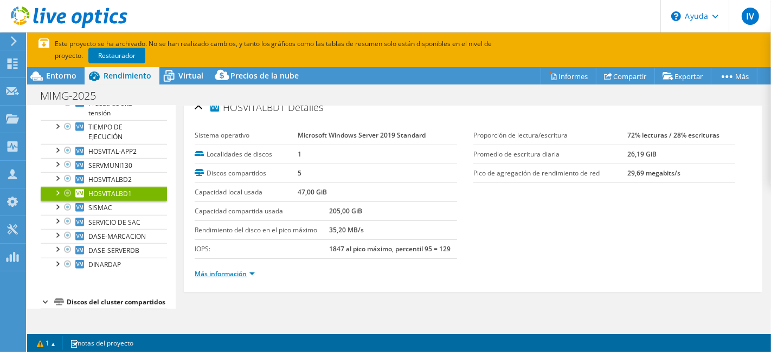
click at [228, 269] on font "Más información" at bounding box center [221, 273] width 52 height 9
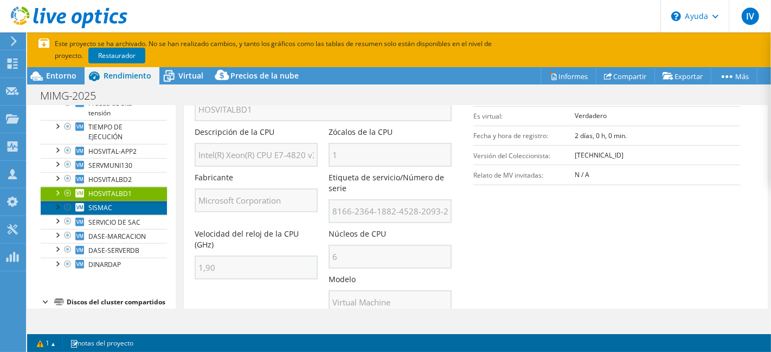
click at [95, 212] on font "SISMAC" at bounding box center [100, 207] width 24 height 9
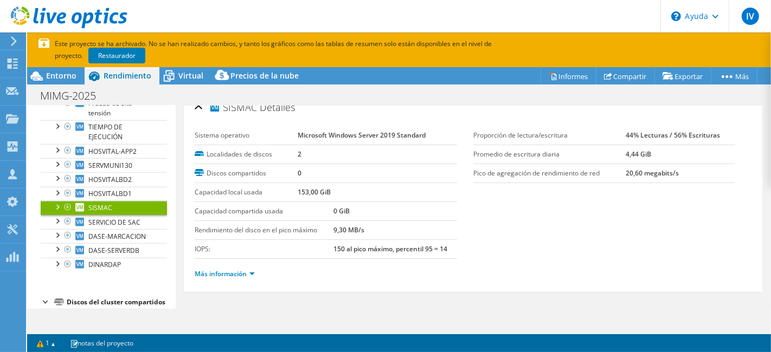
click at [223, 280] on div "Más información" at bounding box center [473, 274] width 557 height 30
click at [226, 273] on font "Más información" at bounding box center [221, 273] width 52 height 9
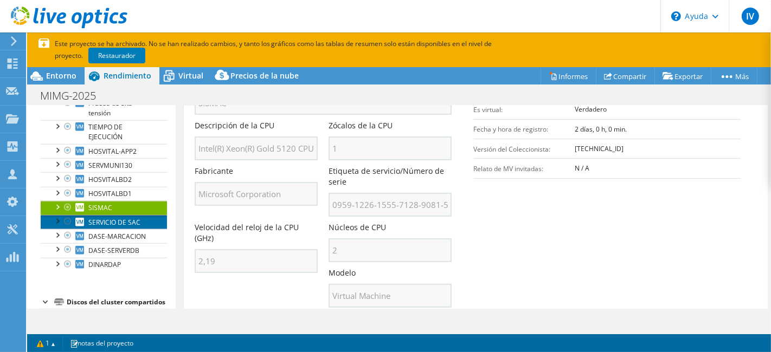
click at [147, 229] on link "SERVICIO DE SAC" at bounding box center [104, 222] width 126 height 14
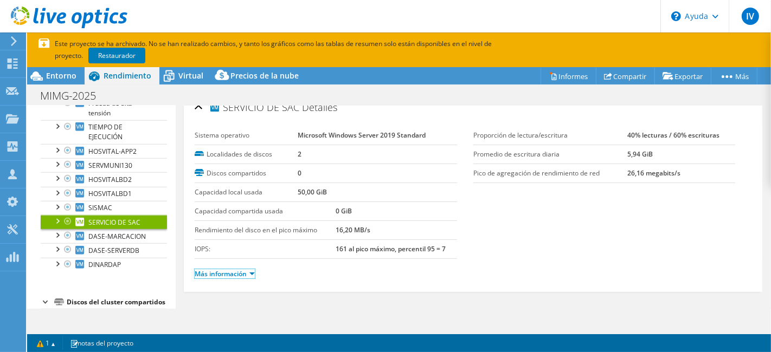
click at [221, 274] on font "Más información" at bounding box center [221, 273] width 52 height 9
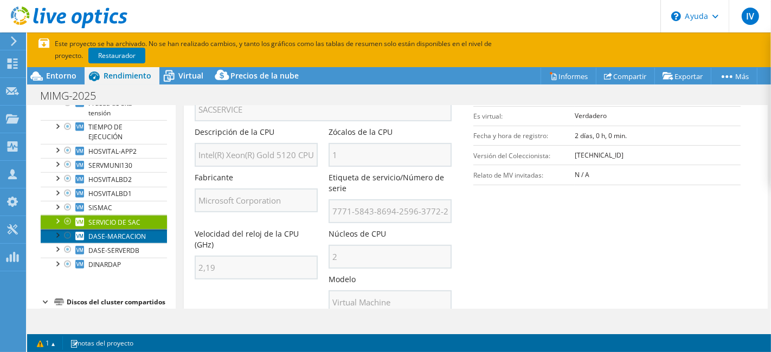
click at [105, 243] on link "DASE-MARCACION" at bounding box center [104, 236] width 126 height 14
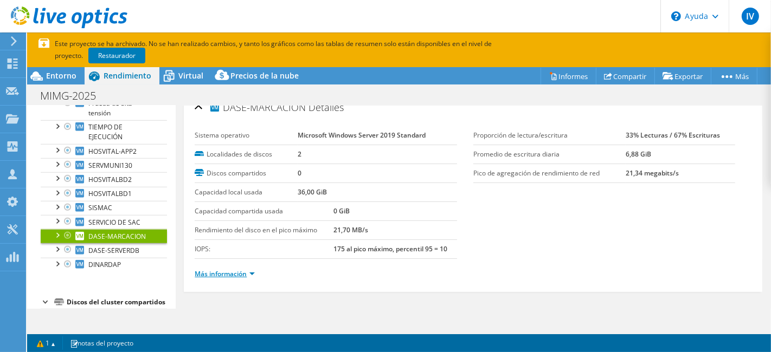
click at [231, 269] on font "Más información" at bounding box center [221, 273] width 52 height 9
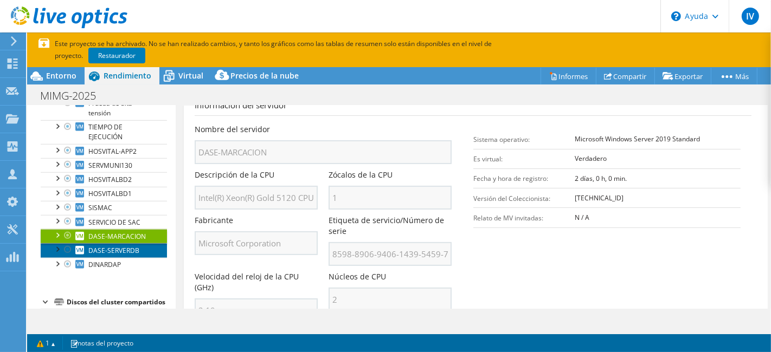
click at [138, 257] on link "DASE-SERVERDB" at bounding box center [104, 250] width 126 height 14
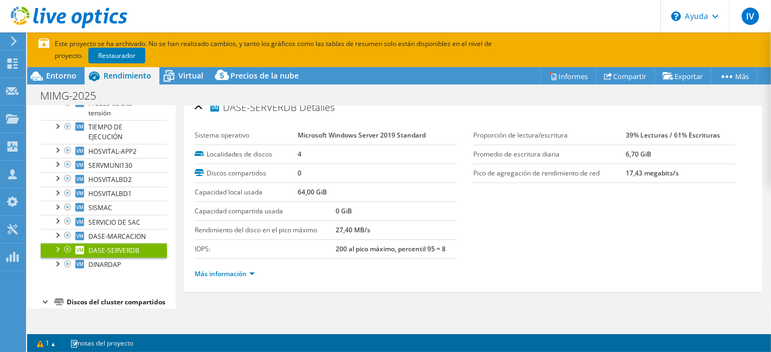
click at [232, 268] on li "Más información" at bounding box center [228, 274] width 67 height 12
click at [234, 270] on font "Más información" at bounding box center [221, 273] width 52 height 9
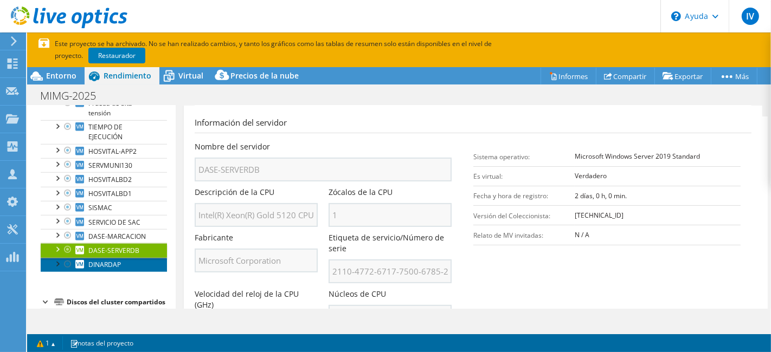
click at [138, 272] on link "DINARDAP" at bounding box center [104, 265] width 126 height 14
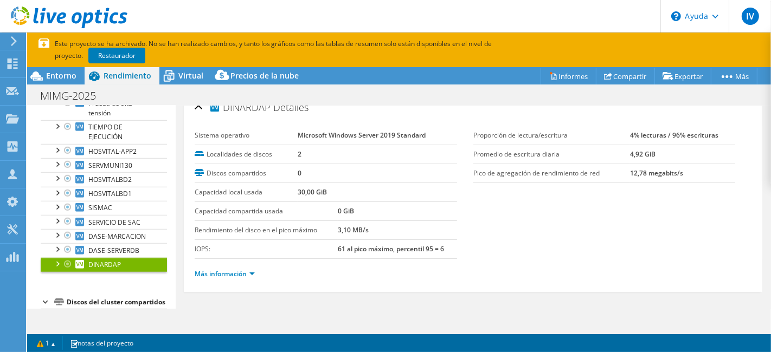
click at [223, 284] on div "Más información" at bounding box center [473, 274] width 557 height 30
click at [228, 276] on li "Más información" at bounding box center [228, 274] width 67 height 12
click at [235, 270] on font "Más información" at bounding box center [221, 273] width 52 height 9
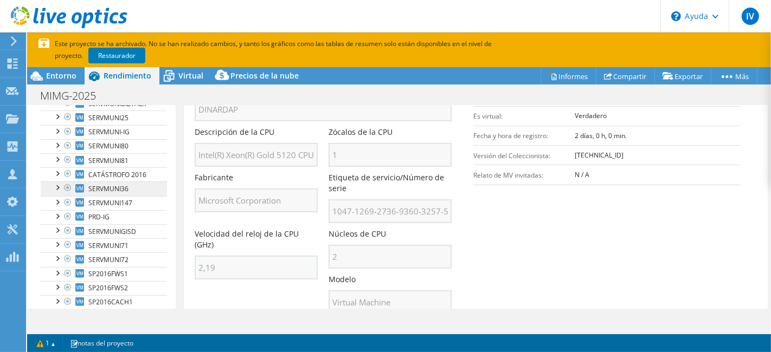
scroll to position [241, 0]
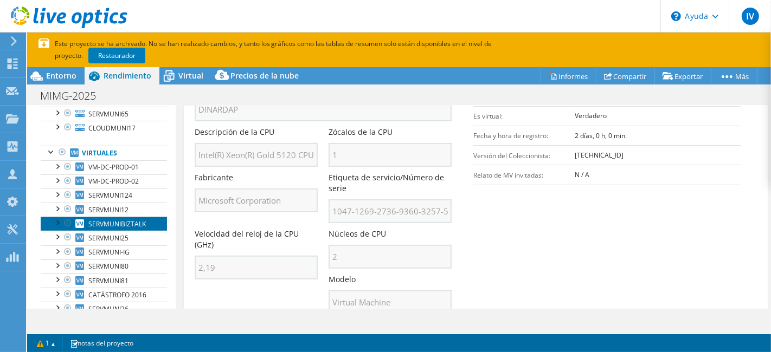
click at [130, 225] on link "SERVMUNIBIZTALK" at bounding box center [104, 224] width 126 height 14
